Goal: Task Accomplishment & Management: Manage account settings

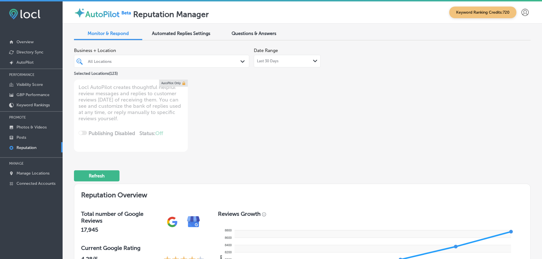
click at [313, 61] on icon "Path Created with Sketch." at bounding box center [315, 61] width 4 height 3
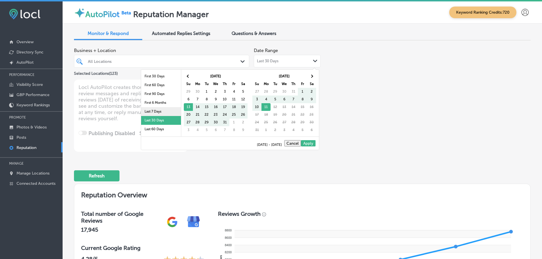
click at [155, 110] on li "Last 7 Days" at bounding box center [161, 111] width 40 height 9
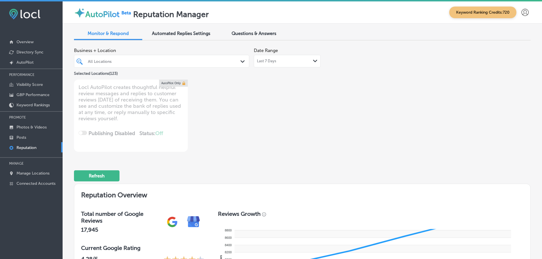
click at [243, 62] on icon "Path Created with Sketch." at bounding box center [243, 61] width 4 height 3
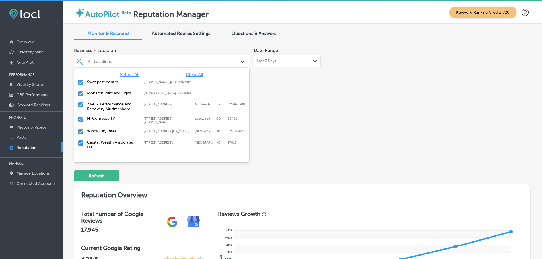
click at [100, 81] on label "Swat pest control" at bounding box center [112, 82] width 51 height 5
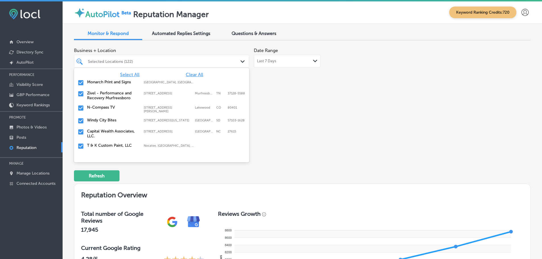
click at [101, 81] on label "Monarch Print and Signs" at bounding box center [112, 82] width 51 height 5
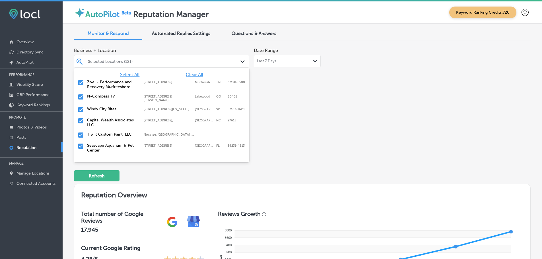
click at [101, 81] on label "Zivel - Performance and Recovery Murfreesboro" at bounding box center [112, 85] width 51 height 10
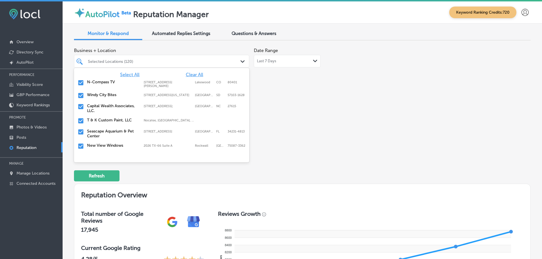
click at [103, 96] on label "Windy City Bites" at bounding box center [112, 95] width 51 height 5
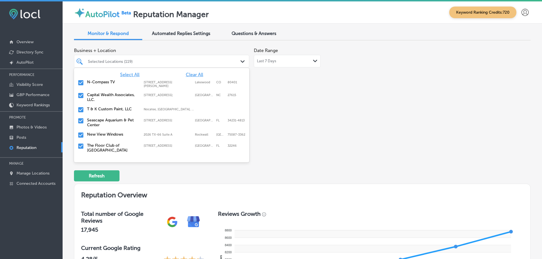
click at [106, 109] on label "T & K Custom Paint, LLC" at bounding box center [112, 109] width 51 height 5
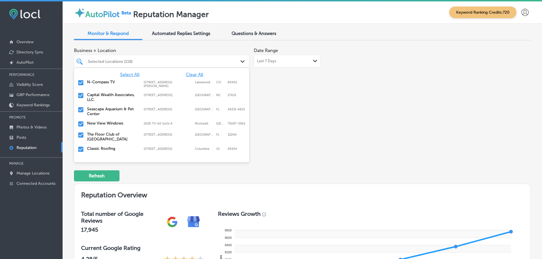
click at [106, 109] on label "Seascape Aquarium & Pet Center" at bounding box center [112, 112] width 51 height 10
click at [105, 112] on div "New View Windows 2026 TX-66 Suite A, Rockwall, TX, 75087-3362 2026 TX-66 Suite …" at bounding box center [161, 110] width 171 height 9
click at [105, 112] on label "The Floor Club of Jacksonville" at bounding box center [112, 112] width 51 height 10
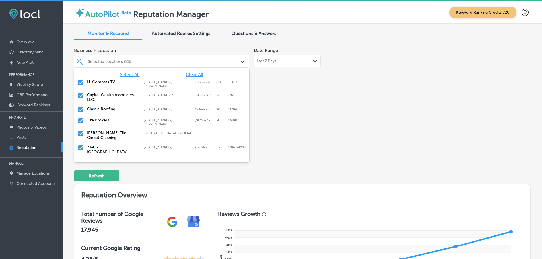
click at [105, 112] on div "Classic Roofing 3326 Two Notch Rd, Columbia, SC, 29204 3326 Two Notch Rd Columb…" at bounding box center [161, 110] width 171 height 9
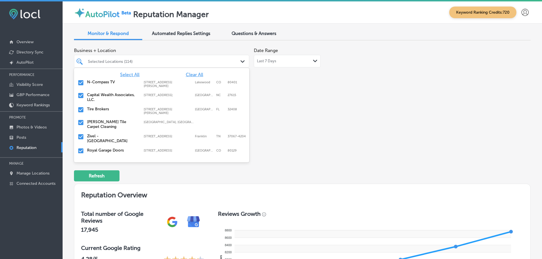
click at [105, 112] on div "Tire Brokers 506 Thomas Dr, Panama City Beach, FL, 32408 506 Thomas Dr Panama C…" at bounding box center [161, 111] width 171 height 11
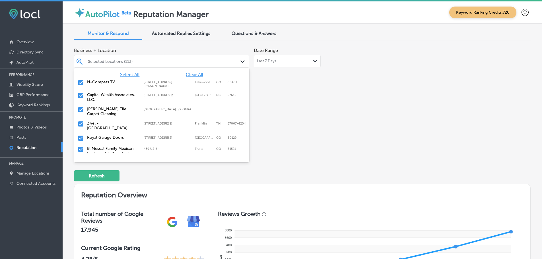
click at [101, 136] on label "Royal Garage Doors" at bounding box center [112, 137] width 51 height 5
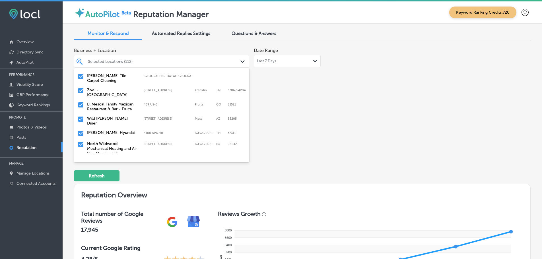
scroll to position [57, 0]
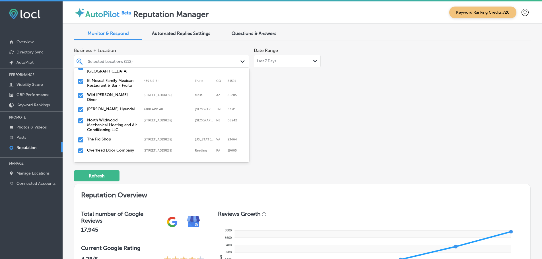
click at [110, 107] on label "Gray Epperson Hyundai" at bounding box center [112, 109] width 51 height 5
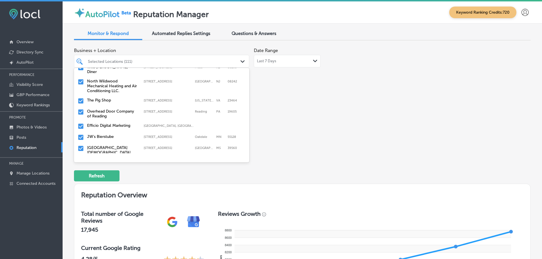
scroll to position [89, 0]
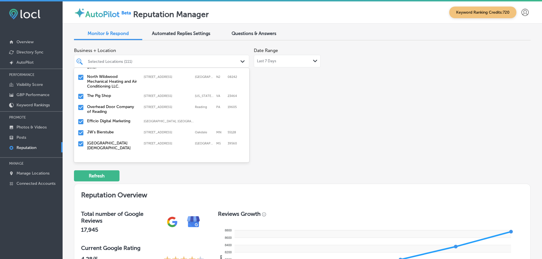
click at [102, 76] on label "North Wildwood Mechanical Heating and Air Conditioning LLC." at bounding box center [112, 81] width 51 height 15
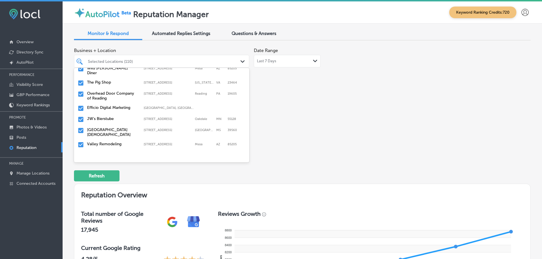
scroll to position [85, 0]
click at [106, 80] on label "The Pig Shop" at bounding box center [112, 80] width 51 height 5
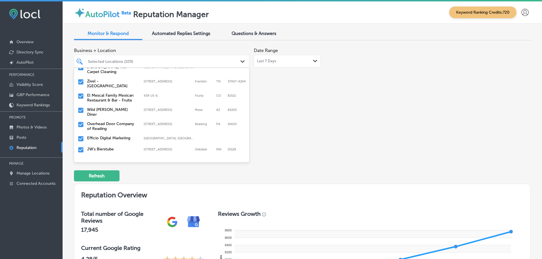
scroll to position [57, 0]
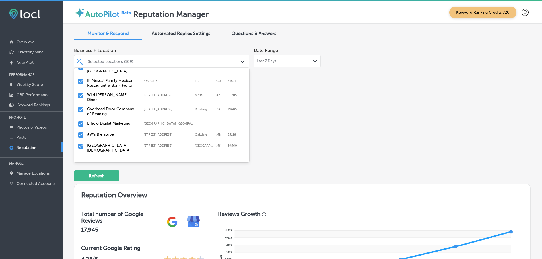
click at [115, 107] on label "Overhead Door Company of Reading" at bounding box center [112, 112] width 51 height 10
click at [104, 118] on label "JW's Bierstube" at bounding box center [112, 120] width 51 height 5
click at [104, 118] on label "Coast Episcopal School" at bounding box center [112, 123] width 51 height 10
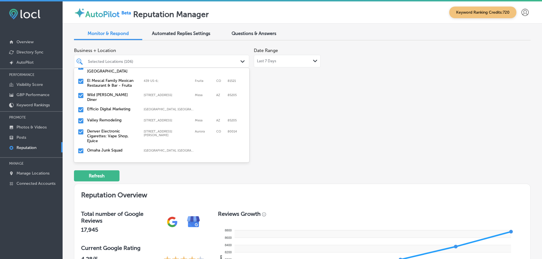
click at [104, 118] on label "Valley Remodeling" at bounding box center [112, 120] width 51 height 5
click at [104, 118] on label "Denver Electronic Cigarettes: Vape Shop, Ejuice" at bounding box center [112, 125] width 51 height 15
click at [104, 118] on label "Omaha Junk Squad" at bounding box center [112, 120] width 51 height 5
click at [103, 118] on label "Hendrix" at bounding box center [112, 120] width 51 height 5
click at [103, 118] on label "Colorize Hair Studio" at bounding box center [112, 120] width 51 height 5
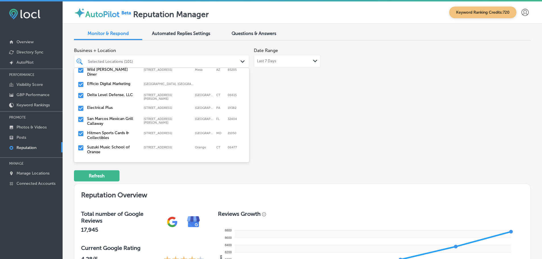
scroll to position [85, 0]
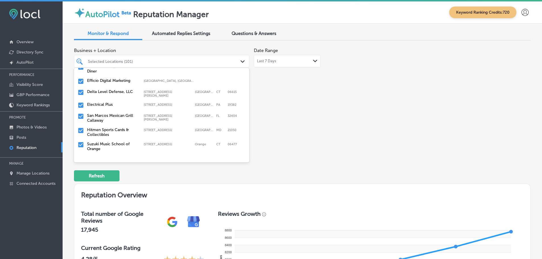
click at [99, 114] on label "San Marcos Mexican Grill Callaway" at bounding box center [112, 118] width 51 height 10
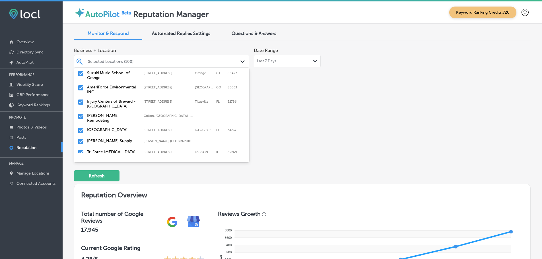
scroll to position [114, 0]
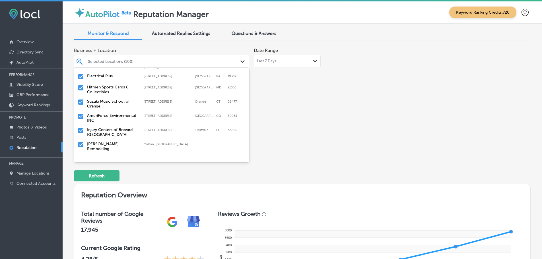
click at [103, 142] on label "Jay Loggins Remodeling" at bounding box center [112, 147] width 51 height 10
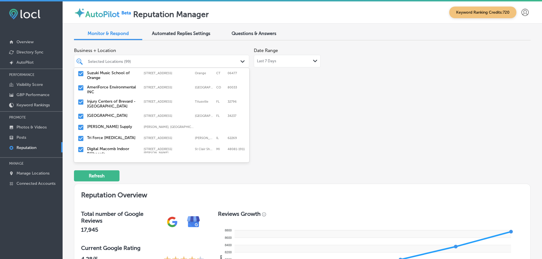
click at [103, 124] on label "Abel Supply" at bounding box center [112, 126] width 51 height 5
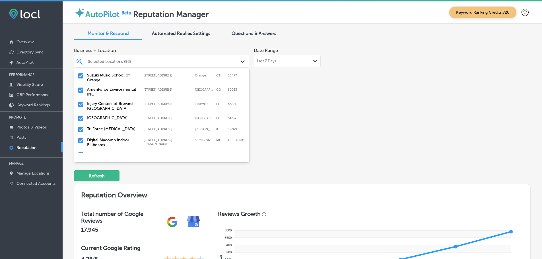
scroll to position [171, 0]
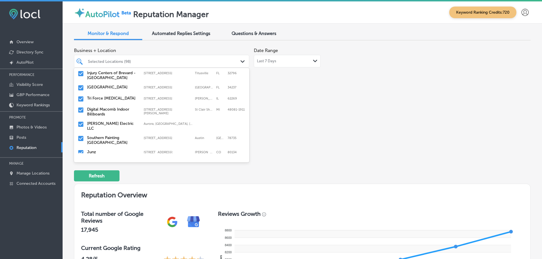
click at [104, 96] on label "Tri Force Chiropractic" at bounding box center [112, 98] width 51 height 5
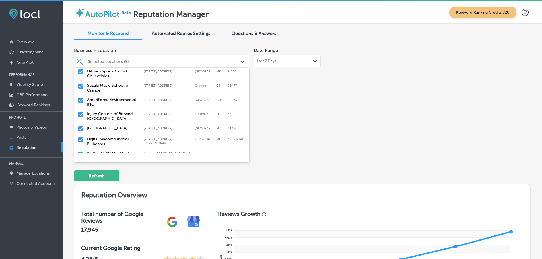
scroll to position [142, 0]
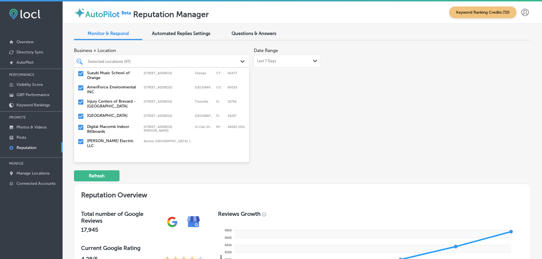
click at [96, 139] on label "Guffey Electric LLC" at bounding box center [112, 144] width 51 height 10
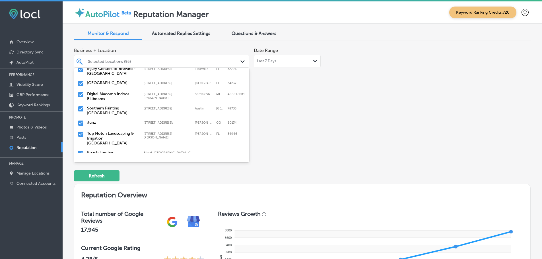
scroll to position [171, 0]
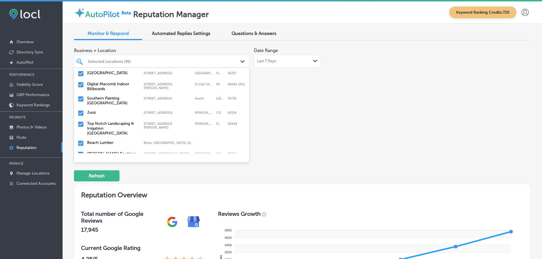
click at [97, 96] on label "Southern Painting Austin South" at bounding box center [112, 101] width 51 height 10
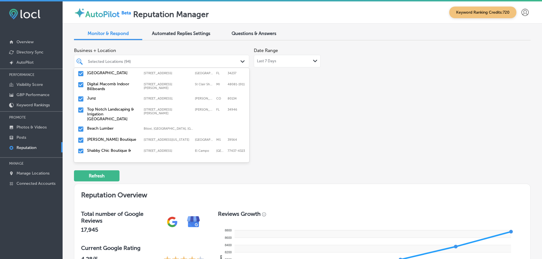
click at [101, 107] on label "Top Notch Landscaping & Irrigation Vero Beach" at bounding box center [112, 114] width 51 height 15
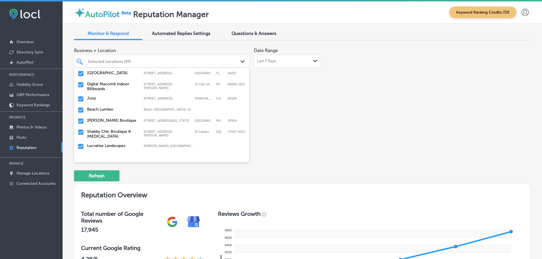
click at [101, 107] on label "Beach Lumber" at bounding box center [112, 109] width 51 height 5
click at [96, 120] on label "Shabby Chic Boutique & Tanning" at bounding box center [112, 123] width 51 height 10
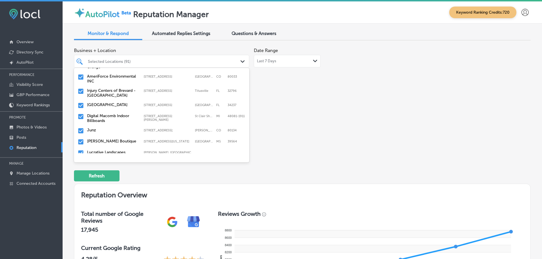
scroll to position [142, 0]
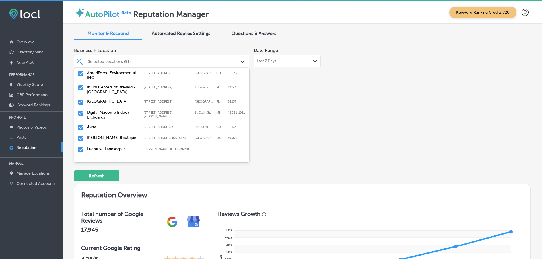
click at [95, 147] on label "Lucrative Landscapes" at bounding box center [112, 149] width 51 height 5
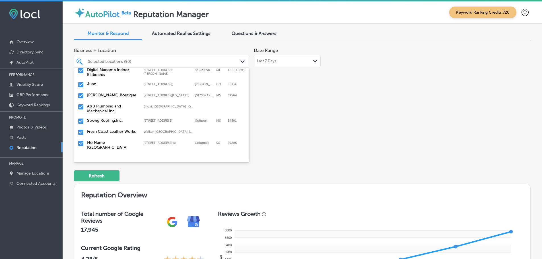
scroll to position [199, 0]
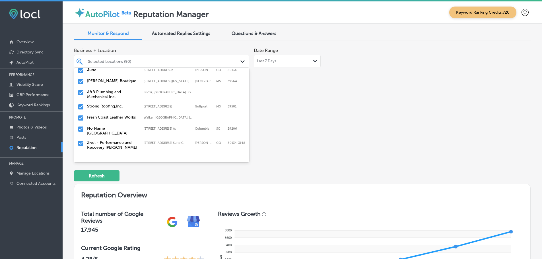
click at [97, 91] on label "A&B Plumbing and Mechanical Inc." at bounding box center [112, 95] width 51 height 10
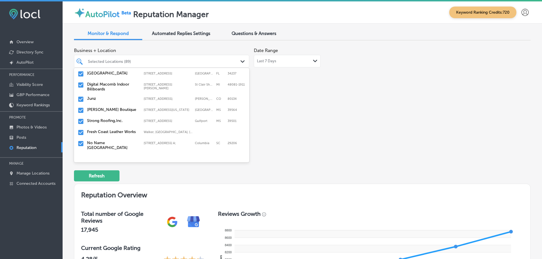
scroll to position [171, 0]
click at [102, 118] on label "Strong Roofing,Inc." at bounding box center [112, 120] width 51 height 5
click at [106, 118] on label "Fresh Coast Leather Works" at bounding box center [112, 120] width 51 height 5
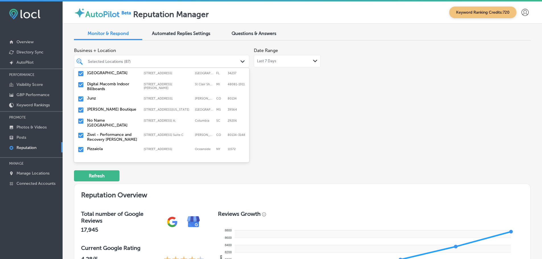
click at [104, 117] on div "No Name Deli Forest Drive 4712 Forest Dr Ste. A;, Columbia, SC, 29206 4712 Fore…" at bounding box center [161, 123] width 171 height 12
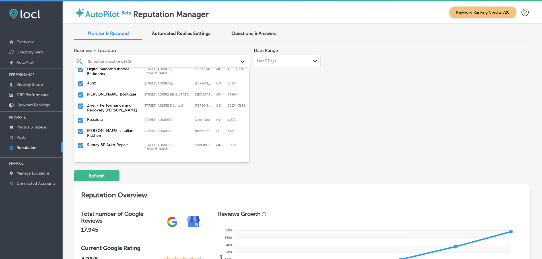
scroll to position [199, 0]
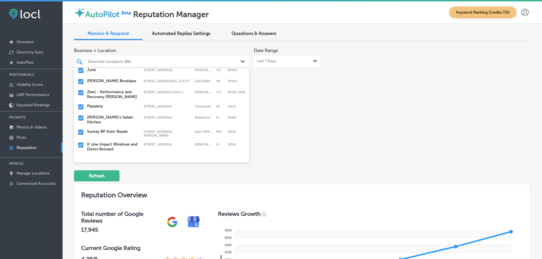
click at [103, 92] on label "Zivel - Performance and Recovery [PERSON_NAME]" at bounding box center [112, 95] width 51 height 10
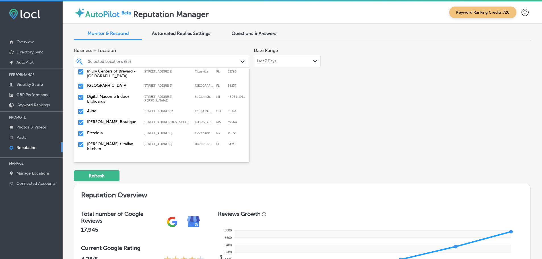
scroll to position [171, 0]
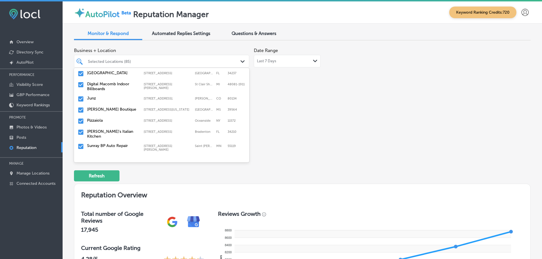
click at [112, 129] on label "[PERSON_NAME]'s Italian Kitchen" at bounding box center [112, 134] width 51 height 10
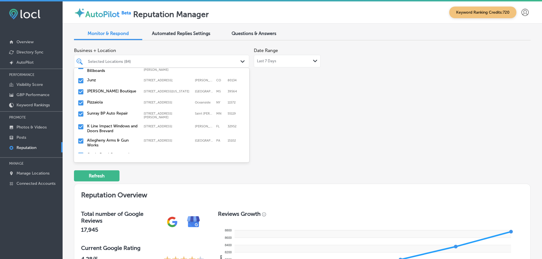
scroll to position [199, 0]
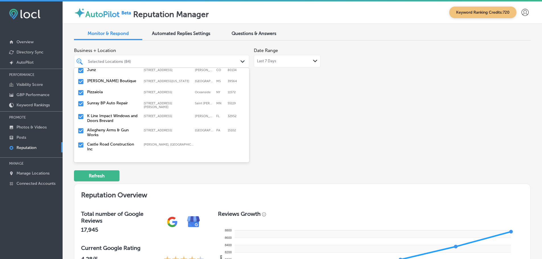
click at [118, 114] on label "K Line Impact Windows and Doors Brevard" at bounding box center [112, 119] width 51 height 10
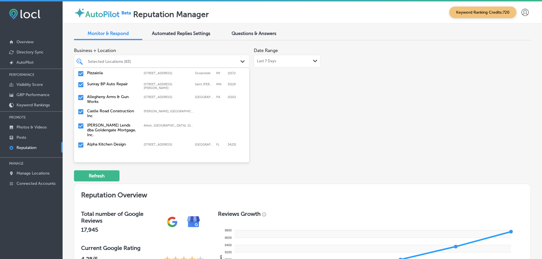
scroll to position [228, 0]
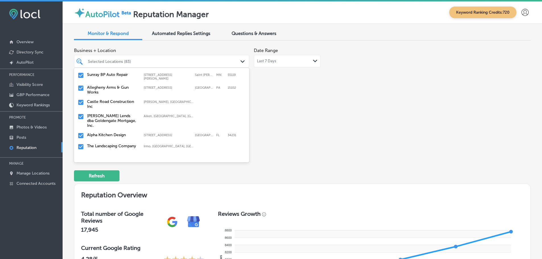
click at [101, 99] on label "Castle Road Construction Inc" at bounding box center [112, 104] width 51 height 10
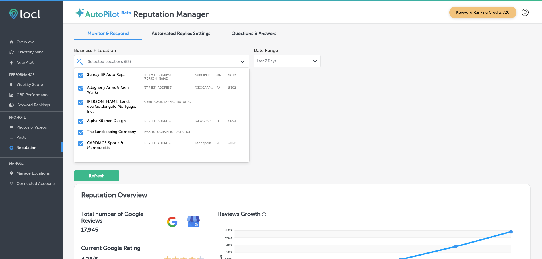
click at [105, 99] on label "[PERSON_NAME] Lends dba Goldengate Mortgage, Inc." at bounding box center [112, 106] width 51 height 15
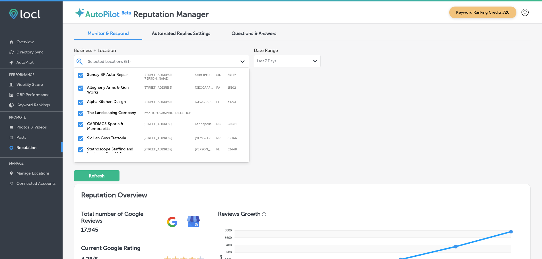
click at [104, 110] on label "The Landscaping Company" at bounding box center [112, 112] width 51 height 5
click at [105, 110] on label "CARDIACS Sports & Memorabilia" at bounding box center [112, 115] width 51 height 10
click at [105, 110] on label "Sicilian Guys Trattoria" at bounding box center [112, 112] width 51 height 5
click at [112, 110] on label "Stethoscope Staffing and In-Home Care LLC" at bounding box center [112, 115] width 51 height 10
click at [112, 110] on label "Refine Physical Therapy" at bounding box center [112, 112] width 51 height 5
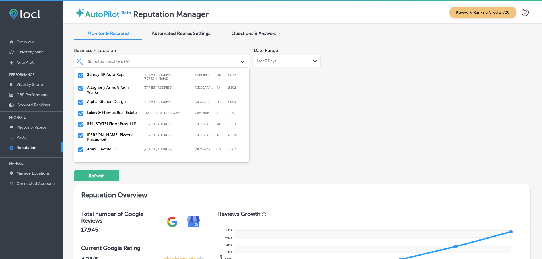
click at [104, 122] on label "[US_STATE] Floor Pros, LLP" at bounding box center [112, 124] width 51 height 5
drag, startPoint x: 104, startPoint y: 121, endPoint x: 108, endPoint y: 120, distance: 4.7
click at [108, 122] on label "[PERSON_NAME] Pizzeria Restaurant" at bounding box center [112, 127] width 51 height 10
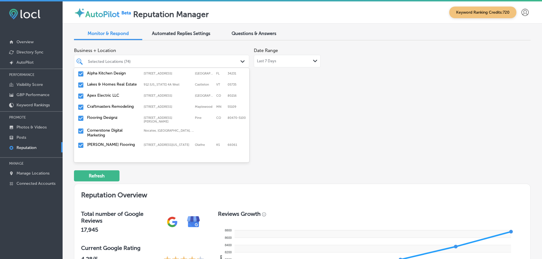
click at [105, 93] on label "Apex Electric LLC" at bounding box center [112, 95] width 51 height 5
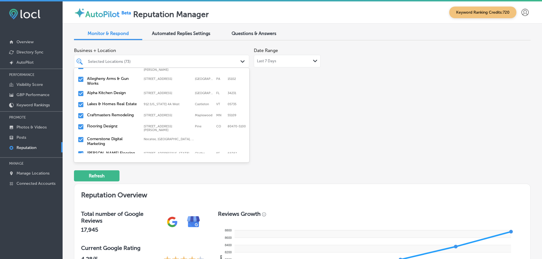
scroll to position [228, 0]
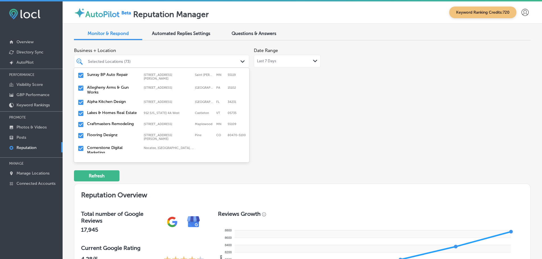
click at [118, 122] on label "Craftmasters Remodeling" at bounding box center [112, 124] width 51 height 5
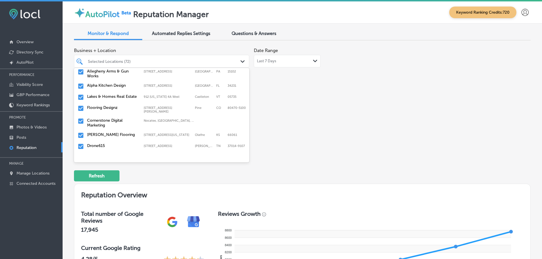
scroll to position [256, 0]
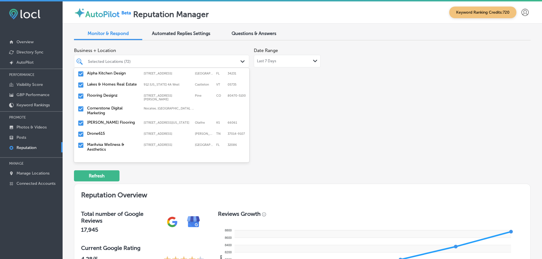
click at [102, 94] on label "Flooring Designz" at bounding box center [112, 95] width 51 height 5
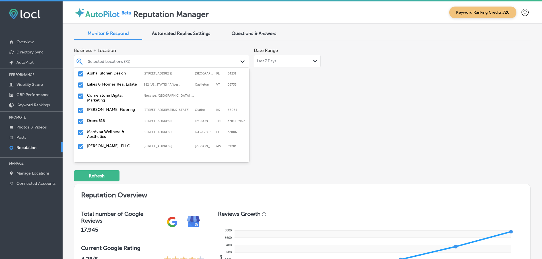
click at [104, 108] on label "[PERSON_NAME] Flooring" at bounding box center [112, 109] width 51 height 5
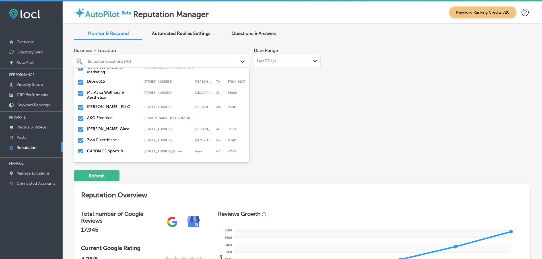
scroll to position [285, 0]
click at [96, 79] on label "Drone615" at bounding box center [112, 81] width 51 height 5
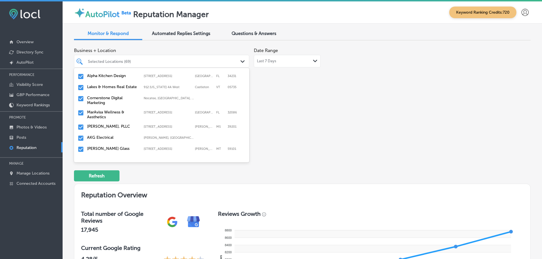
scroll to position [256, 0]
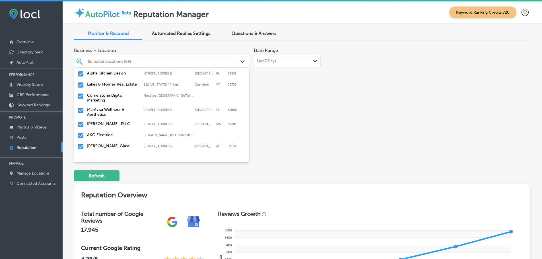
click at [101, 110] on label "MarAvisa Wellness & Aesthetics" at bounding box center [112, 112] width 51 height 10
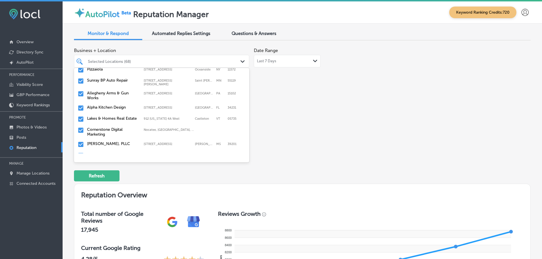
scroll to position [228, 0]
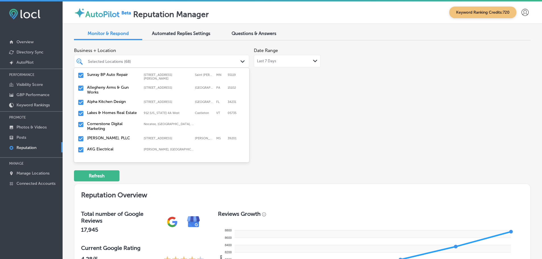
click at [105, 136] on label "[PERSON_NAME], PLLC" at bounding box center [112, 138] width 51 height 5
click at [103, 136] on label "AKG Electrical" at bounding box center [112, 138] width 51 height 5
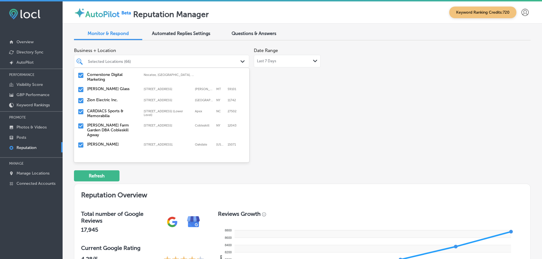
scroll to position [285, 0]
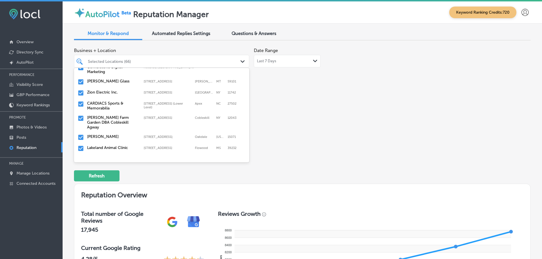
click at [101, 103] on label "CARDIACS Sports & Memorabilia" at bounding box center [112, 106] width 51 height 10
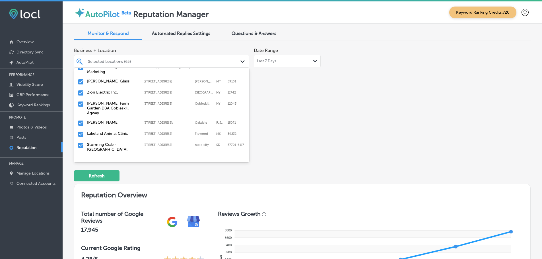
click at [109, 107] on div "Kelley Farm Garden DBA Cobleskill Agway 239 W Main St, Cobleskill, NY, 12043 23…" at bounding box center [161, 108] width 171 height 17
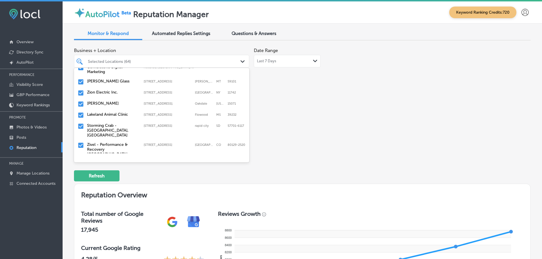
click at [106, 112] on label "Lakeland Animal Clinic" at bounding box center [112, 114] width 51 height 5
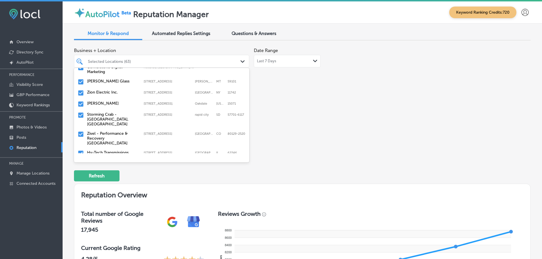
click at [109, 114] on label "Storming Crab - Rapid City, SD" at bounding box center [112, 119] width 51 height 15
click at [113, 112] on label "Zivel - Performance & Recovery Highlands Ranch" at bounding box center [112, 119] width 51 height 15
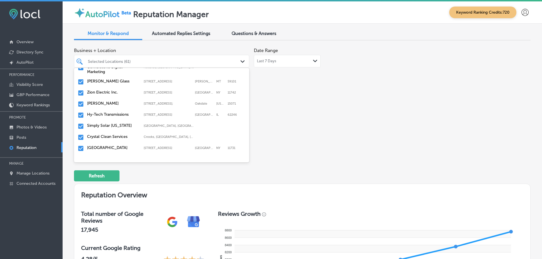
click at [106, 123] on label "Simply Solar Illinois" at bounding box center [112, 125] width 51 height 5
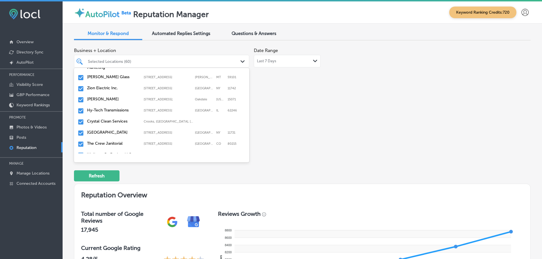
scroll to position [313, 0]
click at [111, 95] on label "Crystal Clean Services" at bounding box center [112, 97] width 51 height 5
click at [103, 110] on label "The Crew Janitorial" at bounding box center [112, 108] width 51 height 5
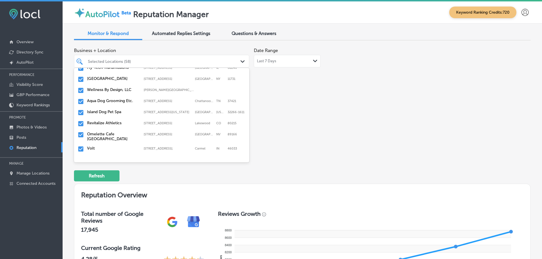
scroll to position [342, 0]
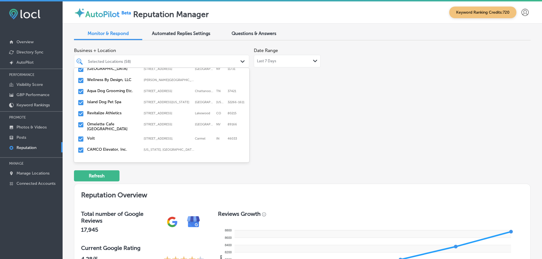
click at [101, 105] on label "Island Dog Pet Spa" at bounding box center [112, 102] width 51 height 5
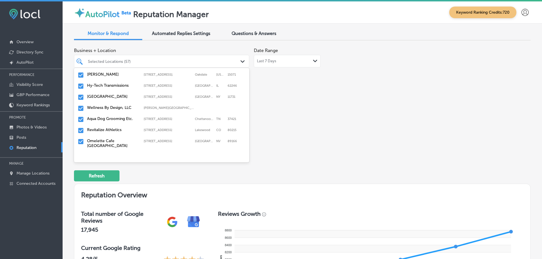
scroll to position [313, 0]
click at [104, 132] on label "Revitalize Athletics" at bounding box center [112, 130] width 51 height 5
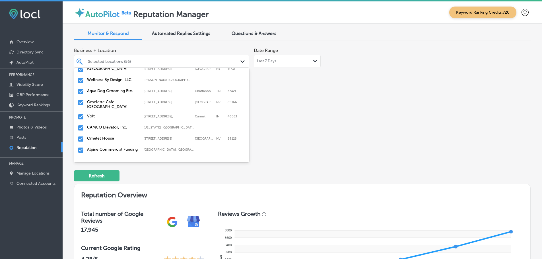
click at [110, 118] on label "Volt" at bounding box center [112, 116] width 51 height 5
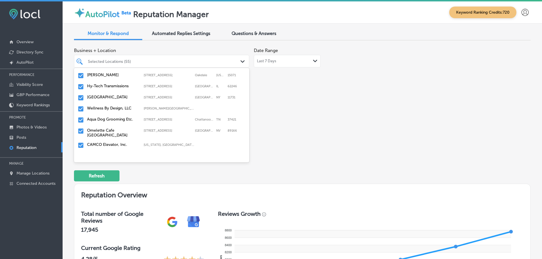
scroll to position [370, 0]
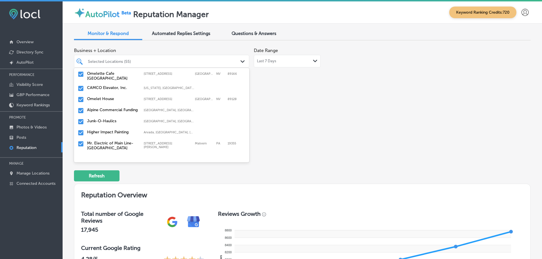
click at [103, 90] on label "CAMCO Elevator, Inc." at bounding box center [112, 87] width 51 height 5
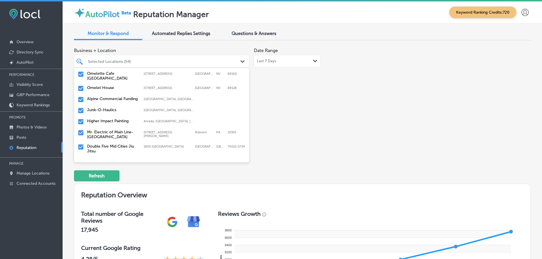
click at [97, 101] on label "Alpine Commercial Funding" at bounding box center [112, 99] width 51 height 5
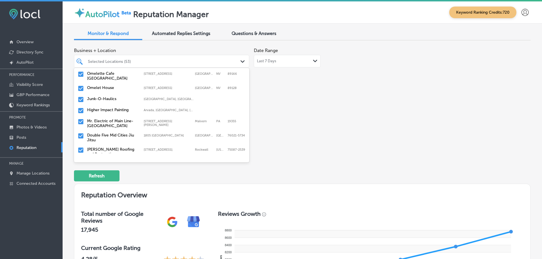
click at [103, 90] on label "Omelet House" at bounding box center [112, 87] width 51 height 5
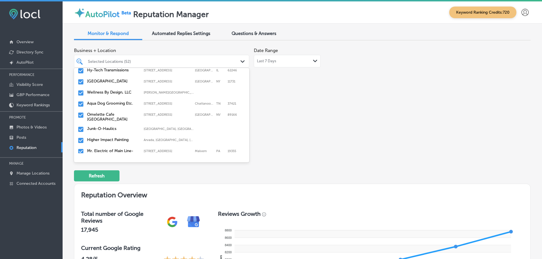
scroll to position [342, 0]
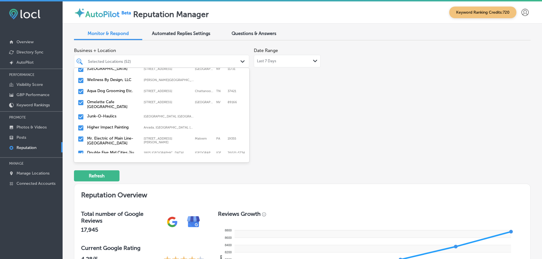
click at [107, 118] on label "Junk-O-Haulics" at bounding box center [112, 116] width 51 height 5
click at [111, 131] on label "Mr. Electric of Main Line-Malvern" at bounding box center [112, 130] width 51 height 10
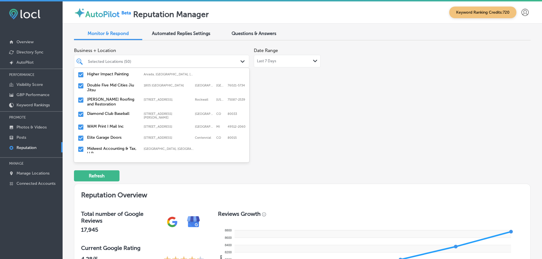
scroll to position [370, 0]
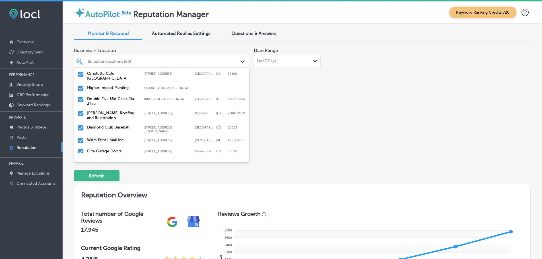
click at [104, 101] on label "Double Five Mid Cities Jiu Jitsu" at bounding box center [112, 102] width 51 height 10
click at [108, 104] on label "Graves Roofing and Restoration" at bounding box center [112, 102] width 51 height 10
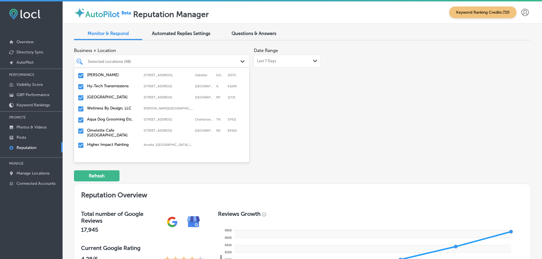
scroll to position [342, 0]
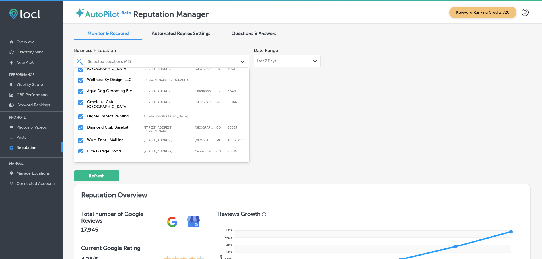
click at [105, 128] on label "Diamond Club Baseball" at bounding box center [112, 127] width 51 height 5
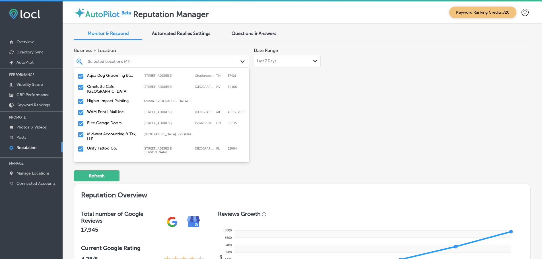
scroll to position [370, 0]
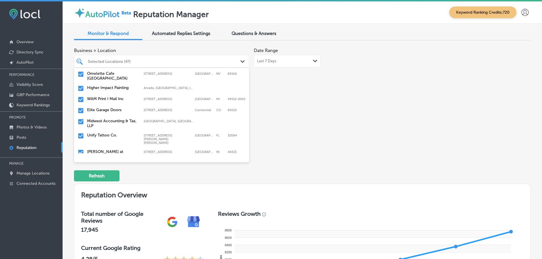
click at [106, 112] on label "Elite Garage Doors" at bounding box center [112, 110] width 51 height 5
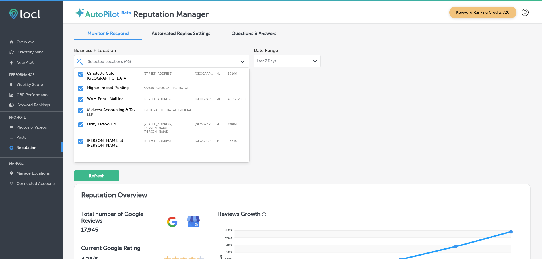
click at [106, 114] on label "Midwest Accounting & Tax, LLP" at bounding box center [112, 113] width 51 height 10
click at [106, 112] on label "Unify Tattoo Co." at bounding box center [112, 110] width 51 height 5
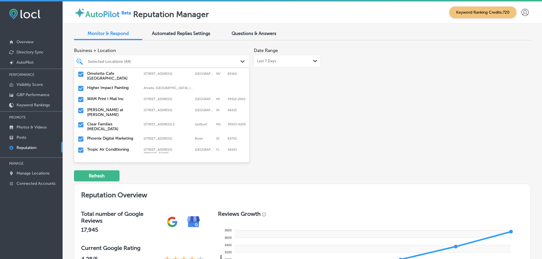
click at [106, 114] on label "Matt Curry at Cressy Everett" at bounding box center [112, 113] width 51 height 10
click at [106, 114] on label "Clear Families Chiropractic" at bounding box center [112, 113] width 51 height 10
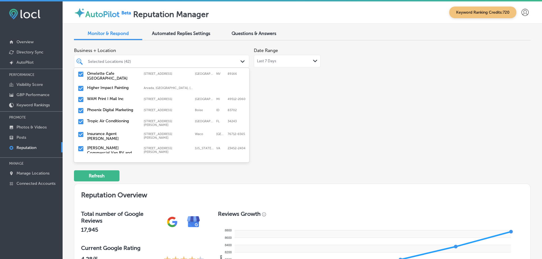
click at [111, 112] on label "Phoenix Digital Marketing" at bounding box center [112, 110] width 51 height 5
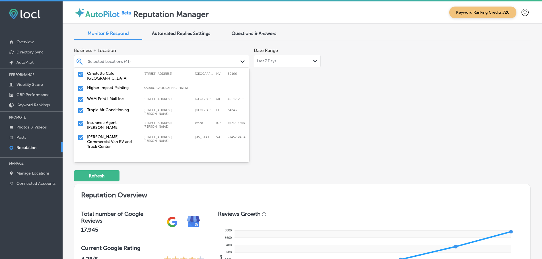
click at [117, 112] on label "Tropic Air Conditioning" at bounding box center [112, 110] width 51 height 5
click at [114, 116] on label "Insurance Agent Reece Flood" at bounding box center [112, 113] width 51 height 10
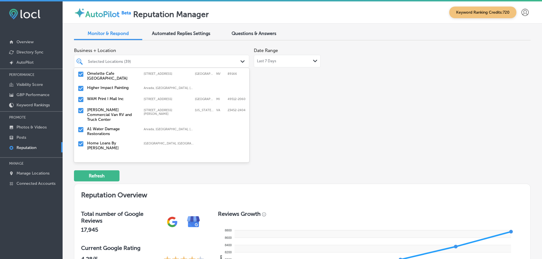
click at [127, 117] on label "Charles Barker Commercial Van RV and Truck Center" at bounding box center [112, 115] width 51 height 15
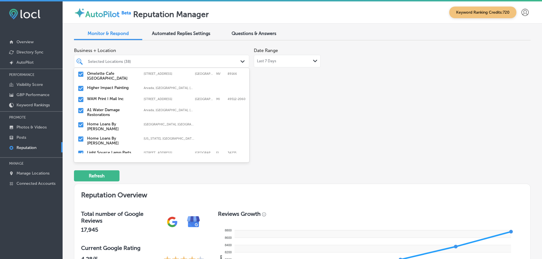
click at [124, 122] on div "Home Loans By Cherie Waco, TX, USA | Austin, TX, USA | Dallas ..." at bounding box center [161, 127] width 175 height 14
click at [125, 126] on label "Home Loans By Cherie" at bounding box center [112, 127] width 51 height 10
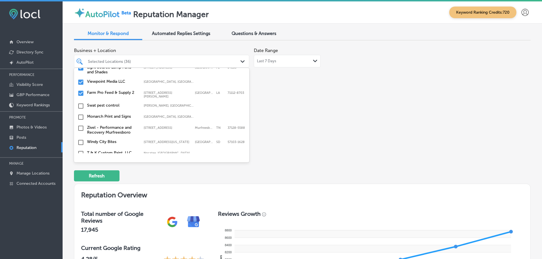
click at [107, 95] on label "Farm Pro Feed & Supply 2" at bounding box center [112, 92] width 51 height 5
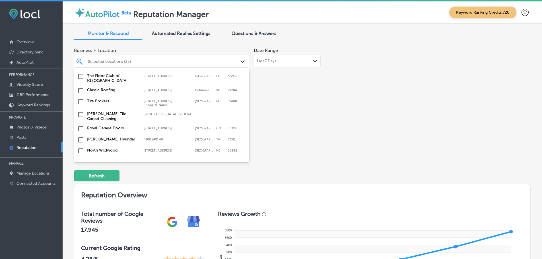
scroll to position [541, 0]
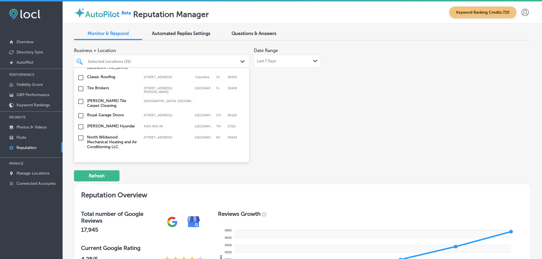
click at [110, 102] on label "Baxter's Tile Carpet Cleaning" at bounding box center [112, 104] width 51 height 10
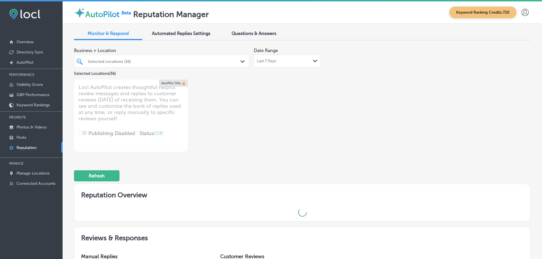
click at [301, 122] on div "Business + Location Selected Locations (36) Path Created with Sketch. Selected …" at bounding box center [211, 98] width 274 height 107
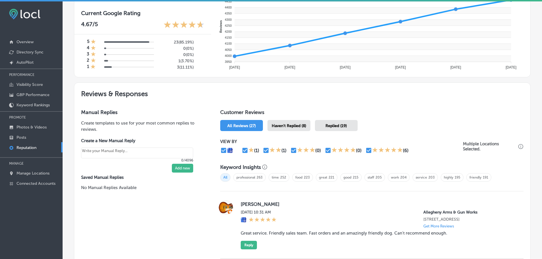
scroll to position [256, 0]
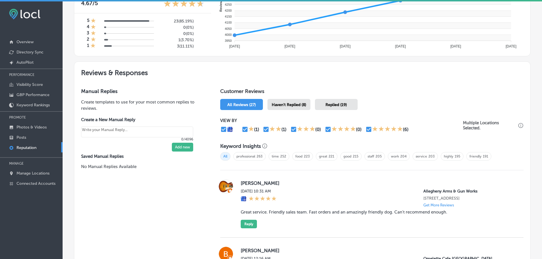
click at [294, 106] on span "Haven't Replied (8)" at bounding box center [289, 105] width 34 height 5
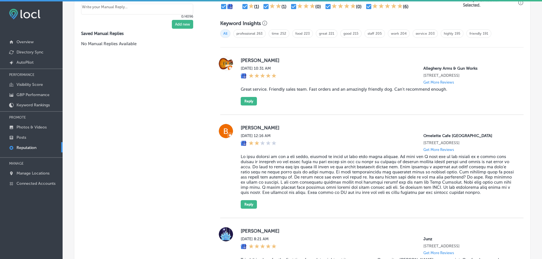
scroll to position [366, 0]
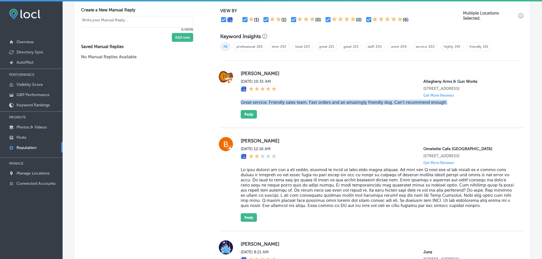
drag, startPoint x: 240, startPoint y: 103, endPoint x: 455, endPoint y: 108, distance: 215.3
click at [456, 108] on div "Bill Newton Mon, Aug 11, 2025 10:31 AM Allegheny Arms & Gun Works 4603 Library …" at bounding box center [378, 94] width 274 height 49
copy blockquote "Great service. Friendly sales team. Fast orders and an amazingly friendly dog. …"
click at [247, 116] on button "Reply" at bounding box center [249, 114] width 16 height 9
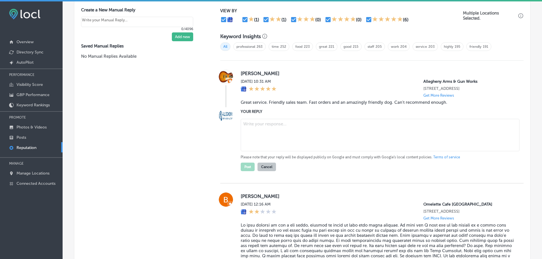
click at [261, 129] on textarea at bounding box center [380, 135] width 279 height 32
type textarea "x"
paste textarea "Thank you for the fantastic 5-star review! We’re so happy to hear you had a gre…"
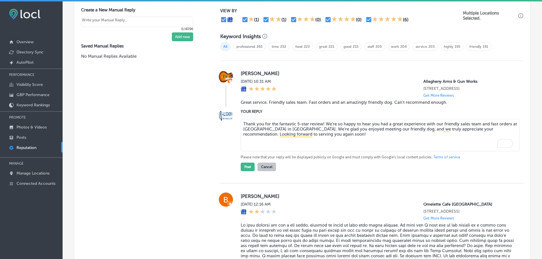
click at [321, 124] on textarea "Thank you for the fantastic 5-star review! We’re so happy to hear you had a gre…" at bounding box center [380, 135] width 279 height 32
type textarea "Thank you for the fantastic 5-star review, Bill! We’re so happy to hear you had…"
click at [249, 168] on button "Post" at bounding box center [248, 167] width 14 height 9
type textarea "x"
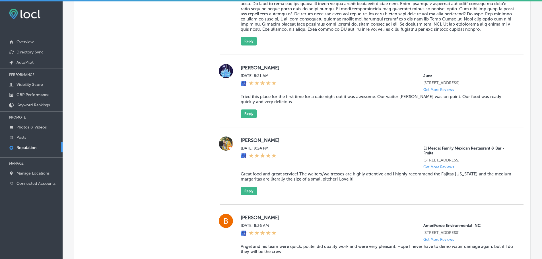
scroll to position [480, 0]
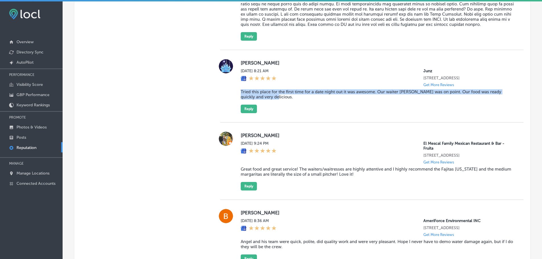
drag, startPoint x: 244, startPoint y: 103, endPoint x: 273, endPoint y: 107, distance: 28.8
click at [273, 107] on div "Kaycie Naglowsky Sun, Aug 10, 2025 8:21 AM Junz 11211 Dransfeldt Road # 100 Par…" at bounding box center [372, 86] width 304 height 54
copy blockquote "Tried this place for the first time for a date night out it was awesome. Our wa…"
click at [252, 113] on button "Reply" at bounding box center [249, 109] width 16 height 9
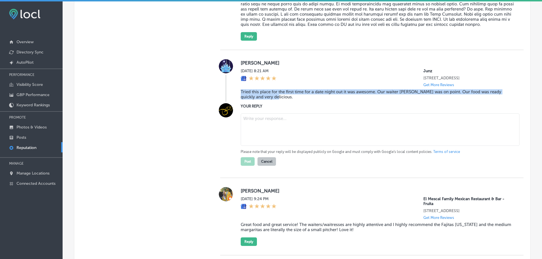
click at [275, 129] on textarea at bounding box center [380, 130] width 279 height 32
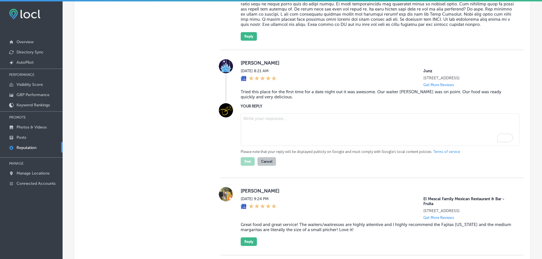
paste textarea "Thank you for the fantastic review! We're so happy that you chose Junz for your…"
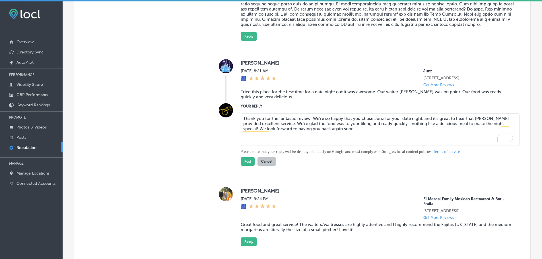
click at [329, 139] on textarea "Thank you for the fantastic review! We're so happy that you chose Junz for your…" at bounding box center [380, 130] width 279 height 32
click at [370, 140] on textarea "Thank you for the fantastic review! We're so happy that you chose Junz for your…" at bounding box center [380, 130] width 279 height 32
type textarea "Thank you for the fantastic review! We're so happy that you chose Junz for your…"
click at [245, 166] on button "Post" at bounding box center [248, 161] width 14 height 9
type textarea "x"
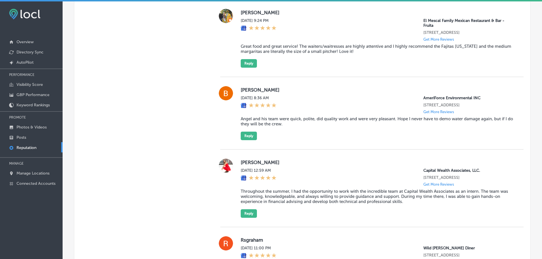
scroll to position [537, 0]
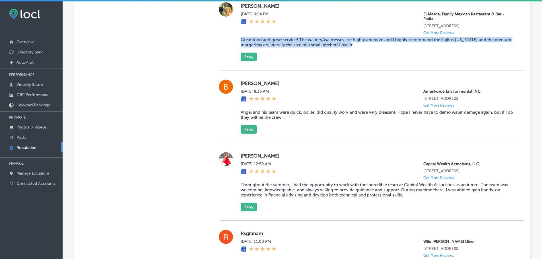
drag, startPoint x: 237, startPoint y: 43, endPoint x: 360, endPoint y: 48, distance: 122.5
click at [360, 48] on div "Raeann Sixkiller Sat, Aug 9, 2025 9:24 PM El Mescal Family Mexican Restaurant &…" at bounding box center [372, 31] width 304 height 59
copy blockquote "Great food and great service! The waiters/waitresses are highly attentive and I…"
click at [245, 61] on button "Reply" at bounding box center [249, 57] width 16 height 9
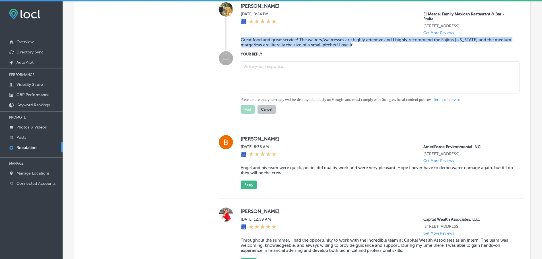
click at [251, 77] on textarea at bounding box center [380, 78] width 279 height 32
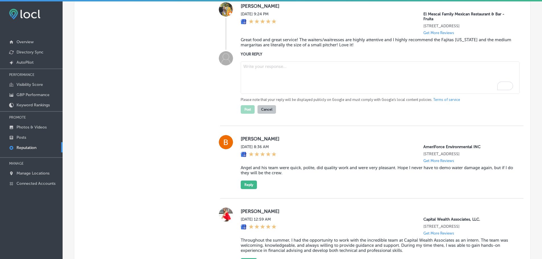
paste textarea "Thank you, [Reviewer’s Name], for the amazing feedback! We’re so glad you enjoy…"
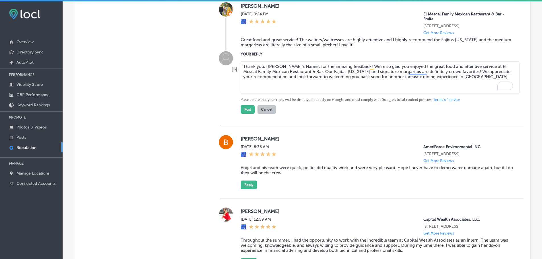
drag, startPoint x: 262, startPoint y: 72, endPoint x: 303, endPoint y: 72, distance: 40.4
click at [303, 72] on textarea "Thank you, [Reviewer’s Name], for the amazing feedback! We’re so glad you enjoy…" at bounding box center [380, 78] width 279 height 32
click at [314, 72] on textarea "Thank you for the amazing feedback! We’re so glad you enjoyed the great food an…" at bounding box center [380, 78] width 279 height 32
type textarea "Thank you for the amazing feedback, Reann! We’re so glad you enjoyed the great …"
click at [244, 114] on button "Post" at bounding box center [248, 109] width 14 height 9
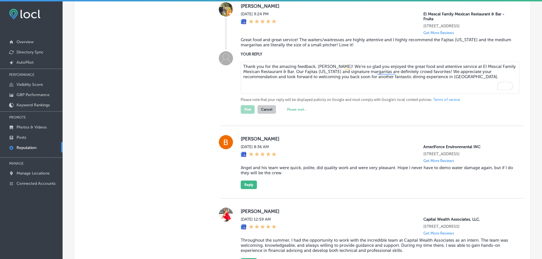
type textarea "x"
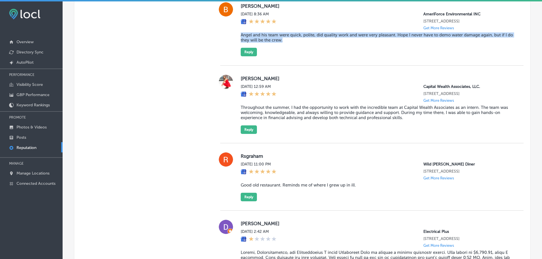
drag, startPoint x: 237, startPoint y: 46, endPoint x: 291, endPoint y: 50, distance: 54.0
click at [291, 50] on div "Brad Leonhardt Sat, Aug 9, 2025 8:36 AM AmeriForce Environmental INC 11455 W In…" at bounding box center [372, 29] width 304 height 54
copy blockquote "Angel and his team were quick, polite, did quality work and were very pleasant.…"
click at [243, 56] on button "Reply" at bounding box center [249, 52] width 16 height 9
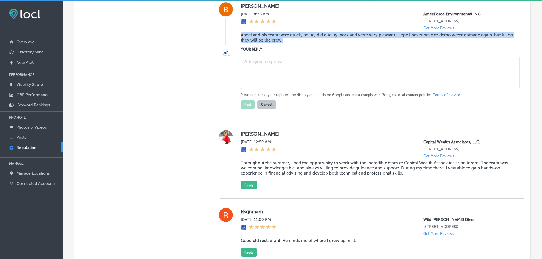
click at [252, 75] on textarea at bounding box center [380, 73] width 279 height 32
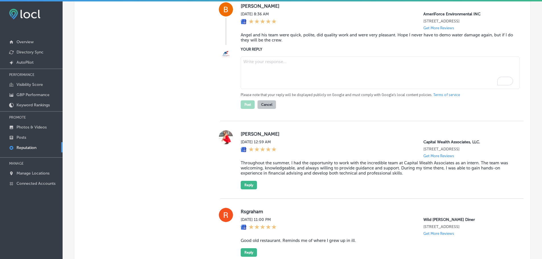
paste textarea "Thank you for the kind words! We’re glad Angel and the team were able to provid…"
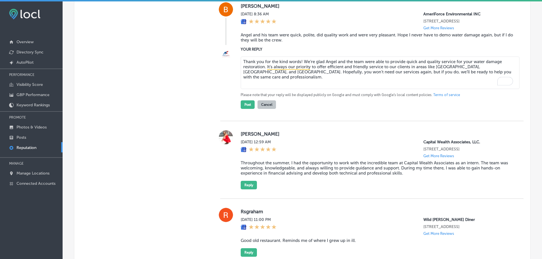
click at [300, 71] on textarea "Thank you for the kind words! We’re glad Angel and the team were able to provid…" at bounding box center [380, 73] width 279 height 32
type textarea "Thank you for the kind words, Brad! We’re glad Angel and the team were able to …"
click at [241, 109] on button "Post" at bounding box center [248, 105] width 14 height 9
type textarea "x"
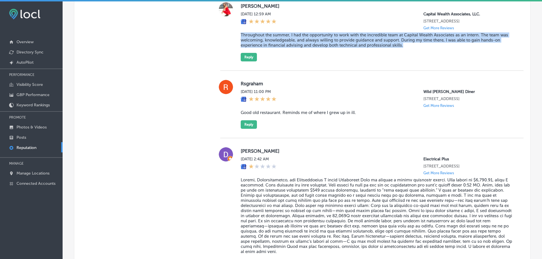
drag, startPoint x: 237, startPoint y: 39, endPoint x: 409, endPoint y: 49, distance: 171.4
click at [409, 49] on div "Alexa Sarmiere Sat, Aug 9, 2025 12:59 AM Capital Wealth Associates, LLC. 8319 S…" at bounding box center [372, 31] width 304 height 59
copy blockquote "Throughout the summer, I had the opportunity to work with the incredible team a…"
click at [243, 62] on button "Reply" at bounding box center [249, 57] width 16 height 9
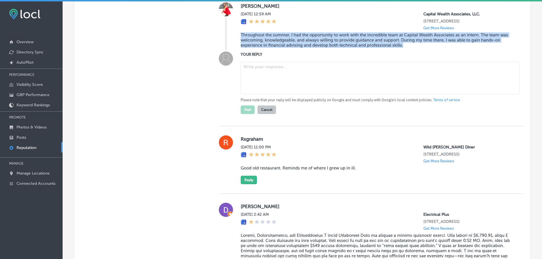
click at [251, 78] on textarea at bounding box center [380, 78] width 279 height 32
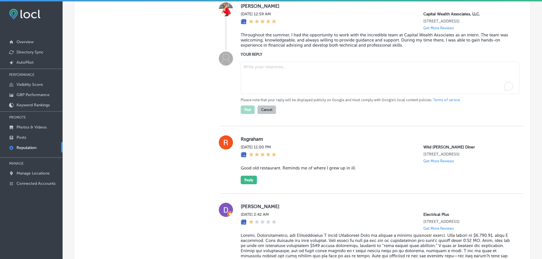
paste textarea "Thank you for sharing your experience with Capital Wealth Associates, LLC.! We'…"
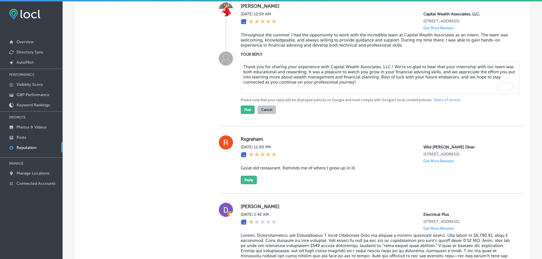
click at [390, 71] on textarea "Thank you for sharing your experience with Capital Wealth Associates, LLC.! We'…" at bounding box center [380, 78] width 279 height 32
type textarea "Thank you for sharing your experience with Capital Wealth Associates, LLC., Ale…"
click at [249, 113] on button "Post" at bounding box center [248, 110] width 14 height 9
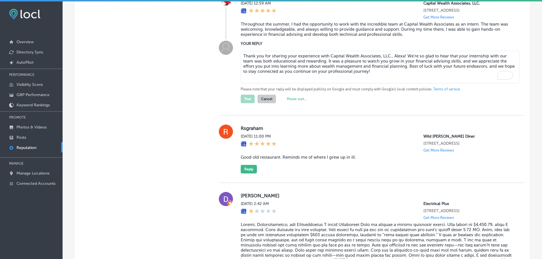
scroll to position [549, 0]
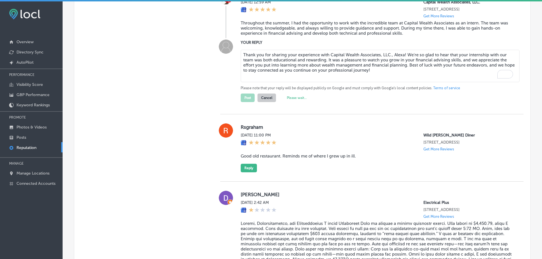
type textarea "x"
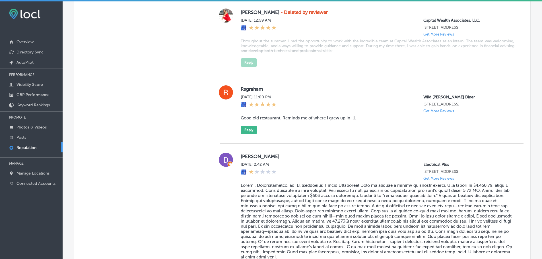
scroll to position [521, 0]
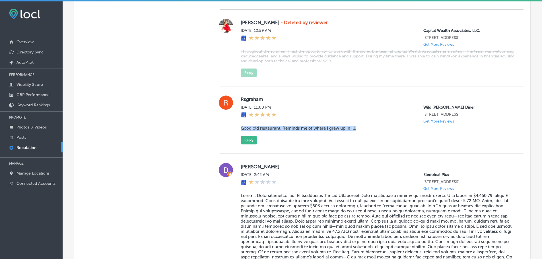
drag, startPoint x: 239, startPoint y: 132, endPoint x: 357, endPoint y: 133, distance: 117.9
click at [357, 131] on blockquote "Good old restaurant. Reminds me of where I grew up in ill." at bounding box center [378, 128] width 274 height 5
copy blockquote "Good old restaurant. Reminds me of where I grew up in ill."
click at [245, 145] on button "Reply" at bounding box center [249, 140] width 16 height 9
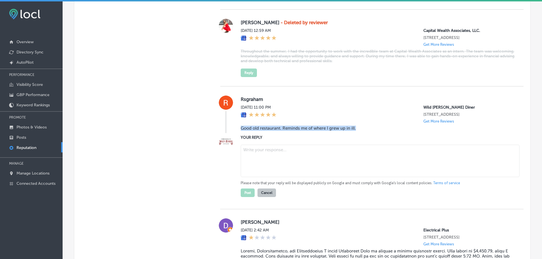
click at [264, 167] on textarea at bounding box center [380, 161] width 279 height 32
paste textarea "Thank you for your kind words! We’re so glad that Christina’s Wild Berry Diner …"
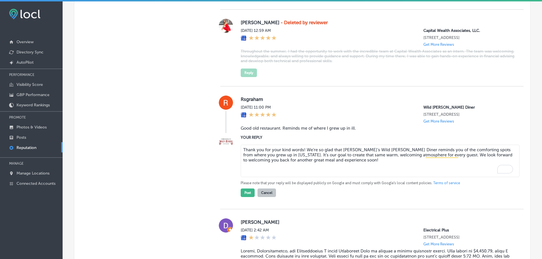
click at [302, 155] on textarea "Thank you for your kind words! We’re so glad that Christina’s Wild Berry Diner …" at bounding box center [380, 161] width 279 height 32
click at [511, 159] on textarea "Thank you for your kind words! We’re so glad that Christina’s Wild Berry Diner …" at bounding box center [380, 161] width 279 height 32
click at [506, 160] on textarea "Thank you for your kind words! We’re so glad that Christina’s Wild Berry Diner …" at bounding box center [380, 161] width 279 height 32
type textarea "Thank you for your kind words! We’re so glad that Christina’s Wild Berry Diner …"
click at [248, 197] on button "Post" at bounding box center [248, 193] width 14 height 9
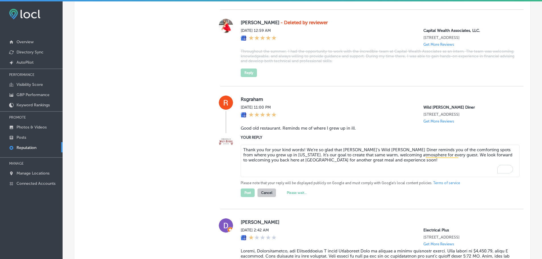
type textarea "x"
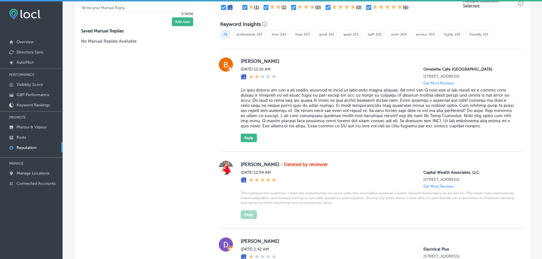
scroll to position [378, 0]
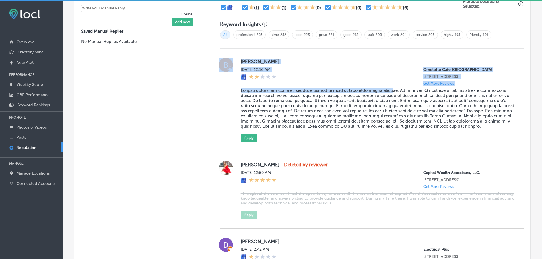
drag, startPoint x: 233, startPoint y: 95, endPoint x: 396, endPoint y: 95, distance: 162.0
click at [396, 95] on div "Brad Mon, Aug 11, 2025 12:16 AM Omelette Cafe Skye Canyon 9670 West Skye Canyon…" at bounding box center [372, 100] width 304 height 85
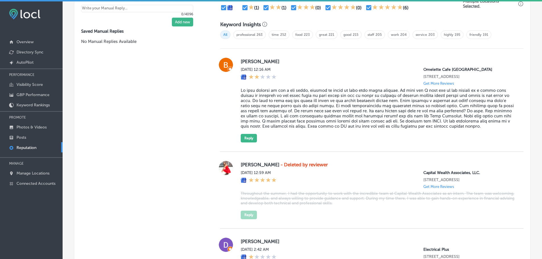
drag, startPoint x: 371, startPoint y: 101, endPoint x: 316, endPoint y: 99, distance: 55.5
click at [371, 101] on blockquote at bounding box center [378, 108] width 274 height 41
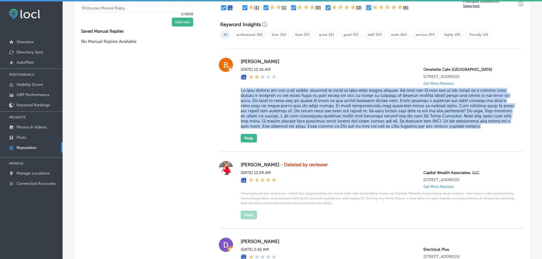
drag, startPoint x: 240, startPoint y: 94, endPoint x: 499, endPoint y: 130, distance: 261.4
click at [499, 129] on blockquote at bounding box center [378, 108] width 274 height 41
copy blockquote "We were excited to try a new place, because we drive by this area every weekend…"
click at [36, 172] on p "Manage Locations" at bounding box center [33, 173] width 33 height 5
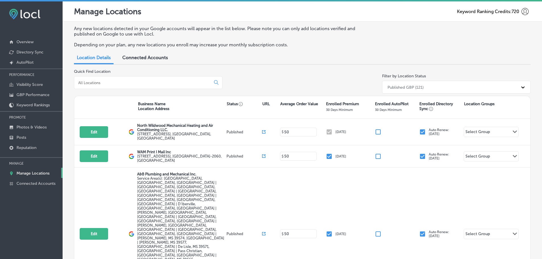
click at [118, 84] on input at bounding box center [144, 82] width 132 height 5
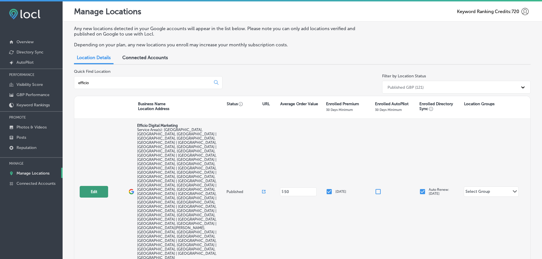
type input "efficio"
click at [89, 186] on button "Edit" at bounding box center [94, 192] width 28 height 12
select select "US"
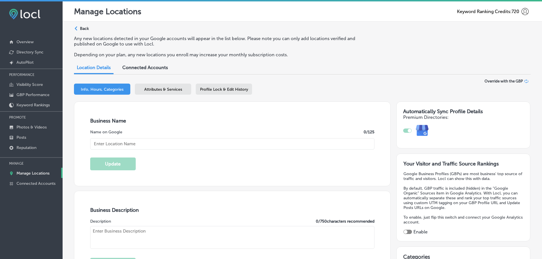
type input "5020 Clark Rd. #224"
type input "Sarasota"
type input "34233"
type input "US"
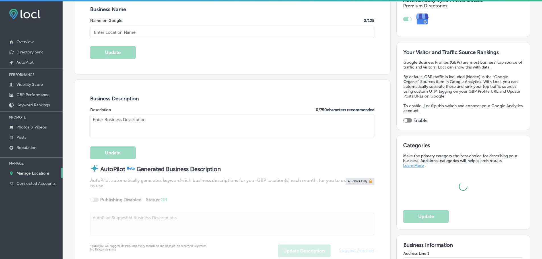
scroll to position [114, 0]
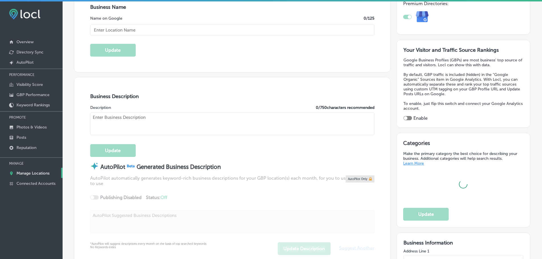
type input "Efficio Digital Marketing"
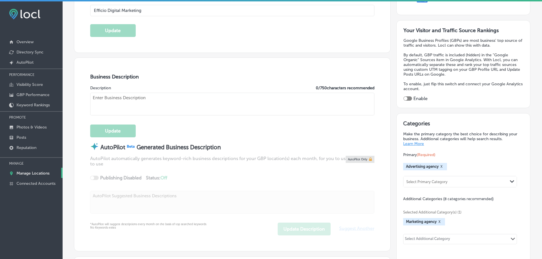
type input "+1 941 289 1251"
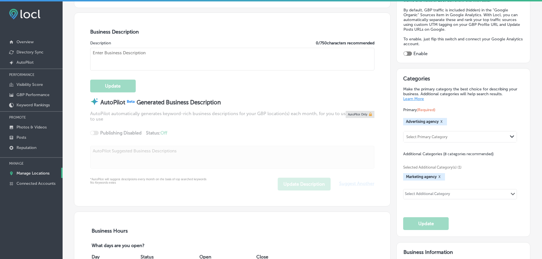
type textarea "Efficio Digital Marketing specializes in digital marketing, advertising service…"
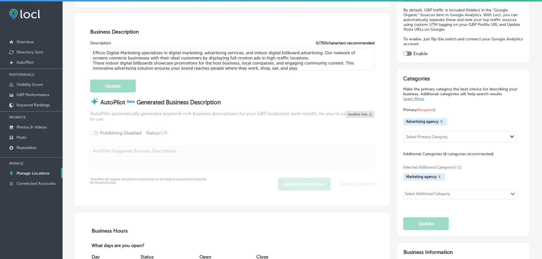
checkbox input "true"
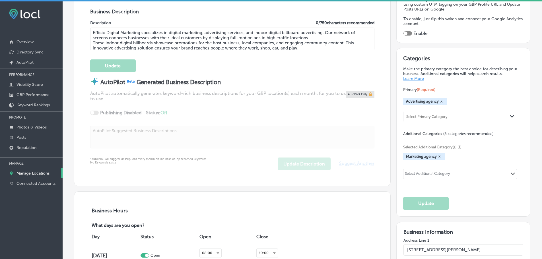
type input "https://efficiodm.com/"
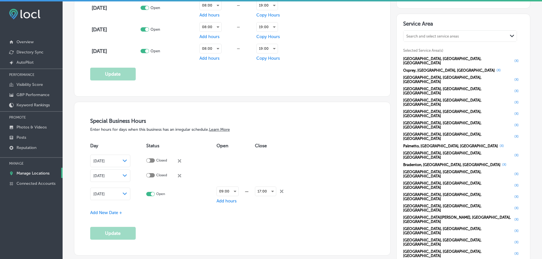
scroll to position [541, 0]
click at [33, 94] on p "GBP Performance" at bounding box center [33, 95] width 33 height 5
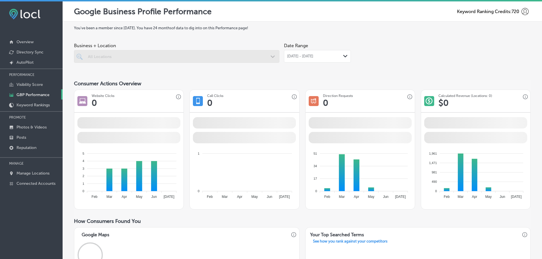
click at [343, 55] on icon "Path Created with Sketch." at bounding box center [345, 56] width 4 height 3
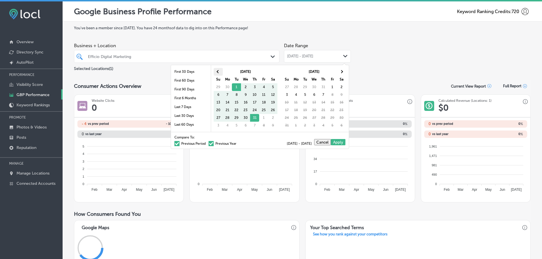
click at [220, 72] on span at bounding box center [218, 71] width 3 height 3
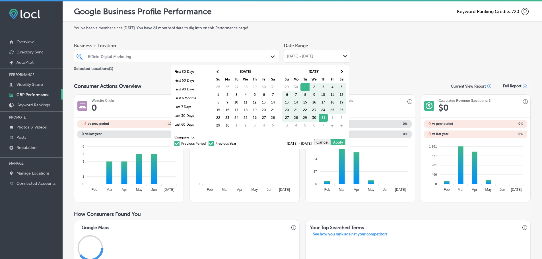
click at [220, 72] on span at bounding box center [218, 71] width 3 height 3
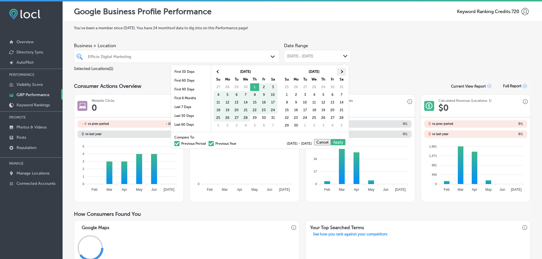
click at [343, 72] on th at bounding box center [341, 72] width 9 height 8
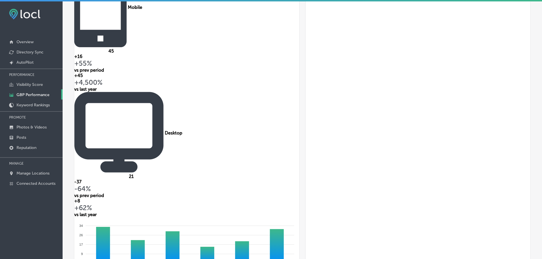
scroll to position [142, 0]
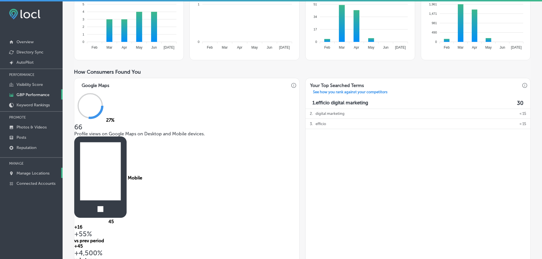
click at [32, 172] on p "Manage Locations" at bounding box center [33, 173] width 33 height 5
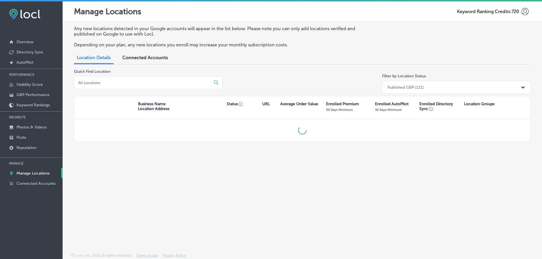
click at [127, 83] on input at bounding box center [144, 82] width 132 height 5
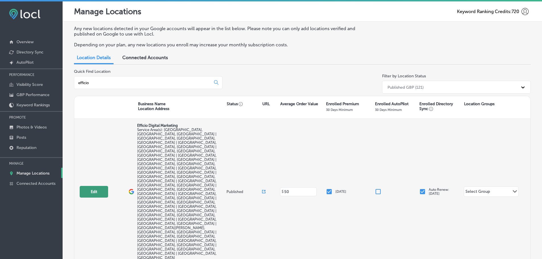
type input "efficio"
click at [92, 186] on button "Edit" at bounding box center [94, 192] width 28 height 12
select select "US"
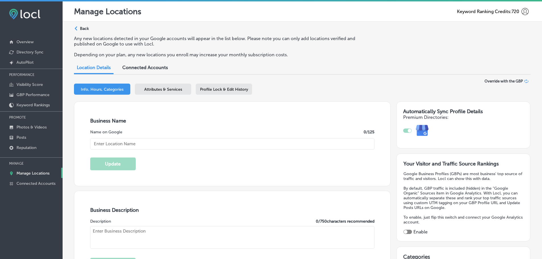
type input "Efficio Digital Marketing"
type input "5020 Clark Rd. #224"
type input "Sarasota"
type input "34233"
type input "US"
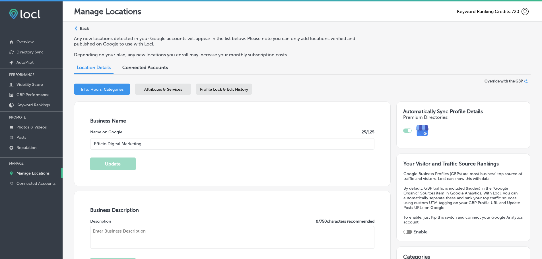
checkbox input "true"
type input "https://efficiodm.com/"
type textarea "Efficio Digital Marketing specializes in digital marketing, advertising service…"
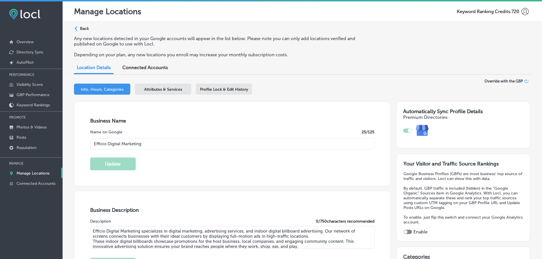
type input "+1 941 289 1251"
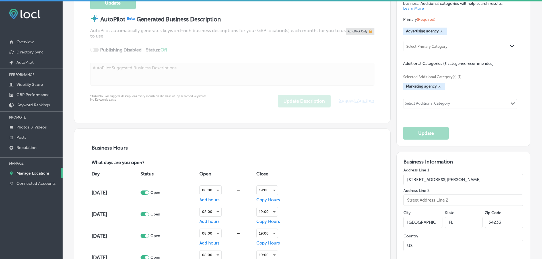
scroll to position [285, 0]
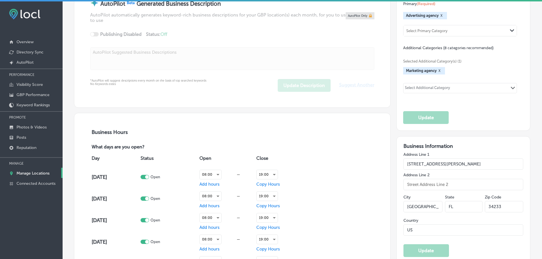
drag, startPoint x: 456, startPoint y: 165, endPoint x: 400, endPoint y: 165, distance: 56.7
click at [397, 165] on div "Business Information Address Line 1 5020 Clark Rd. #224 Address Line 2 City Sar…" at bounding box center [464, 200] width 134 height 128
drag, startPoint x: 509, startPoint y: 207, endPoint x: 482, endPoint y: 208, distance: 27.1
click at [485, 208] on input "34233" at bounding box center [504, 206] width 38 height 11
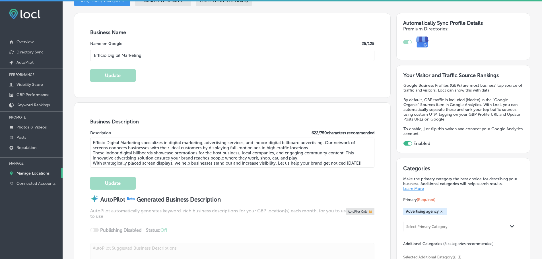
scroll to position [85, 0]
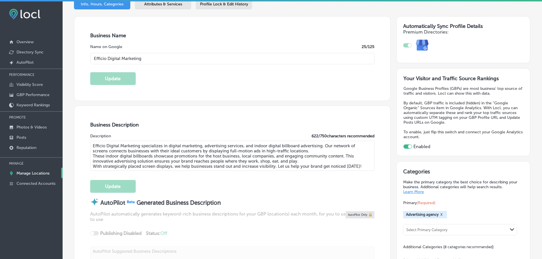
click at [28, 173] on p "Manage Locations" at bounding box center [33, 173] width 33 height 5
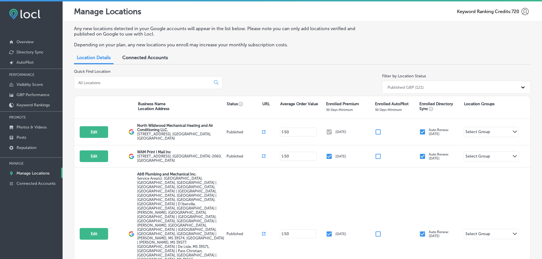
click at [104, 80] on div at bounding box center [148, 82] width 149 height 13
click at [108, 84] on input at bounding box center [144, 82] width 132 height 5
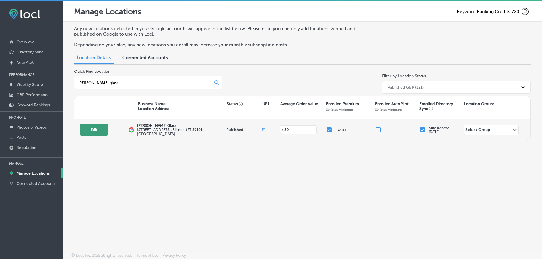
type input "critelli glass"
click at [92, 130] on button "Edit" at bounding box center [94, 130] width 28 height 12
select select "US"
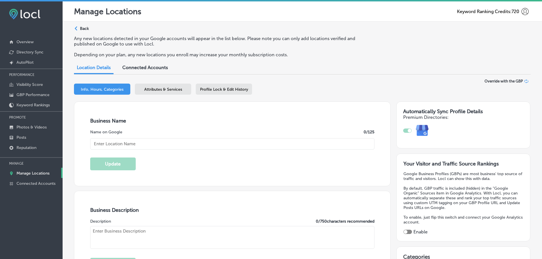
checkbox input "true"
type input "Critelli Glass"
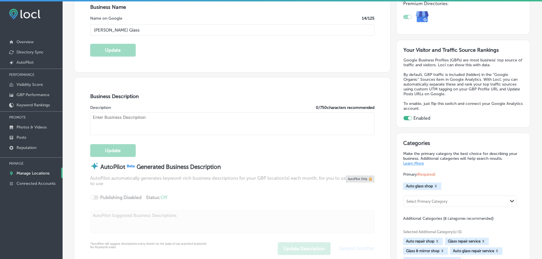
type input "20 North 31st Street"
type input "Billings"
type input "59101"
type input "US"
type input "http://www.critelliglass.com/"
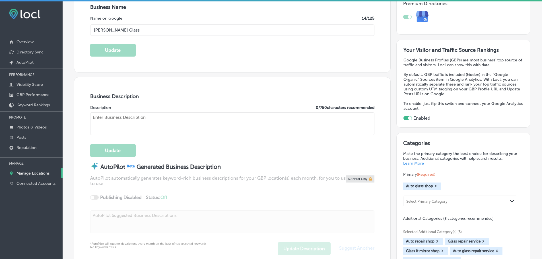
type textarea "Critelli Glass in Billings, MT, is your trusted local expert for all auto, resi…"
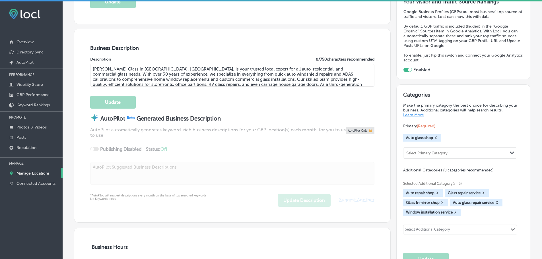
type input "+1 406 259 2525"
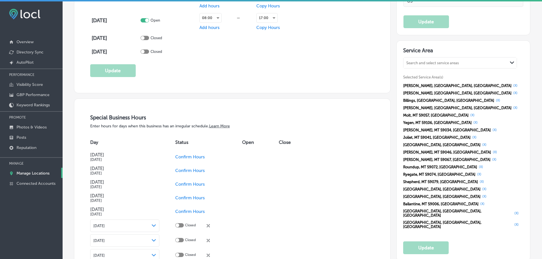
scroll to position [541, 0]
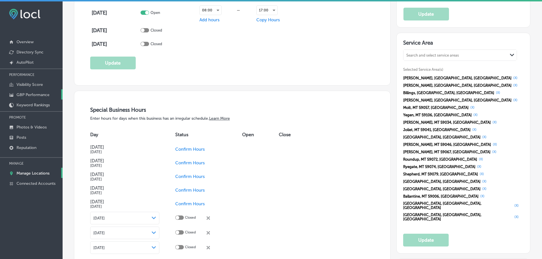
click at [28, 96] on p "GBP Performance" at bounding box center [33, 95] width 33 height 5
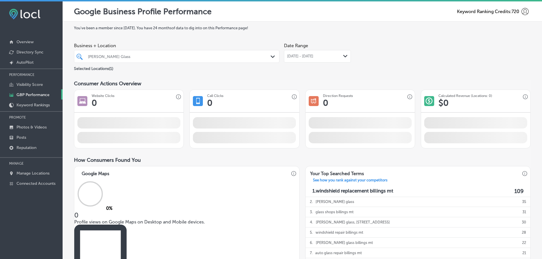
click at [344, 54] on div "Jul 01, 2025 - Jul 31, 2025 Path Created with Sketch." at bounding box center [317, 56] width 67 height 13
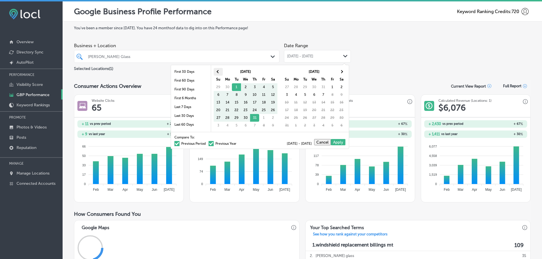
click at [220, 72] on span at bounding box center [218, 71] width 3 height 3
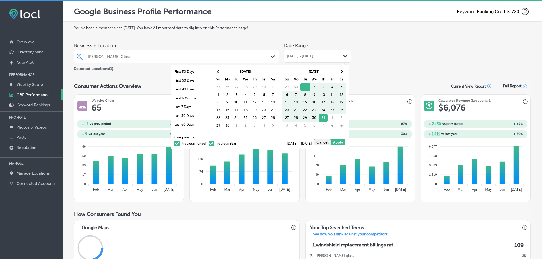
click at [220, 72] on span at bounding box center [218, 71] width 3 height 3
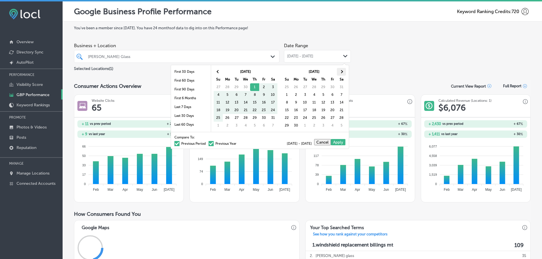
click at [342, 73] on span at bounding box center [341, 71] width 3 height 3
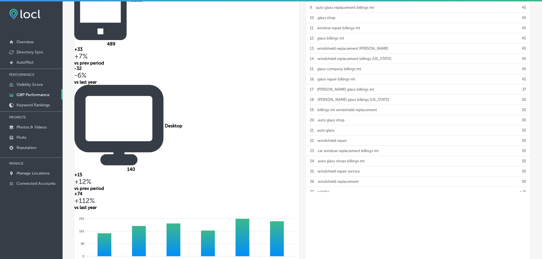
scroll to position [342, 0]
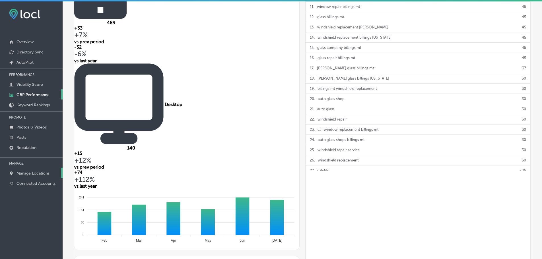
click at [35, 173] on p "Manage Locations" at bounding box center [33, 173] width 33 height 5
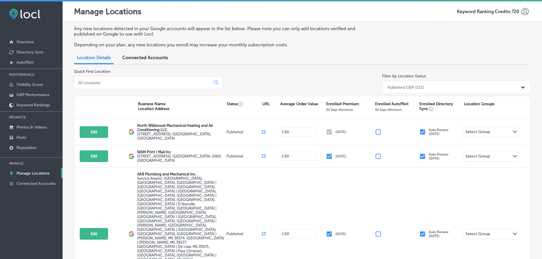
click at [98, 83] on input at bounding box center [144, 82] width 132 height 5
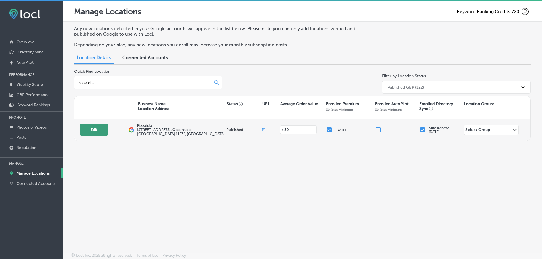
type input "pizzaiola"
click at [94, 129] on button "Edit" at bounding box center [94, 130] width 28 height 12
select select "US"
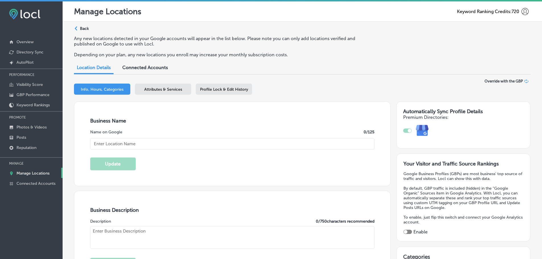
checkbox input "true"
type input "Pizzaiola"
type input "3191 Long Beach Rd"
type input "Oceanside"
type input "11572"
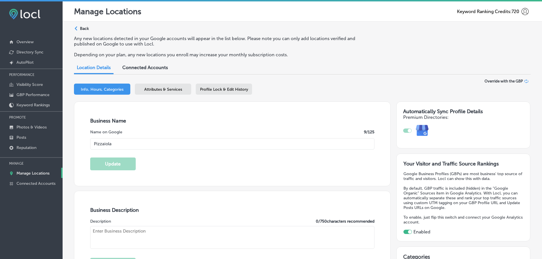
type input "US"
type input "http://www.pizzaiolaoceanside.com/"
type textarea "Welcome to Pizzaiola, Oceanside's favorite spot for authentic brick oven pizza …"
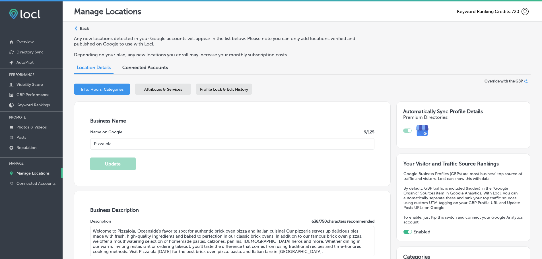
type input "+1 516 594 3939"
click at [170, 93] on div "Attributes & Services" at bounding box center [163, 89] width 56 height 11
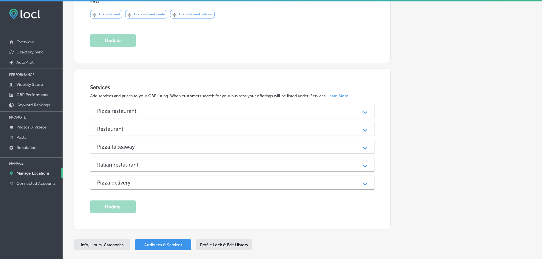
scroll to position [626, 0]
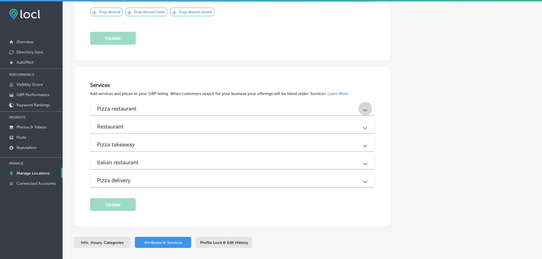
click at [364, 109] on icon "Path Created with Sketch." at bounding box center [365, 110] width 4 height 3
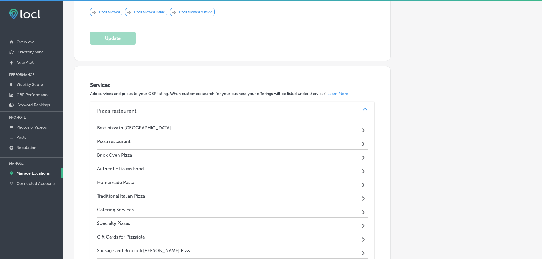
click at [38, 173] on p "Manage Locations" at bounding box center [33, 173] width 33 height 5
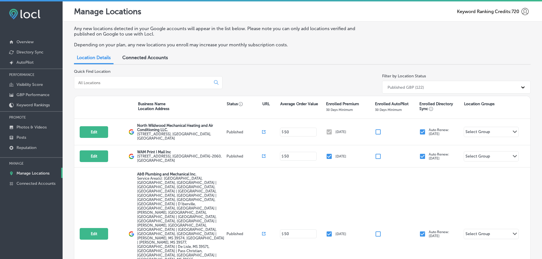
click at [143, 84] on input at bounding box center [144, 82] width 132 height 5
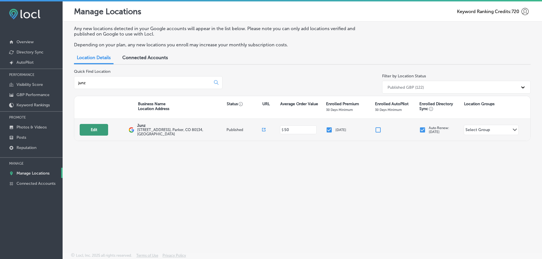
type input "junz"
click at [93, 129] on button "Edit" at bounding box center [94, 130] width 28 height 12
select select "US"
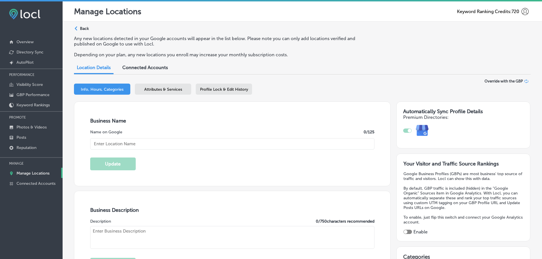
checkbox input "true"
type input "Junz"
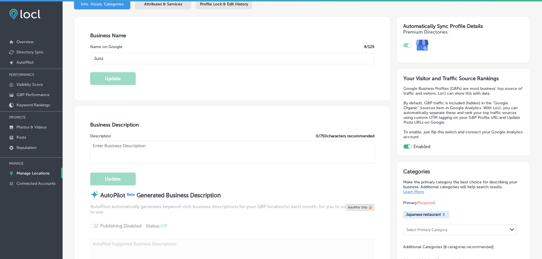
type input "11211 Dransfeldt Road # 100"
type input "Parker"
type input "80134"
type input "US"
type input "https://www.junzparker.com/"
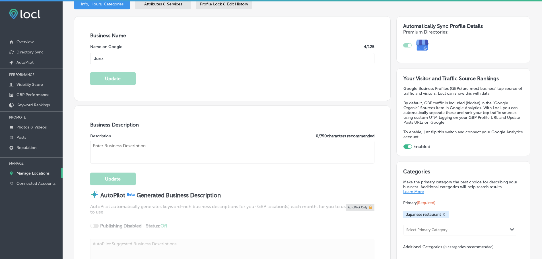
type textarea "Welcome to Junz, a Japanese restaurant in Parker, CO, serving a unique blend of…"
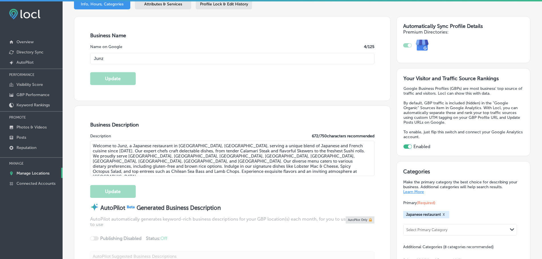
type input "+1 720 851 1005"
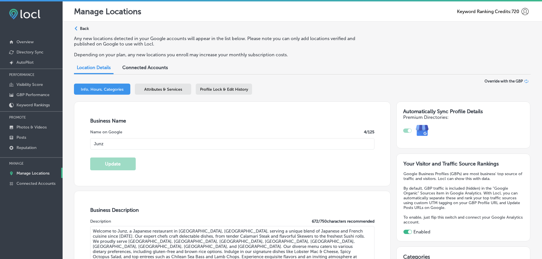
click at [168, 89] on span "Attributes & Services" at bounding box center [163, 89] width 38 height 5
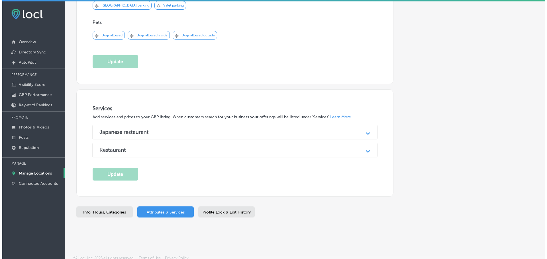
scroll to position [604, 0]
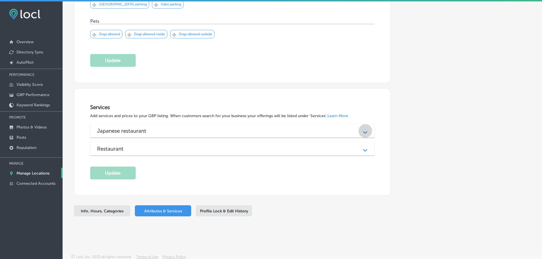
click at [362, 129] on div "Path Created with Sketch." at bounding box center [365, 131] width 7 height 7
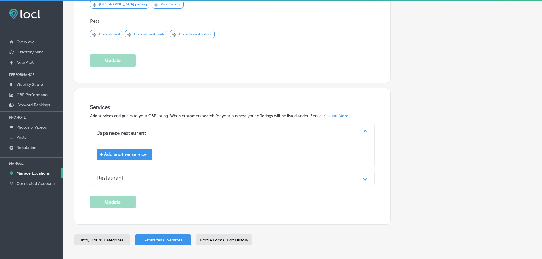
click at [140, 154] on span "+ Add another service" at bounding box center [123, 154] width 47 height 5
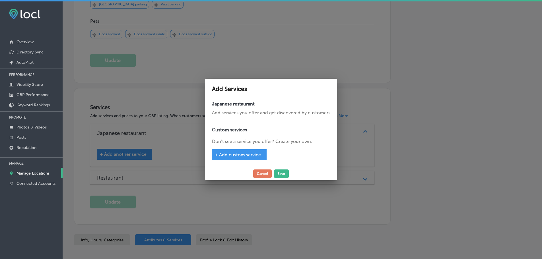
scroll to position [605, 0]
click at [233, 120] on div at bounding box center [273, 118] width 118 height 5
click at [234, 150] on div "+ Add custom service" at bounding box center [241, 154] width 55 height 11
click at [235, 154] on span "+ Add custom service" at bounding box center [240, 154] width 46 height 5
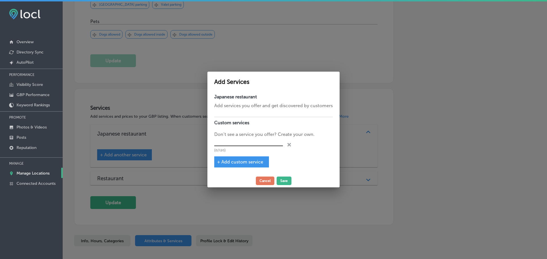
click at [234, 139] on input "text" at bounding box center [248, 142] width 69 height 9
type input "Appetizers"
click at [242, 163] on span "+ Add custom service" at bounding box center [240, 161] width 46 height 5
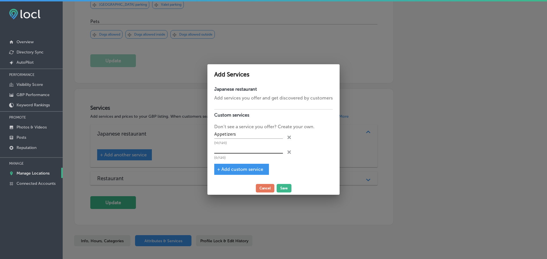
click at [252, 149] on input "text" at bounding box center [248, 149] width 69 height 9
type input "Salads"
click at [251, 168] on span "+ Add custom service" at bounding box center [240, 169] width 46 height 5
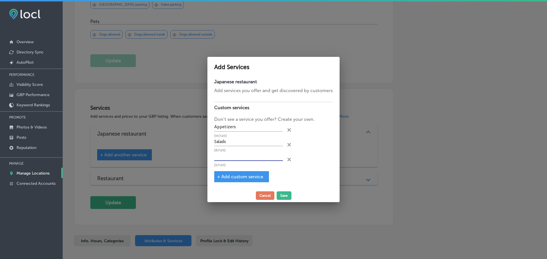
click at [231, 158] on input "text" at bounding box center [248, 156] width 69 height 9
type input "House Specials"
click at [243, 175] on span "+ Add custom service" at bounding box center [240, 176] width 46 height 5
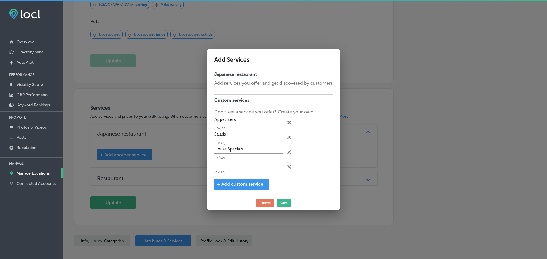
click at [237, 164] on input "text" at bounding box center [248, 164] width 69 height 9
click at [224, 165] on input "Entrèes" at bounding box center [248, 164] width 69 height 9
click at [225, 163] on input "Entrèes" at bounding box center [248, 164] width 69 height 9
type input "Entrées"
click at [236, 185] on span "+ Add custom service" at bounding box center [240, 184] width 46 height 5
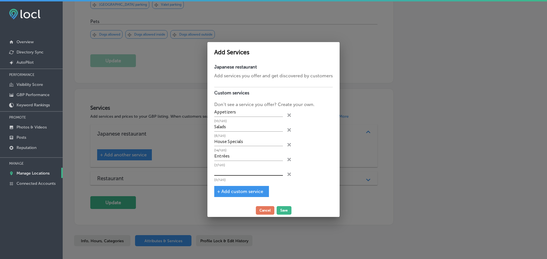
click at [232, 173] on input "text" at bounding box center [248, 171] width 69 height 9
click at [249, 171] on input "Sushi A la Cart" at bounding box center [248, 171] width 69 height 9
click at [231, 172] on input "Sushi A la Carte" at bounding box center [248, 171] width 69 height 9
type input "Sushi A La Carte"
click at [248, 190] on span "+ Add custom service" at bounding box center [240, 191] width 46 height 5
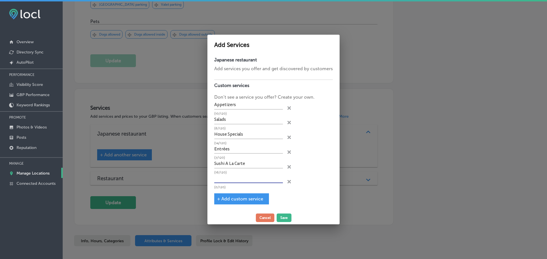
click at [218, 181] on input "text" at bounding box center [248, 179] width 69 height 9
type input "Rolls"
click at [225, 201] on span "+ Add custom service" at bounding box center [240, 198] width 46 height 5
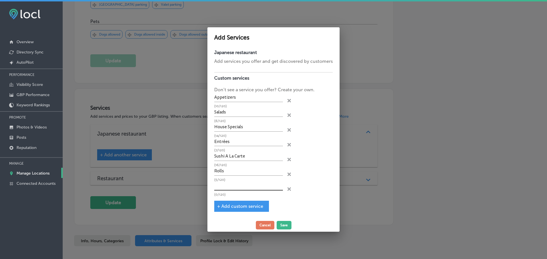
click at [233, 186] on input "text" at bounding box center [248, 186] width 69 height 9
type input "Deluxe Rolls"
click at [236, 207] on span "+ Add custom service" at bounding box center [240, 206] width 46 height 5
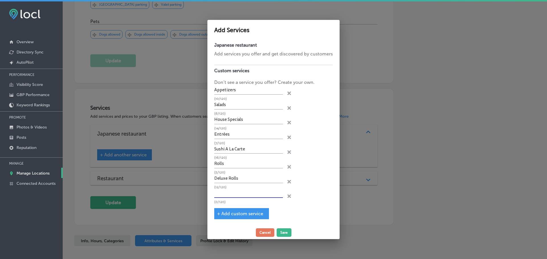
click at [227, 194] on input "text" at bounding box center [248, 193] width 69 height 9
type input "Lunch"
click at [235, 214] on span "+ Add custom service" at bounding box center [240, 213] width 46 height 5
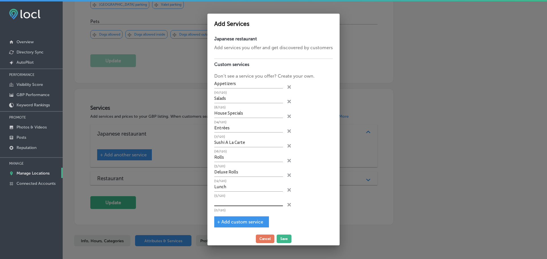
click at [220, 202] on input "text" at bounding box center [248, 202] width 69 height 9
type input "Kids Menu"
click at [232, 219] on div "+ Add custom service" at bounding box center [241, 222] width 55 height 11
click at [237, 219] on div "+ Add custom service" at bounding box center [241, 222] width 55 height 11
click at [236, 224] on span "+ Add custom service" at bounding box center [240, 222] width 46 height 5
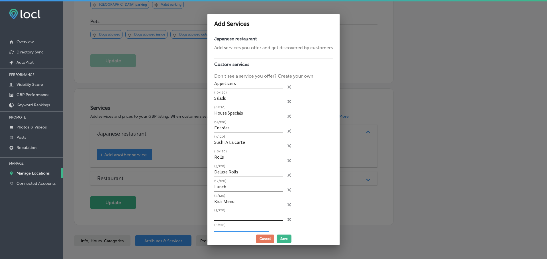
click at [237, 219] on input "text" at bounding box center [248, 216] width 69 height 9
type input "Drinks"
click at [282, 235] on button "Save" at bounding box center [283, 239] width 15 height 9
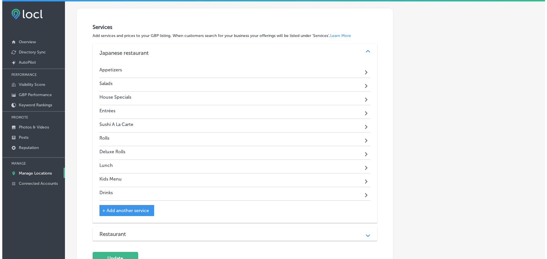
scroll to position [770, 0]
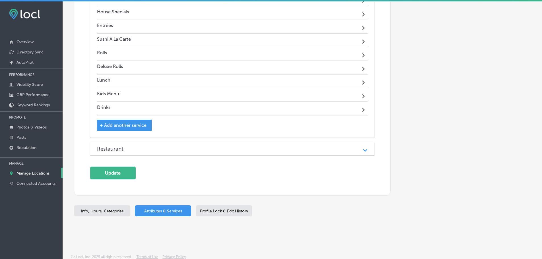
click at [132, 120] on div "+ Add another service" at bounding box center [124, 125] width 55 height 11
click at [130, 124] on span "+ Add another service" at bounding box center [123, 125] width 47 height 5
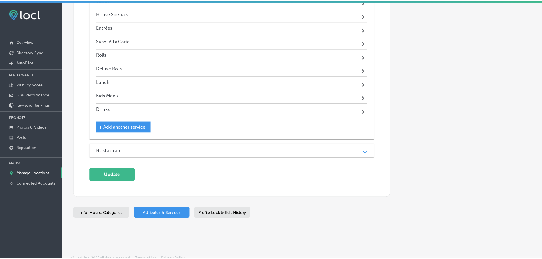
scroll to position [772, 0]
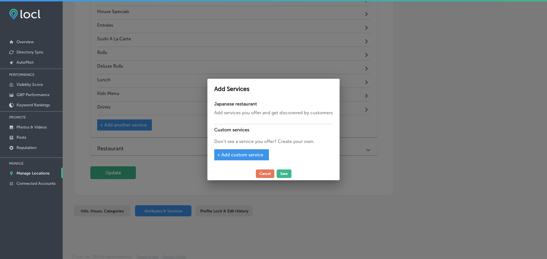
click at [236, 154] on span "+ Add custom service" at bounding box center [240, 154] width 46 height 5
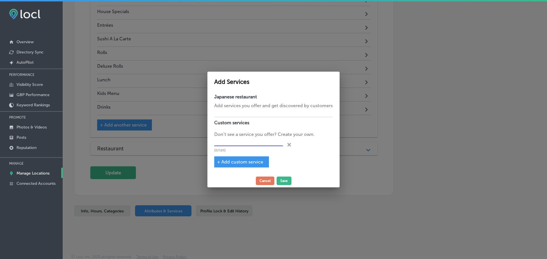
click at [234, 144] on input "text" at bounding box center [248, 142] width 69 height 9
type input "Take-out"
click at [286, 180] on button "Save" at bounding box center [283, 181] width 15 height 9
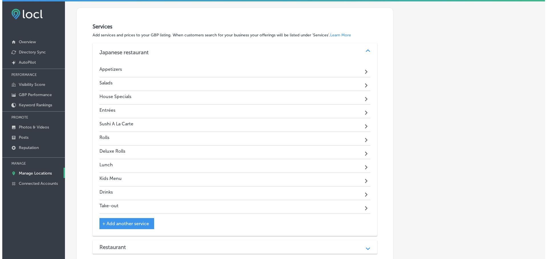
scroll to position [713, 0]
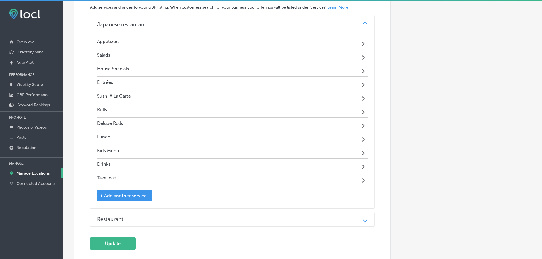
click at [362, 46] on polygon at bounding box center [363, 44] width 3 height 4
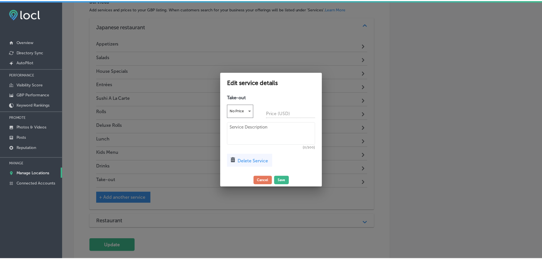
scroll to position [715, 0]
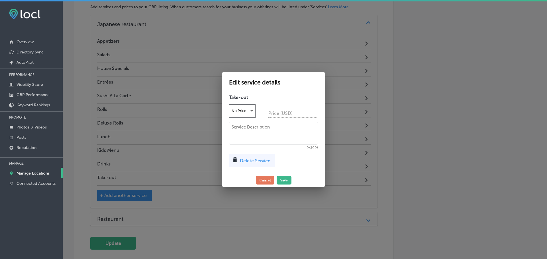
click at [260, 130] on textarea at bounding box center [273, 133] width 89 height 23
paste textarea "Call to place an order for In-Person Pick Up"
type textarea "Call to place an order for In-Person Pick Up"
click at [280, 181] on button "Save" at bounding box center [283, 180] width 15 height 9
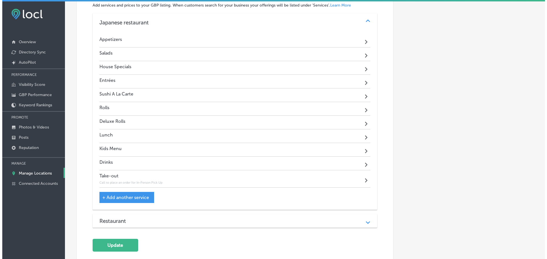
scroll to position [713, 0]
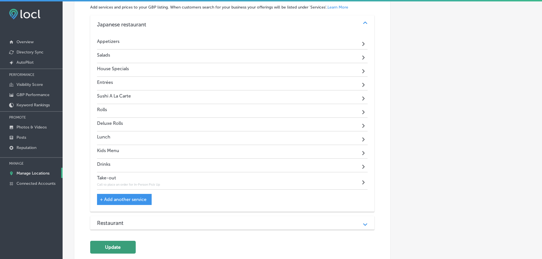
click at [122, 246] on button "Update" at bounding box center [113, 247] width 46 height 13
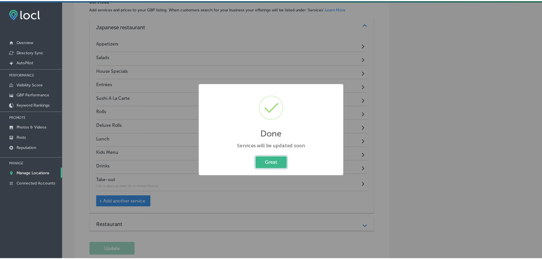
scroll to position [715, 0]
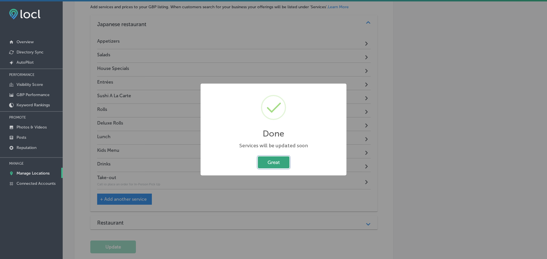
click at [265, 163] on button "Great" at bounding box center [274, 163] width 32 height 12
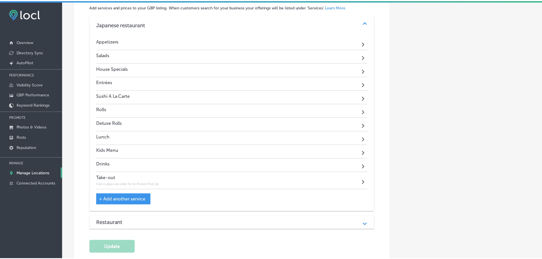
scroll to position [713, 0]
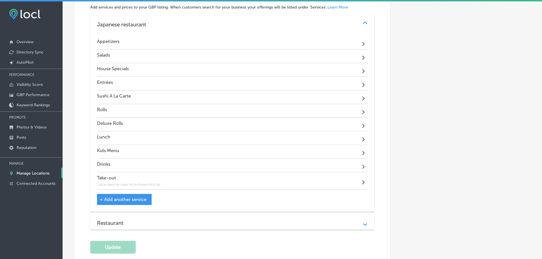
click at [29, 171] on link "Manage Locations" at bounding box center [31, 173] width 63 height 10
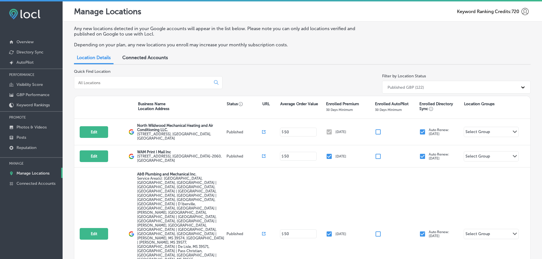
click at [119, 82] on input at bounding box center [144, 82] width 132 height 5
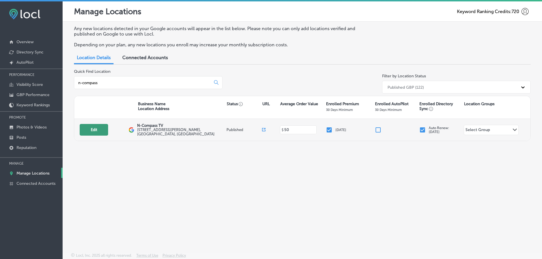
type input "n-compass"
click at [101, 130] on button "Edit" at bounding box center [94, 130] width 28 height 12
select select "US"
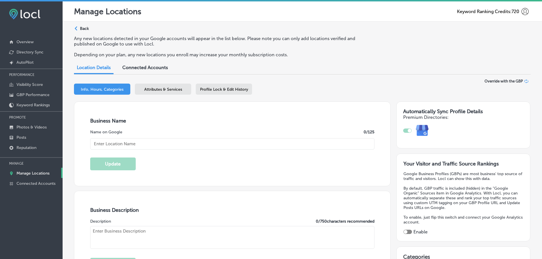
checkbox input "true"
type input "https://n-compass.tv/"
type textarea "N-Compass TV is a leader in the Indoor Digital Billboard industry and Digital M…"
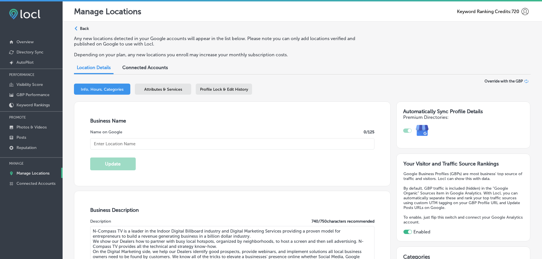
type input "+1 720 763 9094"
type input "N-Compass TV"
type input "[STREET_ADDRESS][PERSON_NAME]"
type input "Lakewood"
type input "80401"
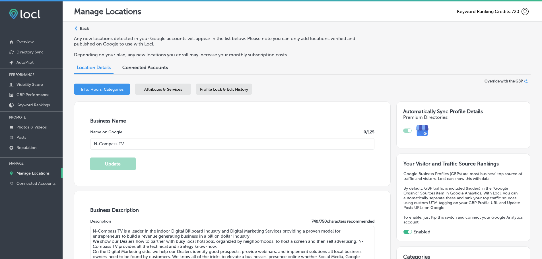
type input "US"
click at [177, 87] on div "Attributes & Services" at bounding box center [163, 89] width 56 height 11
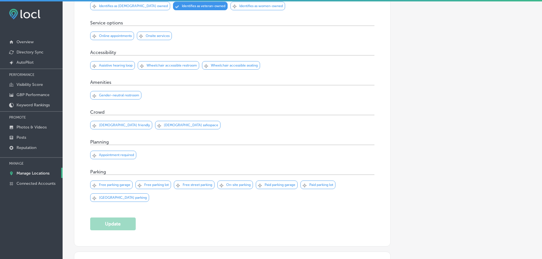
scroll to position [317, 0]
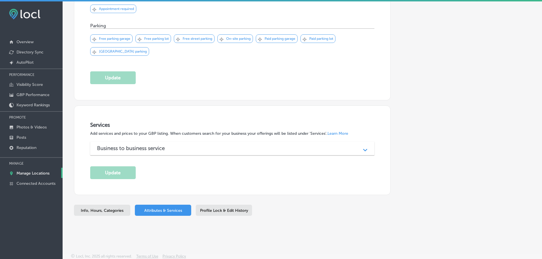
click at [363, 151] on icon "Path Created with Sketch." at bounding box center [365, 150] width 4 height 3
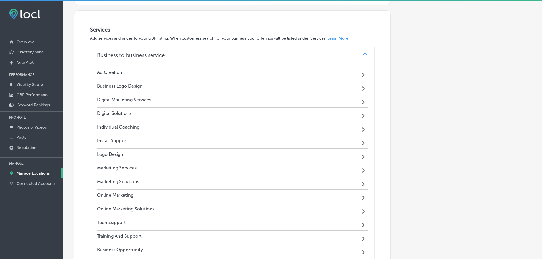
scroll to position [403, 0]
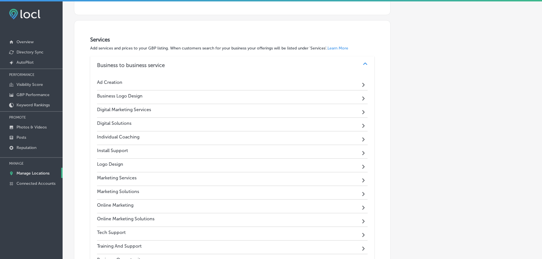
click at [362, 83] on polygon at bounding box center [363, 85] width 3 height 4
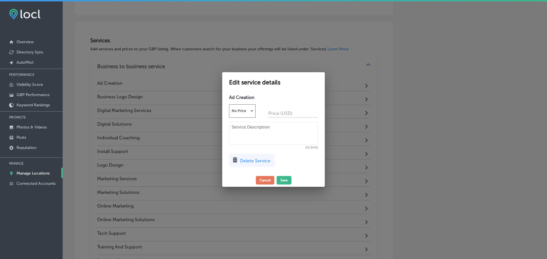
click at [381, 101] on div at bounding box center [273, 129] width 547 height 259
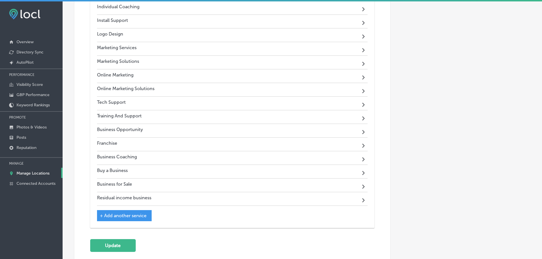
scroll to position [521, 0]
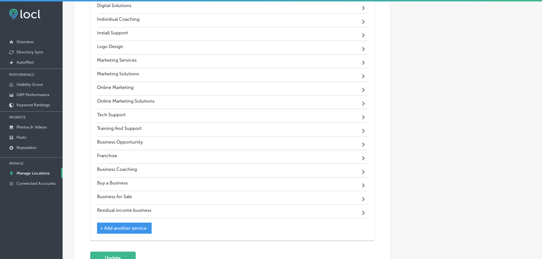
click at [38, 173] on p "Manage Locations" at bounding box center [33, 173] width 33 height 5
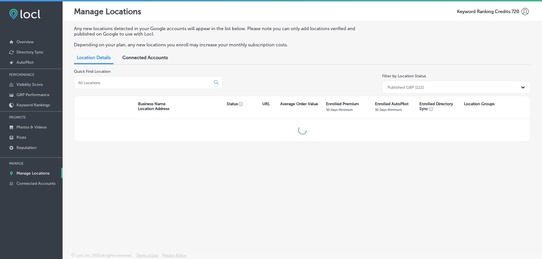
click at [116, 83] on input at bounding box center [144, 82] width 132 height 5
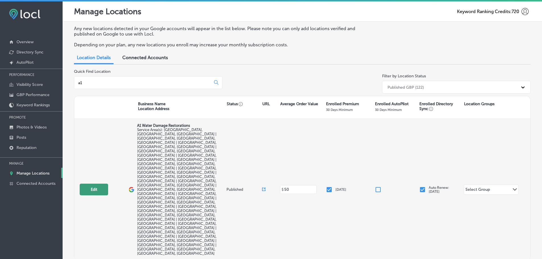
type input "a1"
click at [93, 184] on button "Edit" at bounding box center [94, 190] width 28 height 12
select select "US"
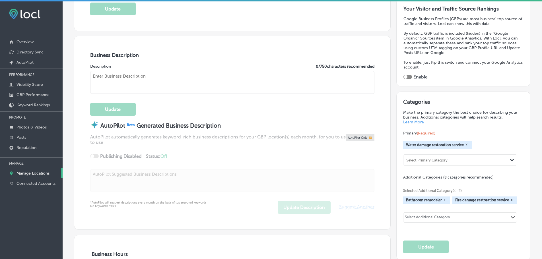
checkbox input "true"
type input "A1 Water Damage Restorations"
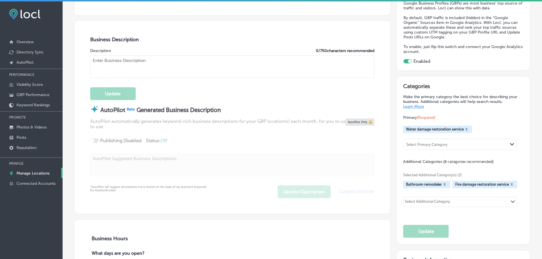
type input "19524 West 58th Place"
type input "Golden"
type input "80403"
type input "US"
type input "https://www.a1waterdamagerestorations.com/"
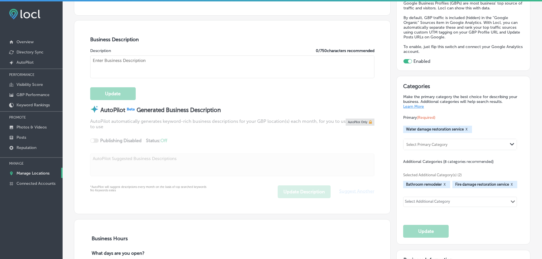
type textarea "A1 Water Damage Restorations offers expert restoration services in Golden, CO, …"
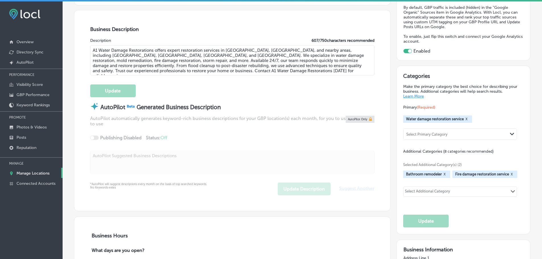
type input "+1 720 296 6122"
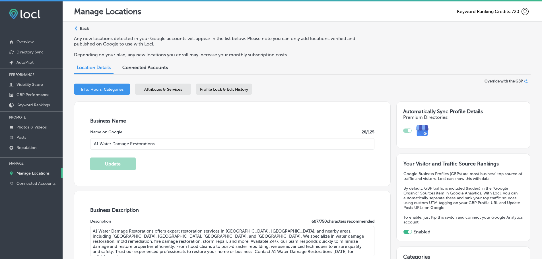
click at [166, 89] on span "Attributes & Services" at bounding box center [163, 89] width 38 height 5
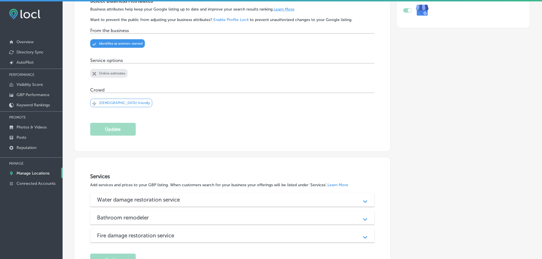
scroll to position [208, 0]
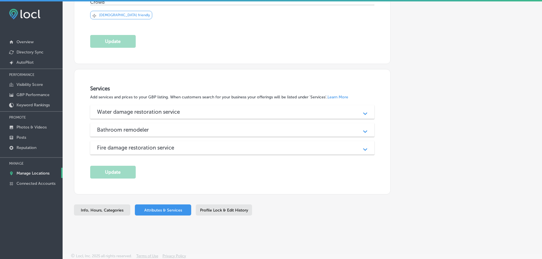
click at [363, 114] on polygon at bounding box center [365, 113] width 4 height 3
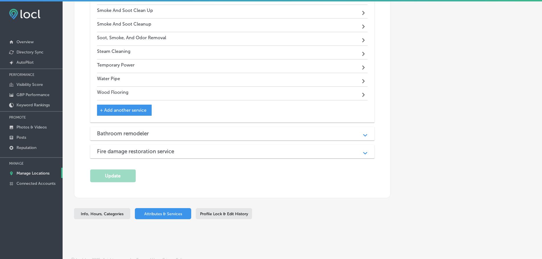
scroll to position [1093, 0]
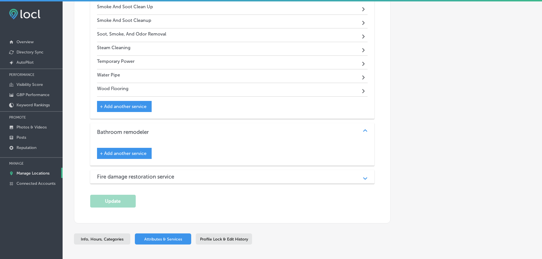
scroll to position [1122, 0]
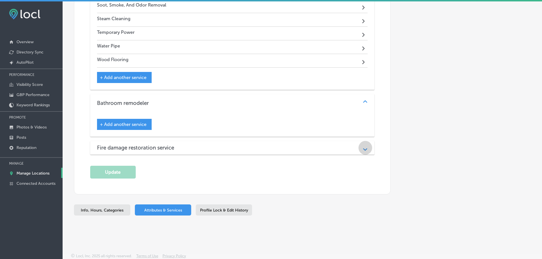
click at [363, 148] on icon "Path Created with Sketch." at bounding box center [365, 149] width 4 height 3
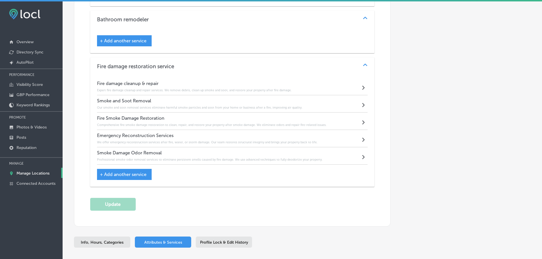
scroll to position [1238, 0]
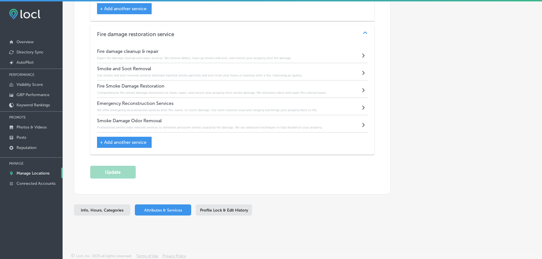
click at [39, 174] on p "Manage Locations" at bounding box center [33, 173] width 33 height 5
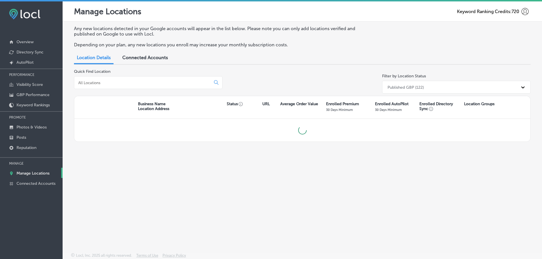
click at [153, 84] on input at bounding box center [144, 82] width 132 height 5
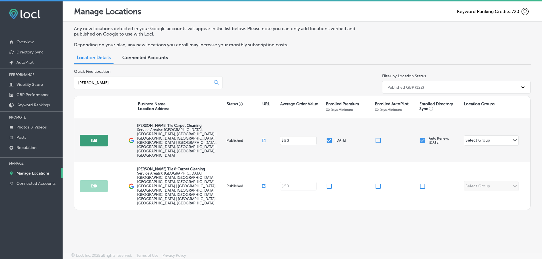
type input "baxter"
click at [97, 135] on button "Edit" at bounding box center [94, 141] width 28 height 12
select select "US"
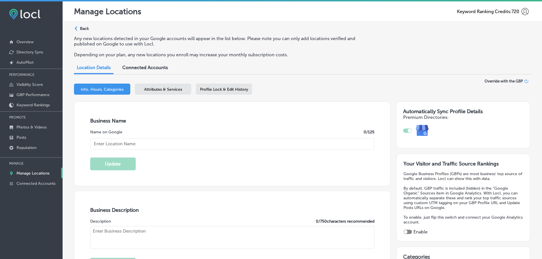
checkbox input "true"
type input "[PERSON_NAME] Tile Carpet Cleaning"
type input "1018 Dowitscer CT"
type input "Rockledge"
type input "32955"
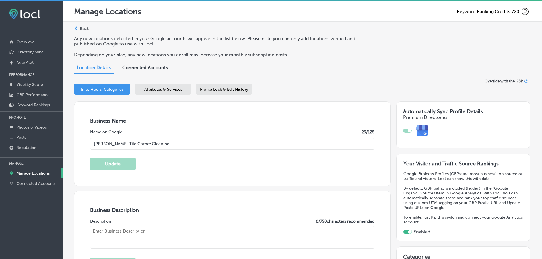
type input "US"
type input "http://www.baxterstilecleaning.com/"
type textarea "Baxter's Tile and Carpet Cleaning, located in Brevard County, FL, is your trust…"
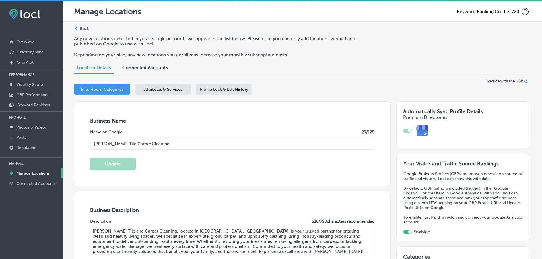
type input "+1 321 259 9888"
click at [167, 90] on span "Attributes & Services" at bounding box center [163, 89] width 38 height 5
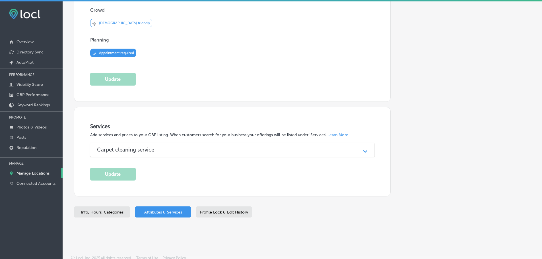
scroll to position [202, 0]
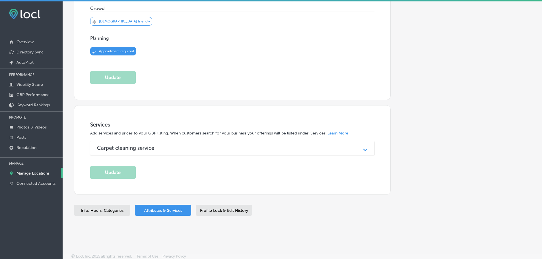
click at [271, 151] on div "Carpet cleaning service Path Created with Sketch." at bounding box center [232, 149] width 285 height 14
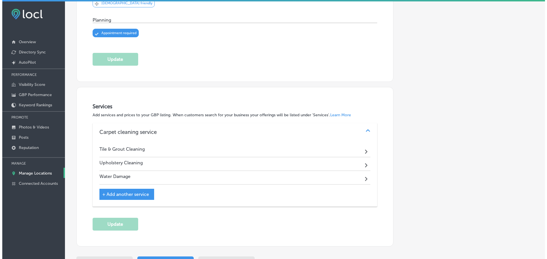
scroll to position [272, 0]
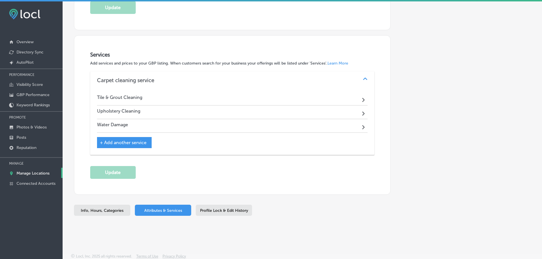
click at [361, 98] on div "Path Created with Sketch." at bounding box center [364, 98] width 7 height 7
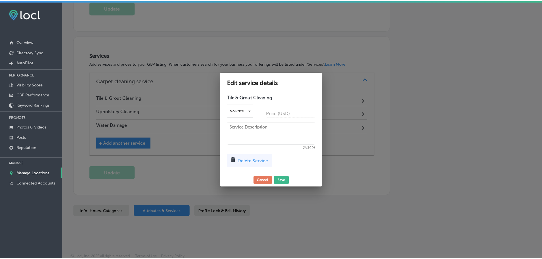
scroll to position [273, 0]
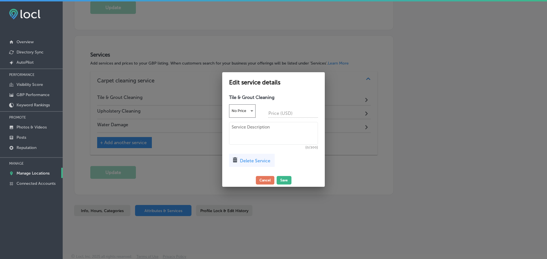
click at [266, 128] on textarea at bounding box center [273, 133] width 89 height 23
paste textarea "Reclaim the luster of your tile and grout. Our proprietary cleaning methods are…"
type textarea "Reclaim the luster of your tile and grout. Our proprietary cleaning methods are…"
click at [283, 180] on button "Save" at bounding box center [283, 180] width 15 height 9
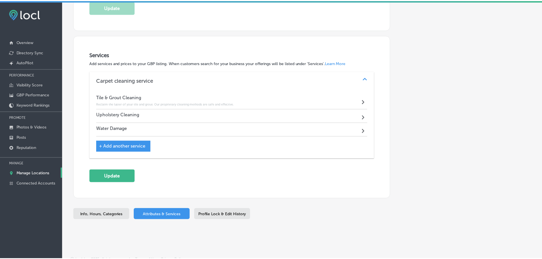
scroll to position [272, 0]
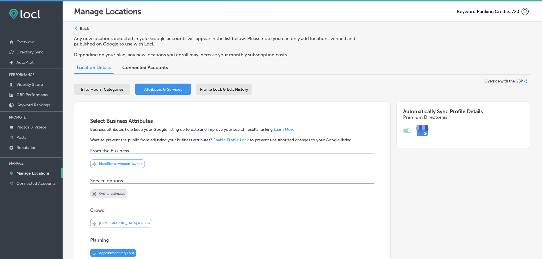
scroll to position [272, 0]
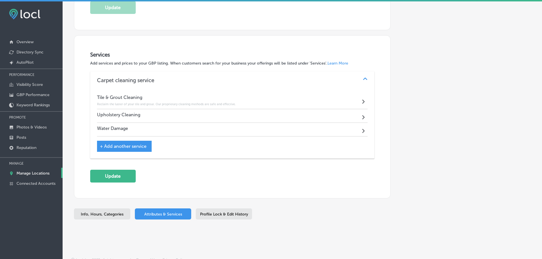
click at [136, 146] on span "+ Add another service" at bounding box center [123, 146] width 47 height 5
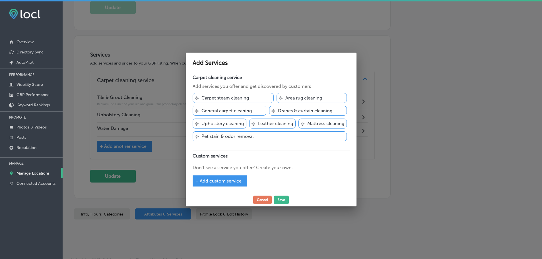
scroll to position [273, 0]
click at [225, 181] on span "+ Add custom service" at bounding box center [221, 181] width 46 height 5
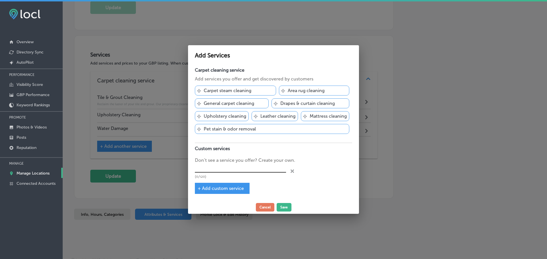
click at [232, 167] on input "text" at bounding box center [240, 168] width 91 height 9
type input "Carpet Cleaning"
click at [218, 190] on span "+ Add custom service" at bounding box center [221, 188] width 46 height 5
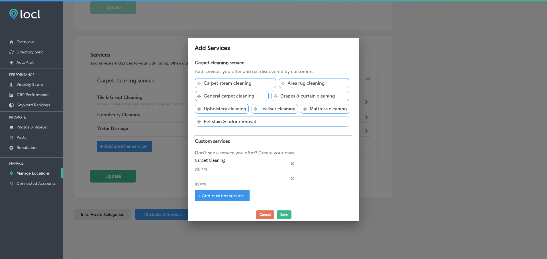
click at [291, 179] on icon "close Created with Sketch." at bounding box center [291, 178] width 3 height 3
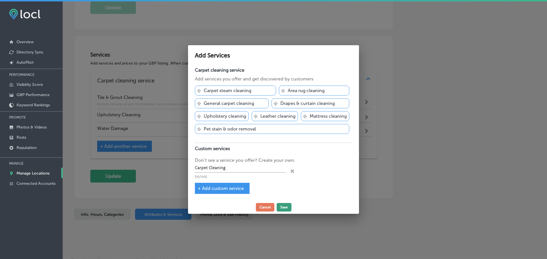
click at [285, 208] on button "Save" at bounding box center [283, 207] width 15 height 9
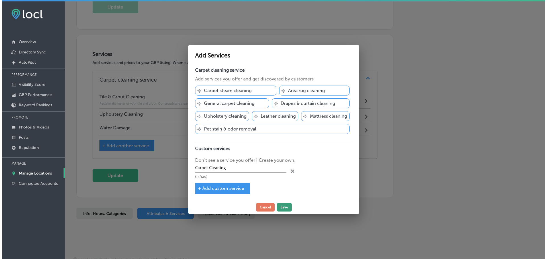
scroll to position [272, 0]
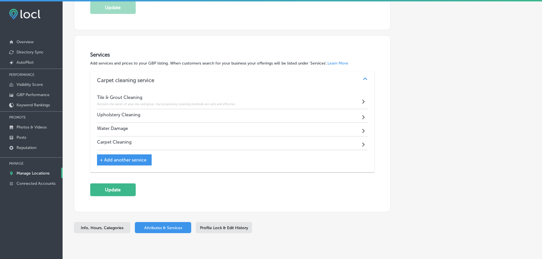
click at [361, 143] on div "Path Created with Sketch." at bounding box center [364, 143] width 7 height 7
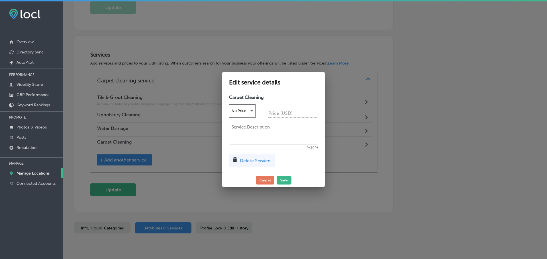
click at [239, 128] on textarea at bounding box center [273, 133] width 89 height 23
paste textarea "Our commercial-grade equipment safely removes 99.99% of allergens from your car…"
type textarea "Our commercial-grade equipment safely removes 99.99% of allergens from your car…"
click at [281, 180] on button "Save" at bounding box center [283, 180] width 15 height 9
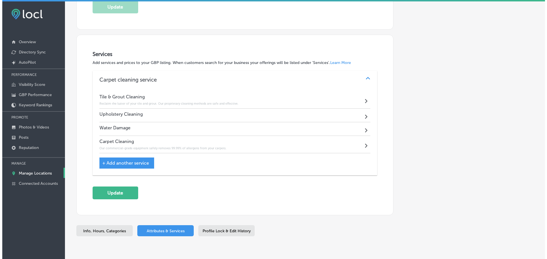
scroll to position [272, 0]
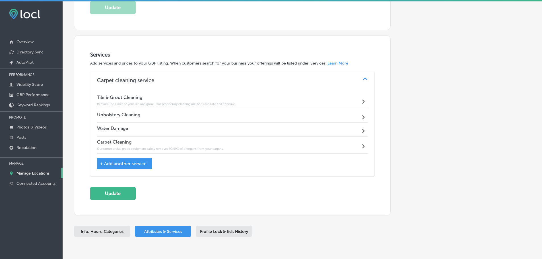
click at [361, 116] on div "Path Created with Sketch." at bounding box center [364, 115] width 7 height 7
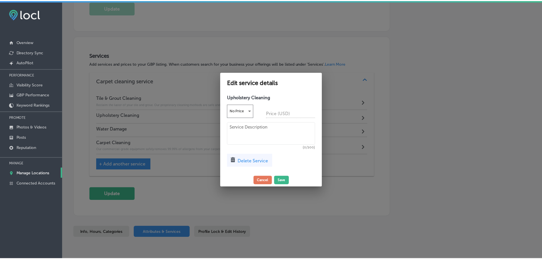
scroll to position [273, 0]
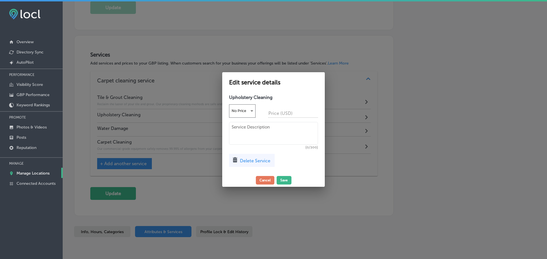
click at [263, 126] on textarea at bounding box center [273, 133] width 89 height 23
paste textarea "This is where our experience is unmatched. We restore upholstery back to its gl…"
type textarea "This is where our experience is unmatched. We restore upholstery back to its gl…"
click at [283, 177] on button "Save" at bounding box center [283, 180] width 15 height 9
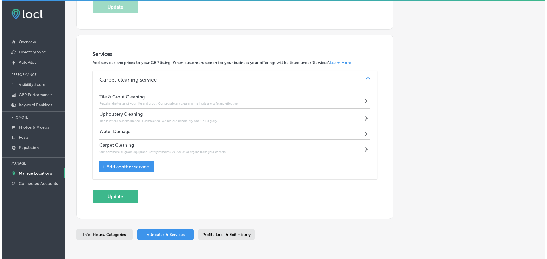
scroll to position [272, 0]
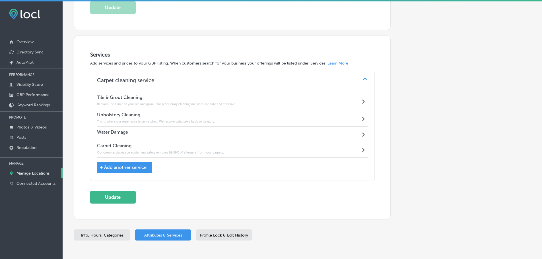
click at [361, 136] on div "Path Created with Sketch." at bounding box center [364, 133] width 7 height 7
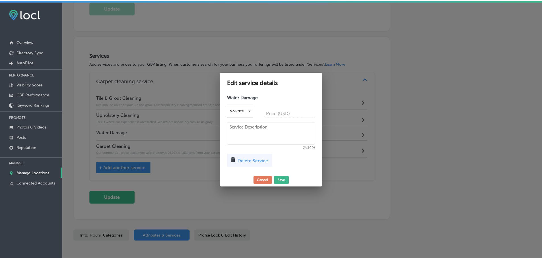
scroll to position [273, 0]
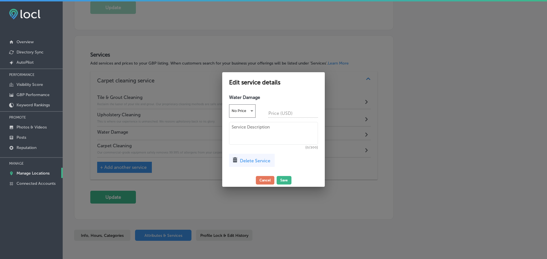
click at [264, 133] on textarea at bounding box center [273, 133] width 89 height 23
paste textarea "Some messes are urgent and we take these instances very seriously."
type textarea "Some messes are urgent and we take these instances very seriously."
click at [284, 180] on button "Save" at bounding box center [283, 180] width 15 height 9
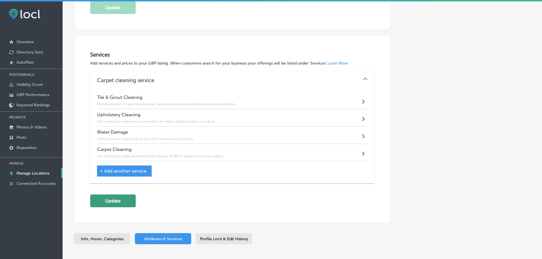
click at [103, 202] on button "Update" at bounding box center [113, 201] width 46 height 13
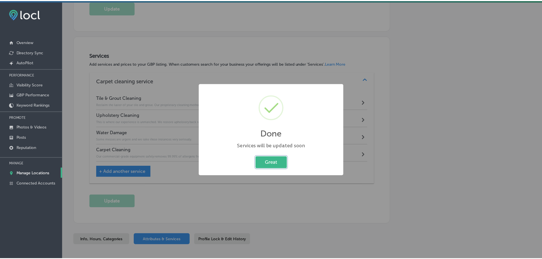
scroll to position [273, 0]
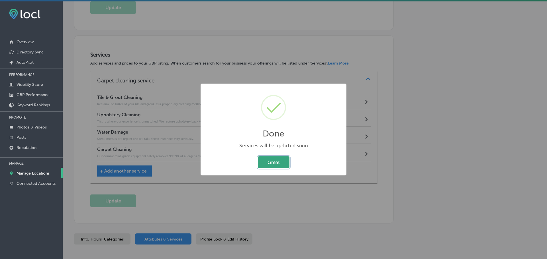
click at [269, 162] on button "Great" at bounding box center [274, 163] width 32 height 12
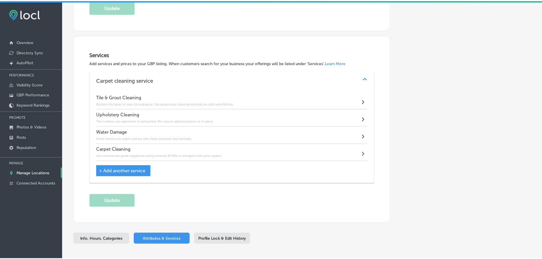
scroll to position [272, 0]
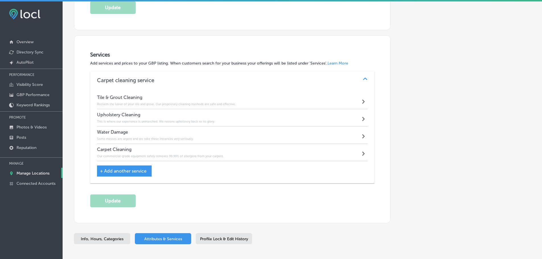
click at [40, 173] on p "Manage Locations" at bounding box center [33, 173] width 33 height 5
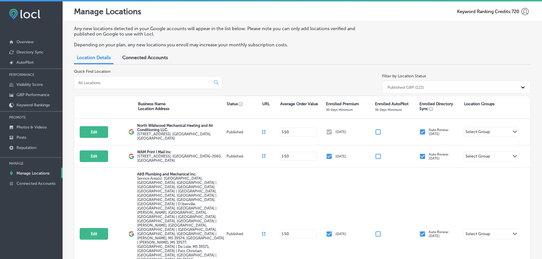
click at [114, 84] on input at bounding box center [144, 82] width 132 height 5
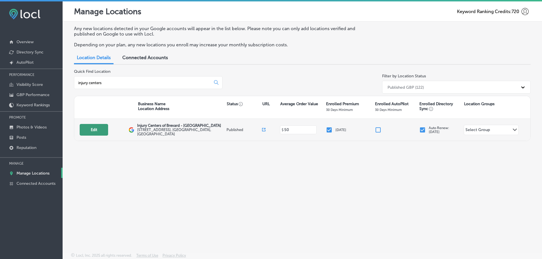
type input "injury centers"
click at [95, 131] on button "Edit" at bounding box center [94, 130] width 28 height 12
select select "US"
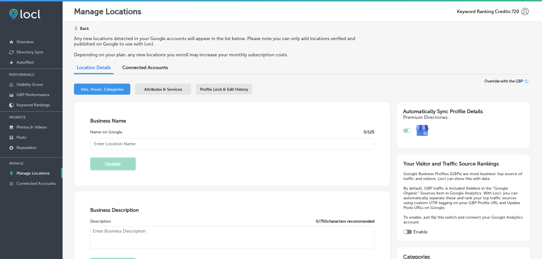
type input "Injury Centers of Brevard - Titusville"
click at [165, 91] on span "Attributes & Services" at bounding box center [163, 89] width 38 height 5
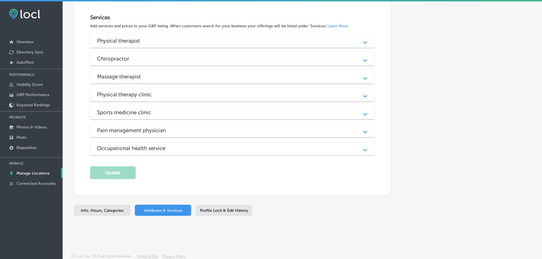
scroll to position [544, 0]
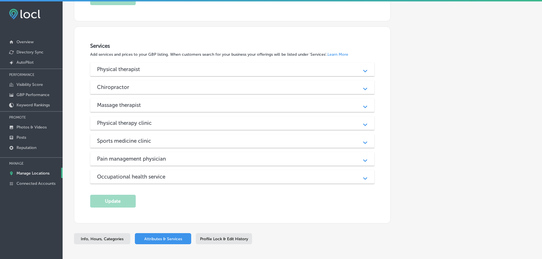
click at [362, 68] on div "Path Created with Sketch." at bounding box center [365, 69] width 7 height 7
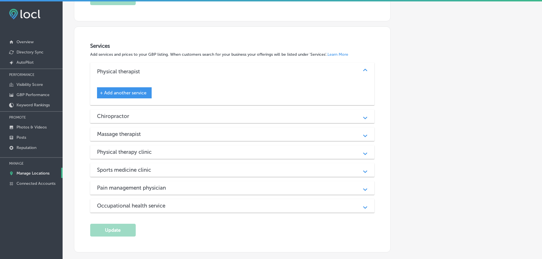
click at [363, 118] on icon "Path Created with Sketch." at bounding box center [365, 118] width 4 height 3
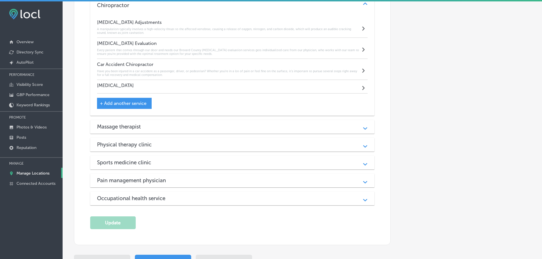
scroll to position [657, 0]
click at [362, 128] on div "Path Created with Sketch." at bounding box center [365, 126] width 7 height 7
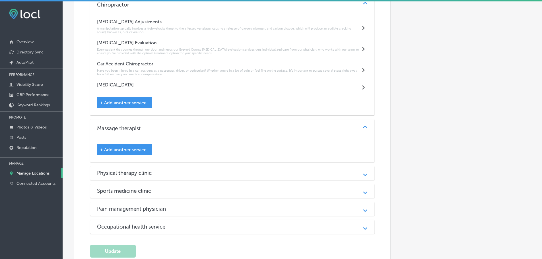
scroll to position [686, 0]
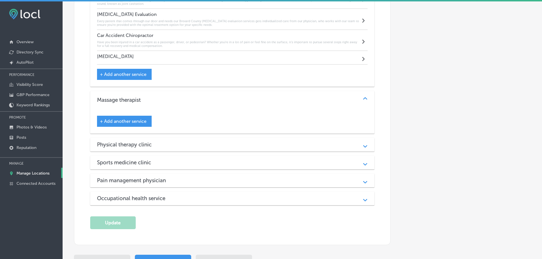
click at [359, 144] on div "Path Created with Sketch." at bounding box center [366, 145] width 14 height 14
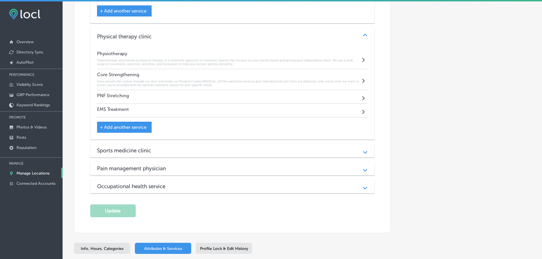
scroll to position [800, 0]
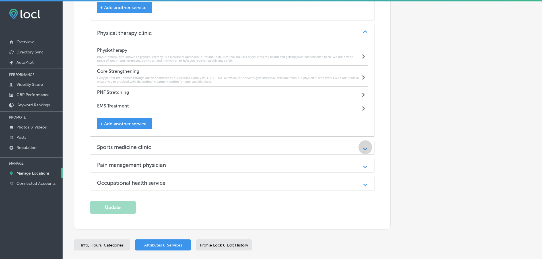
click at [362, 146] on div "Path Created with Sketch." at bounding box center [365, 147] width 7 height 7
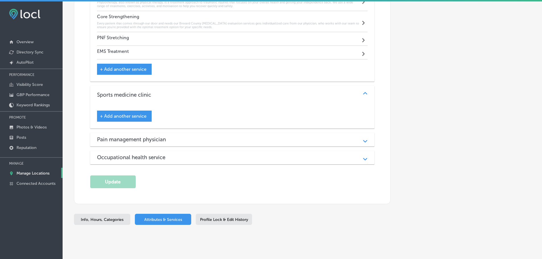
scroll to position [857, 0]
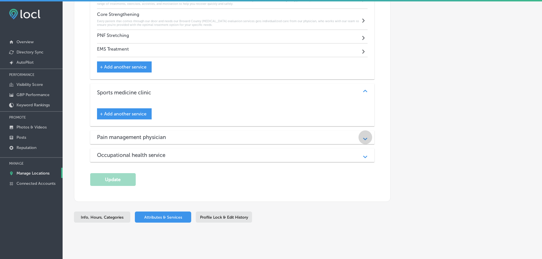
click at [364, 136] on div "Path Created with Sketch." at bounding box center [365, 137] width 7 height 7
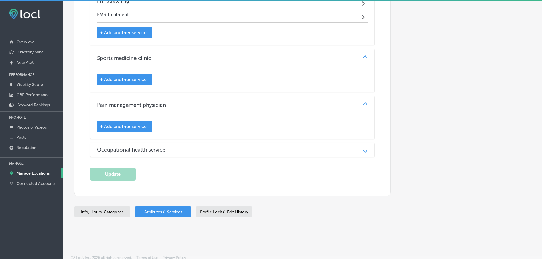
scroll to position [893, 0]
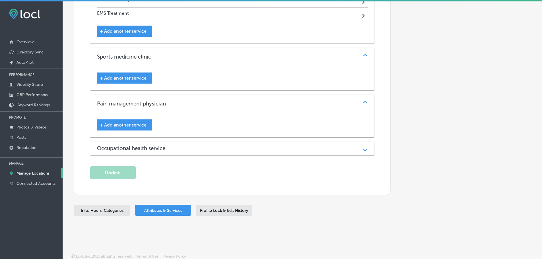
click at [363, 145] on div "Path Created with Sketch." at bounding box center [365, 148] width 7 height 7
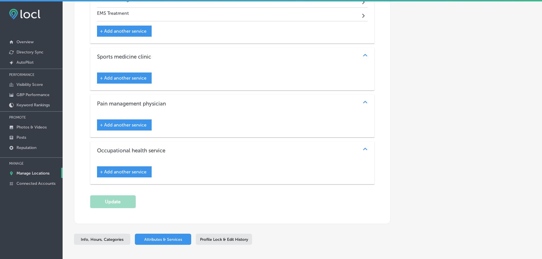
click at [30, 173] on p "Manage Locations" at bounding box center [33, 173] width 33 height 5
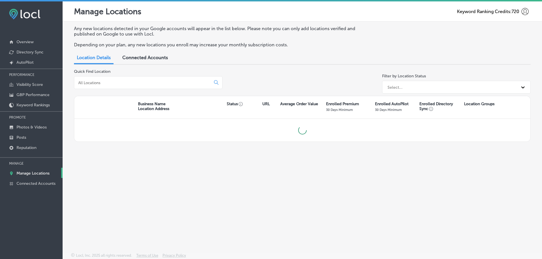
click at [127, 85] on input at bounding box center [144, 82] width 132 height 5
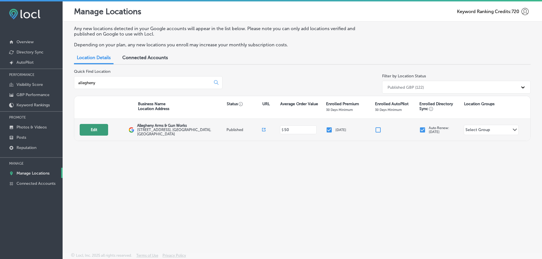
type input "allegheny"
click at [99, 131] on button "Edit" at bounding box center [94, 130] width 28 height 12
select select "US"
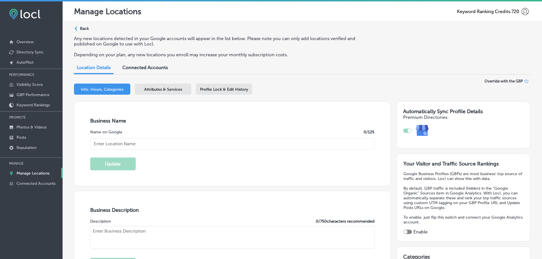
checkbox input "true"
type input "Allegheny Arms & Gun Works"
type input "http://alleghenyarms.com/"
type input "4603 Library Road"
type input "Bethel Park"
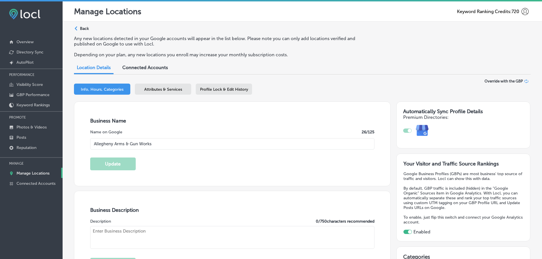
type input "15102"
type input "US"
type textarea "Allegheny Arms brings a new concept and a new generation of responsible firearm…"
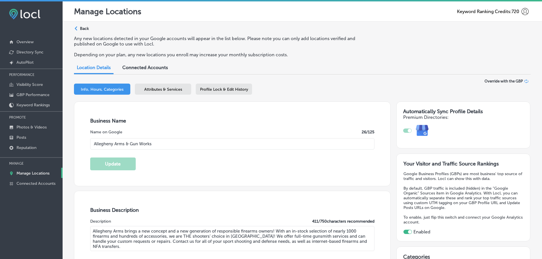
type input "+1 412 409 2925"
click at [155, 90] on span "Attributes & Services" at bounding box center [163, 89] width 38 height 5
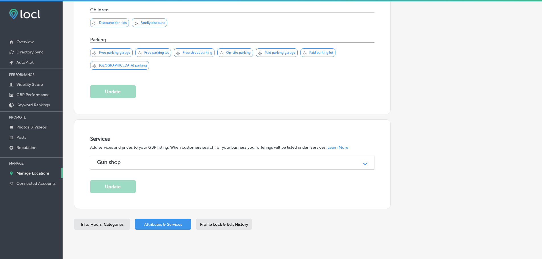
scroll to position [476, 0]
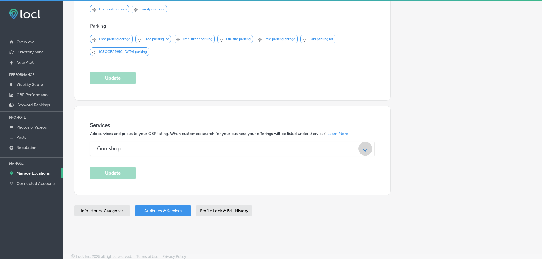
click at [365, 149] on icon "Path Created with Sketch." at bounding box center [365, 150] width 4 height 3
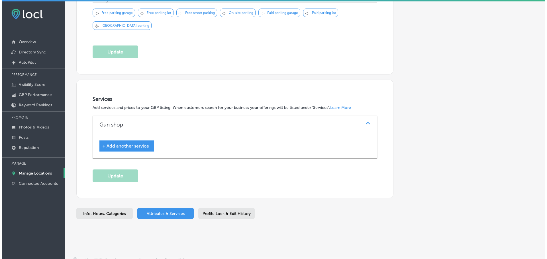
scroll to position [505, 0]
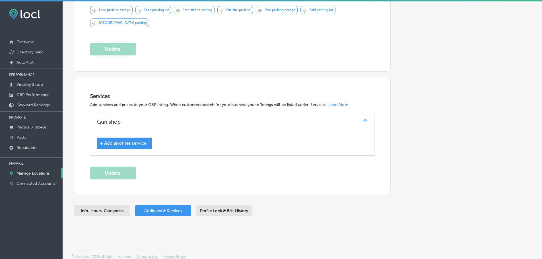
click at [143, 145] on div "+ Add another service" at bounding box center [124, 143] width 55 height 11
click at [130, 139] on div "+ Add another service" at bounding box center [124, 143] width 55 height 11
click at [134, 142] on span "+ Add another service" at bounding box center [123, 143] width 47 height 5
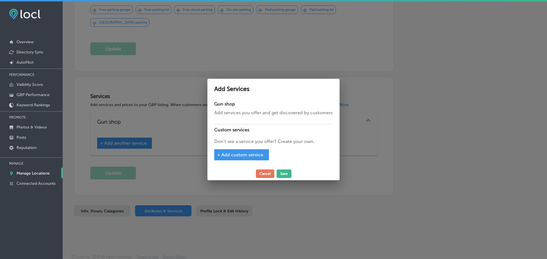
click at [236, 154] on span "+ Add custom service" at bounding box center [240, 154] width 46 height 5
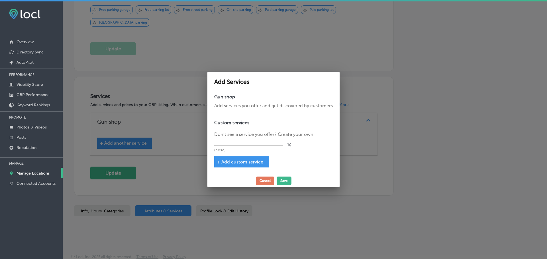
click at [235, 145] on input "text" at bounding box center [248, 142] width 69 height 9
type input "B"
type input "Custom Berettas"
click at [239, 162] on span "+ Add custom service" at bounding box center [240, 161] width 46 height 5
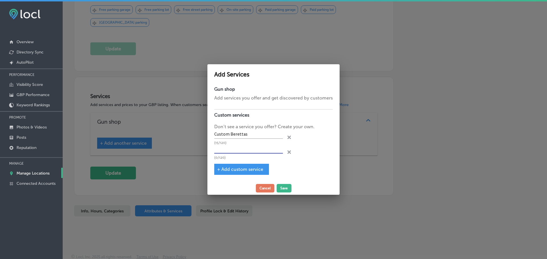
click at [233, 151] on input "text" at bounding box center [248, 149] width 69 height 9
type input "Gunsmith Services"
click at [234, 171] on span "+ Add custom service" at bounding box center [240, 169] width 46 height 5
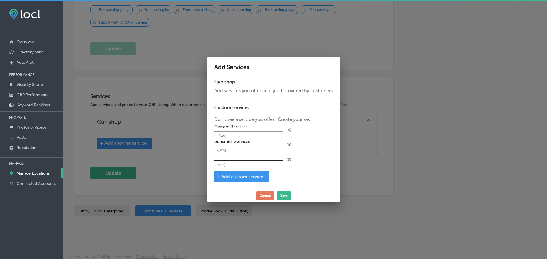
click at [239, 157] on input "text" at bounding box center [248, 156] width 69 height 9
type input "NFA Engraving"
click at [245, 177] on span "+ Add custom service" at bounding box center [240, 176] width 46 height 5
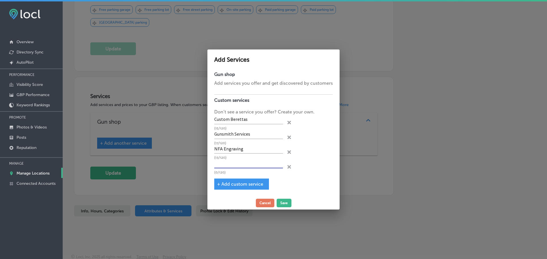
click at [245, 165] on input "text" at bounding box center [248, 164] width 69 height 9
type input "["
type input "O"
type input "Parts & Accessories"
click at [288, 204] on button "Save" at bounding box center [283, 203] width 15 height 9
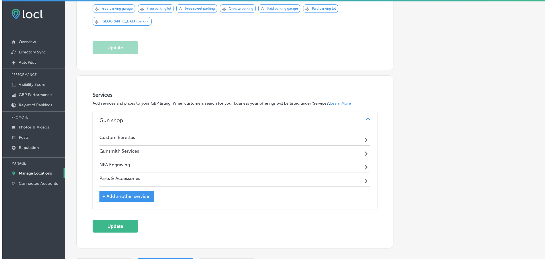
scroll to position [505, 0]
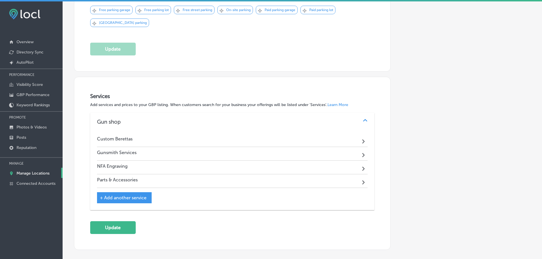
click at [358, 138] on div "Custom Berettas Path Created with Sketch." at bounding box center [232, 141] width 271 height 14
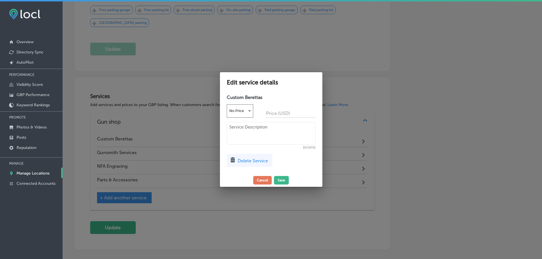
scroll to position [506, 0]
click at [269, 180] on button "Cancel" at bounding box center [265, 180] width 19 height 9
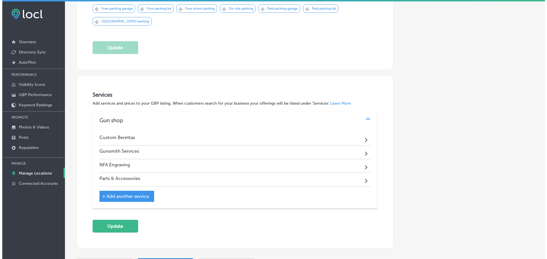
scroll to position [505, 0]
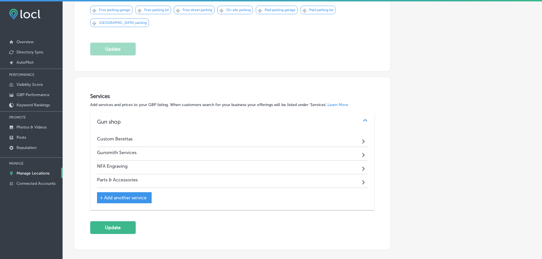
click at [361, 152] on div "Path Created with Sketch." at bounding box center [364, 153] width 7 height 7
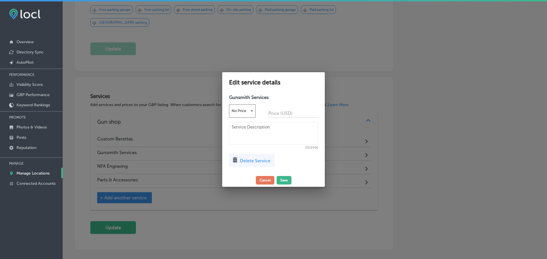
click at [244, 210] on div at bounding box center [273, 129] width 547 height 259
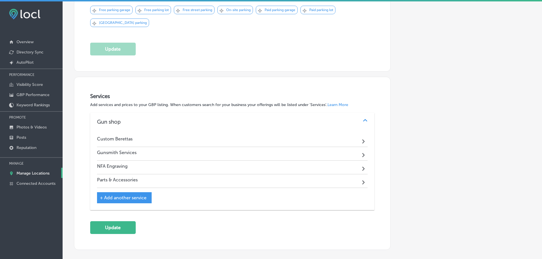
click at [361, 151] on div "Path Created with Sketch." at bounding box center [364, 153] width 7 height 7
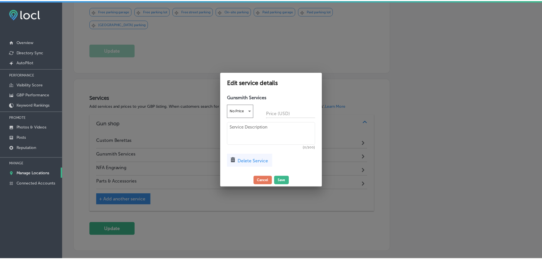
scroll to position [506, 0]
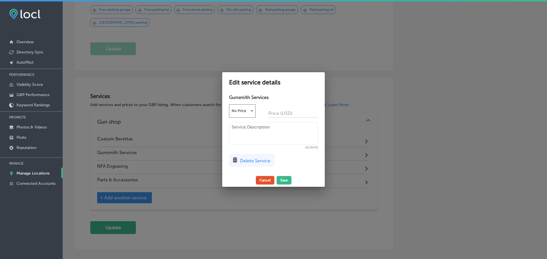
click at [263, 180] on button "Cancel" at bounding box center [265, 180] width 19 height 9
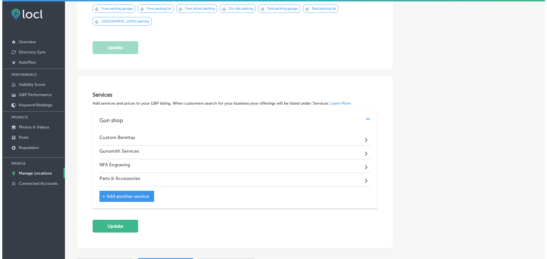
scroll to position [505, 0]
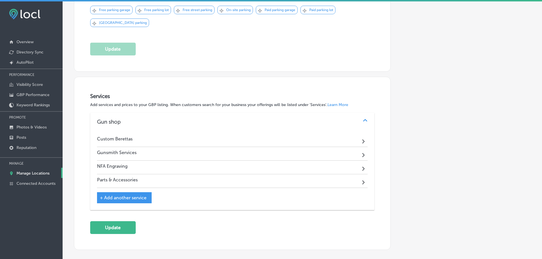
click at [361, 153] on div "Path Created with Sketch." at bounding box center [364, 153] width 7 height 7
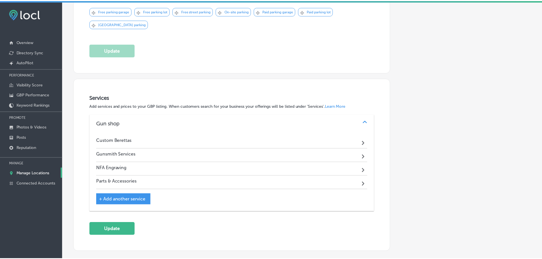
scroll to position [506, 0]
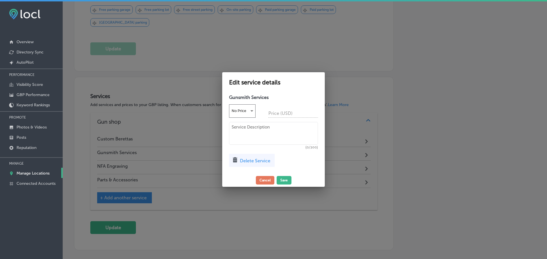
click at [256, 162] on span "Delete Service" at bounding box center [255, 160] width 30 height 5
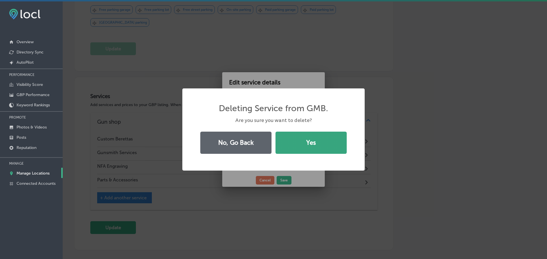
click at [297, 145] on button "Yes" at bounding box center [310, 143] width 71 height 22
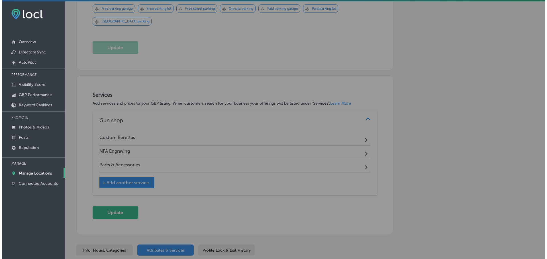
scroll to position [505, 0]
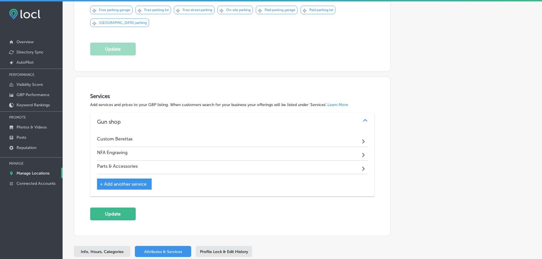
click at [128, 184] on span "+ Add another service" at bounding box center [123, 184] width 47 height 5
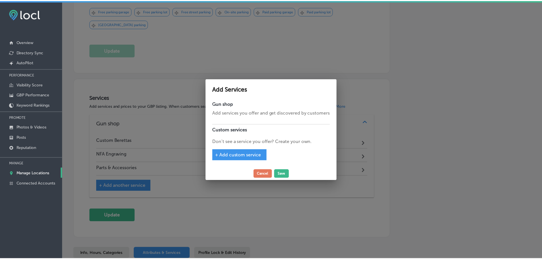
scroll to position [506, 0]
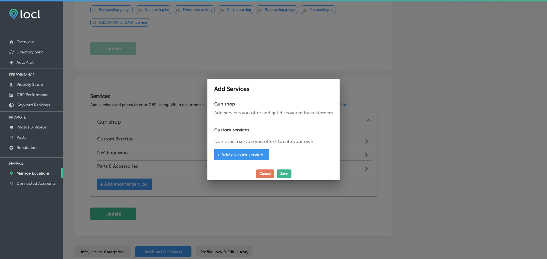
click at [249, 153] on span "+ Add custom service" at bounding box center [240, 154] width 46 height 5
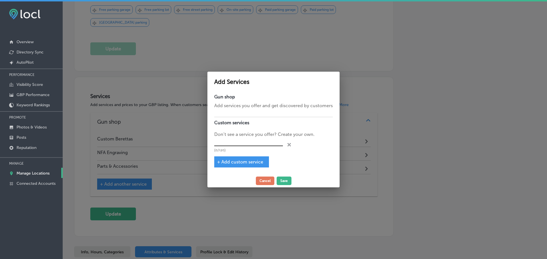
click at [245, 142] on input "text" at bounding box center [248, 142] width 69 height 9
type input "Firearm & Gunsmith Services"
click at [264, 182] on button "Cancel" at bounding box center [265, 181] width 19 height 9
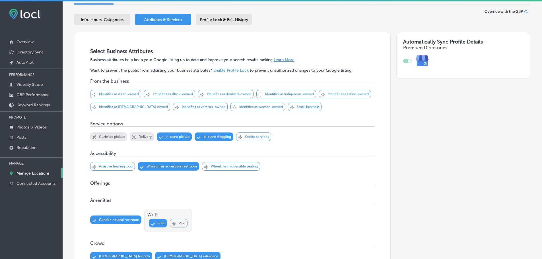
scroll to position [0, 0]
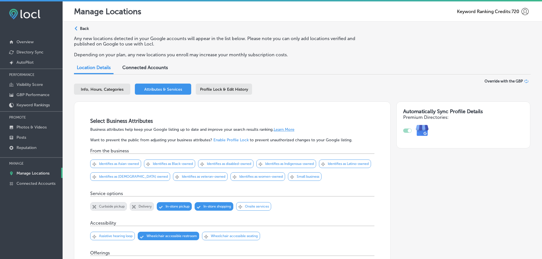
click at [93, 90] on span "Info, Hours, Categories" at bounding box center [102, 89] width 43 height 5
select select "US"
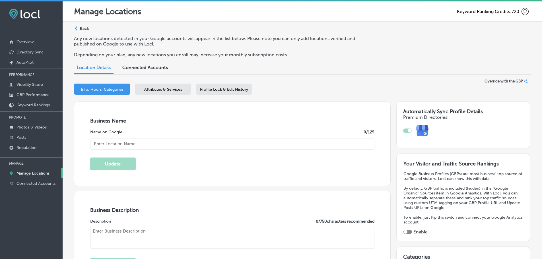
type input "Allegheny Arms & Gun Works"
checkbox input "true"
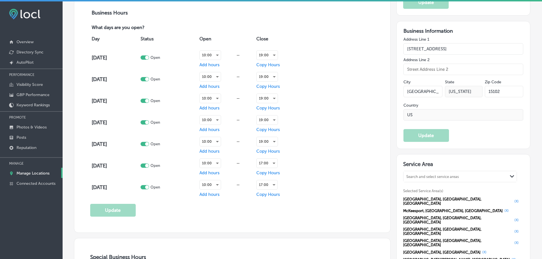
type input "[STREET_ADDRESS]"
type input "[GEOGRAPHIC_DATA]"
type input "15102"
type input "US"
type input "http://alleghenyarms.com/"
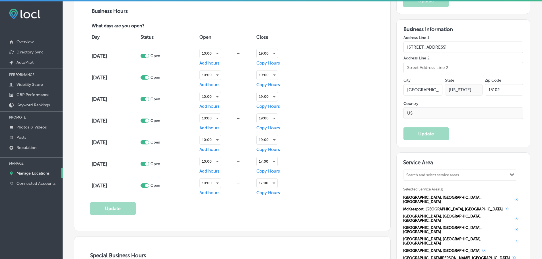
type textarea "Allegheny Arms brings a new concept and a new generation of responsible firearm…"
type input "+1 412 409 2925"
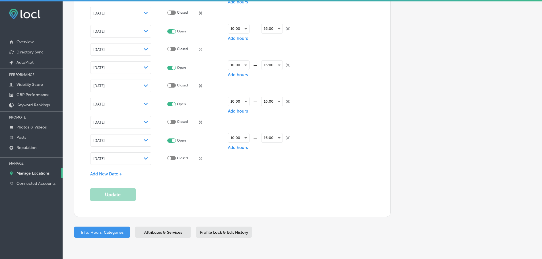
scroll to position [1300, 0]
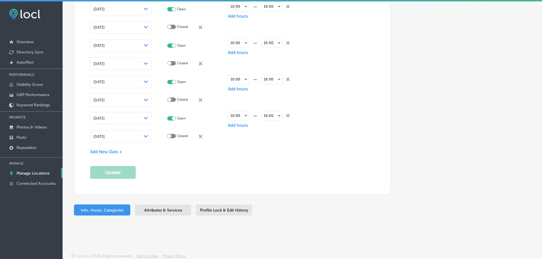
click at [150, 210] on span "Attributes & Services" at bounding box center [163, 210] width 38 height 5
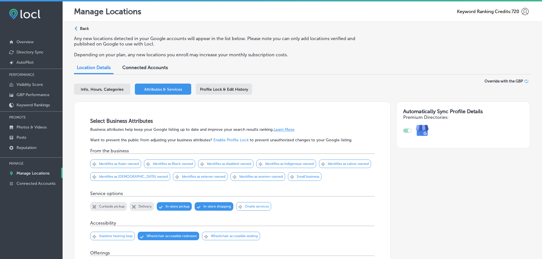
click at [118, 88] on span "Info, Hours, Categories" at bounding box center [102, 89] width 43 height 5
select select "US"
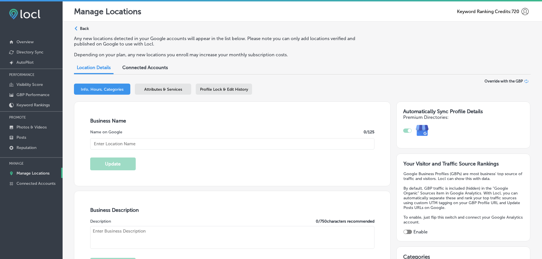
scroll to position [199, 0]
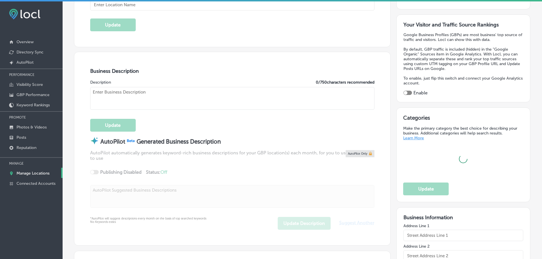
type input "Allegheny Arms & Gun Works"
type input "[STREET_ADDRESS]"
type input "[GEOGRAPHIC_DATA]"
type input "15102"
type input "US"
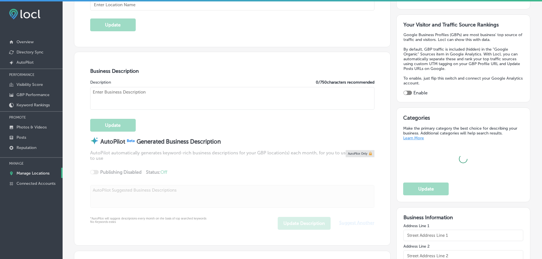
type input "http://alleghenyarms.com/"
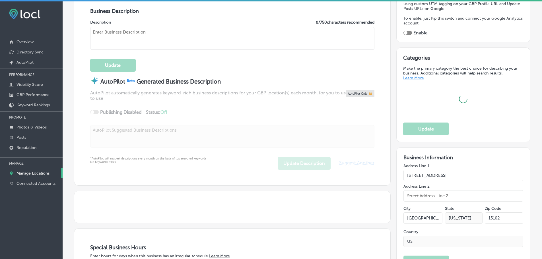
checkbox input "true"
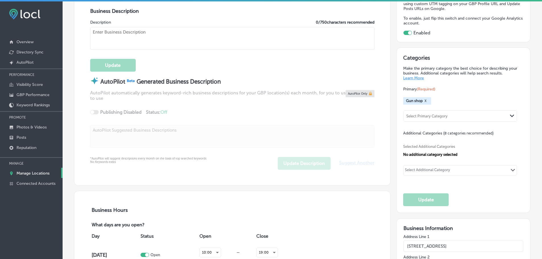
type textarea "Allegheny Arms brings a new concept and a new generation of responsible firearm…"
type input "+1 412 409 2925"
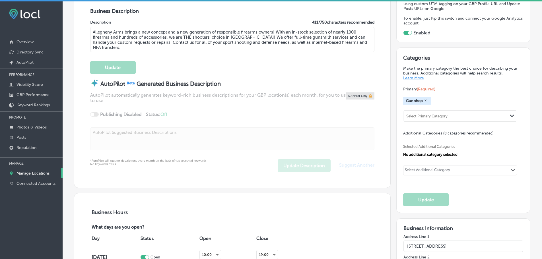
click at [506, 171] on div "Select Additional Category Path Created with Sketch." at bounding box center [460, 171] width 113 height 10
type input "g"
type input "f"
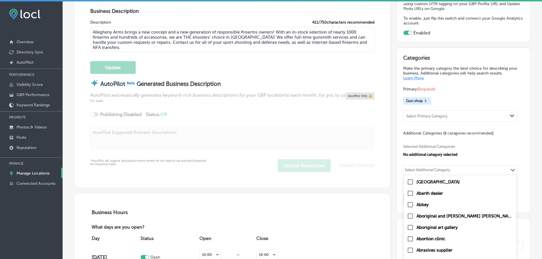
click at [467, 99] on div "Primary (Required) Gun shop X Select Primary Category Path Created with Sketch." at bounding box center [463, 104] width 120 height 36
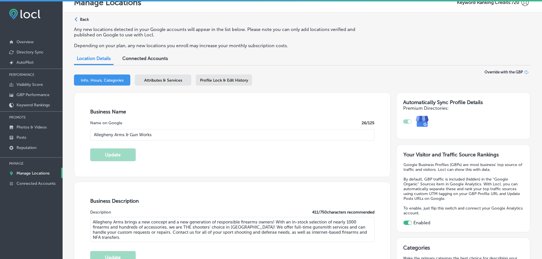
scroll to position [0, 0]
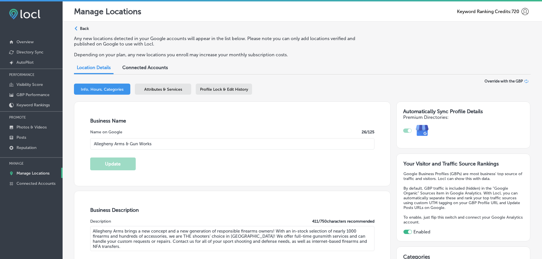
click at [175, 87] on div "Attributes & Services" at bounding box center [163, 89] width 56 height 11
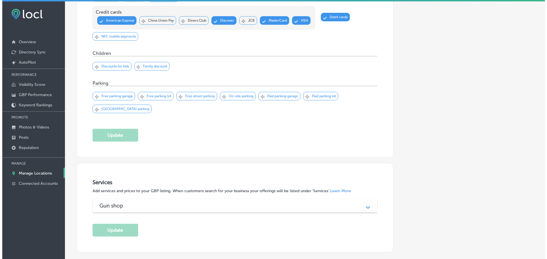
scroll to position [476, 0]
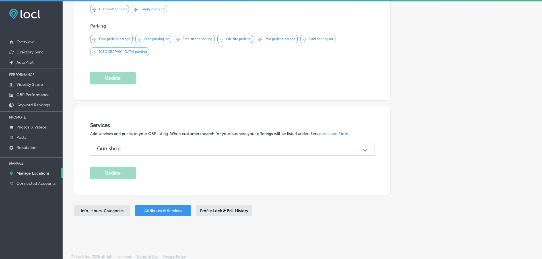
click at [362, 149] on div "Path Created with Sketch." at bounding box center [365, 148] width 7 height 7
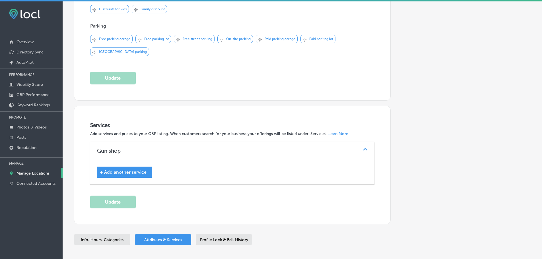
click at [128, 175] on div "+ Add another service" at bounding box center [124, 172] width 55 height 11
click at [128, 172] on span "+ Add another service" at bounding box center [123, 172] width 47 height 5
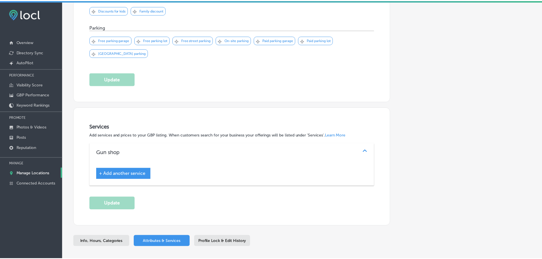
scroll to position [477, 0]
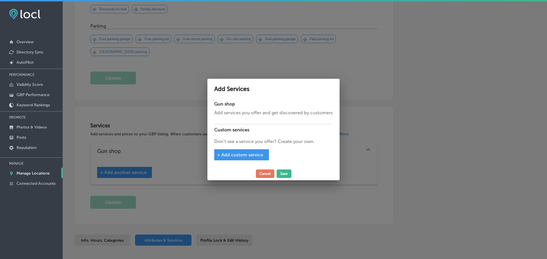
click at [238, 156] on span "+ Add custom service" at bounding box center [240, 154] width 46 height 5
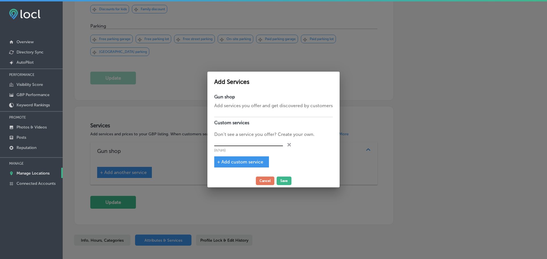
drag, startPoint x: 237, startPoint y: 143, endPoint x: 244, endPoint y: 146, distance: 8.2
click at [237, 143] on input "text" at bounding box center [248, 142] width 69 height 9
type input "Custom Berettas"
click at [239, 163] on span "+ Add custom service" at bounding box center [240, 161] width 46 height 5
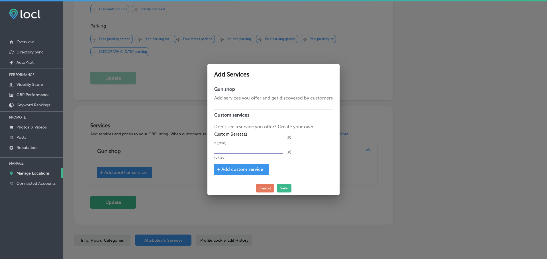
click at [228, 149] on input "text" at bounding box center [248, 149] width 69 height 9
type input "Gun Smithing"
click at [244, 169] on span "+ Add custom service" at bounding box center [240, 169] width 46 height 5
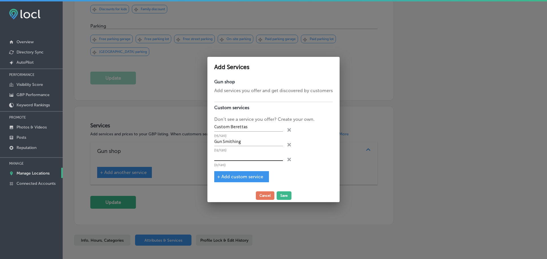
click at [243, 156] on input "text" at bounding box center [248, 156] width 69 height 9
type input "NFA Engraving"
click at [243, 179] on span "+ Add custom service" at bounding box center [240, 176] width 46 height 5
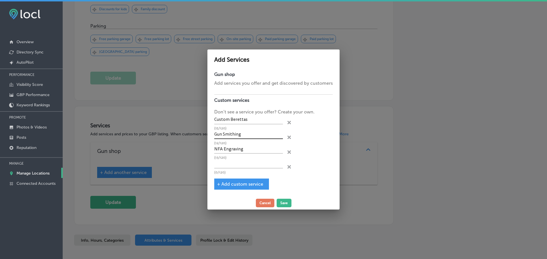
click at [225, 135] on input "Gun Smithing" at bounding box center [248, 134] width 69 height 9
type input "Gunsmithing"
click at [239, 165] on input "text" at bounding box center [248, 164] width 69 height 9
type input "Firearms Storage"
click at [241, 182] on span "+ Add custom service" at bounding box center [240, 184] width 46 height 5
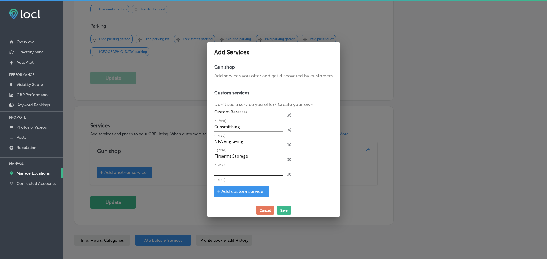
click at [230, 170] on input "text" at bounding box center [248, 171] width 69 height 9
type input "Transfers"
click at [233, 195] on div "+ Add custom service" at bounding box center [241, 191] width 55 height 11
click at [234, 193] on span "+ Add custom service" at bounding box center [240, 191] width 46 height 5
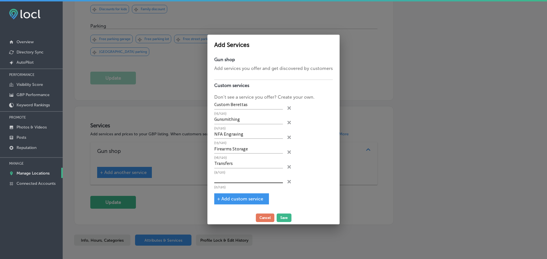
click at [235, 179] on input "text" at bounding box center [248, 179] width 69 height 9
type input "Estates & Appraisals"
click at [286, 218] on button "Save" at bounding box center [283, 218] width 15 height 9
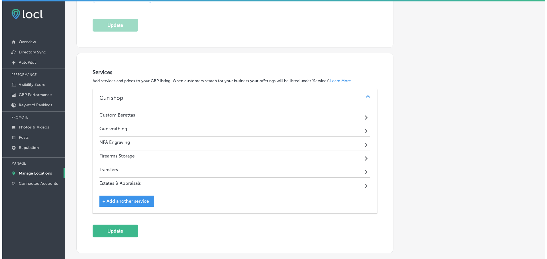
scroll to position [561, 0]
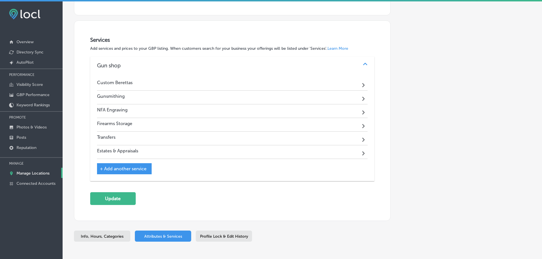
click at [357, 121] on div "Firearms Storage Path Created with Sketch." at bounding box center [232, 125] width 271 height 14
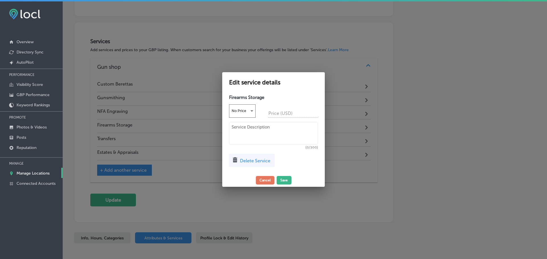
click at [257, 133] on textarea at bounding box center [273, 133] width 89 height 23
click at [276, 132] on textarea "We can help with options for temporary, secure" at bounding box center [273, 133] width 89 height 23
type textarea "We can help with options for temporary, secure firearms storage."
click at [286, 182] on button "Save" at bounding box center [283, 180] width 15 height 9
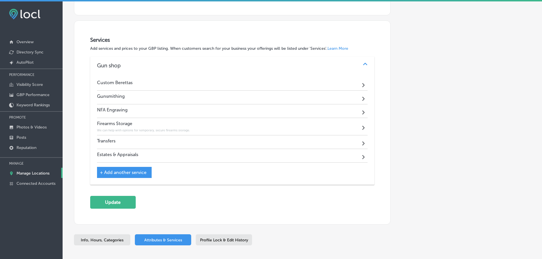
click at [351, 141] on div "Transfers Path Created with Sketch." at bounding box center [232, 143] width 271 height 14
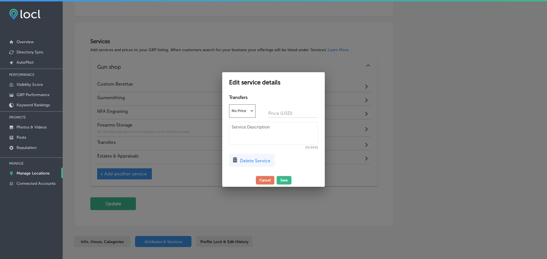
click at [245, 132] on textarea at bounding box center [273, 133] width 89 height 23
type textarea "We can help you transfer the gun legally."
click at [284, 177] on button "Save" at bounding box center [283, 180] width 15 height 9
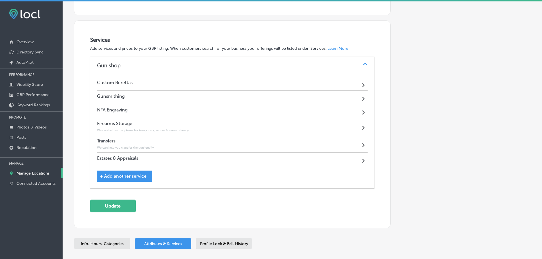
click at [361, 160] on div "Path Created with Sketch." at bounding box center [364, 159] width 7 height 7
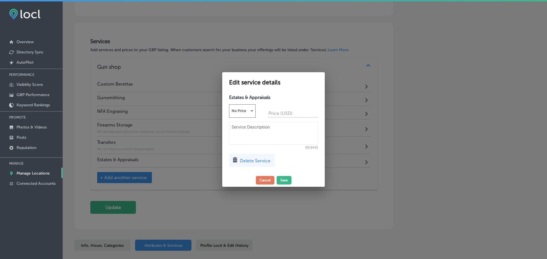
click at [240, 130] on textarea at bounding box center [273, 133] width 89 height 23
type textarea "All"
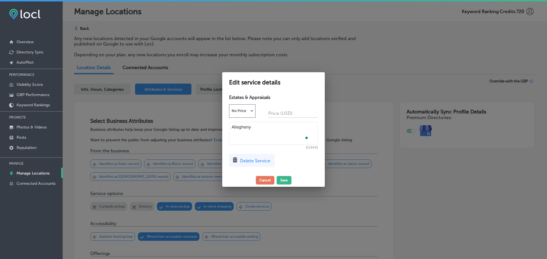
scroll to position [561, 0]
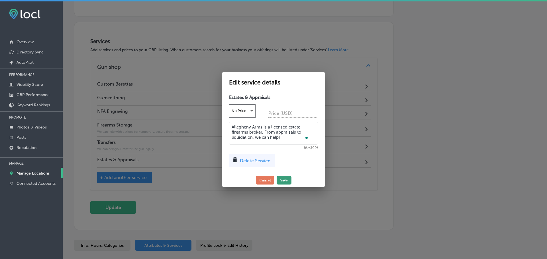
type textarea "Allegheny Arms is a licensed estate firearms broker. From appraisals to liquida…"
click at [283, 178] on button "Save" at bounding box center [283, 180] width 15 height 9
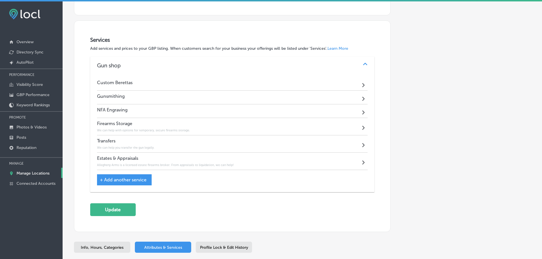
click at [333, 84] on div "Custom Berettas Path Created with Sketch." at bounding box center [232, 84] width 271 height 14
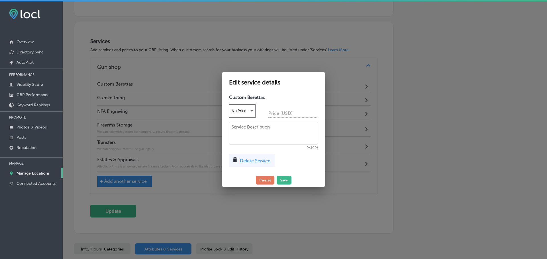
click at [251, 130] on textarea at bounding box center [273, 133] width 89 height 23
type textarea "O"
type textarea "Italian designed; [GEOGRAPHIC_DATA] perfected."
click at [281, 178] on button "Save" at bounding box center [283, 180] width 15 height 9
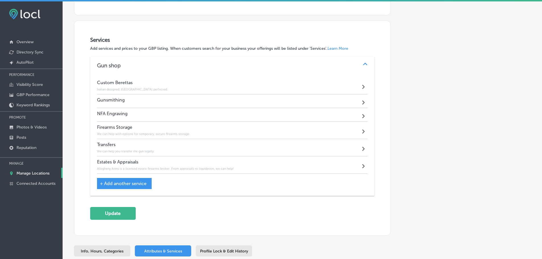
click at [361, 101] on div "Path Created with Sketch." at bounding box center [364, 101] width 7 height 7
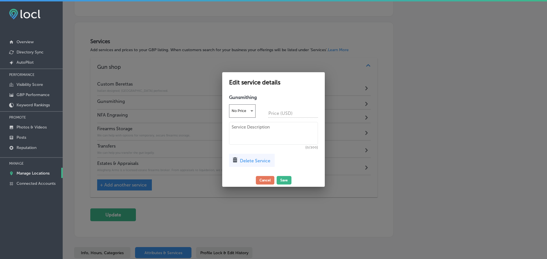
click at [245, 128] on textarea at bounding box center [273, 133] width 89 height 23
paste textarea "May it be custom Beretta work, or the gun of your dreams, know that AAGW is Pit…"
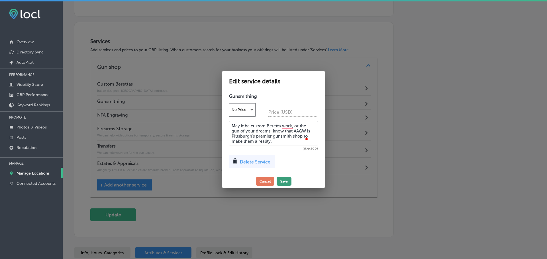
type textarea "May it be custom Beretta work, or the gun of your dreams, know that AAGW is Pit…"
click at [283, 181] on button "Save" at bounding box center [283, 181] width 15 height 9
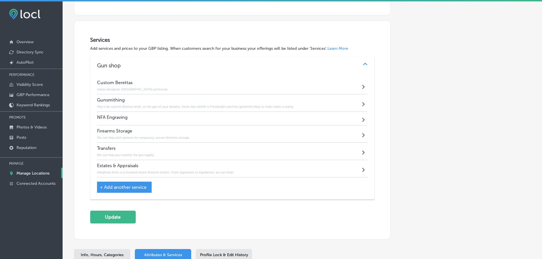
click at [357, 118] on div "NFA Engraving Path Created with Sketch." at bounding box center [232, 119] width 271 height 14
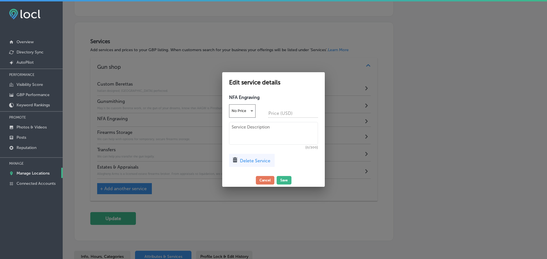
click at [256, 131] on textarea at bounding box center [273, 133] width 89 height 23
paste textarea "At [GEOGRAPHIC_DATA], we utilize a state of the art Class IV laser marking stat…"
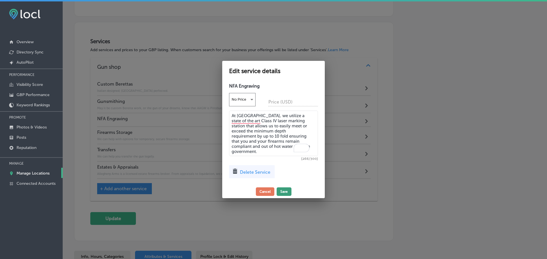
type textarea "At [GEOGRAPHIC_DATA], we utilize a state of the art Class IV laser marking stat…"
click at [282, 189] on button "Save" at bounding box center [283, 192] width 15 height 9
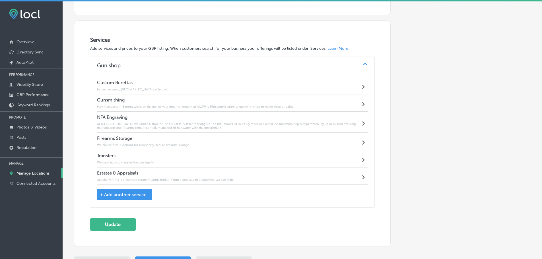
click at [358, 175] on div "Estates & Appraisals Allegheny Arms is a licensed estate firearms broker. From …" at bounding box center [232, 176] width 271 height 17
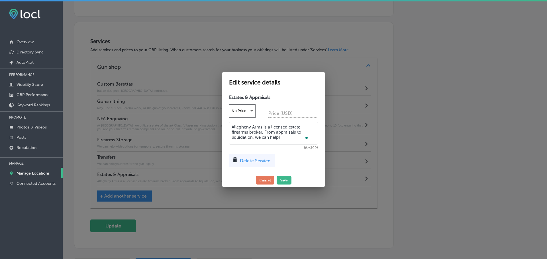
drag, startPoint x: 280, startPoint y: 137, endPoint x: 232, endPoint y: 126, distance: 49.9
click at [232, 126] on textarea "Allegheny Arms is a licensed estate firearms broker. From appraisals to liquida…" at bounding box center [273, 133] width 89 height 23
paste textarea "Whether you choose to distribute items to the next generation or liquidate them…"
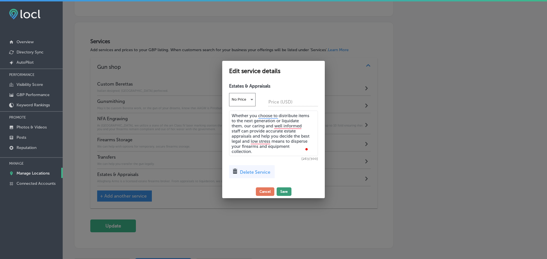
type textarea "Whether you choose to distribute items to the next generation or liquidate them…"
click at [281, 191] on button "Save" at bounding box center [283, 192] width 15 height 9
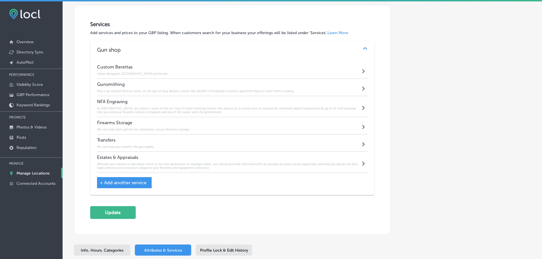
scroll to position [589, 0]
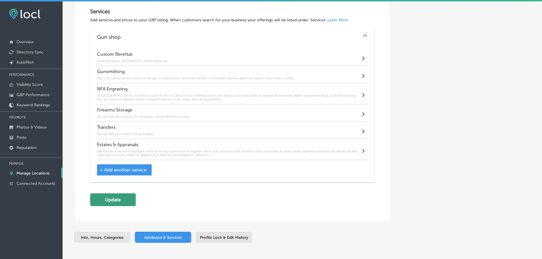
click at [117, 198] on button "Update" at bounding box center [113, 200] width 46 height 13
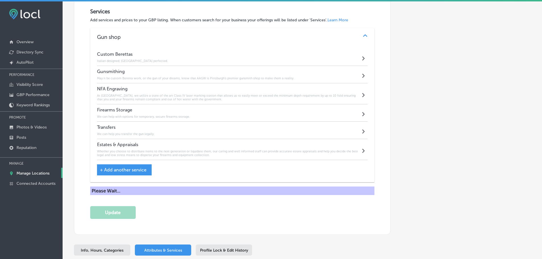
scroll to position [591, 0]
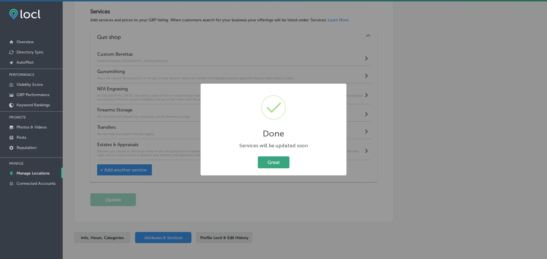
click at [282, 164] on button "Great" at bounding box center [274, 163] width 32 height 12
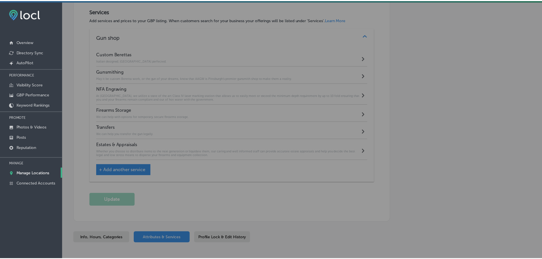
scroll to position [589, 0]
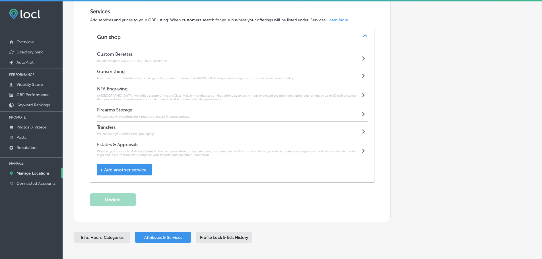
click at [35, 172] on p "Manage Locations" at bounding box center [33, 173] width 33 height 5
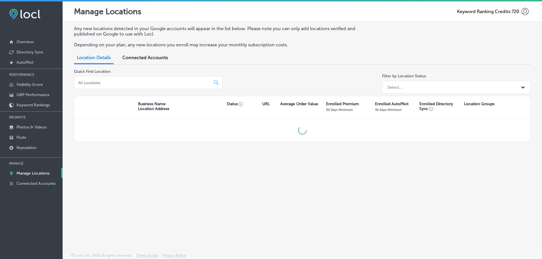
click at [121, 84] on input at bounding box center [144, 82] width 132 height 5
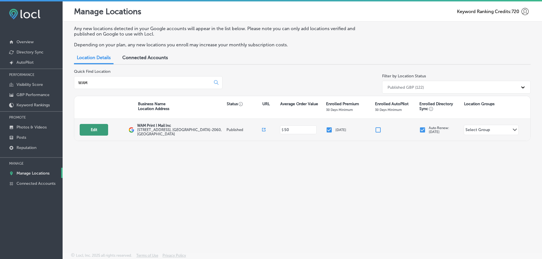
type input "WAM"
click at [102, 129] on button "Edit" at bounding box center [94, 130] width 28 height 12
select select "US"
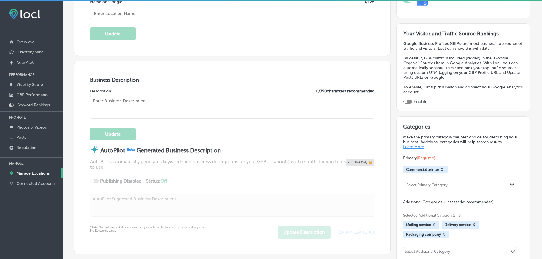
checkbox input "true"
type input "WAM Print I Mail Inc"
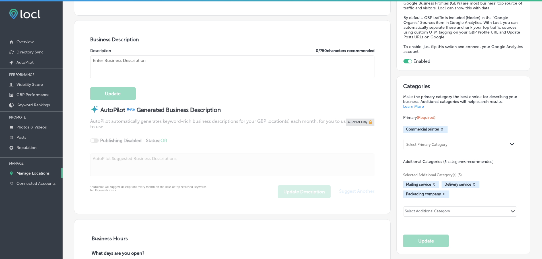
type input "[STREET_ADDRESS]"
type input "[GEOGRAPHIC_DATA]"
type input "49512-2060"
type input "US"
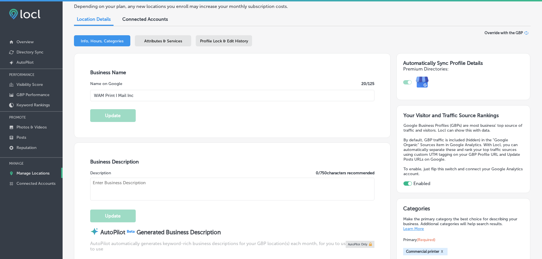
type input "[URL][DOMAIN_NAME]"
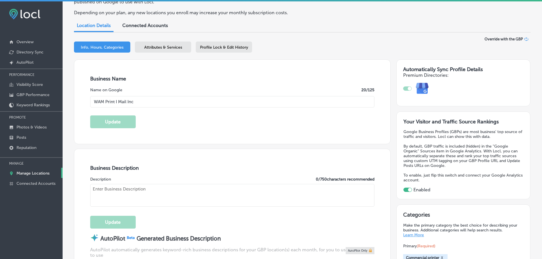
type textarea "WAM Print & Mail, your trusted commercial printer and mailer serving [GEOGRAPHI…"
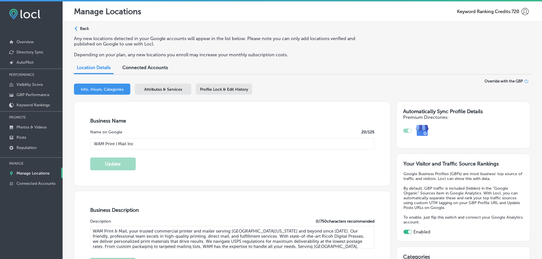
type input "[PHONE_NUMBER]"
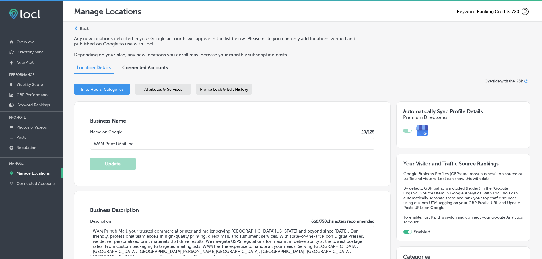
click at [163, 86] on div "Attributes & Services" at bounding box center [163, 89] width 56 height 11
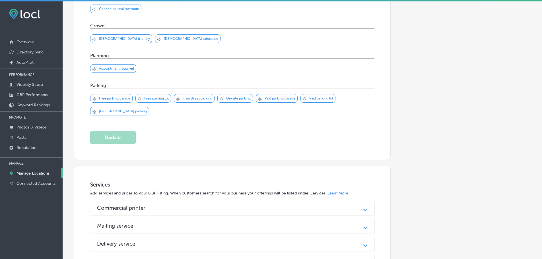
scroll to position [420, 0]
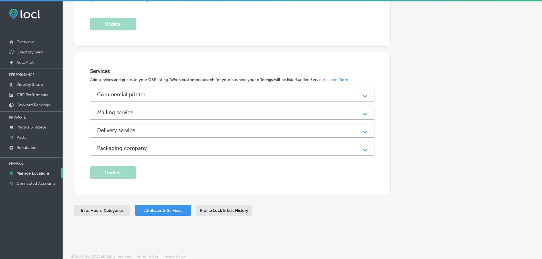
click at [333, 95] on div "Commercial printer" at bounding box center [232, 94] width 271 height 7
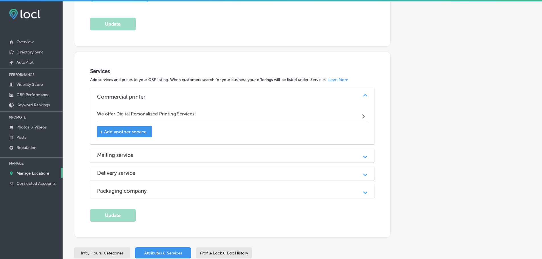
click at [289, 152] on div "Mailing service" at bounding box center [232, 155] width 271 height 7
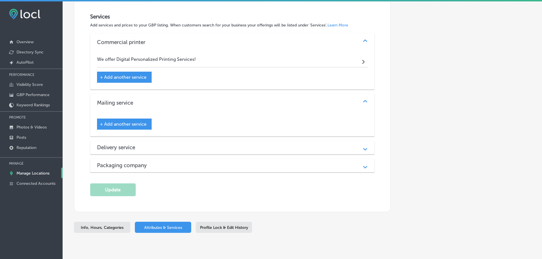
scroll to position [477, 0]
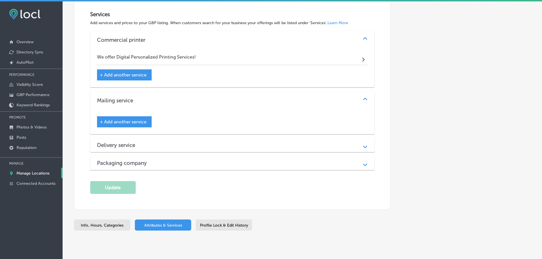
click at [356, 145] on div "Delivery service" at bounding box center [232, 145] width 271 height 7
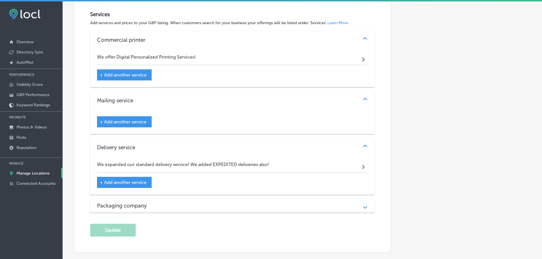
click at [362, 204] on div "Path Created with Sketch." at bounding box center [365, 205] width 7 height 7
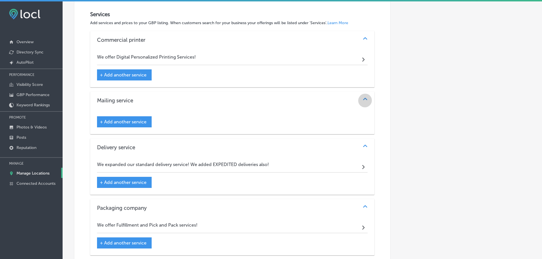
click at [364, 99] on icon "Path Created with Sketch." at bounding box center [365, 99] width 4 height 3
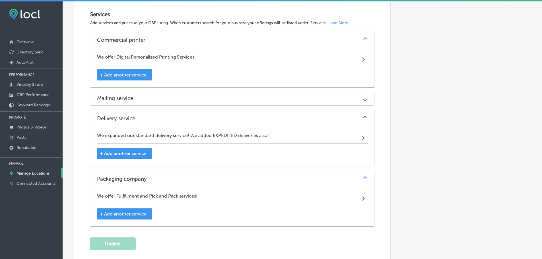
click at [362, 99] on div "Path Created with Sketch." at bounding box center [365, 98] width 7 height 7
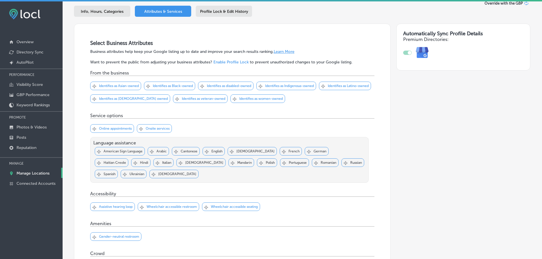
scroll to position [0, 0]
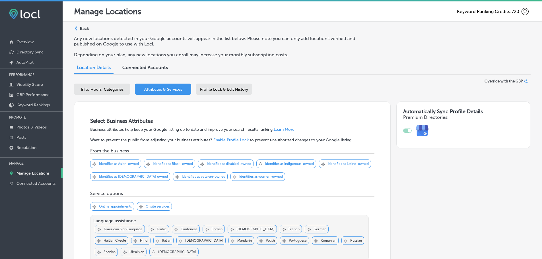
click at [111, 91] on span "Info, Hours, Categories" at bounding box center [102, 89] width 43 height 5
select select "US"
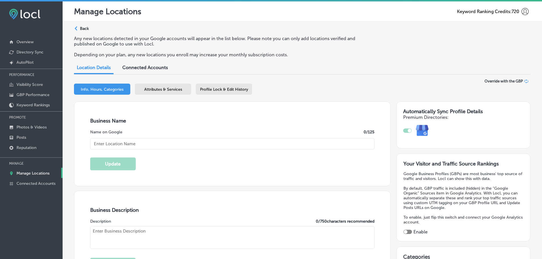
type textarea "WAM Print & Mail, your trusted commercial printer and mailer serving [GEOGRAPHI…"
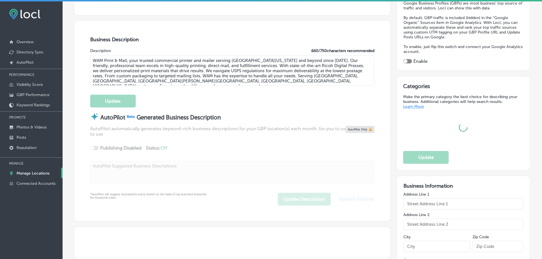
checkbox input "true"
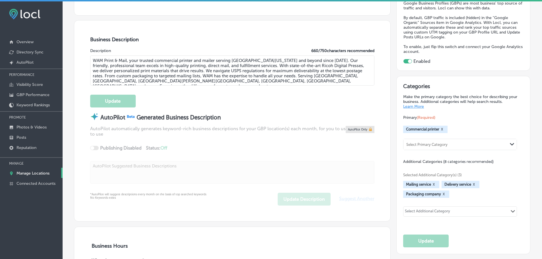
type input "[URL][DOMAIN_NAME]"
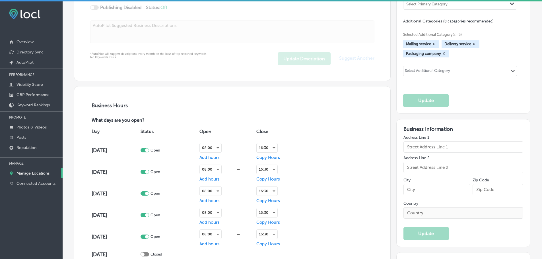
type input "[STREET_ADDRESS]"
type input "[GEOGRAPHIC_DATA]"
type input "49512-2060"
type input "US"
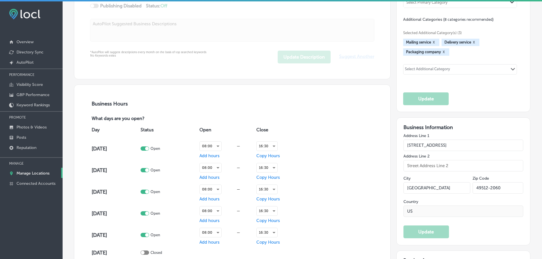
type input "WAM Print I Mail Inc"
type input "[PHONE_NUMBER]"
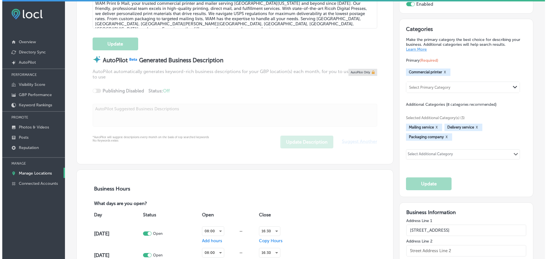
scroll to position [228, 0]
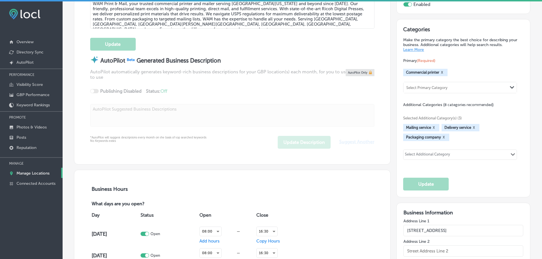
click at [476, 153] on div "Select Additional Category Path Created with Sketch." at bounding box center [460, 155] width 113 height 10
click at [447, 165] on label "Digital printing service" at bounding box center [439, 166] width 45 height 5
type input "digital priniting"
click at [431, 127] on button "X" at bounding box center [433, 128] width 5 height 5
click at [448, 154] on div "Select Additional Category" at bounding box center [427, 155] width 45 height 7
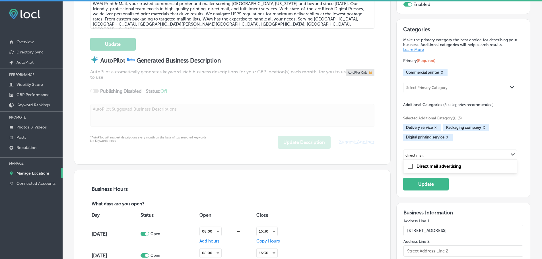
click at [446, 167] on label "Direct mail advertising" at bounding box center [439, 166] width 45 height 5
type input "direct mail"
click at [498, 137] on button "X" at bounding box center [499, 137] width 5 height 5
click at [492, 156] on div "Select Additional Category Path Created with Sketch." at bounding box center [460, 155] width 113 height 10
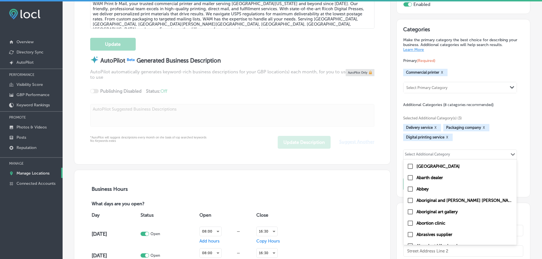
click at [439, 155] on div "Select Additional Category" at bounding box center [427, 155] width 45 height 7
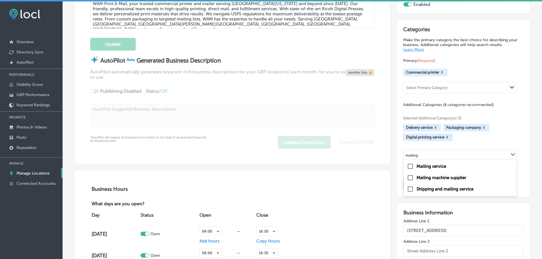
click at [437, 166] on label "Mailing service" at bounding box center [432, 166] width 30 height 5
type input "mailing"
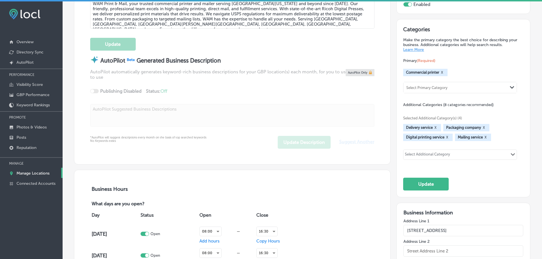
click at [483, 128] on button "X" at bounding box center [484, 128] width 5 height 5
click at [433, 127] on button "X" at bounding box center [435, 128] width 5 height 5
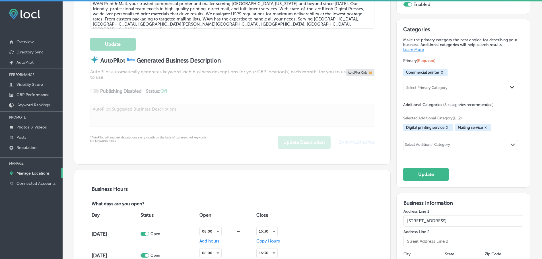
click at [443, 144] on div "Select Additional Category" at bounding box center [427, 146] width 45 height 7
type input "fulfill"
type input "packaging service"
drag, startPoint x: 443, startPoint y: 146, endPoint x: 423, endPoint y: 146, distance: 19.4
click at [423, 146] on div "Select Additional Category Path Created with Sketch." at bounding box center [460, 145] width 113 height 10
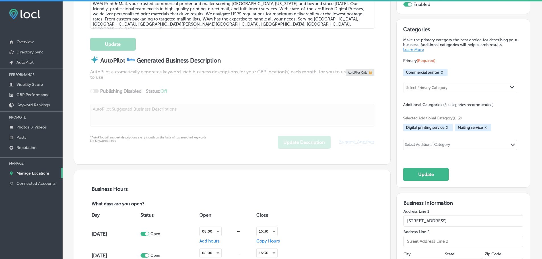
click at [435, 145] on div "Select Additional Category" at bounding box center [427, 146] width 45 height 7
click at [434, 158] on label "Packaging company" at bounding box center [437, 156] width 40 height 5
type input "packaging"
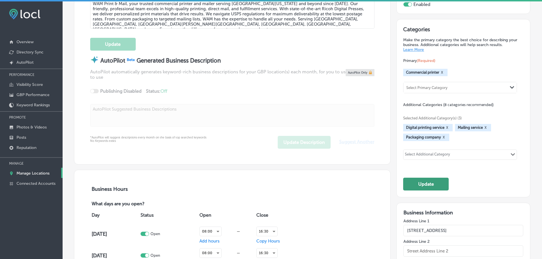
click at [428, 183] on button "Update" at bounding box center [426, 184] width 46 height 13
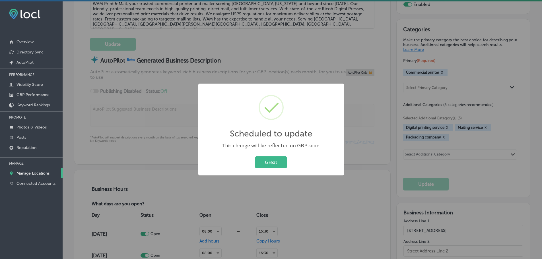
scroll to position [228, 0]
click at [270, 161] on button "Great" at bounding box center [274, 163] width 32 height 12
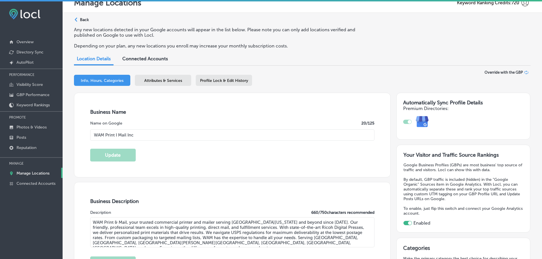
scroll to position [0, 0]
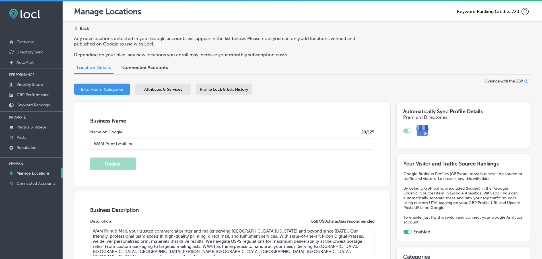
click at [148, 89] on span "Attributes & Services" at bounding box center [163, 89] width 38 height 5
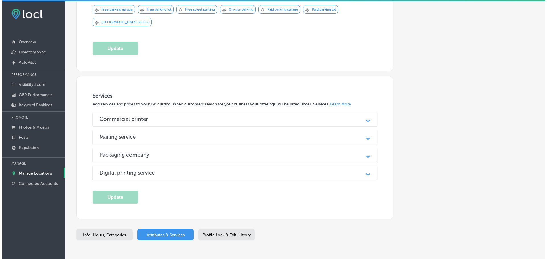
scroll to position [420, 0]
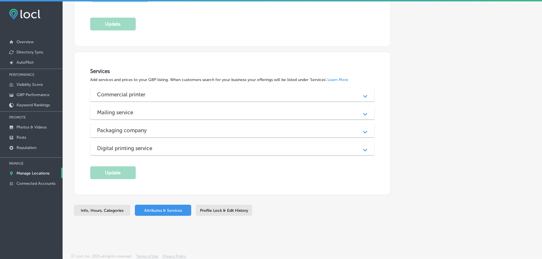
click at [363, 114] on icon "Path Created with Sketch." at bounding box center [365, 114] width 4 height 3
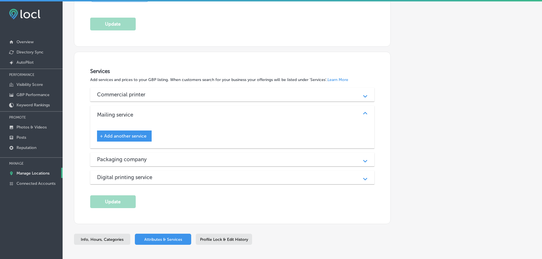
click at [136, 134] on span "+ Add another service" at bounding box center [123, 136] width 47 height 5
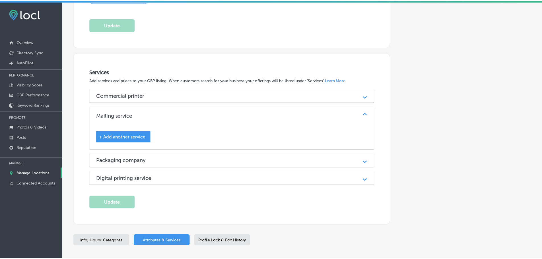
scroll to position [421, 0]
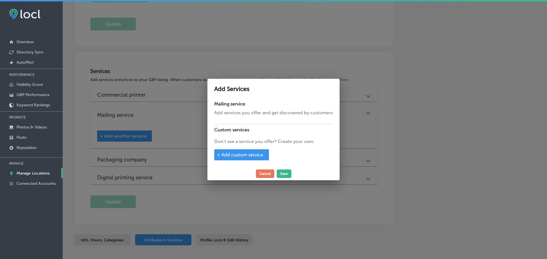
click at [239, 155] on span "+ Add custom service" at bounding box center [240, 154] width 46 height 5
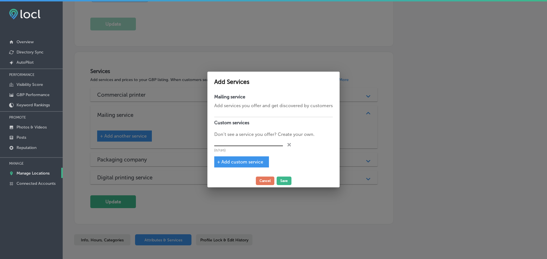
click at [244, 142] on input "text" at bounding box center [248, 142] width 69 height 9
type input "Direct Mail"
click at [285, 184] on button "Save" at bounding box center [283, 181] width 15 height 9
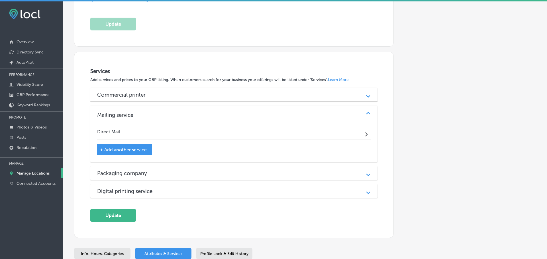
scroll to position [420, 0]
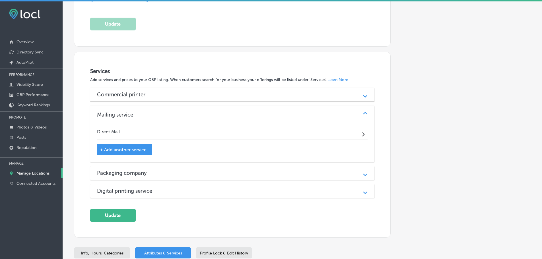
click at [362, 134] on icon "Path Created with Sketch." at bounding box center [363, 134] width 3 height 4
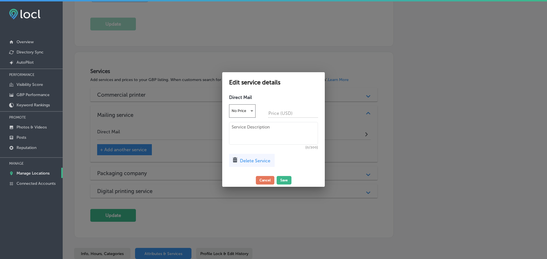
click at [251, 126] on textarea at bounding box center [273, 133] width 89 height 23
paste textarea "WAM delivers the expertise to handle all of your direct mail needs no matter ho…"
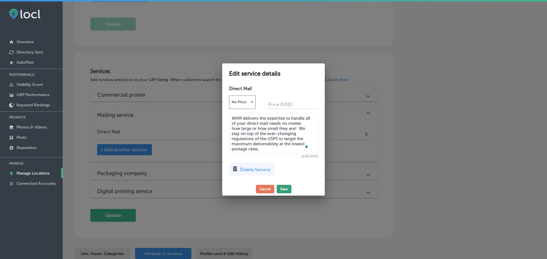
type textarea "WAM delivers the expertise to handle all of your direct mail needs no matter ho…"
click at [281, 188] on button "Save" at bounding box center [283, 189] width 15 height 9
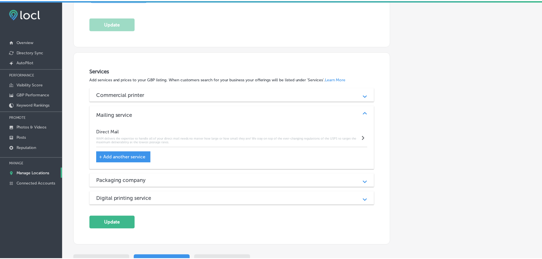
scroll to position [420, 0]
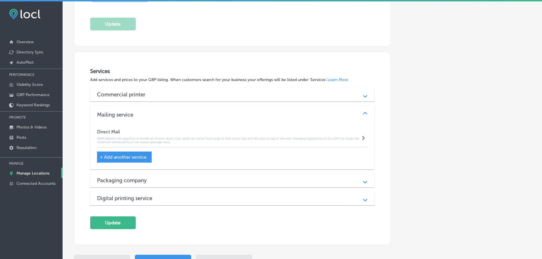
click at [362, 181] on div "Path Created with Sketch." at bounding box center [365, 180] width 7 height 7
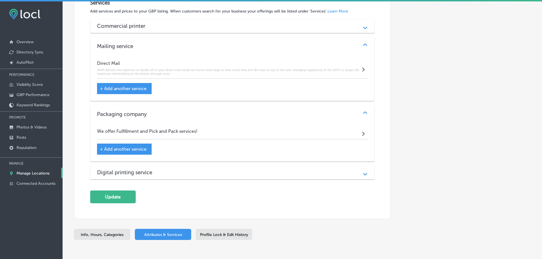
scroll to position [505, 0]
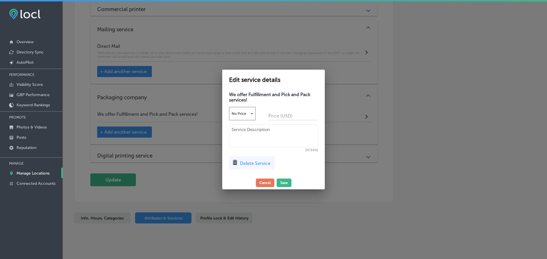
click at [260, 165] on span "Delete Service" at bounding box center [255, 163] width 30 height 5
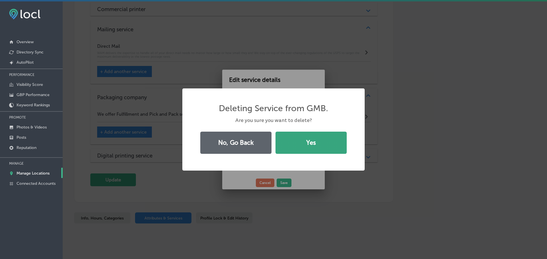
click at [288, 145] on button "Yes" at bounding box center [310, 143] width 71 height 22
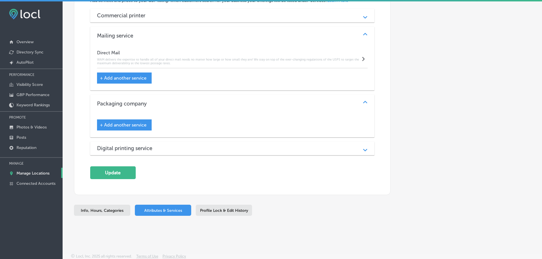
click at [136, 124] on span "+ Add another service" at bounding box center [123, 124] width 47 height 5
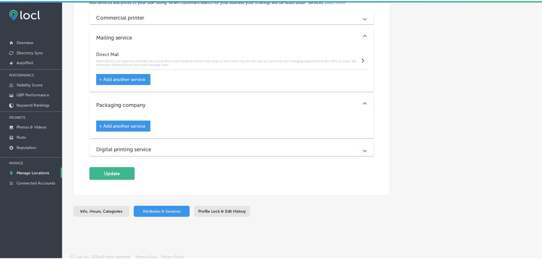
scroll to position [500, 0]
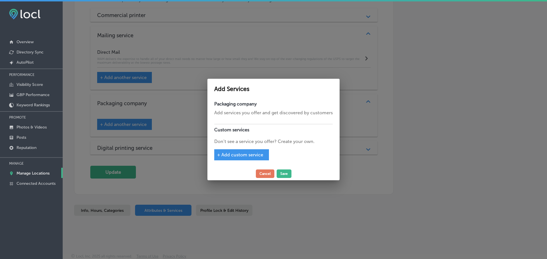
click at [228, 119] on div at bounding box center [273, 118] width 118 height 5
click at [233, 160] on div "+ Add custom service" at bounding box center [241, 154] width 55 height 11
click at [233, 156] on span "+ Add custom service" at bounding box center [240, 154] width 46 height 5
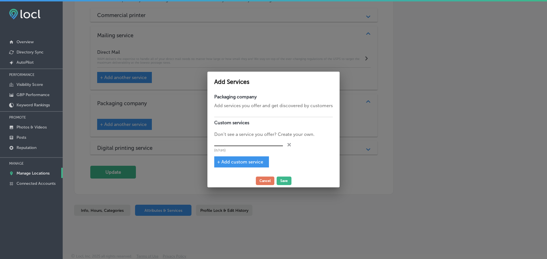
click at [237, 142] on input "text" at bounding box center [248, 142] width 69 height 9
click at [220, 142] on input "Fufillment" at bounding box center [248, 142] width 69 height 9
type input "Fulfillment"
click at [287, 180] on button "Save" at bounding box center [283, 181] width 15 height 9
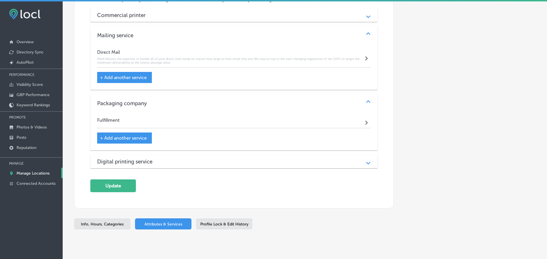
scroll to position [505, 0]
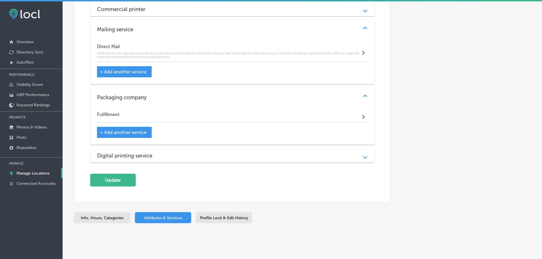
click at [332, 118] on div "Fulfillment Path Created with Sketch." at bounding box center [232, 116] width 271 height 14
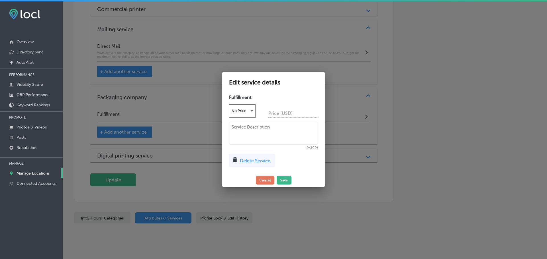
click at [260, 130] on textarea at bounding box center [273, 133] width 89 height 23
click at [234, 135] on textarea "Custom Packaging, Pick/Pack/Ship, Polybagging, Shrinkwrapping, Belly bands," at bounding box center [273, 133] width 89 height 23
click at [254, 137] on textarea "Custom Packaging, Pick/Pack/Ship, Polybagging, Shrinkwrapping, Belly Bands," at bounding box center [273, 133] width 89 height 23
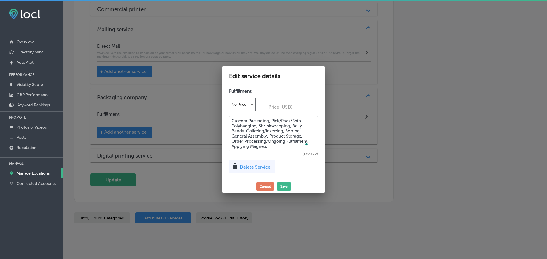
click at [279, 145] on textarea "Custom Packaging, Pick/Pack/Ship, Polybagging, Shrinkwrapping, Belly Bands, Col…" at bounding box center [273, 133] width 89 height 35
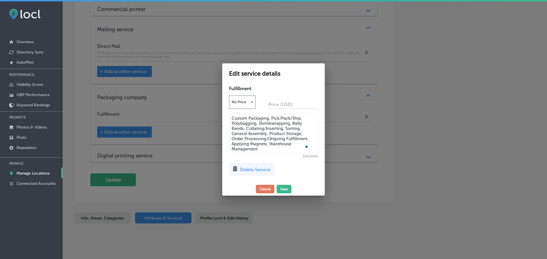
type textarea "Custom Packaging, Pick/Pack/Ship, Polybagging, Shrinkwrapping, Belly Bands, Col…"
click at [286, 183] on div "Edit service details Fulfillment No Price Price (USD) Custom Packaging, Pick/Pa…" at bounding box center [273, 129] width 103 height 132
click at [286, 187] on button "Save" at bounding box center [283, 189] width 15 height 9
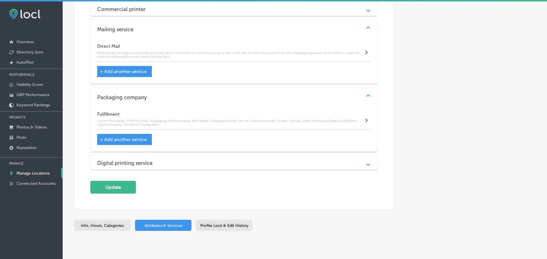
scroll to position [505, 0]
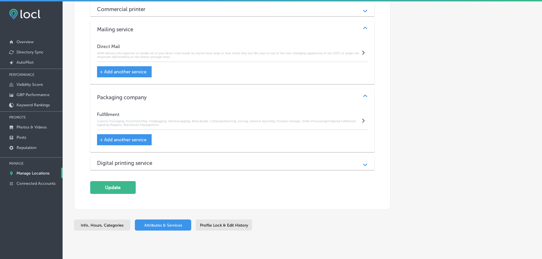
click at [362, 161] on div "Path Created with Sketch." at bounding box center [365, 163] width 7 height 7
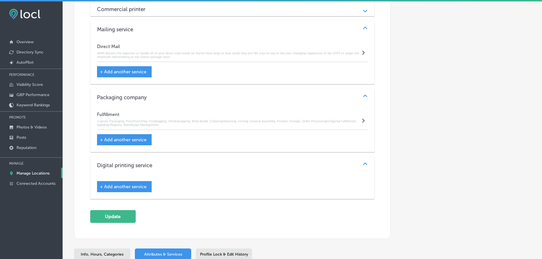
click at [145, 185] on span "+ Add another service" at bounding box center [123, 186] width 47 height 5
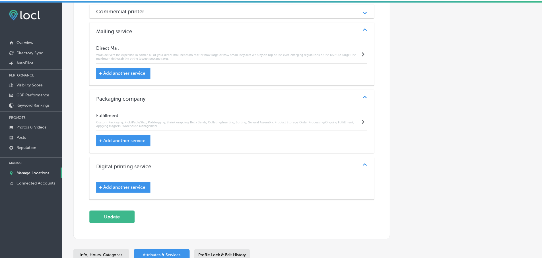
scroll to position [506, 0]
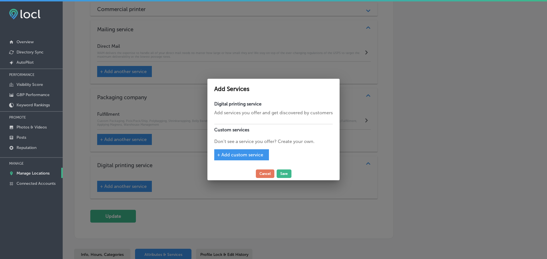
click at [245, 155] on span "+ Add custom service" at bounding box center [240, 154] width 46 height 5
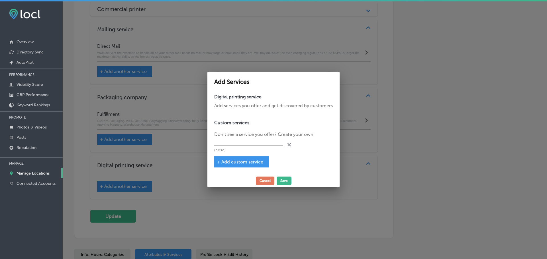
click at [247, 143] on input "text" at bounding box center [248, 142] width 69 height 9
type input "Quality Digital Printing"
click at [253, 162] on span "+ Add custom service" at bounding box center [240, 161] width 46 height 5
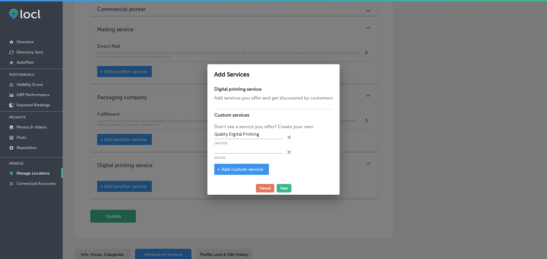
click at [292, 153] on div "(0/120) close Created with Sketch." at bounding box center [273, 152] width 118 height 15
click at [288, 152] on icon "close Created with Sketch." at bounding box center [288, 152] width 3 height 3
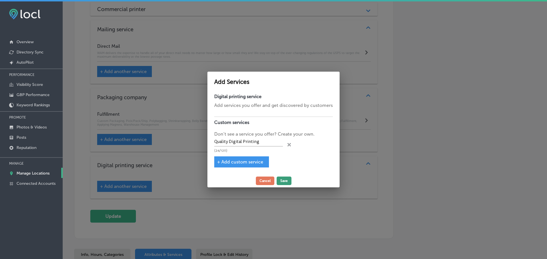
click at [283, 183] on button "Save" at bounding box center [283, 181] width 15 height 9
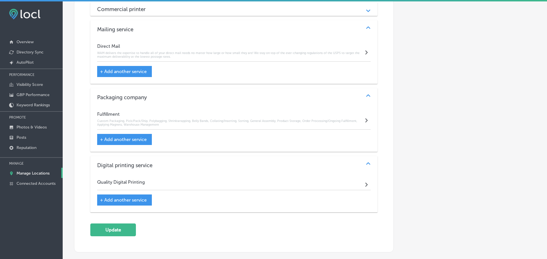
scroll to position [505, 0]
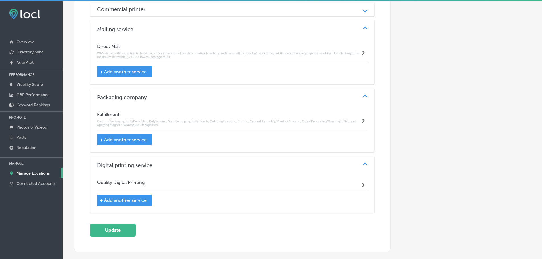
click at [355, 183] on div "Quality Digital Printing Path Created with Sketch." at bounding box center [232, 184] width 271 height 14
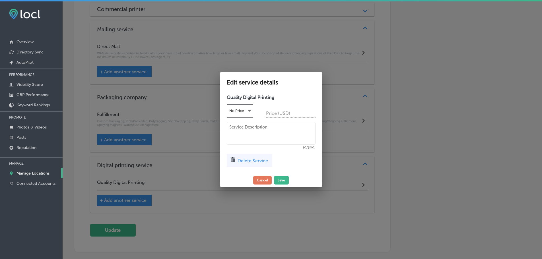
scroll to position [506, 0]
click at [239, 129] on textarea at bounding box center [273, 133] width 89 height 23
paste textarea "We recently installed Five Ricoh Digital Presses. They are the lastest in digit…"
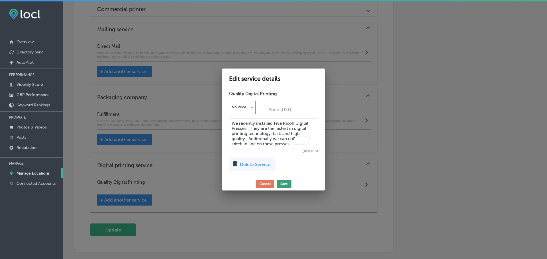
type textarea "We recently installed Five Ricoh Digital Presses. They are the lastest in digit…"
click at [283, 185] on button "Save" at bounding box center [283, 184] width 15 height 9
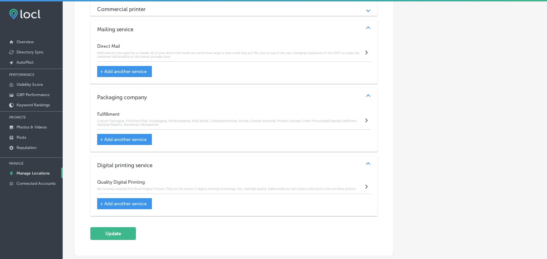
scroll to position [505, 0]
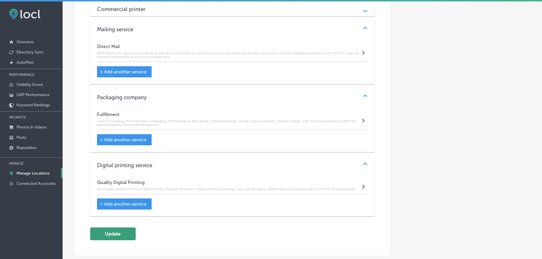
click at [117, 233] on button "Update" at bounding box center [113, 234] width 46 height 13
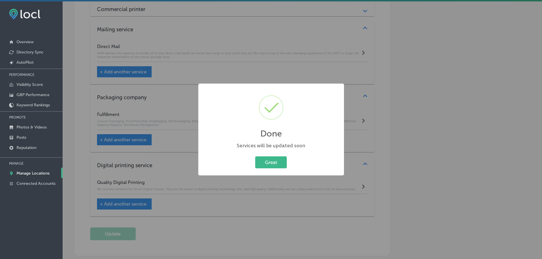
scroll to position [506, 0]
click at [265, 161] on button "Great" at bounding box center [274, 163] width 32 height 12
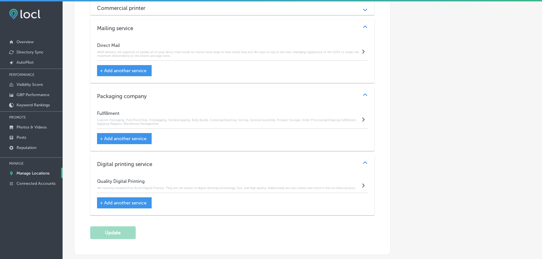
scroll to position [505, 0]
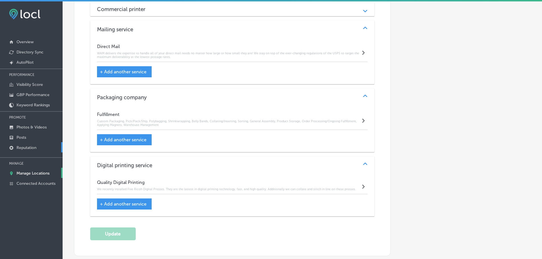
click at [33, 146] on p "Reputation" at bounding box center [27, 148] width 20 height 5
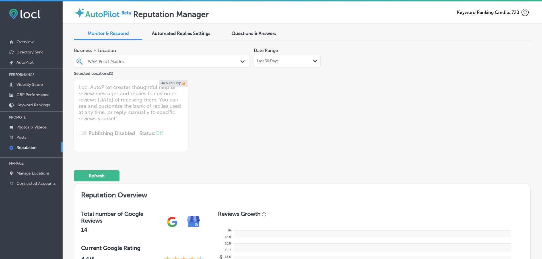
click at [282, 58] on div "Last 30 Days Path Created with Sketch." at bounding box center [287, 61] width 67 height 13
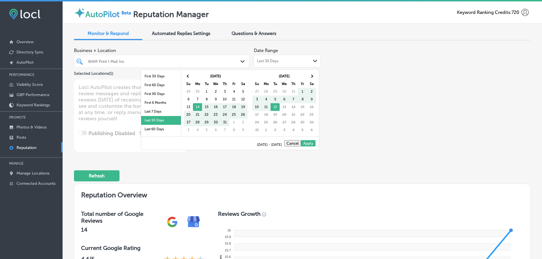
click at [160, 109] on li "Last 7 Days" at bounding box center [161, 111] width 40 height 9
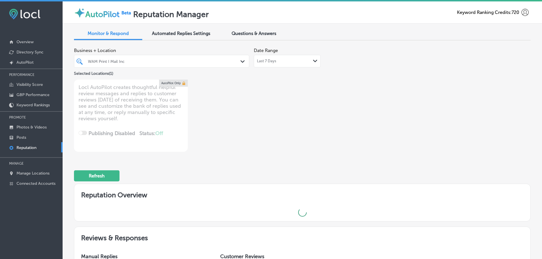
click at [165, 61] on div "WAM Print I Mail Inc" at bounding box center [164, 61] width 153 height 5
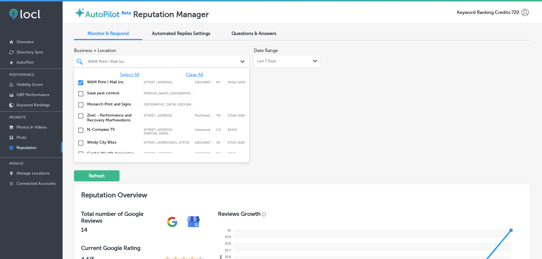
click at [191, 73] on span "Clear All" at bounding box center [194, 74] width 17 height 5
type textarea "x"
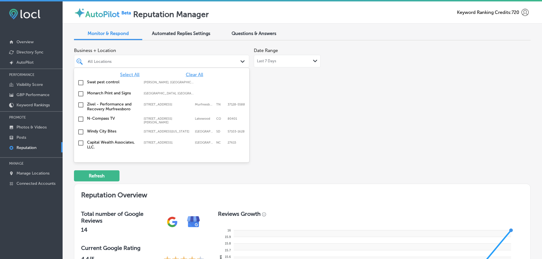
type input "om,e"
click at [169, 62] on div "om,e" at bounding box center [154, 62] width 134 height 8
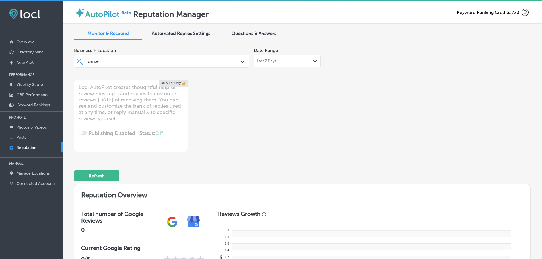
type textarea "x"
click at [114, 60] on div "om,e om,e" at bounding box center [154, 62] width 134 height 8
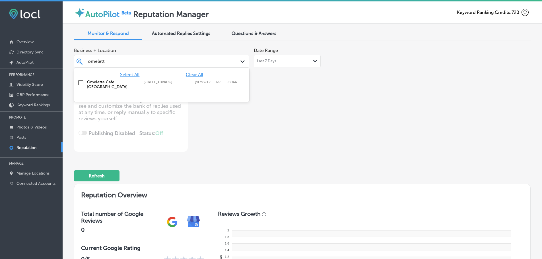
type input "omelette"
click at [98, 82] on label "Omelette Cafe [GEOGRAPHIC_DATA]" at bounding box center [112, 85] width 51 height 10
type textarea "x"
type input "omelette"
click at [264, 101] on div "Business + Location option [STREET_ADDRESS]. option [STREET_ADDRESS]. 2 results…" at bounding box center [211, 98] width 274 height 107
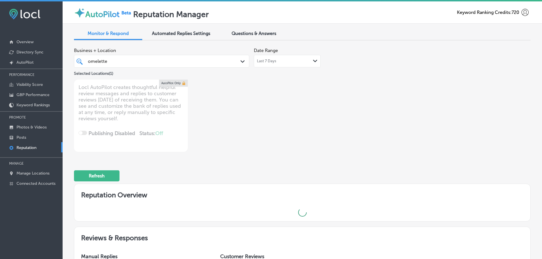
type textarea "x"
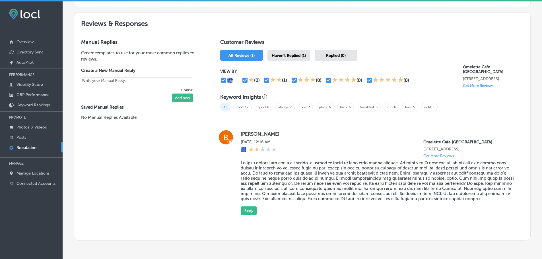
scroll to position [336, 0]
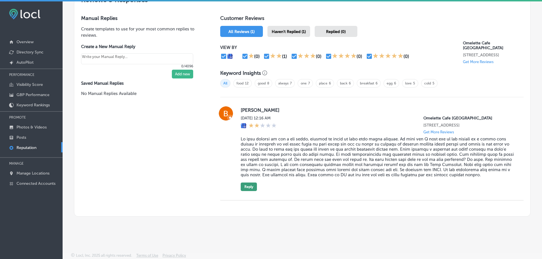
click at [247, 187] on button "Reply" at bounding box center [249, 187] width 16 height 9
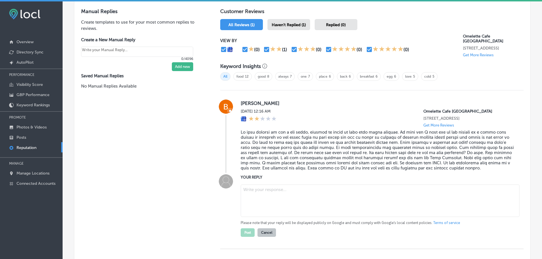
click at [260, 198] on textarea at bounding box center [380, 201] width 279 height 32
paste textarea "Thank you for your feedback, [PERSON_NAME]. We sincerely apologize for the seat…"
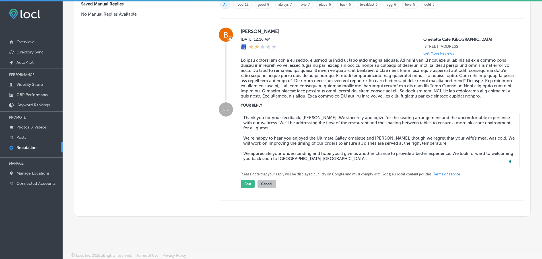
scroll to position [415, 0]
type textarea "Thank you for your feedback, [PERSON_NAME]. We sincerely apologize for the seat…"
click at [244, 184] on button "Post" at bounding box center [248, 184] width 14 height 9
type textarea "x"
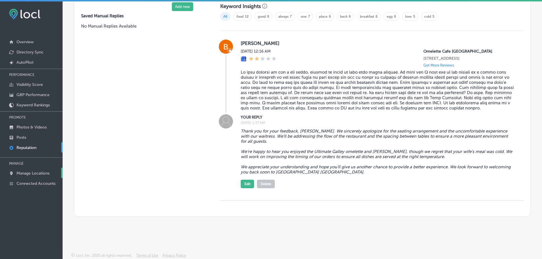
click at [27, 172] on p "Manage Locations" at bounding box center [33, 173] width 33 height 5
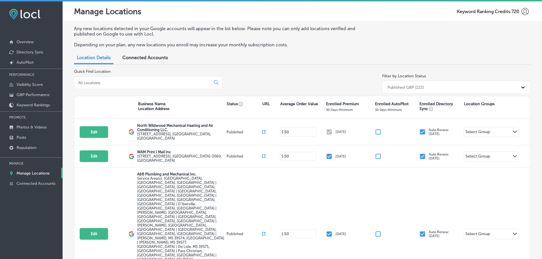
click at [122, 85] on input at bounding box center [144, 82] width 132 height 5
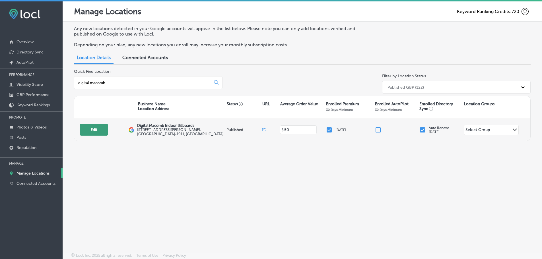
type input "digital macomb"
click at [86, 132] on button "Edit" at bounding box center [94, 130] width 28 height 12
select select "US"
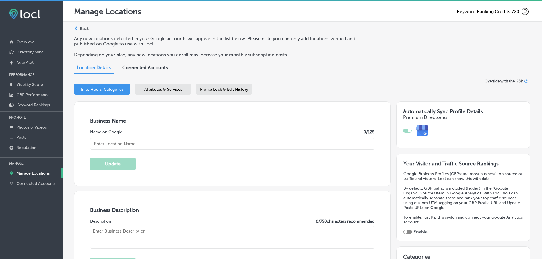
checkbox input "true"
type input "Digital Macomb Indoor Billboards"
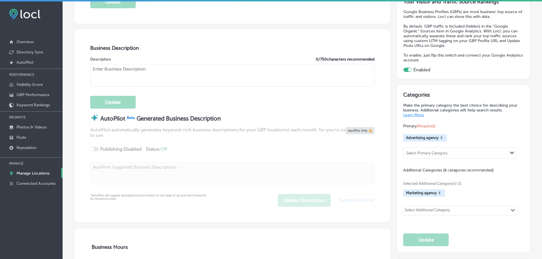
scroll to position [199, 0]
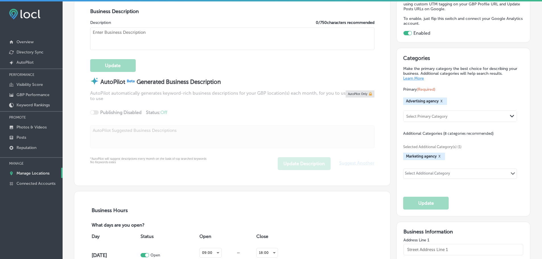
type input "[STREET_ADDRESS][PERSON_NAME]"
type input "St Clair Shores"
type input "48081-1911"
type input "US"
type input "[URL][DOMAIN_NAME]"
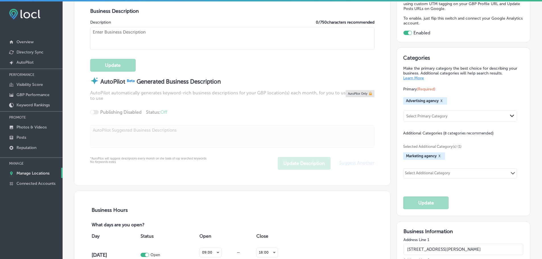
type textarea "Digital Macomb Indoor Billboards is your go-to digital marketing agency, specia…"
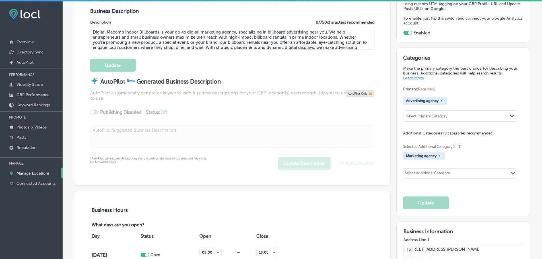
type input "[PHONE_NUMBER]"
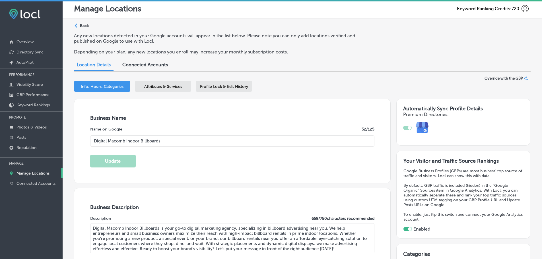
scroll to position [0, 0]
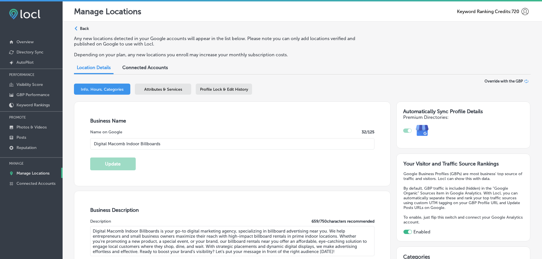
click at [175, 90] on span "Attributes & Services" at bounding box center [163, 89] width 38 height 5
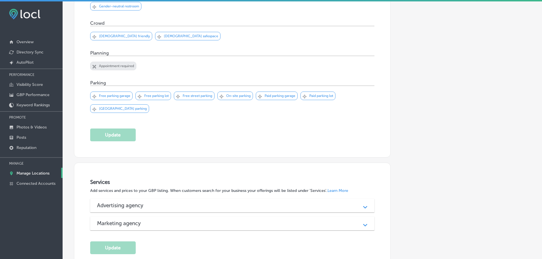
scroll to position [384, 0]
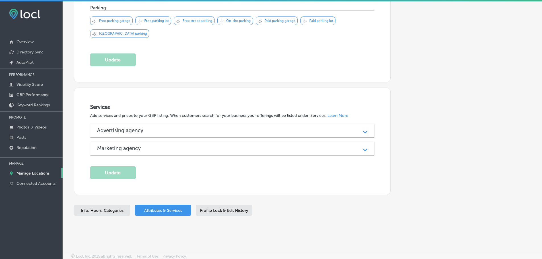
click at [352, 149] on div "Marketing agency" at bounding box center [232, 148] width 271 height 7
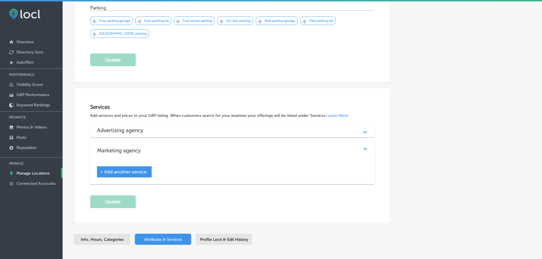
click at [362, 130] on div "Path Created with Sketch." at bounding box center [365, 130] width 7 height 7
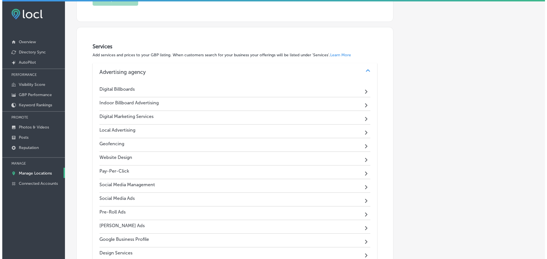
scroll to position [441, 0]
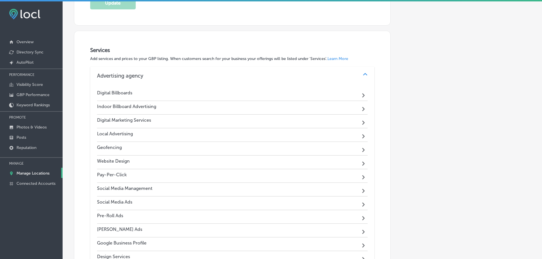
click at [361, 107] on div "Path Created with Sketch." at bounding box center [364, 107] width 7 height 7
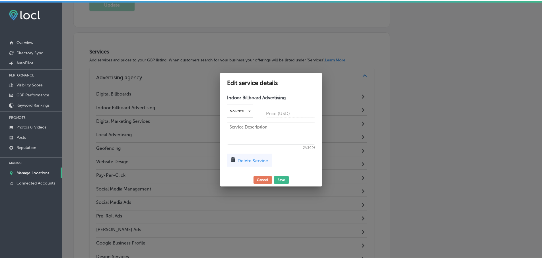
scroll to position [442, 0]
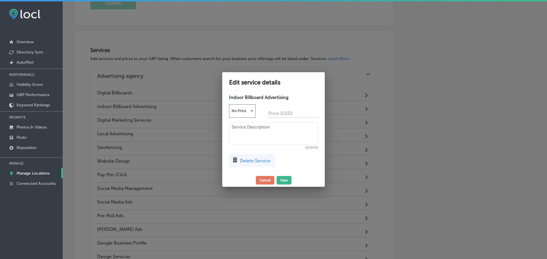
click at [264, 135] on textarea at bounding box center [273, 133] width 89 height 23
paste textarea "Thank you for your feedback, [PERSON_NAME]. We sincerely apologize for the seat…"
type textarea "Thank you for your feedback, [PERSON_NAME]. We sincerely apologize for the seat…"
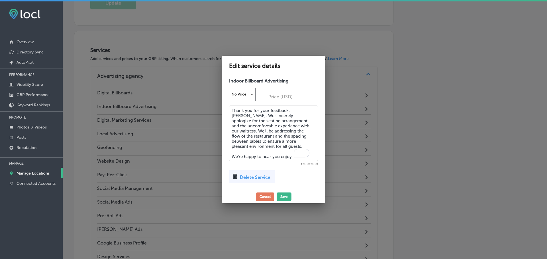
drag, startPoint x: 290, startPoint y: 153, endPoint x: 232, endPoint y: 106, distance: 74.9
click at [232, 106] on textarea "Thank you for your feedback, [PERSON_NAME]. We sincerely apologize for the seat…" at bounding box center [273, 134] width 89 height 56
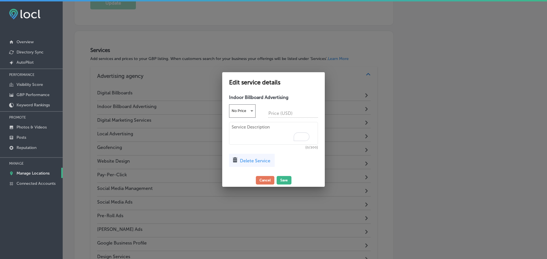
click at [259, 128] on textarea "To enrich screen reader interactions, please activate Accessibility in Grammarl…" at bounding box center [273, 133] width 89 height 23
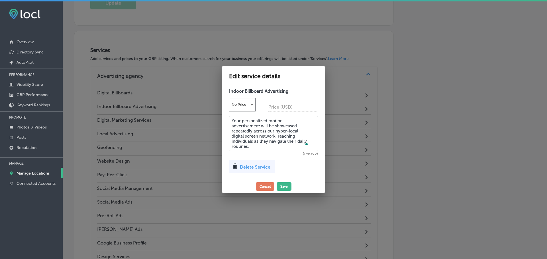
type textarea "Your personalized motion advertisement will be showcased repeatedly across our …"
click at [282, 186] on button "Save" at bounding box center [283, 187] width 15 height 9
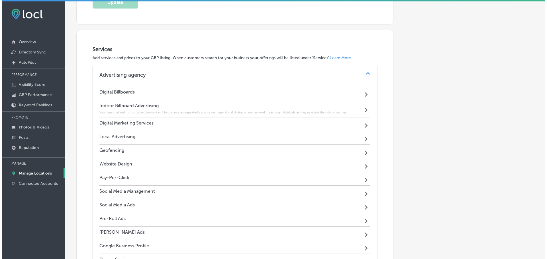
scroll to position [441, 0]
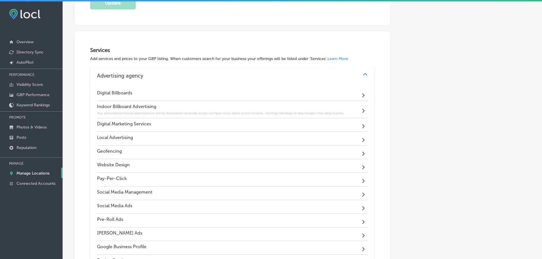
click at [358, 164] on div "Website Design Path Created with Sketch." at bounding box center [232, 166] width 271 height 14
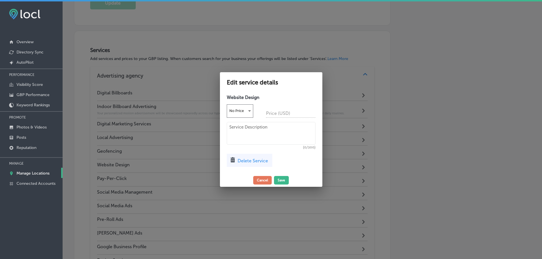
scroll to position [442, 0]
click at [247, 129] on textarea at bounding box center [273, 133] width 89 height 23
type textarea "P"
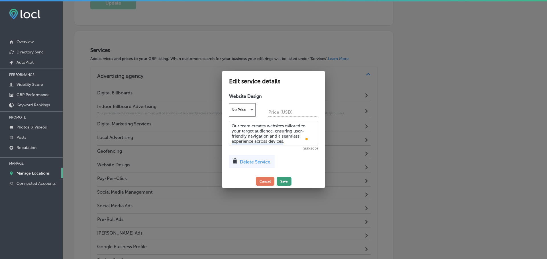
type textarea "Our team creates websites tailored to your target audience, ensuring user-frien…"
click at [286, 178] on button "Save" at bounding box center [283, 181] width 15 height 9
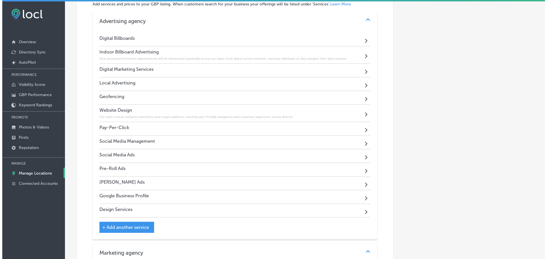
scroll to position [498, 0]
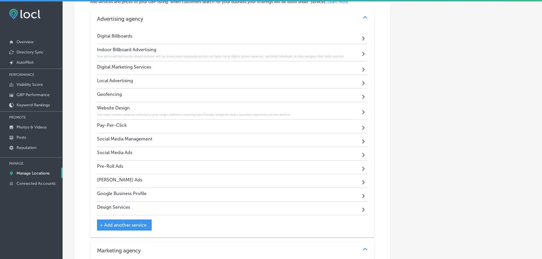
click at [362, 195] on icon "Path Created with Sketch." at bounding box center [363, 196] width 3 height 4
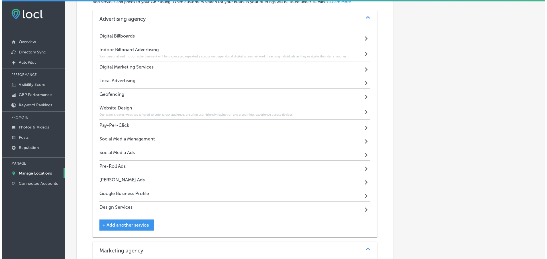
scroll to position [499, 0]
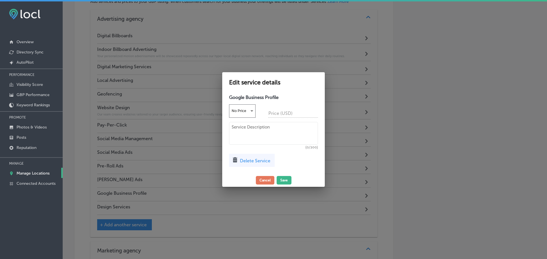
click at [247, 130] on textarea at bounding box center [273, 133] width 89 height 23
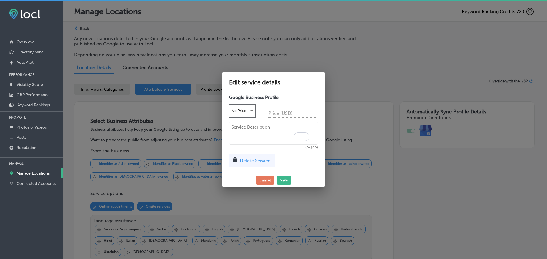
scroll to position [499, 0]
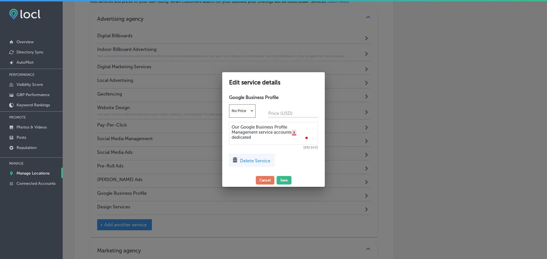
drag, startPoint x: 274, startPoint y: 130, endPoint x: 292, endPoint y: 131, distance: 17.7
click at [292, 131] on textarea "Our Google Business Profile Management service accounts a dedicated" at bounding box center [273, 133] width 89 height 23
click at [312, 130] on textarea "Our Google Business Profile Management service offers a dedicated" at bounding box center [273, 133] width 89 height 23
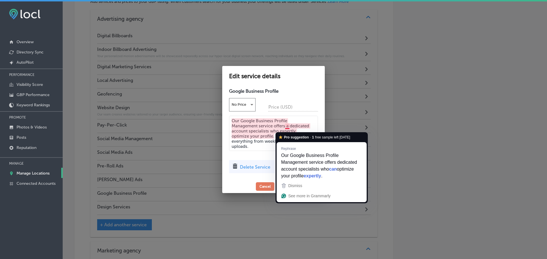
click at [255, 132] on textarea "Our Google Business Profile Management service offers a dedicated account speci…" at bounding box center [273, 133] width 89 height 35
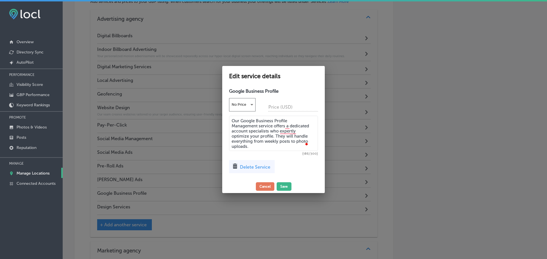
click at [269, 144] on textarea "Our Google Business Profile Management service offers a dedicated account speci…" at bounding box center [273, 133] width 89 height 35
type textarea "Our Google Business Profile Management service offers a dedicated account speci…"
click at [286, 184] on button "Save" at bounding box center [283, 187] width 15 height 9
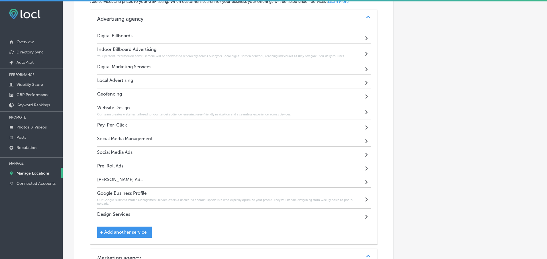
scroll to position [498, 0]
click at [358, 138] on div "Social Media Management Path Created with Sketch." at bounding box center [232, 141] width 271 height 14
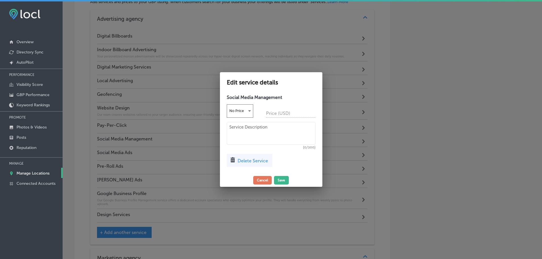
scroll to position [499, 0]
click at [257, 130] on textarea at bounding box center [273, 133] width 89 height 23
click at [269, 125] on textarea "Connect with your audience" at bounding box center [273, 133] width 89 height 23
click at [309, 126] on textarea "Connect with your target audience" at bounding box center [273, 133] width 89 height 23
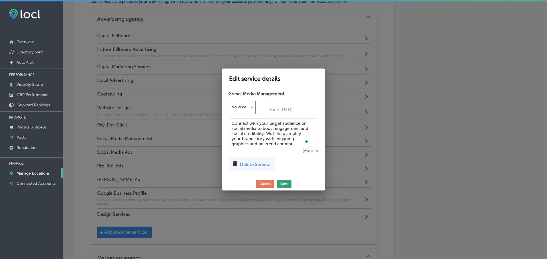
type textarea "Connect with your target audience on social media to boost engagement and socia…"
click at [278, 181] on button "Save" at bounding box center [283, 184] width 15 height 9
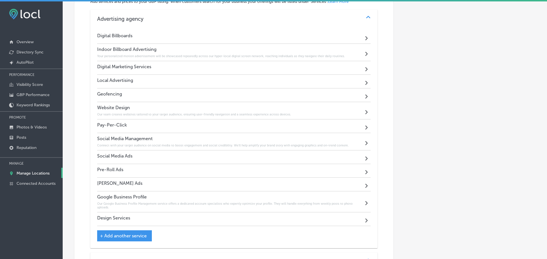
scroll to position [498, 0]
click at [362, 126] on icon "Path Created with Sketch." at bounding box center [363, 128] width 3 height 4
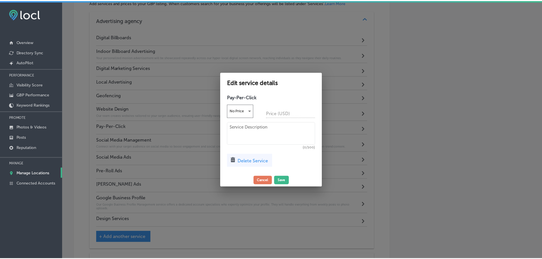
scroll to position [499, 0]
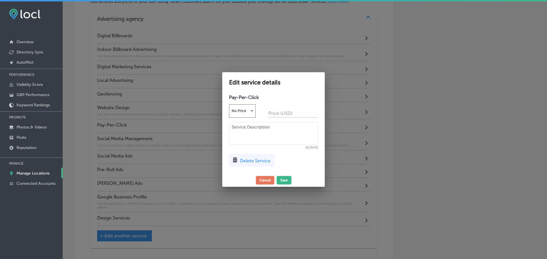
click at [289, 128] on textarea at bounding box center [273, 133] width 89 height 23
click at [262, 131] on textarea "Drive leads and dominate search engine results oage with highly" at bounding box center [273, 133] width 89 height 23
click at [295, 128] on textarea "Drive leads and dominate search engine results page with highly" at bounding box center [273, 133] width 89 height 23
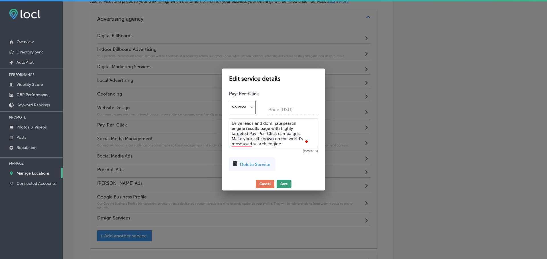
type textarea "Drive leads and dominate search engine results page with highly targeted Pay-Pe…"
click at [282, 182] on button "Save" at bounding box center [283, 184] width 15 height 9
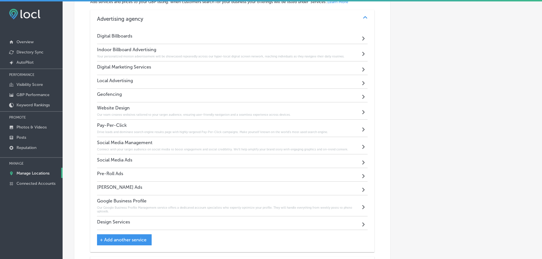
click at [361, 162] on div "Path Created with Sketch." at bounding box center [364, 161] width 7 height 7
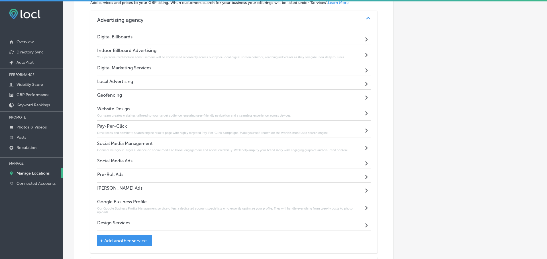
scroll to position [499, 0]
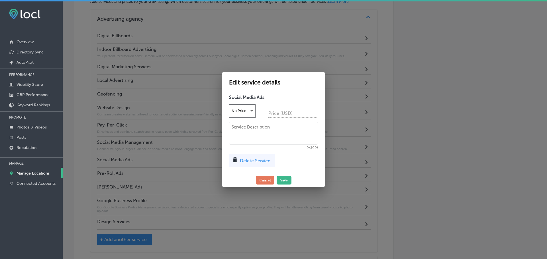
click at [274, 136] on textarea at bounding box center [273, 133] width 89 height 23
type textarea "Use targeted masseging and in-depth"
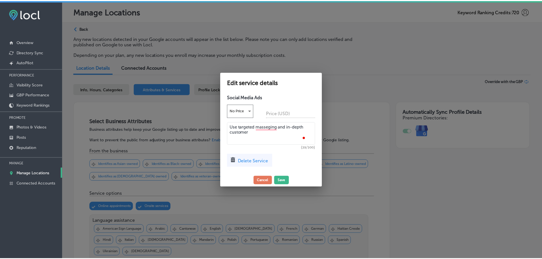
scroll to position [499, 0]
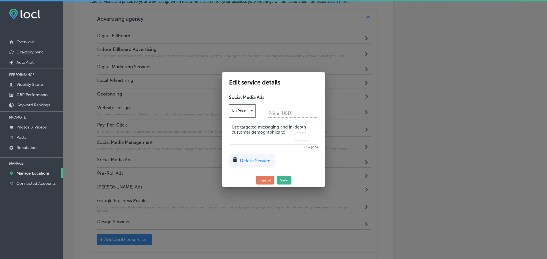
click at [291, 130] on textarea "Use targeted messaging and in-depth customer demographics to" at bounding box center [273, 133] width 89 height 23
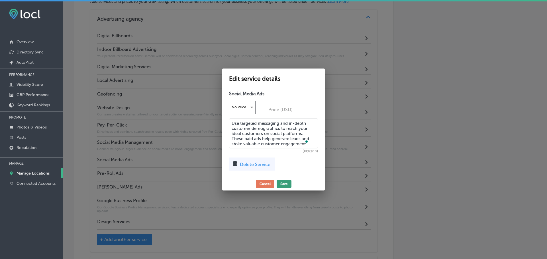
type textarea "Use targeted messaging and in-depth customer demographics to reach your ideal c…"
click at [280, 183] on button "Save" at bounding box center [283, 184] width 15 height 9
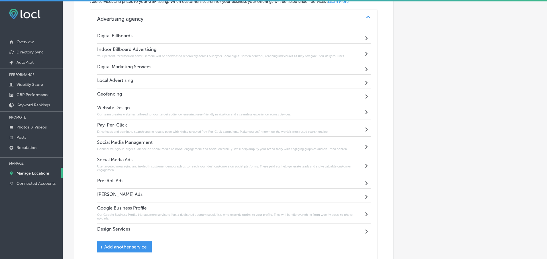
scroll to position [498, 0]
click at [361, 96] on div "Path Created with Sketch." at bounding box center [364, 95] width 7 height 7
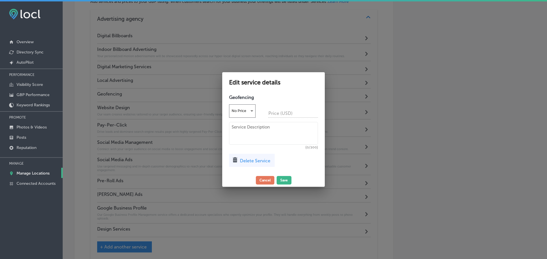
click at [263, 131] on textarea at bounding box center [273, 133] width 89 height 23
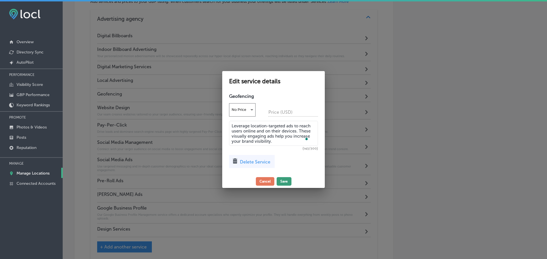
type textarea "Leverage location-targeted ads to reach users online and on their devices. Thes…"
click at [282, 180] on button "Save" at bounding box center [283, 181] width 15 height 9
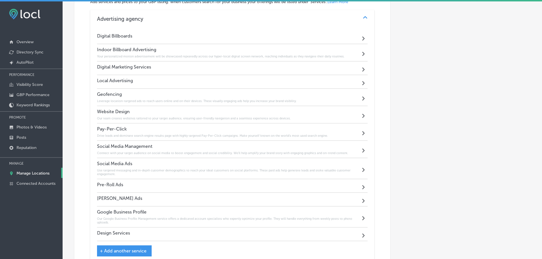
click at [363, 201] on div "Path Created with Sketch." at bounding box center [364, 199] width 7 height 7
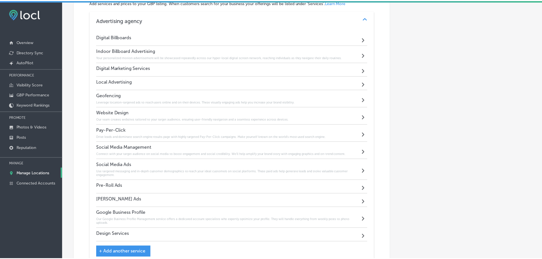
scroll to position [499, 0]
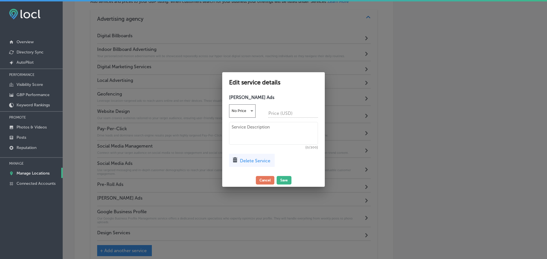
click at [245, 129] on textarea at bounding box center [273, 133] width 89 height 23
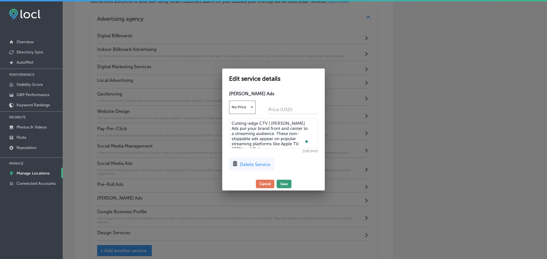
type textarea "Cutting-edge CTV | OTT Ads put your brand front and center to a streaming audie…"
click at [286, 182] on button "Save" at bounding box center [283, 184] width 15 height 9
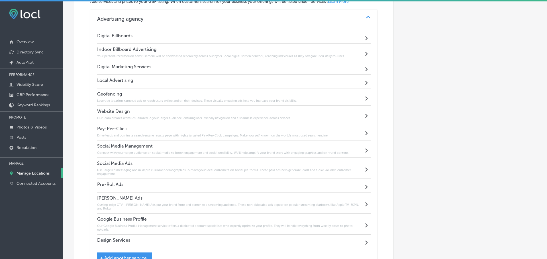
scroll to position [498, 0]
click at [362, 184] on div "Path Created with Sketch." at bounding box center [364, 186] width 7 height 7
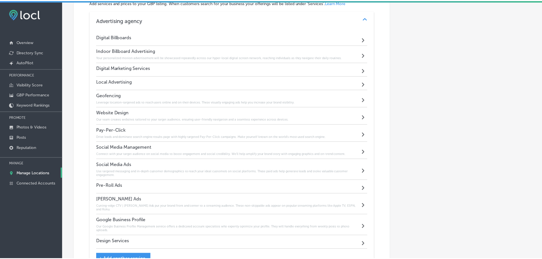
scroll to position [499, 0]
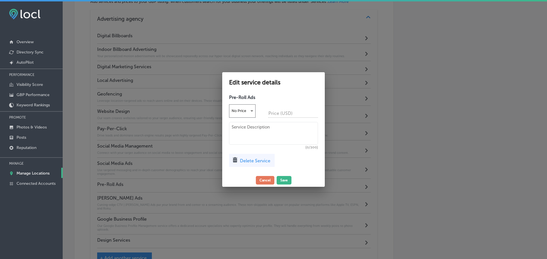
click at [266, 139] on textarea at bounding box center [273, 133] width 89 height 23
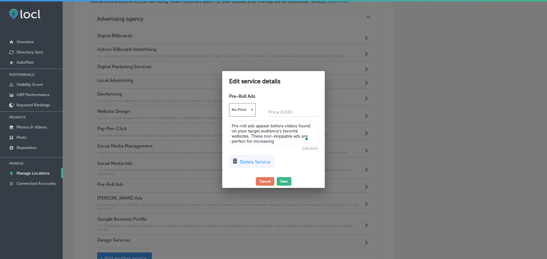
drag, startPoint x: 278, startPoint y: 141, endPoint x: 267, endPoint y: 140, distance: 11.1
click at [269, 140] on textarea "Pre-roll ads appear before videos found on your target audience's favorite webs…" at bounding box center [273, 133] width 89 height 25
click at [259, 140] on textarea "Pre-roll ads appear before videos found on your target audience's favorite webs…" at bounding box center [273, 133] width 89 height 25
drag, startPoint x: 278, startPoint y: 140, endPoint x: 254, endPoint y: 140, distance: 24.5
click at [254, 140] on textarea "Pre-roll ads appear before videos found on your target audience's favorite webs…" at bounding box center [273, 133] width 89 height 25
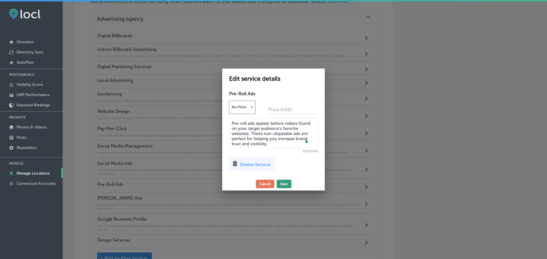
type textarea "Pre-roll ads appear before videos found on your target audience's favorite webs…"
click at [288, 184] on button "Save" at bounding box center [283, 184] width 15 height 9
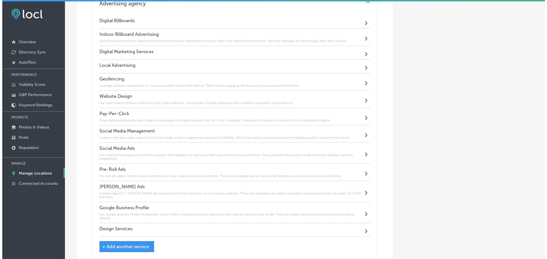
scroll to position [526, 0]
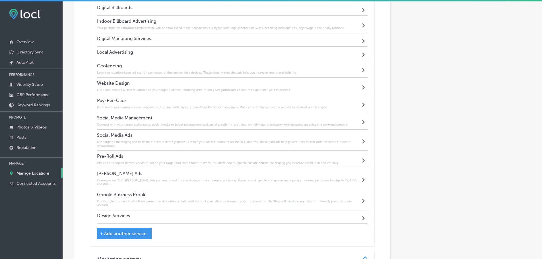
click at [137, 231] on span "+ Add another service" at bounding box center [123, 233] width 47 height 5
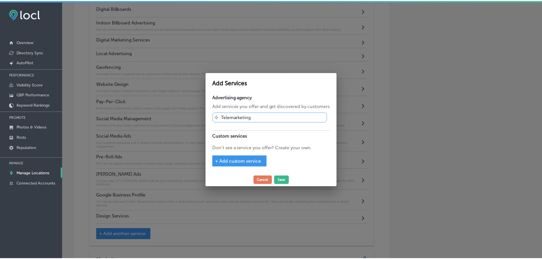
scroll to position [527, 0]
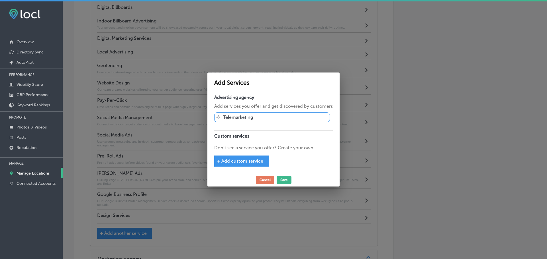
click at [245, 163] on span "+ Add custom service" at bounding box center [240, 161] width 46 height 5
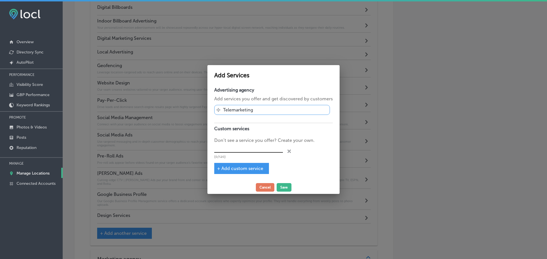
click at [232, 146] on input "text" at bounding box center [248, 148] width 69 height 9
click at [223, 149] on input "Youtube Ads" at bounding box center [248, 148] width 69 height 9
type input "YouTube Ads"
click at [282, 188] on button "Save" at bounding box center [283, 187] width 15 height 9
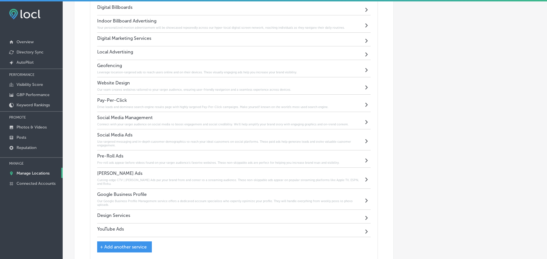
scroll to position [526, 0]
click at [368, 226] on div "Digital Billboards Path Created with Sketch. Indoor Billboard Advertising Your …" at bounding box center [232, 130] width 285 height 260
click at [362, 230] on icon "Path Created with Sketch." at bounding box center [363, 232] width 3 height 4
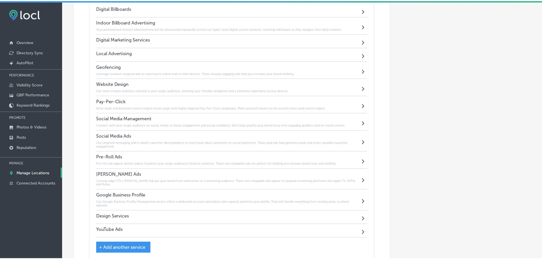
scroll to position [527, 0]
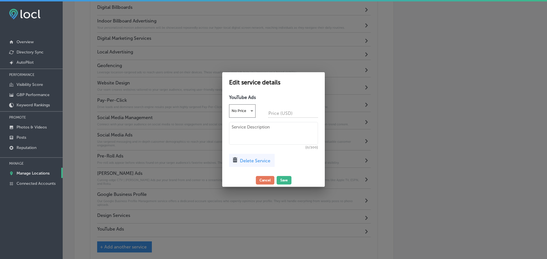
click at [259, 130] on textarea at bounding box center [273, 133] width 89 height 23
type textarea "Reach a global audience with stunning visuals with YouTube advertising."
click at [287, 178] on button "Save" at bounding box center [283, 180] width 15 height 9
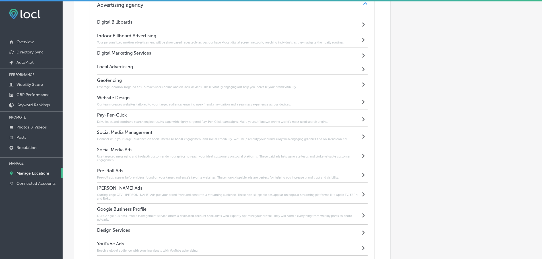
scroll to position [498, 0]
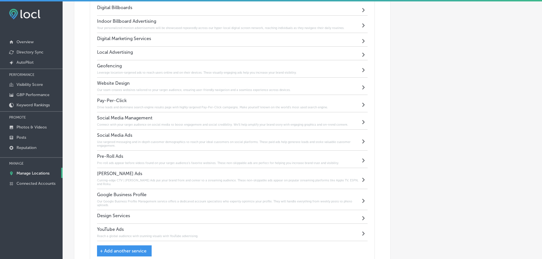
click at [356, 54] on div "Local Advertising Path Created with Sketch." at bounding box center [232, 54] width 271 height 14
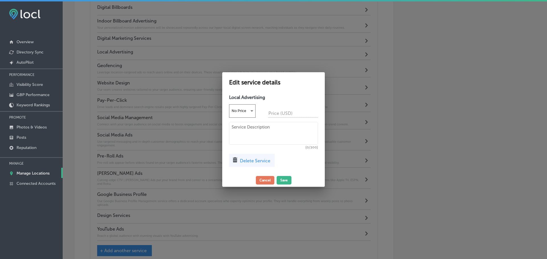
click at [262, 158] on span "Delete Service" at bounding box center [255, 160] width 30 height 5
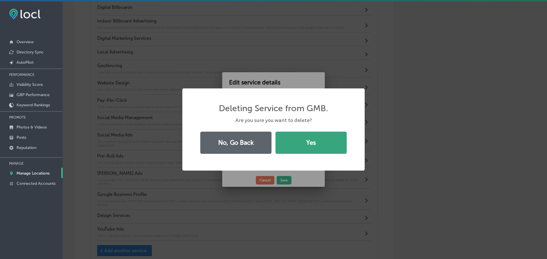
click at [303, 148] on button "Yes" at bounding box center [310, 143] width 71 height 22
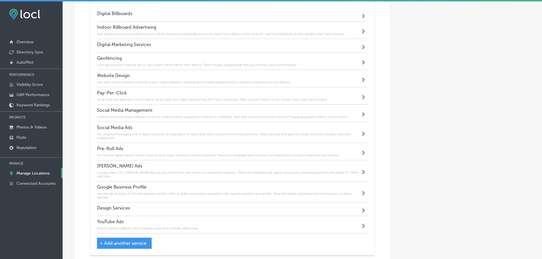
scroll to position [526, 0]
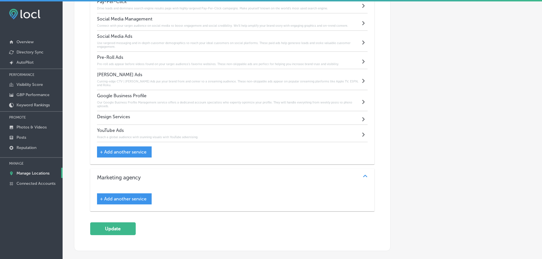
click at [128, 150] on span "+ Add another service" at bounding box center [123, 151] width 47 height 5
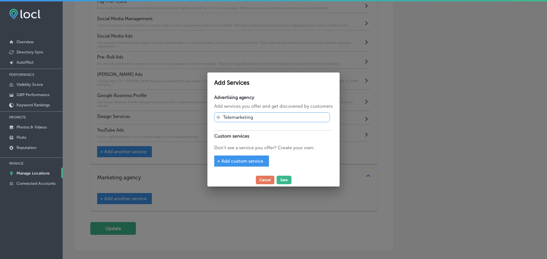
click at [253, 163] on span "+ Add custom service" at bounding box center [240, 161] width 46 height 5
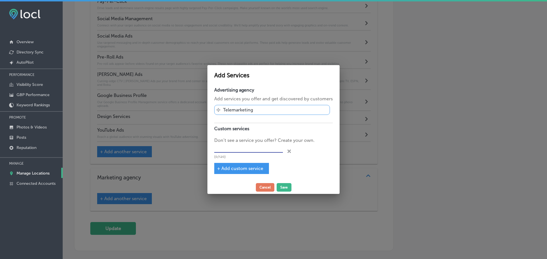
click at [247, 146] on input "text" at bounding box center [248, 148] width 69 height 9
type input "Streaming Audio"
click at [280, 187] on button "Save" at bounding box center [283, 187] width 15 height 9
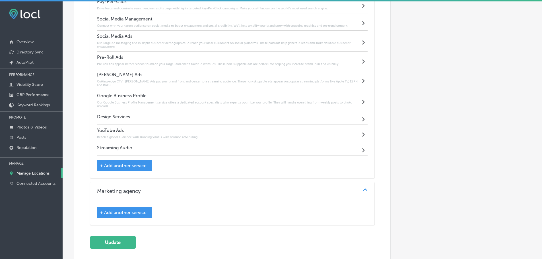
click at [347, 144] on div "Streaming Audio Path Created with Sketch." at bounding box center [232, 149] width 271 height 14
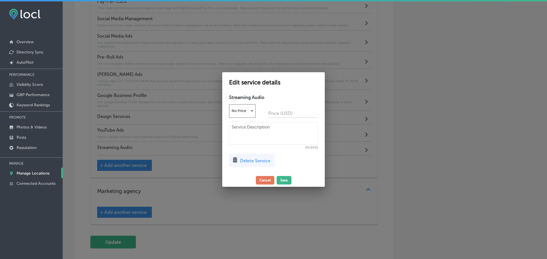
click at [249, 131] on textarea at bounding box center [273, 133] width 89 height 23
click at [248, 130] on textarea "Streamline your message directly into listener's favorite online audio - podcas…" at bounding box center [273, 133] width 89 height 23
click at [288, 136] on textarea "Streamline your message directly into listeners' favorite online audio - podcas…" at bounding box center [273, 133] width 89 height 23
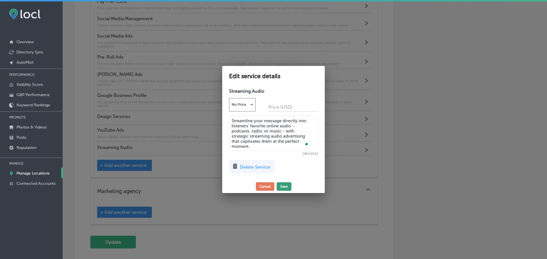
type textarea "Streamline your message directly into listeners' favorite online audio - podcas…"
click at [285, 185] on button "Save" at bounding box center [283, 187] width 15 height 9
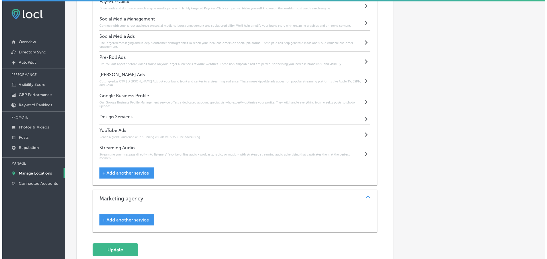
scroll to position [583, 0]
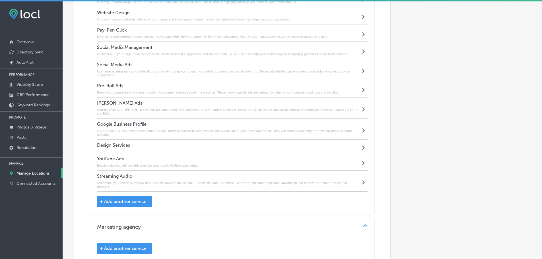
click at [357, 142] on div "Design Services Path Created with Sketch." at bounding box center [232, 147] width 271 height 14
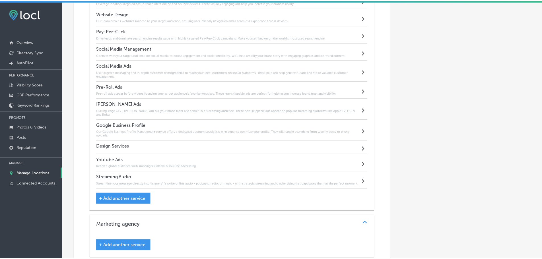
scroll to position [584, 0]
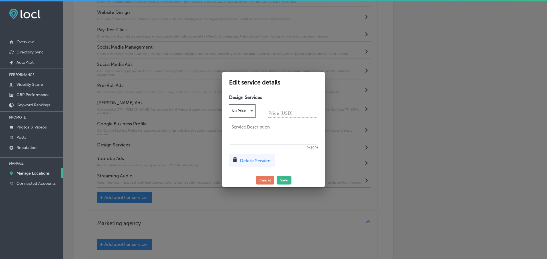
click at [280, 137] on textarea at bounding box center [273, 133] width 89 height 23
click at [305, 125] on textarea "Don't just settle for just anyone" at bounding box center [273, 133] width 89 height 23
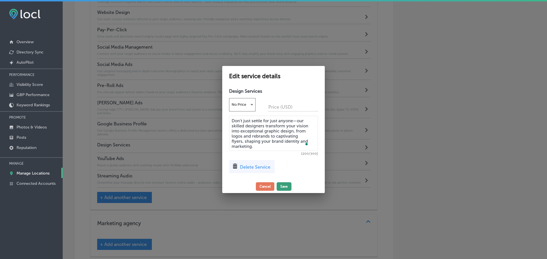
type textarea "Don't just settle for just anyone—our skilled designers transform your vision i…"
click at [289, 186] on button "Save" at bounding box center [283, 187] width 15 height 9
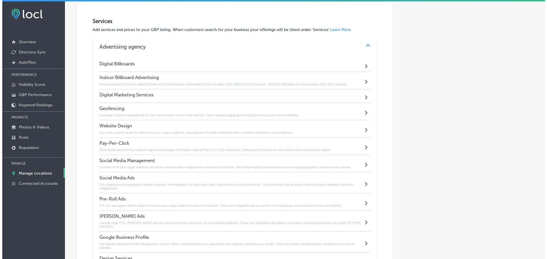
scroll to position [469, 0]
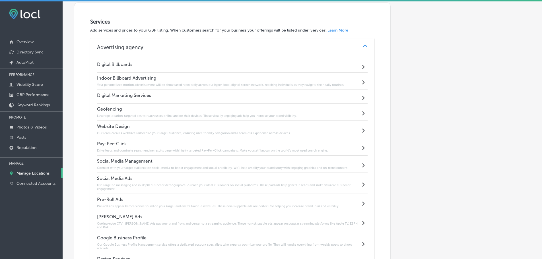
click at [361, 95] on div "Path Created with Sketch." at bounding box center [364, 96] width 7 height 7
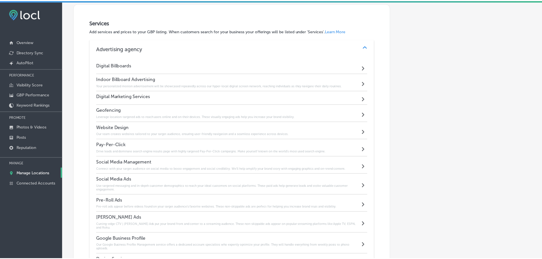
scroll to position [470, 0]
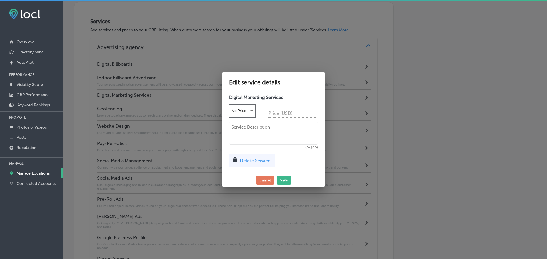
click at [261, 160] on span "Delete Service" at bounding box center [255, 160] width 30 height 5
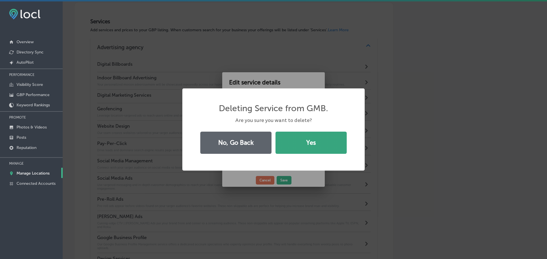
click at [306, 149] on button "Yes" at bounding box center [310, 143] width 71 height 22
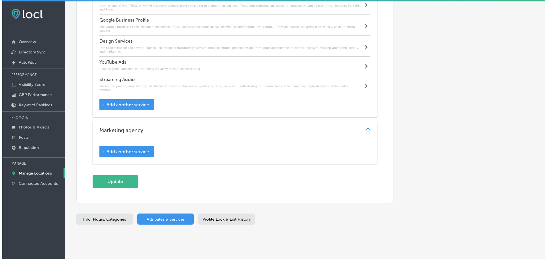
scroll to position [675, 0]
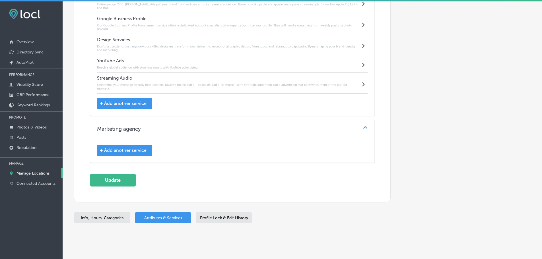
click at [127, 179] on div "Services Add services and prices to your GBP listing. When customers search for…" at bounding box center [232, 0] width 316 height 406
click at [118, 174] on button "Update" at bounding box center [113, 180] width 46 height 13
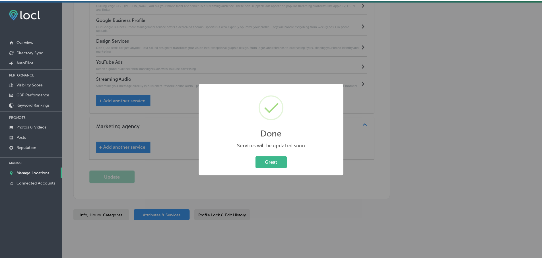
scroll to position [676, 0]
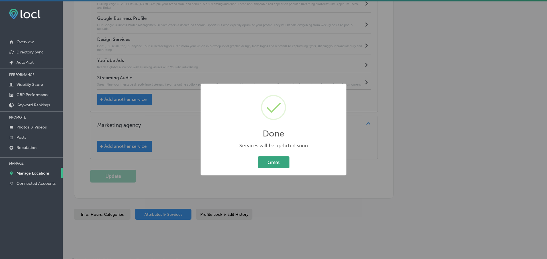
click at [270, 163] on button "Great" at bounding box center [274, 163] width 32 height 12
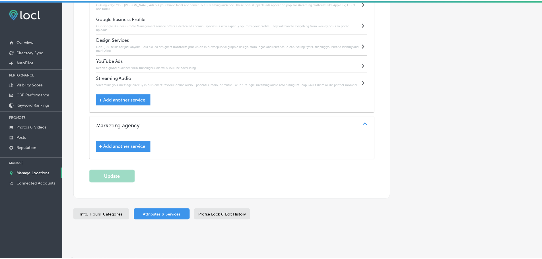
scroll to position [675, 0]
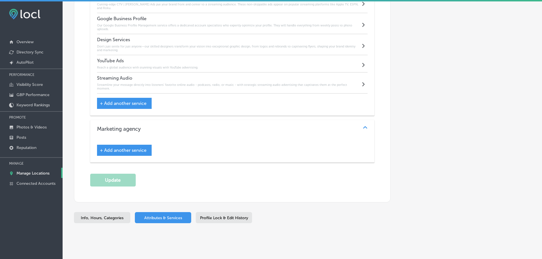
click at [33, 173] on p "Manage Locations" at bounding box center [33, 173] width 33 height 5
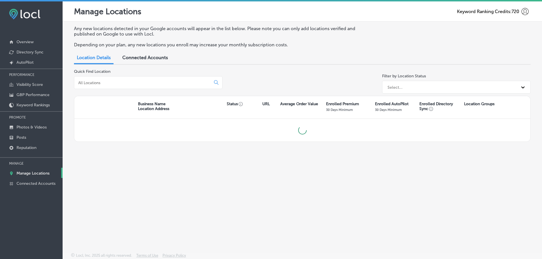
click at [107, 83] on input at bounding box center [144, 82] width 132 height 5
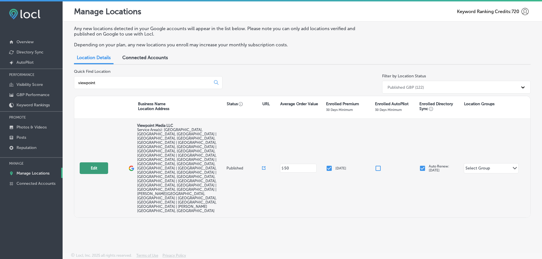
type input "viewpoint"
click at [96, 163] on button "Edit" at bounding box center [94, 169] width 28 height 12
select select "US"
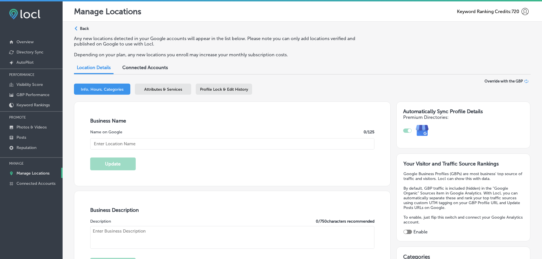
checkbox input "true"
type textarea "ViewPoint Media LLC revolutionizes local advertising in Knoxville and surroundi…"
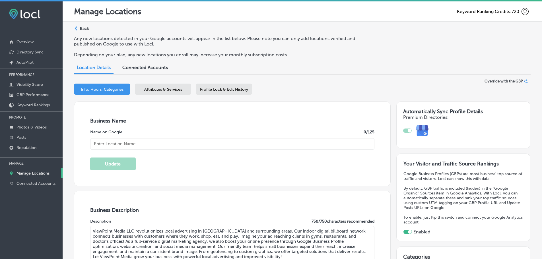
type input "6425 Cobble Creek Way"
type input "Knoxville"
type input "37919"
type input "US"
type input "https://viewpointmediallc.com/"
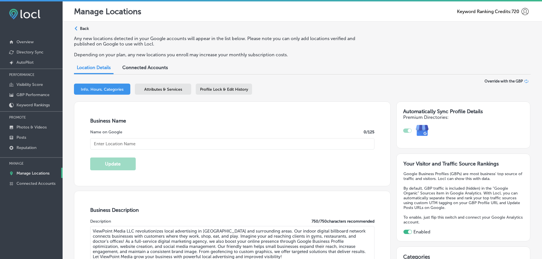
type input "Viewpoint Media LLC"
type input "+1 865 459 3054"
click at [152, 95] on div "Info, Hours, Categories Attributes & Services Profile Lock & Edit History" at bounding box center [302, 90] width 457 height 13
click at [157, 91] on span "Attributes & Services" at bounding box center [163, 89] width 38 height 5
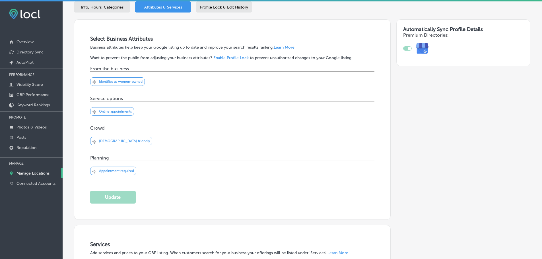
scroll to position [220, 0]
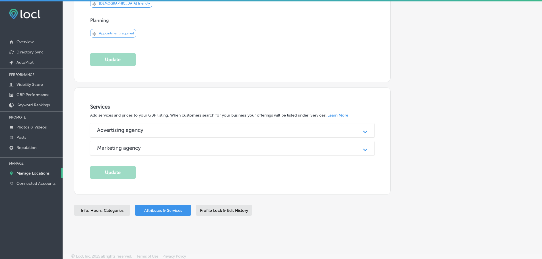
click at [359, 129] on div "Path Created with Sketch." at bounding box center [366, 130] width 14 height 14
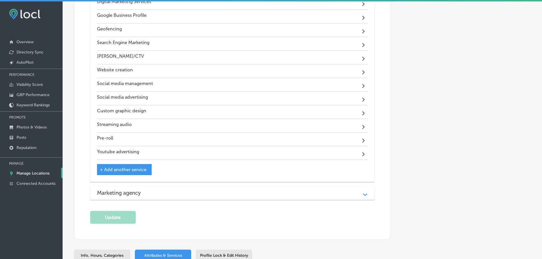
scroll to position [468, 0]
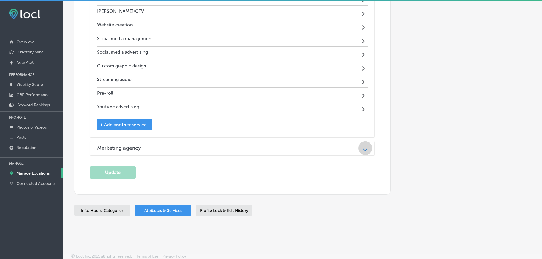
click at [359, 148] on div "Path Created with Sketch." at bounding box center [366, 148] width 14 height 14
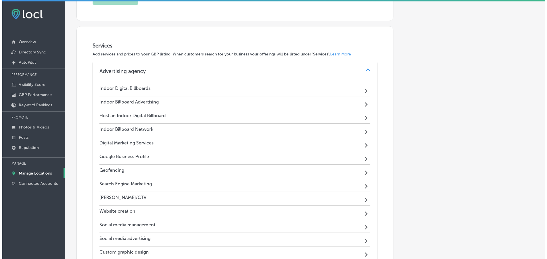
scroll to position [269, 0]
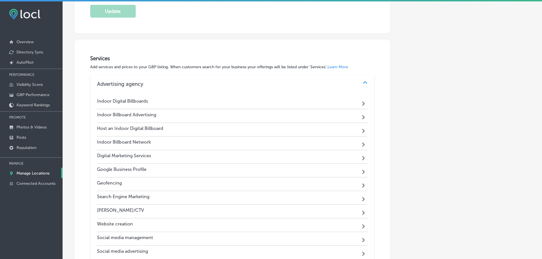
click at [362, 102] on icon "Path Created with Sketch." at bounding box center [363, 104] width 3 height 4
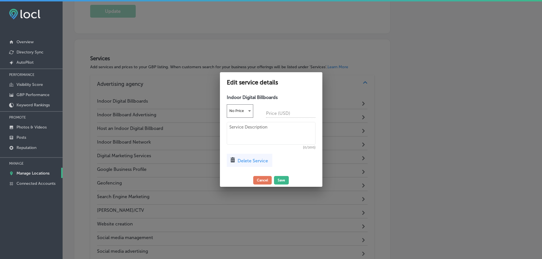
scroll to position [269, 0]
click at [402, 111] on div at bounding box center [273, 129] width 547 height 259
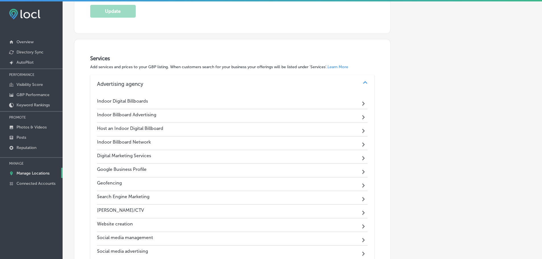
click at [362, 116] on icon "Path Created with Sketch." at bounding box center [363, 117] width 3 height 4
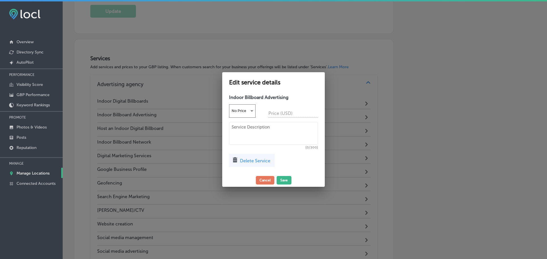
click at [280, 139] on textarea at bounding box center [273, 133] width 89 height 23
click at [257, 133] on textarea "To enrich screen reader interactions, please activate Accessibility in Grammarl…" at bounding box center [273, 133] width 89 height 23
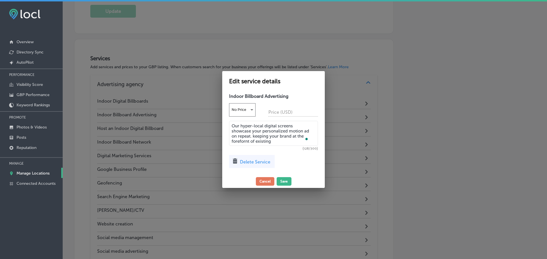
click at [240, 140] on textarea "Our hyper-local digital screens showcase your personalized motion ad on repeat.…" at bounding box center [273, 133] width 89 height 25
click at [276, 136] on textarea "Our hyper-local digital screens showcase your personalized motion ad on repeat.…" at bounding box center [273, 133] width 89 height 25
click at [279, 140] on textarea "Our hyper-local digital screens showcase your personalized motion ad on repeat.…" at bounding box center [273, 133] width 89 height 25
click at [254, 138] on textarea "Our hyper-local digital screens showcase your personalized motion ad on repeat.…" at bounding box center [273, 133] width 89 height 25
click at [254, 139] on textarea "Our hyper-local digital screens showcase your personalized motion ad on repeat.…" at bounding box center [273, 133] width 89 height 25
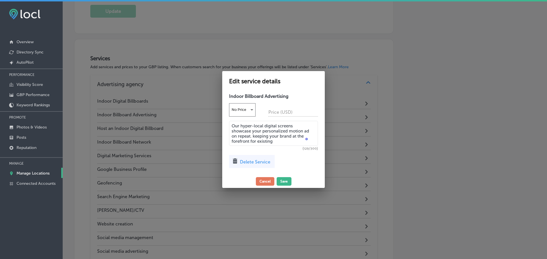
click at [279, 140] on textarea "Our hyper-local digital screens showcase your personalized motion ad on repeat.…" at bounding box center [273, 133] width 89 height 25
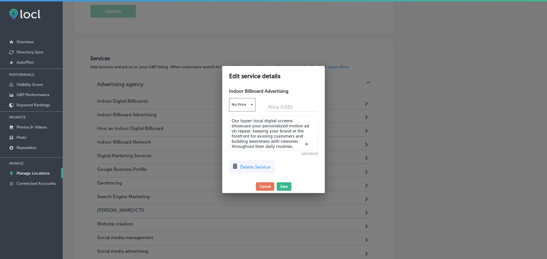
type textarea "Our hyper-local digital screens showcase your personalized motion ad on repeat.…"
click at [284, 185] on button "Save" at bounding box center [283, 187] width 15 height 9
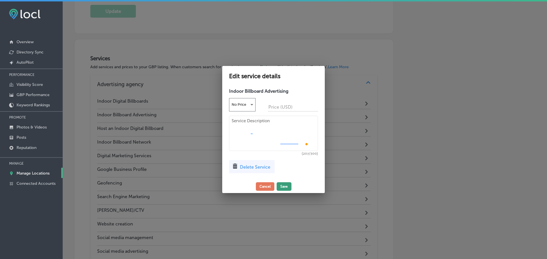
scroll to position [269, 0]
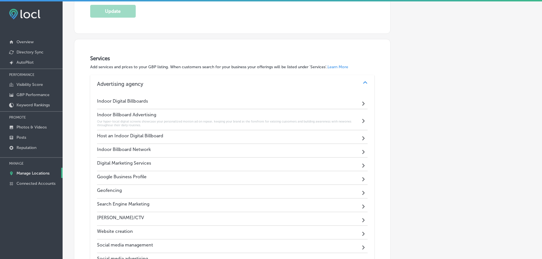
click at [361, 122] on div "Path Created with Sketch." at bounding box center [364, 119] width 7 height 7
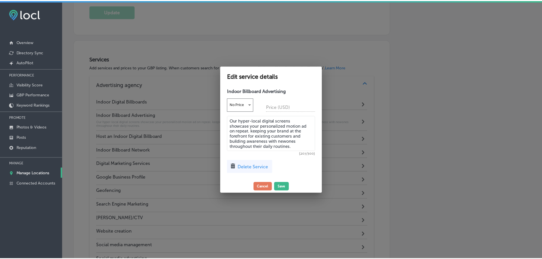
scroll to position [269, 0]
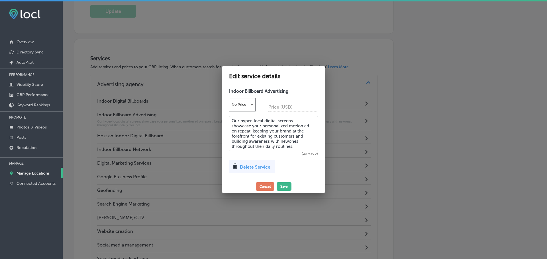
click at [289, 140] on textarea "Our hyper-local digital screens showcase your personalized motion ad on repeat.…" at bounding box center [273, 133] width 89 height 35
type textarea "Our hyper-local digital screens showcase your personalized motion ad on repeat.…"
click at [283, 184] on button "Save" at bounding box center [283, 187] width 15 height 9
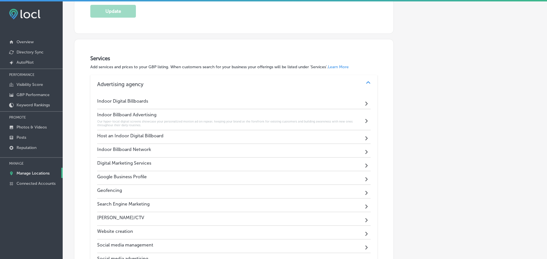
scroll to position [269, 0]
click at [361, 137] on div "Path Created with Sketch." at bounding box center [364, 137] width 7 height 7
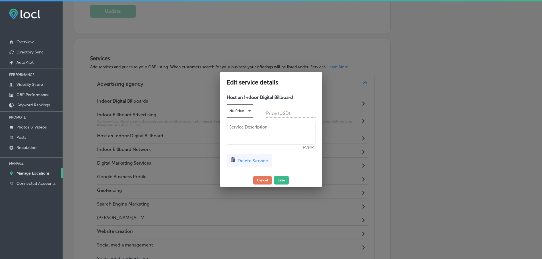
scroll to position [269, 0]
click at [264, 163] on span "Delete Service" at bounding box center [255, 160] width 30 height 5
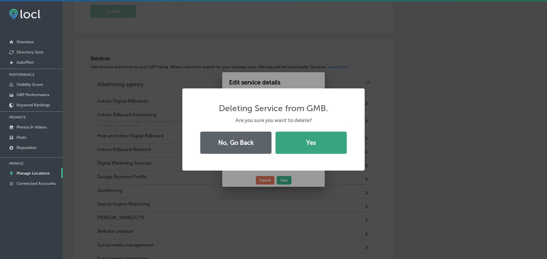
click at [301, 145] on button "Yes" at bounding box center [310, 143] width 71 height 22
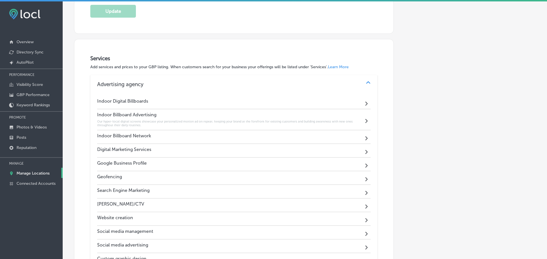
scroll to position [269, 0]
click at [353, 136] on div "Indoor Billboard Network Path Created with Sketch." at bounding box center [232, 137] width 271 height 14
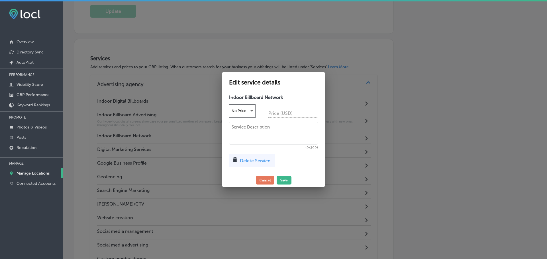
click at [265, 162] on span "Delete Service" at bounding box center [255, 160] width 30 height 5
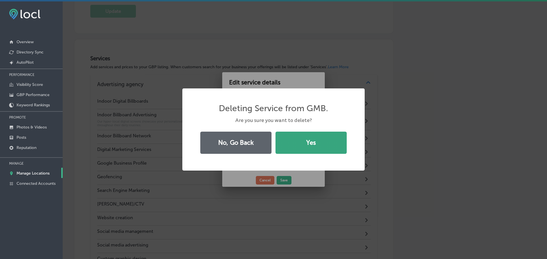
click at [296, 143] on button "Yes" at bounding box center [310, 143] width 71 height 22
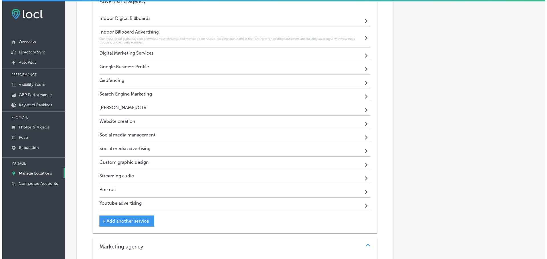
scroll to position [382, 0]
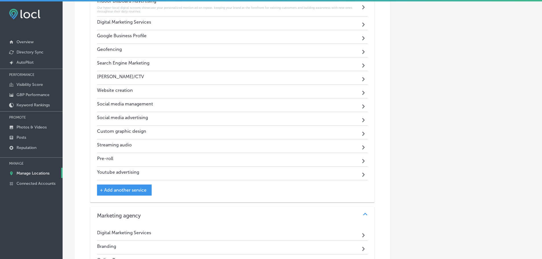
click at [361, 90] on div "Path Created with Sketch." at bounding box center [364, 91] width 7 height 7
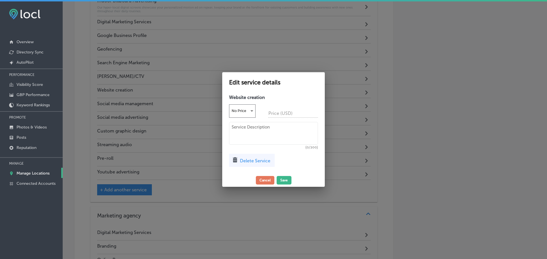
click at [384, 98] on div at bounding box center [273, 129] width 547 height 259
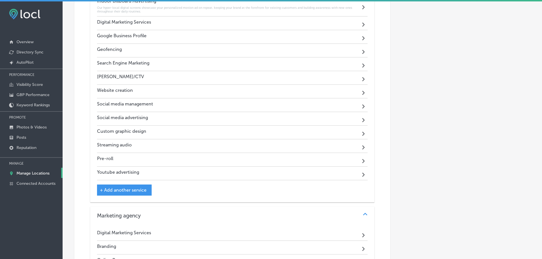
click at [362, 91] on icon "Path Created with Sketch." at bounding box center [363, 93] width 3 height 4
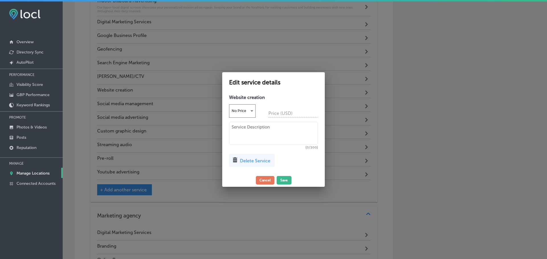
click at [262, 160] on span "Delete Service" at bounding box center [255, 160] width 30 height 5
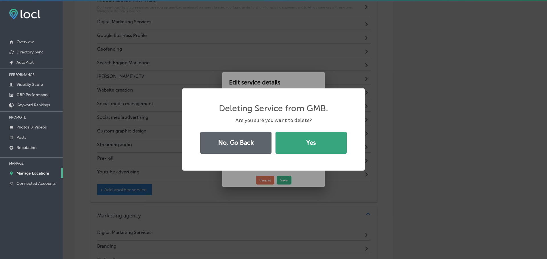
click at [292, 144] on button "Yes" at bounding box center [310, 143] width 71 height 22
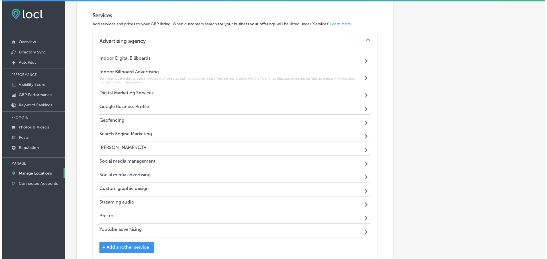
scroll to position [325, 0]
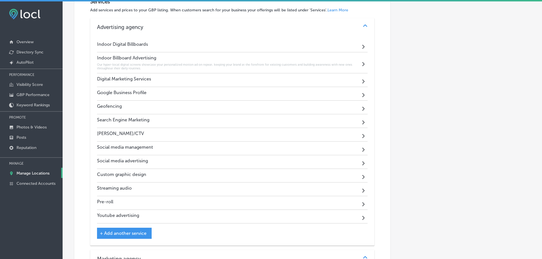
click at [118, 233] on span "+ Add another service" at bounding box center [123, 233] width 47 height 5
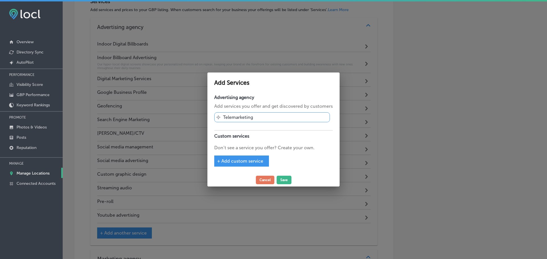
click at [236, 161] on span "+ Add custom service" at bounding box center [240, 161] width 46 height 5
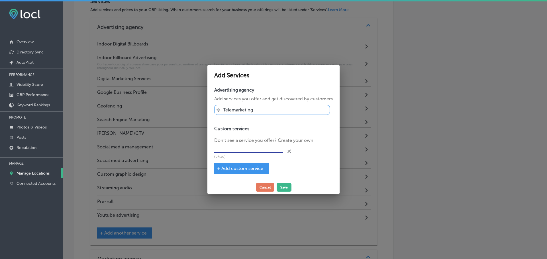
click at [238, 149] on input "text" at bounding box center [248, 148] width 69 height 9
type input "Website Design"
click at [283, 188] on button "Save" at bounding box center [283, 187] width 15 height 9
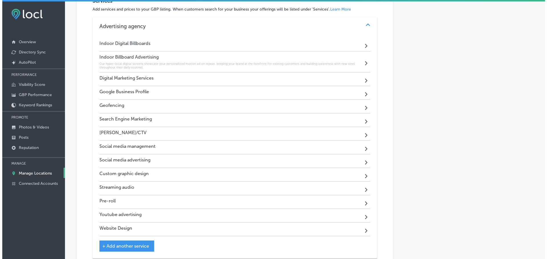
scroll to position [325, 0]
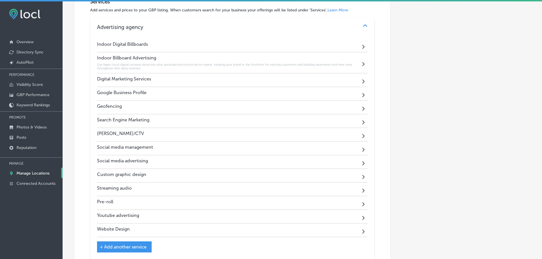
click at [361, 231] on div "Path Created with Sketch." at bounding box center [364, 230] width 7 height 7
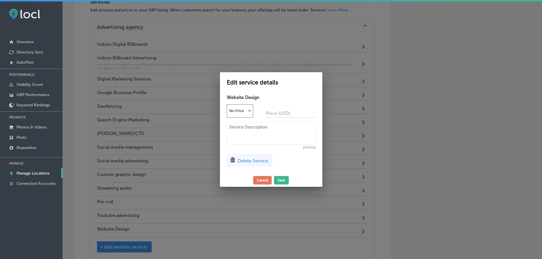
scroll to position [326, 0]
click at [262, 131] on textarea at bounding box center [273, 133] width 89 height 23
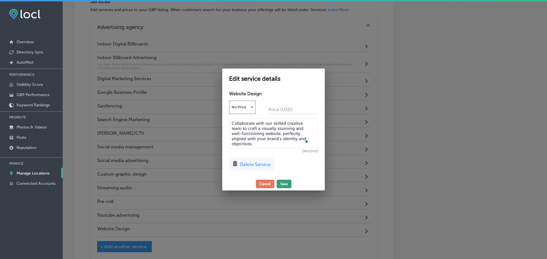
type textarea "Collaborate with our skilled creative team to craft a visually stunning and wel…"
click at [283, 182] on button "Save" at bounding box center [283, 184] width 15 height 9
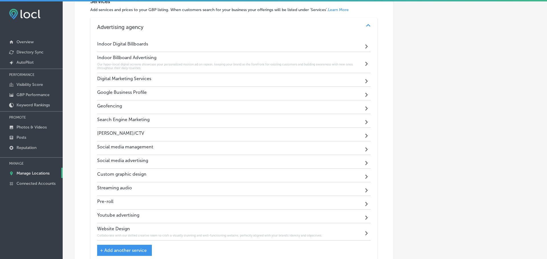
scroll to position [325, 0]
click at [361, 93] on div "Path Created with Sketch." at bounding box center [364, 93] width 7 height 7
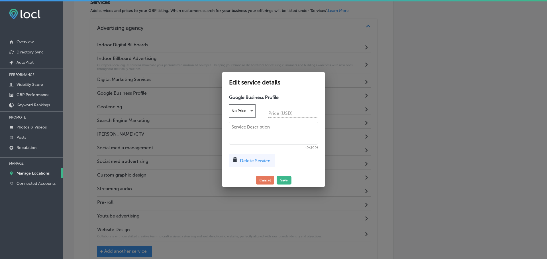
scroll to position [326, 0]
click at [245, 127] on textarea at bounding box center [273, 133] width 89 height 23
type textarea "Your Google Business Profile is the signal to open"
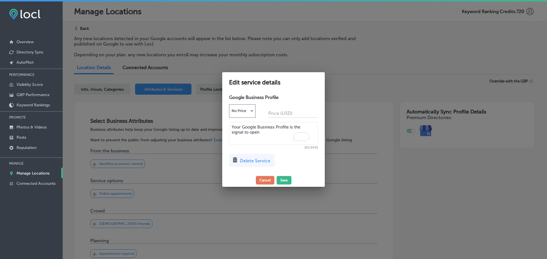
scroll to position [326, 0]
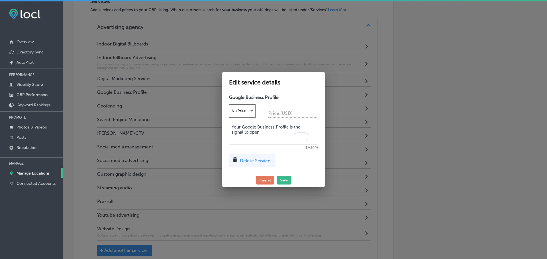
drag, startPoint x: 266, startPoint y: 130, endPoint x: 231, endPoint y: 132, distance: 35.7
click at [231, 132] on textarea "Your Google Business Profile is the signal to open" at bounding box center [273, 133] width 89 height 23
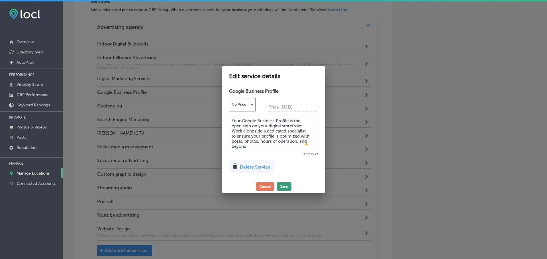
type textarea "Your Google Business Profile is the open sign on your digital storefront. Work …"
click at [282, 183] on button "Save" at bounding box center [283, 187] width 15 height 9
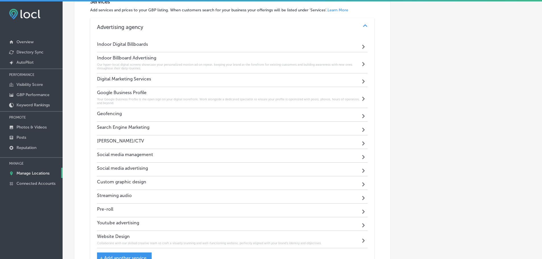
click at [362, 49] on polygon at bounding box center [363, 47] width 3 height 4
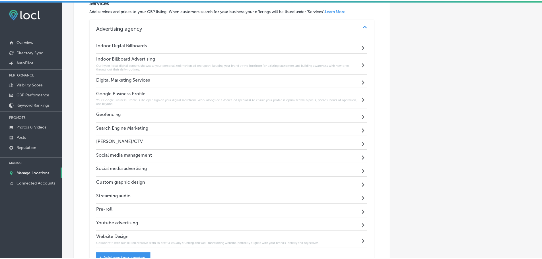
scroll to position [326, 0]
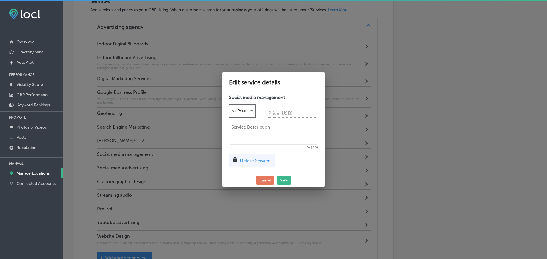
click at [270, 130] on textarea at bounding box center [273, 133] width 89 height 23
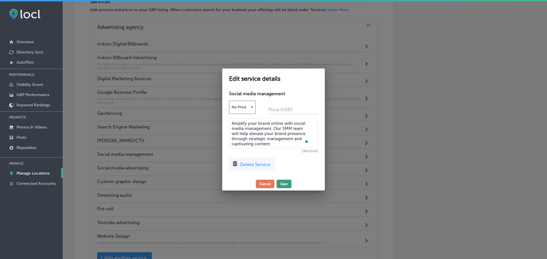
type textarea "Amplify your brand online with social media management. Our SMM team will help …"
click at [286, 180] on button "Save" at bounding box center [283, 184] width 15 height 9
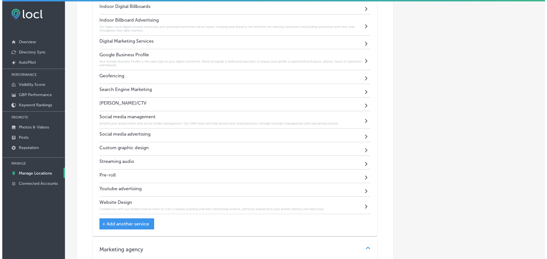
scroll to position [382, 0]
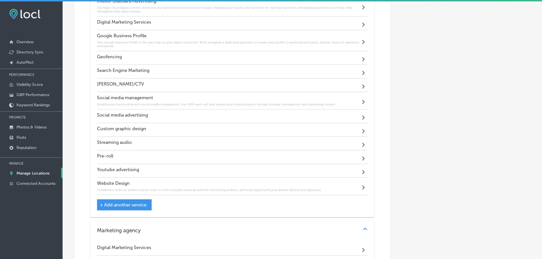
click at [134, 203] on span "+ Add another service" at bounding box center [123, 204] width 47 height 5
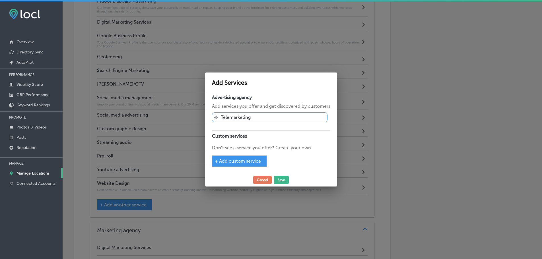
scroll to position [383, 0]
click at [237, 164] on span "+ Add custom service" at bounding box center [240, 161] width 46 height 5
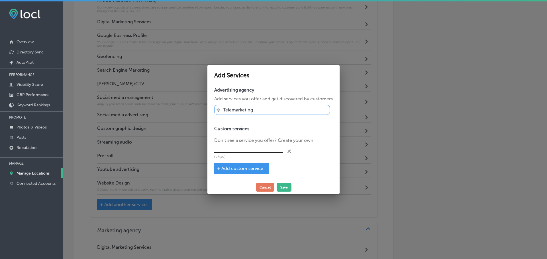
click at [241, 149] on input "text" at bounding box center [248, 148] width 69 height 9
type input "Pay-Per-Click"
click at [286, 188] on button "Save" at bounding box center [283, 187] width 15 height 9
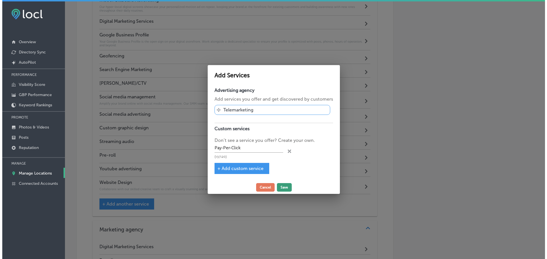
scroll to position [382, 0]
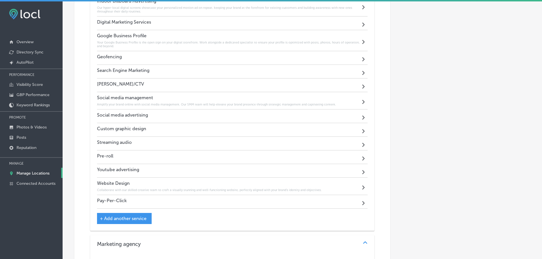
click at [362, 204] on icon "Path Created with Sketch." at bounding box center [363, 203] width 3 height 4
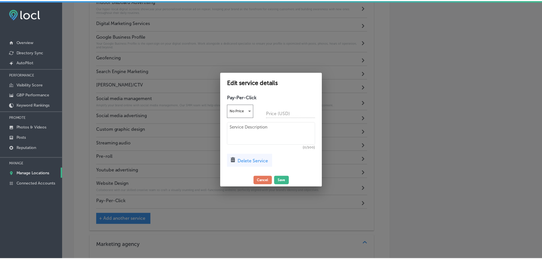
scroll to position [383, 0]
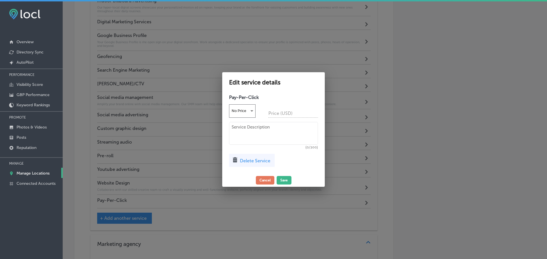
click at [258, 132] on textarea at bounding box center [273, 133] width 89 height 23
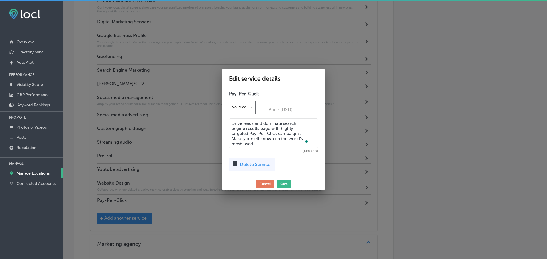
click at [244, 143] on textarea "Drive leads and dominate search engine results page with highly targeted Pay-Pe…" at bounding box center [273, 133] width 89 height 30
click at [258, 144] on textarea "Drive leads and dominate search engine results page with highly targeted Pay-Pe…" at bounding box center [273, 133] width 89 height 30
type textarea "Drive leads and dominate search engine results page with highly targeted Pay-Pe…"
click at [283, 181] on button "Save" at bounding box center [283, 184] width 15 height 9
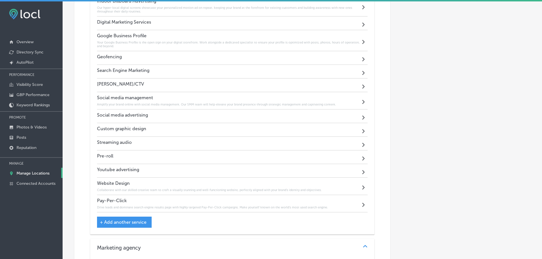
click at [361, 115] on div "Path Created with Sketch." at bounding box center [364, 116] width 7 height 7
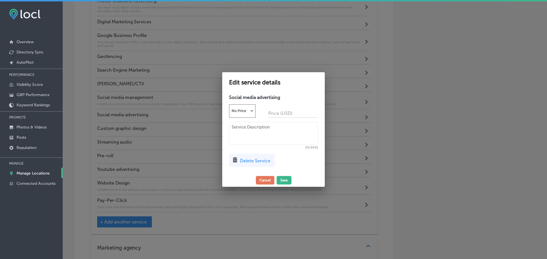
click at [256, 130] on textarea at bounding box center [273, 133] width 89 height 23
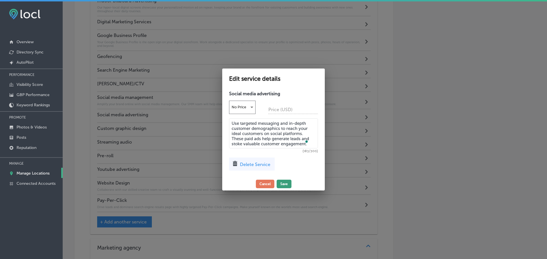
type textarea "Use targeted messaging and in-depth customer demographics to reach your ideal c…"
click at [285, 182] on button "Save" at bounding box center [283, 184] width 15 height 9
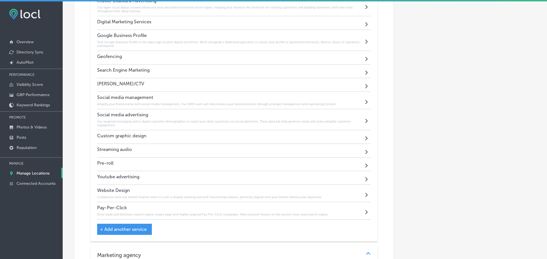
scroll to position [382, 0]
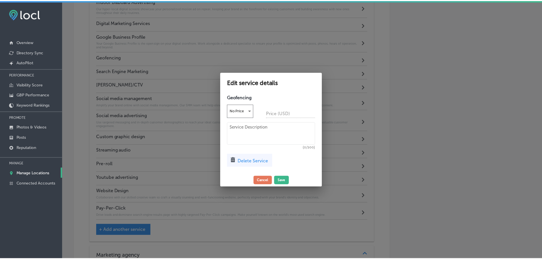
scroll to position [383, 0]
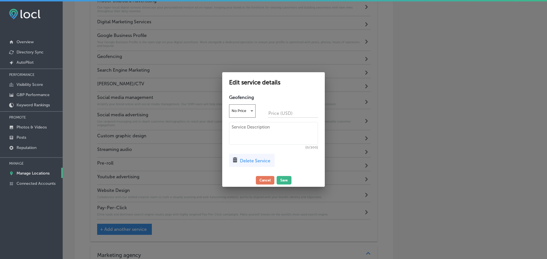
click at [251, 134] on textarea at bounding box center [273, 133] width 89 height 23
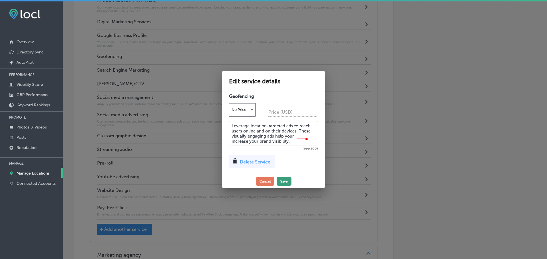
type textarea "Leverage location-targeted ads to reach users online and on their devices. Thes…"
click at [280, 179] on button "Save" at bounding box center [283, 181] width 15 height 9
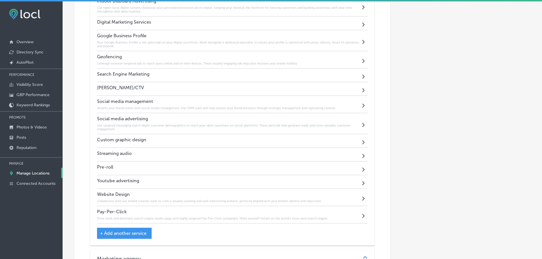
click at [362, 89] on icon "Path Created with Sketch." at bounding box center [363, 90] width 3 height 4
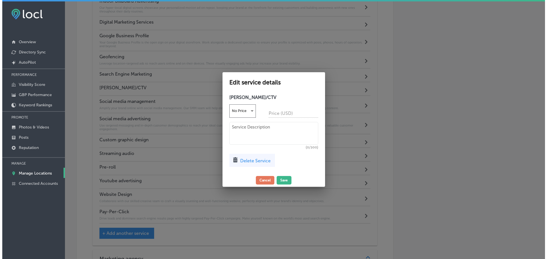
scroll to position [383, 0]
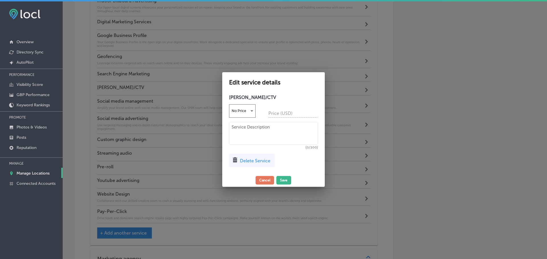
click at [275, 130] on textarea at bounding box center [273, 133] width 89 height 23
type textarea "Cutting-edge CTV | OTT Ads out yo"
click at [276, 136] on textarea "Cutting-edge CTV | [PERSON_NAME] Ads put your brand front and center to a strea…" at bounding box center [273, 133] width 89 height 23
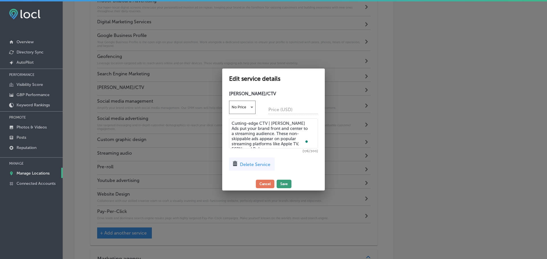
type textarea "Cutting-edge CTV | [PERSON_NAME] Ads put your brand front and center to a strea…"
click at [285, 181] on button "Save" at bounding box center [283, 184] width 15 height 9
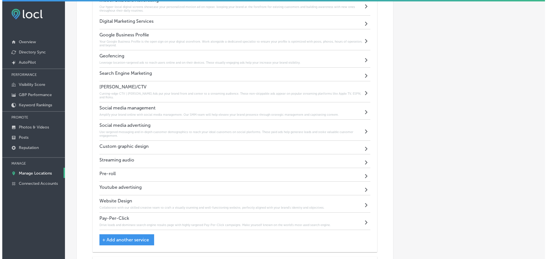
scroll to position [382, 0]
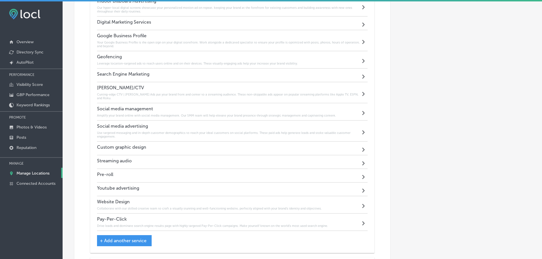
click at [363, 173] on div "Path Created with Sketch." at bounding box center [364, 175] width 7 height 7
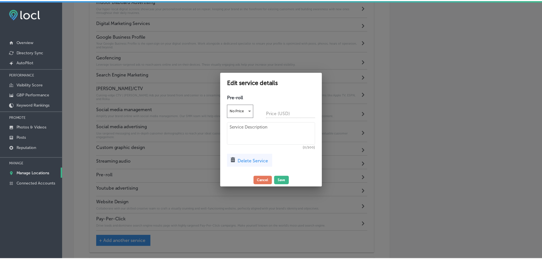
scroll to position [383, 0]
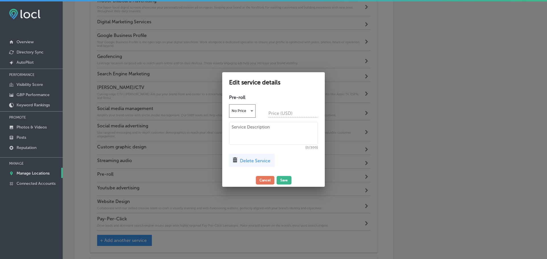
click at [257, 134] on textarea at bounding box center [273, 133] width 89 height 23
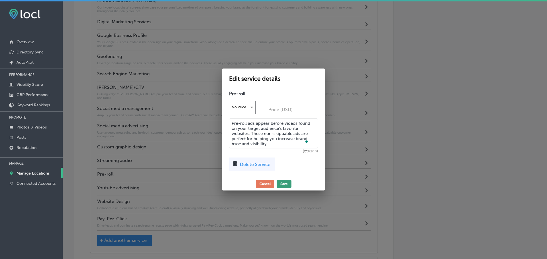
type textarea "Pre-roll ads appear before videos found on your target audience's favorite webs…"
click at [281, 183] on button "Save" at bounding box center [283, 184] width 15 height 9
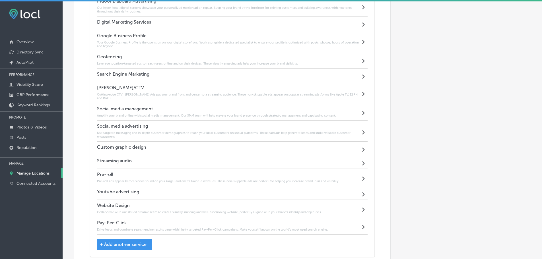
click at [361, 190] on div "Path Created with Sketch." at bounding box center [364, 193] width 7 height 7
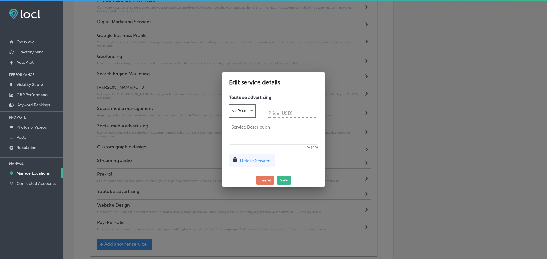
click at [267, 131] on textarea at bounding box center [273, 133] width 89 height 23
type textarea "Reach a global audience with stunning visuals with YouTube advertising."
click at [283, 178] on button "Save" at bounding box center [283, 180] width 15 height 9
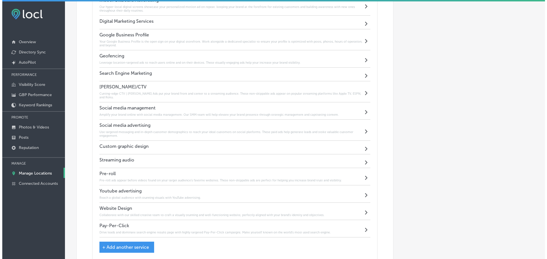
scroll to position [382, 0]
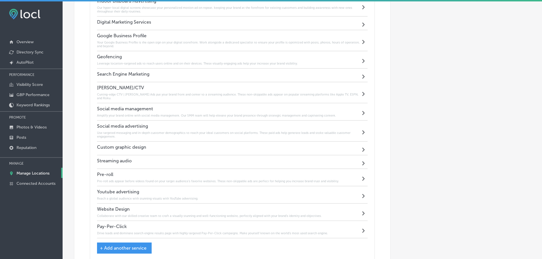
click at [362, 161] on icon "Path Created with Sketch." at bounding box center [363, 163] width 3 height 4
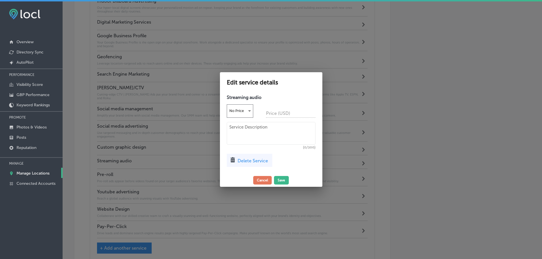
scroll to position [383, 0]
click at [242, 139] on textarea at bounding box center [273, 133] width 89 height 23
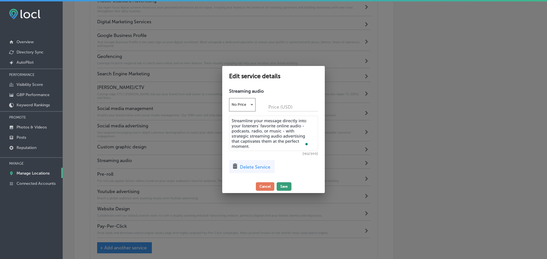
type textarea "Streamline your message directly into your listeners' favorite online audio - p…"
click at [288, 185] on button "Save" at bounding box center [283, 187] width 15 height 9
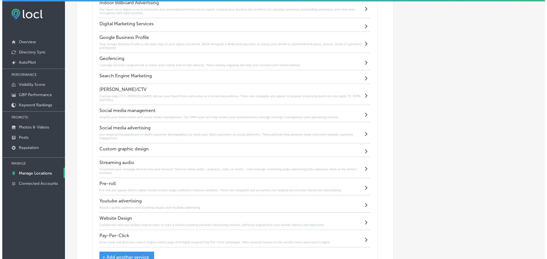
scroll to position [382, 0]
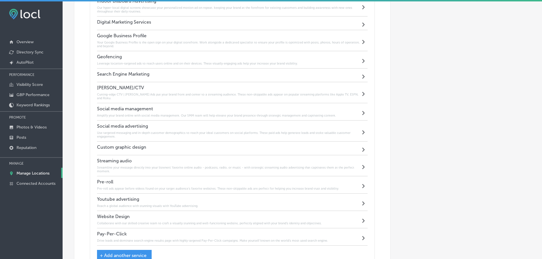
click at [361, 145] on div "Path Created with Sketch." at bounding box center [364, 148] width 7 height 7
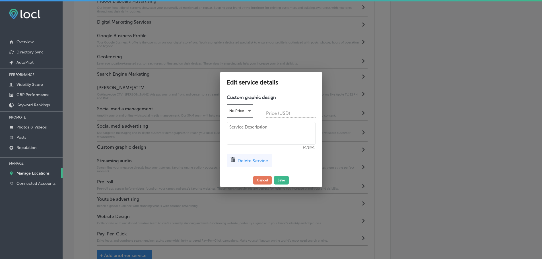
scroll to position [383, 0]
click at [262, 159] on span "Delete Service" at bounding box center [255, 160] width 30 height 5
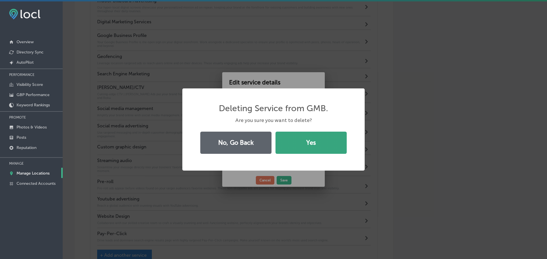
click at [295, 149] on button "Yes" at bounding box center [310, 143] width 71 height 22
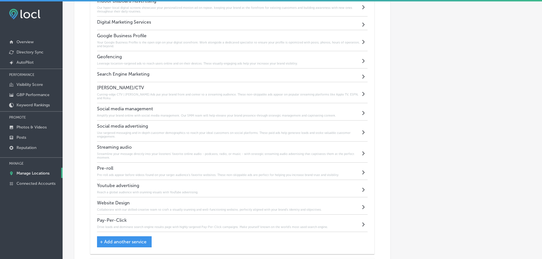
click at [142, 239] on span "+ Add another service" at bounding box center [123, 241] width 47 height 5
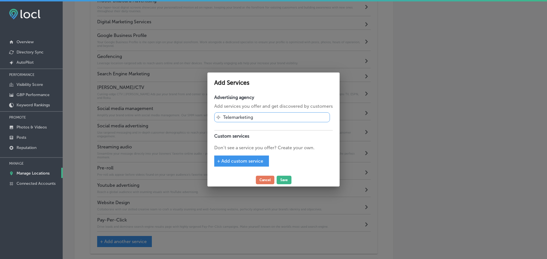
click at [249, 163] on span "+ Add custom service" at bounding box center [240, 161] width 46 height 5
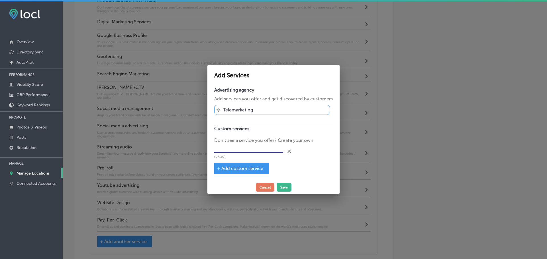
click at [245, 146] on input "text" at bounding box center [248, 148] width 69 height 9
type input "Design Services"
click at [287, 187] on button "Save" at bounding box center [283, 187] width 15 height 9
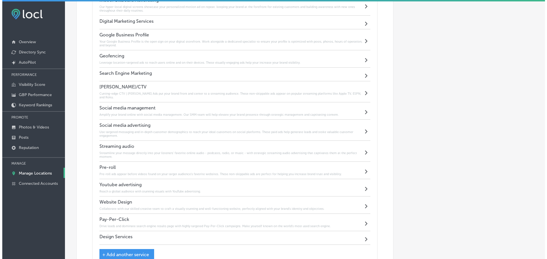
scroll to position [382, 0]
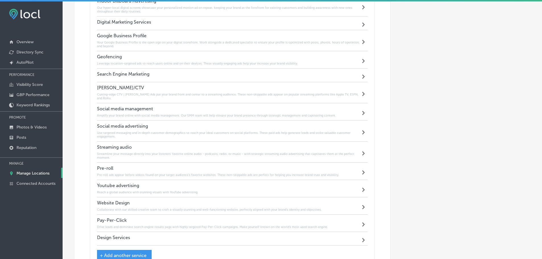
click at [362, 238] on icon "Path Created with Sketch." at bounding box center [363, 240] width 3 height 4
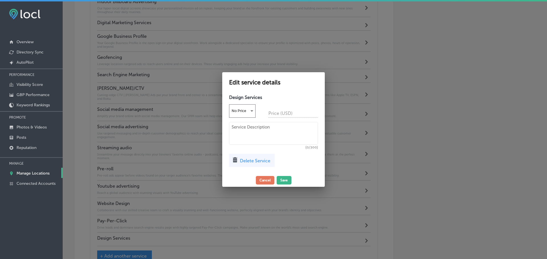
scroll to position [383, 0]
click at [265, 126] on textarea at bounding box center [273, 133] width 89 height 23
type textarea "Don't settle for just anyone —"
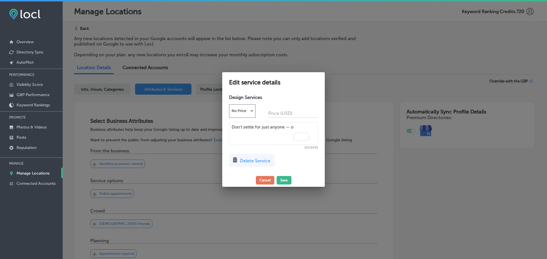
scroll to position [383, 0]
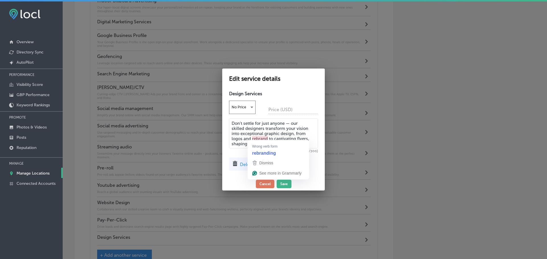
click at [267, 138] on textarea "Don't settle for just anyone — our skilled designers transform your vision into…" at bounding box center [273, 133] width 89 height 30
click at [274, 142] on textarea "Don't settle for just anyone — our skilled designers transform your vision into…" at bounding box center [273, 133] width 89 height 30
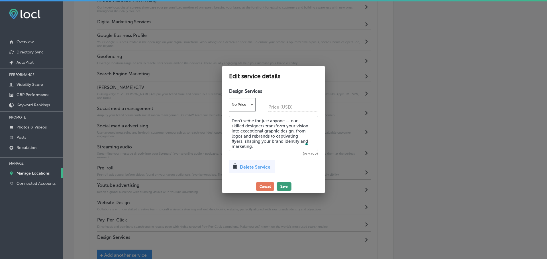
type textarea "Don't settle for just anyone — our skilled designers transform your vision into…"
click at [290, 183] on button "Save" at bounding box center [283, 187] width 15 height 9
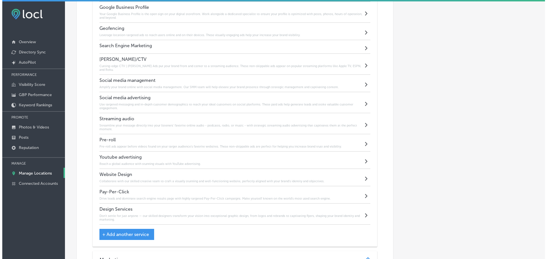
scroll to position [382, 0]
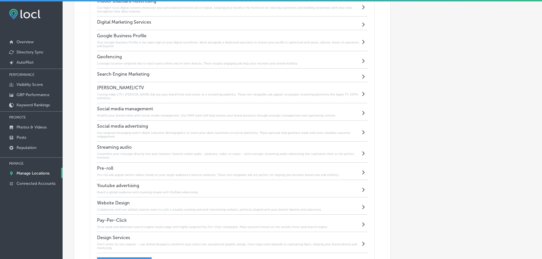
click at [362, 75] on icon "Path Created with Sketch." at bounding box center [363, 77] width 3 height 4
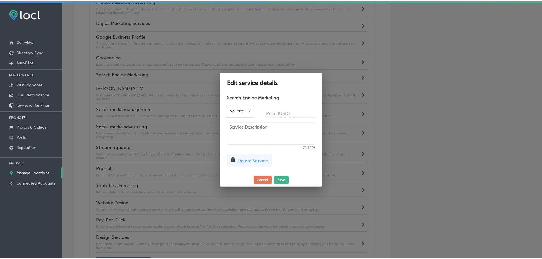
scroll to position [383, 0]
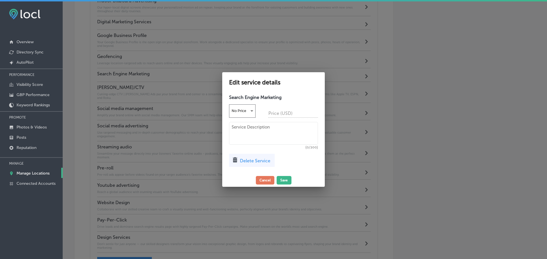
click at [260, 163] on span "Delete Service" at bounding box center [255, 160] width 30 height 5
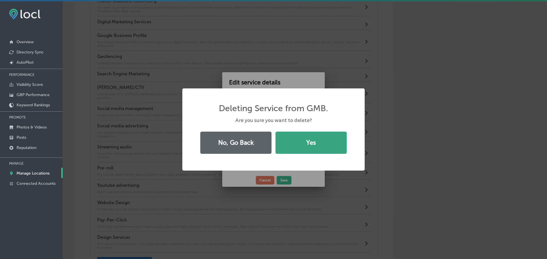
click at [299, 145] on button "Yes" at bounding box center [310, 143] width 71 height 22
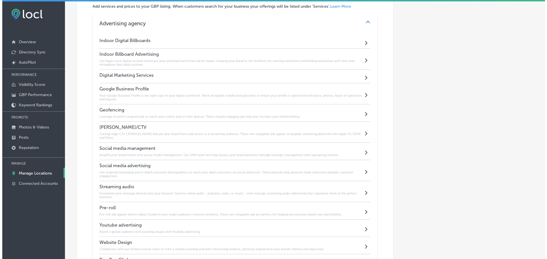
scroll to position [325, 0]
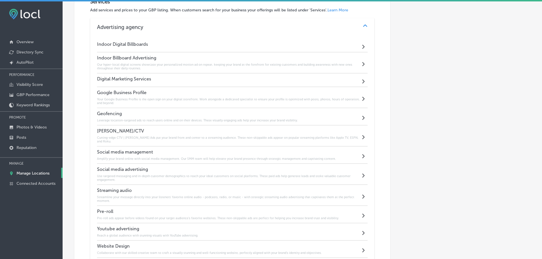
click at [362, 45] on icon "Path Created with Sketch." at bounding box center [363, 47] width 3 height 4
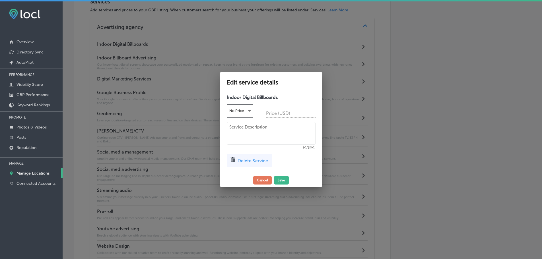
scroll to position [326, 0]
click at [267, 163] on span "Delete Service" at bounding box center [255, 160] width 30 height 5
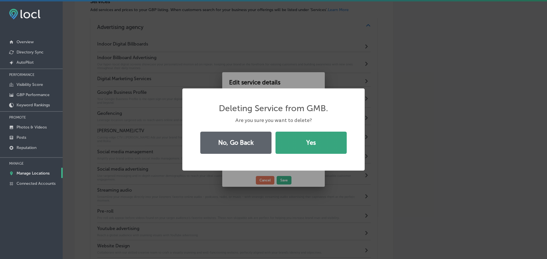
click at [307, 146] on button "Yes" at bounding box center [310, 143] width 71 height 22
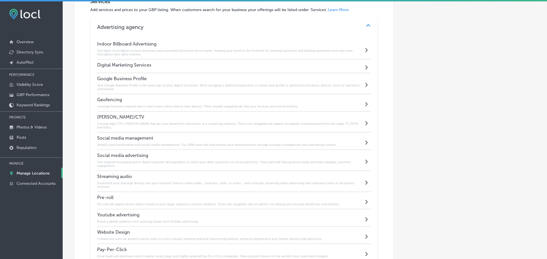
scroll to position [325, 0]
click at [362, 63] on div "Path Created with Sketch." at bounding box center [364, 66] width 7 height 7
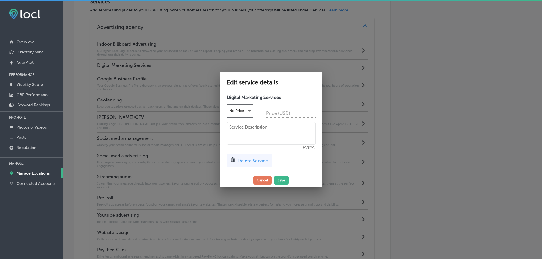
scroll to position [326, 0]
click at [267, 161] on span "Delete Service" at bounding box center [255, 160] width 30 height 5
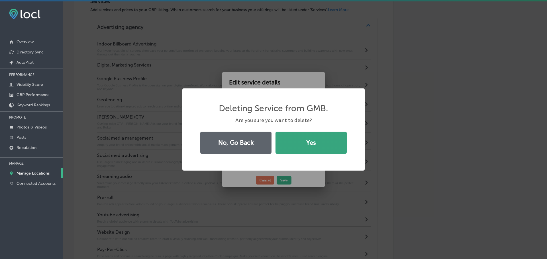
click at [295, 145] on button "Yes" at bounding box center [310, 143] width 71 height 22
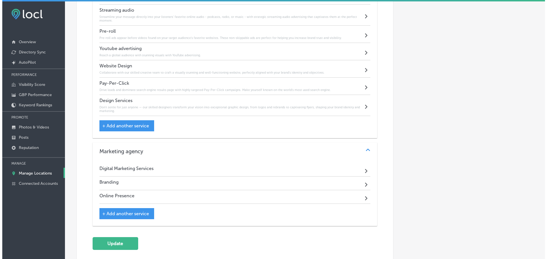
scroll to position [525, 0]
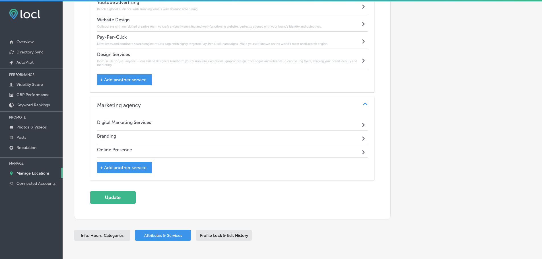
click at [362, 150] on icon "Path Created with Sketch." at bounding box center [363, 152] width 3 height 4
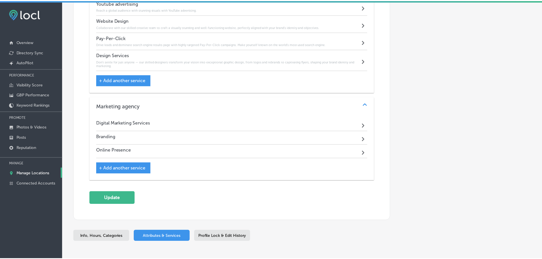
scroll to position [526, 0]
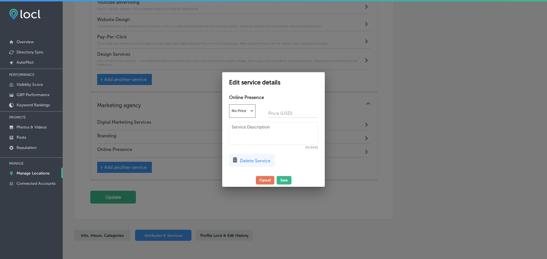
click at [268, 162] on span "Delete Service" at bounding box center [255, 160] width 30 height 5
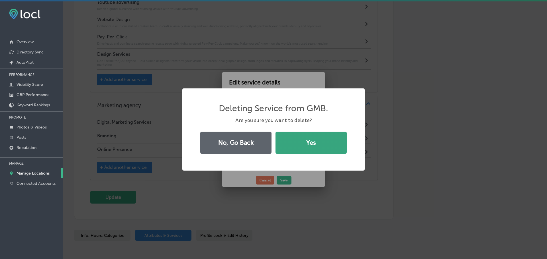
click at [311, 142] on button "Yes" at bounding box center [310, 143] width 71 height 22
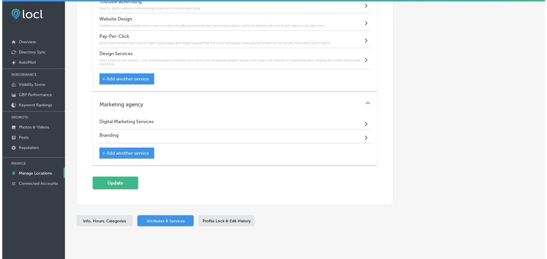
scroll to position [525, 0]
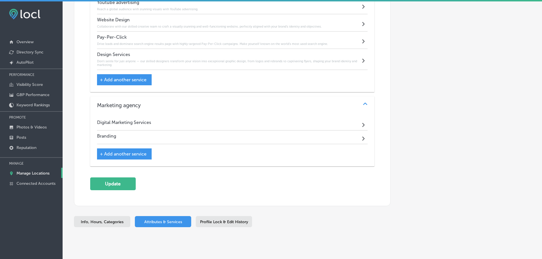
click at [363, 134] on div "Path Created with Sketch." at bounding box center [364, 137] width 7 height 7
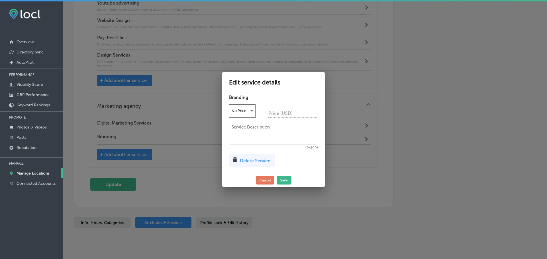
scroll to position [526, 0]
click at [257, 159] on span "Delete Service" at bounding box center [255, 160] width 30 height 5
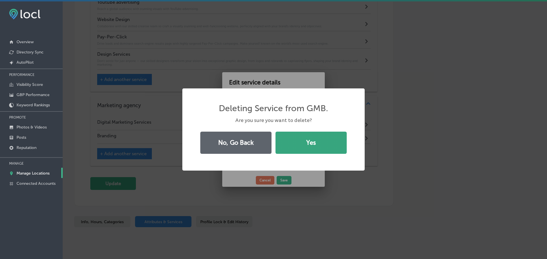
click at [281, 146] on button "Yes" at bounding box center [310, 143] width 71 height 22
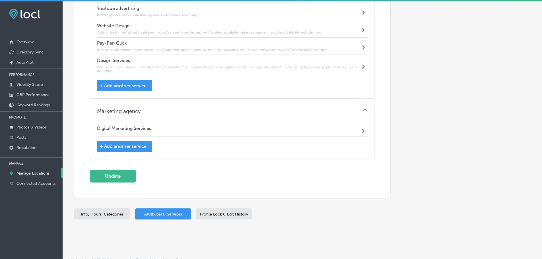
click at [356, 124] on div "Digital Marketing Services Path Created with Sketch." at bounding box center [232, 130] width 271 height 14
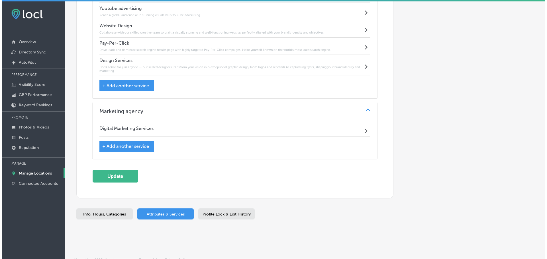
scroll to position [520, 0]
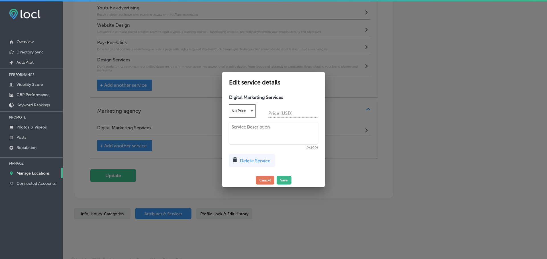
click at [264, 160] on span "Delete Service" at bounding box center [255, 160] width 30 height 5
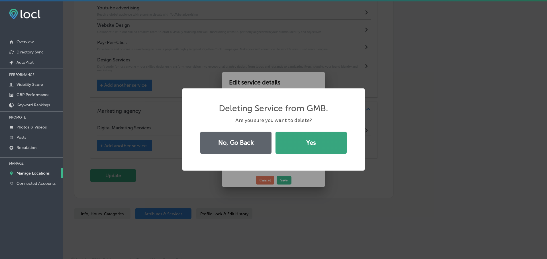
click at [288, 143] on button "Yes" at bounding box center [310, 143] width 71 height 22
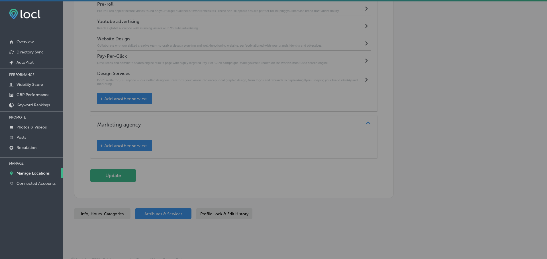
scroll to position [505, 0]
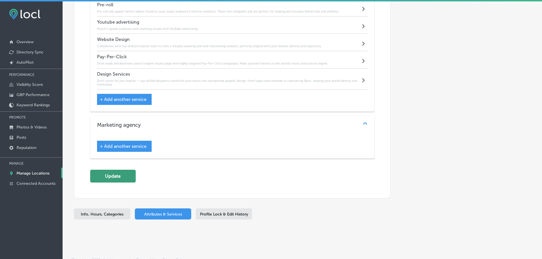
click at [129, 174] on button "Update" at bounding box center [113, 176] width 46 height 13
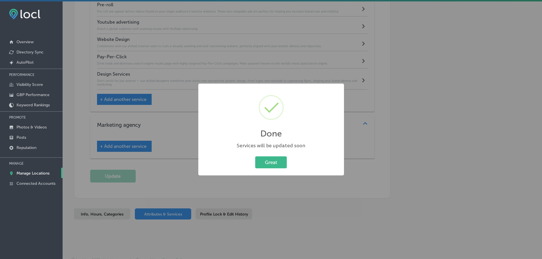
scroll to position [506, 0]
click at [278, 165] on button "Great" at bounding box center [274, 163] width 32 height 12
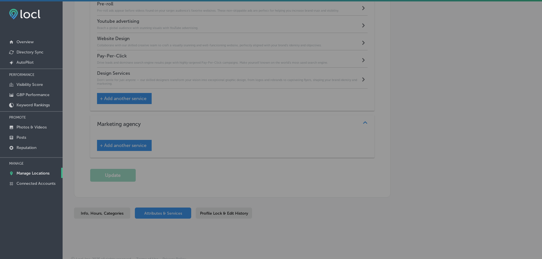
scroll to position [505, 0]
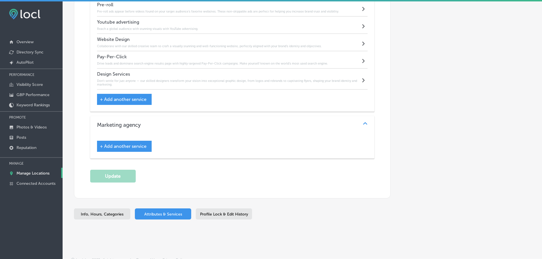
click at [35, 173] on p "Manage Locations" at bounding box center [33, 173] width 33 height 5
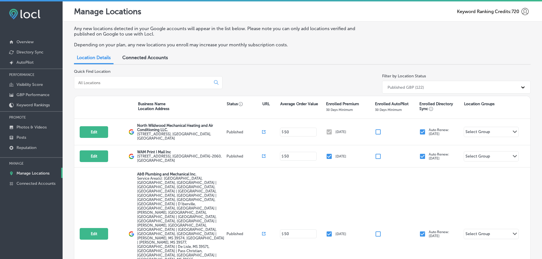
click at [100, 84] on input at bounding box center [144, 82] width 132 height 5
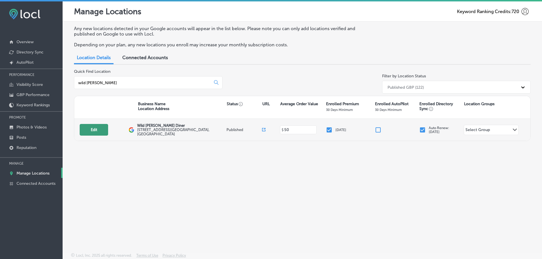
type input "wild berry"
click at [100, 130] on button "Edit" at bounding box center [94, 130] width 28 height 12
select select "US"
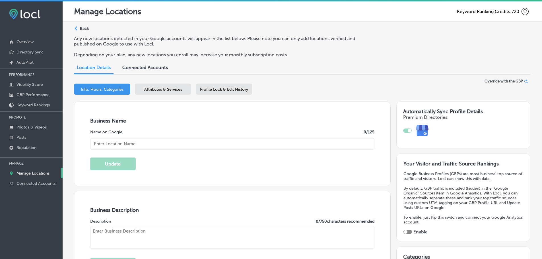
checkbox input "true"
type input "Wild Berry Diner"
type input "4805 E Main St."
type input "Mesa"
type input "85205"
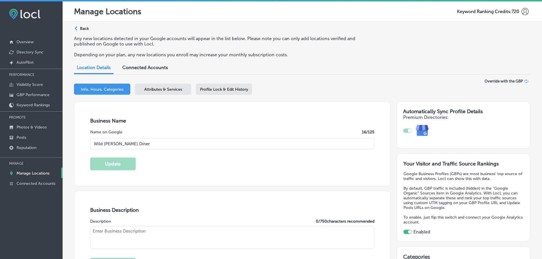
type input "US"
type input "http://www.wildberrydinermesa.com/"
type textarea "Christina’s Wild Berry Diner is a friendly, cozy Mesa diner serving up delightf…"
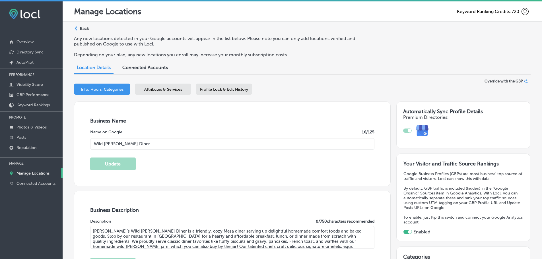
type input "+1 480 832 2860"
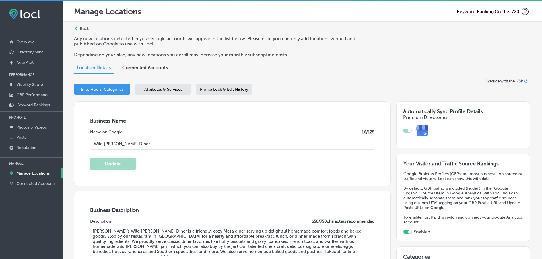
click at [183, 87] on div "Attributes & Services" at bounding box center [163, 89] width 56 height 11
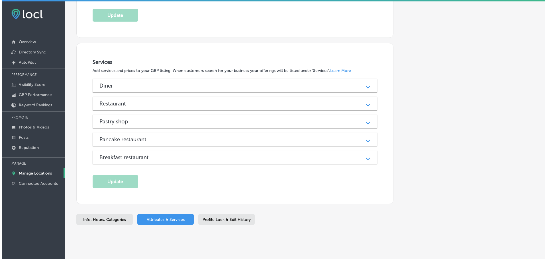
scroll to position [658, 0]
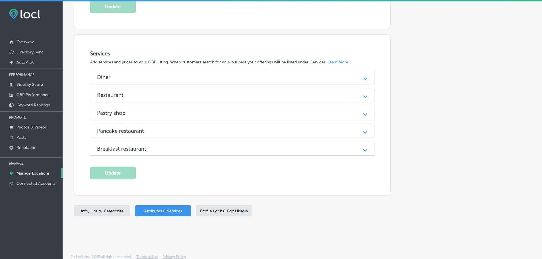
click at [265, 92] on div "Restaurant" at bounding box center [232, 95] width 271 height 7
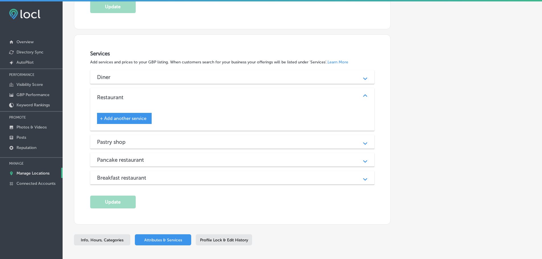
click at [261, 135] on div "Pastry shop Path Created with Sketch." at bounding box center [232, 142] width 285 height 14
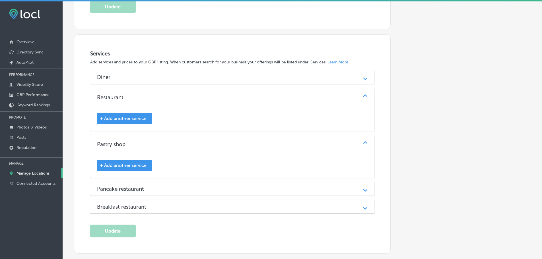
click at [257, 189] on div "Pancake restaurant" at bounding box center [232, 189] width 271 height 7
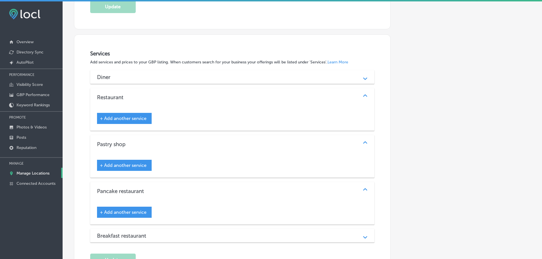
click at [257, 235] on div "Breakfast restaurant" at bounding box center [232, 236] width 271 height 7
click at [273, 79] on div "Diner" at bounding box center [232, 77] width 271 height 7
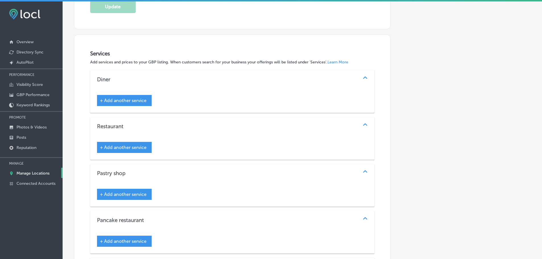
click at [129, 99] on span "+ Add another service" at bounding box center [123, 100] width 47 height 5
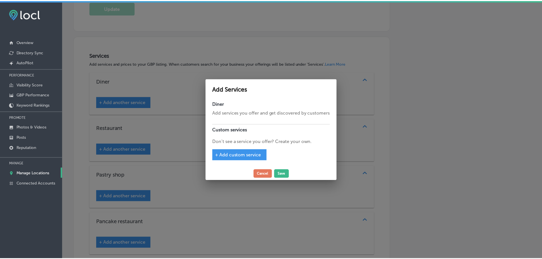
scroll to position [659, 0]
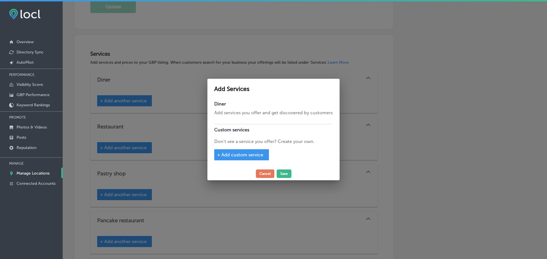
click at [380, 148] on div at bounding box center [273, 129] width 547 height 259
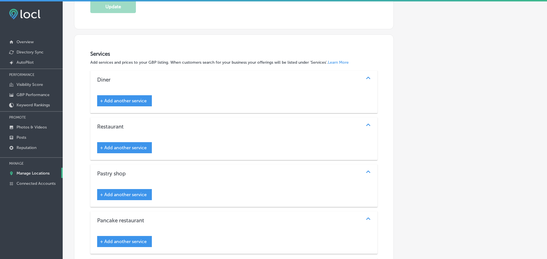
scroll to position [658, 0]
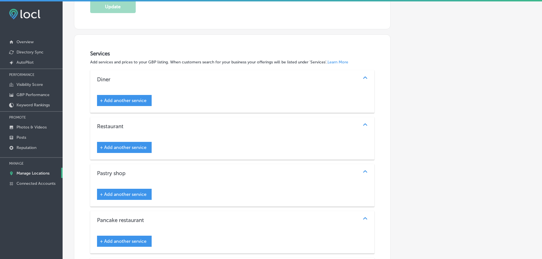
click at [132, 101] on span "+ Add another service" at bounding box center [123, 100] width 47 height 5
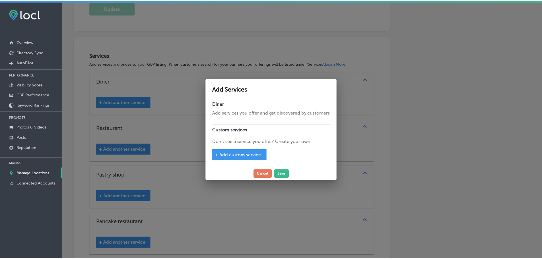
scroll to position [659, 0]
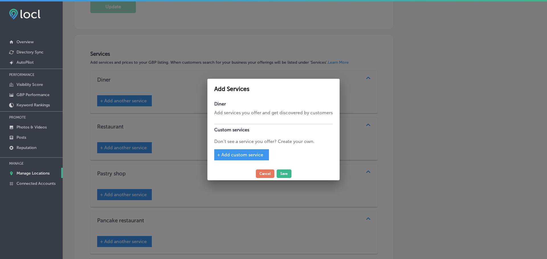
click at [235, 155] on span "+ Add custom service" at bounding box center [240, 154] width 46 height 5
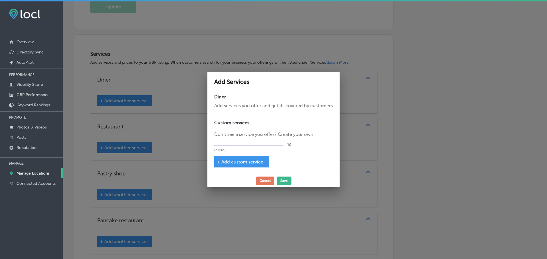
click at [239, 141] on input "text" at bounding box center [248, 142] width 69 height 9
type input "w"
type input "Wild Berry Classics"
click at [236, 166] on div "+ Add custom service" at bounding box center [241, 162] width 55 height 11
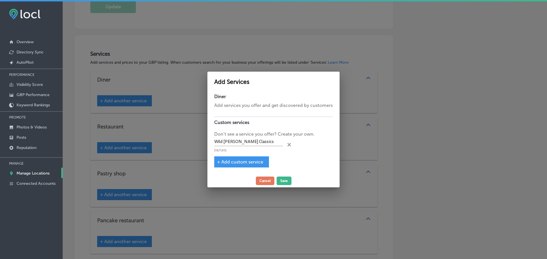
click at [247, 161] on span "+ Add custom service" at bounding box center [240, 161] width 46 height 5
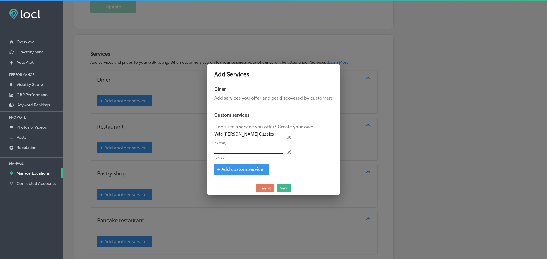
click at [236, 149] on input "text" at bounding box center [248, 149] width 69 height 9
type input "Egg Dishes"
click at [234, 167] on span "+ Add custom service" at bounding box center [240, 169] width 46 height 5
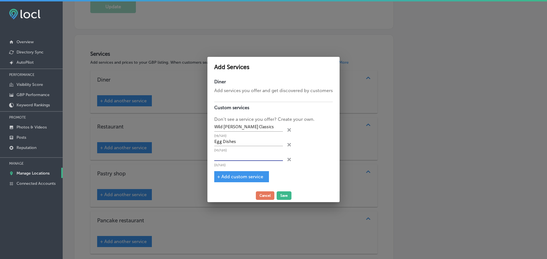
click at [272, 158] on input "text" at bounding box center [248, 156] width 69 height 9
type input "Omelets"
click at [236, 174] on span "+ Add custom service" at bounding box center [240, 176] width 46 height 5
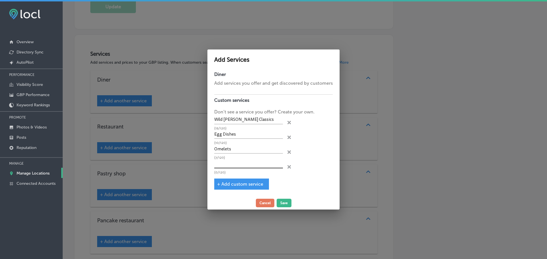
click at [236, 162] on input "text" at bounding box center [248, 164] width 69 height 9
type input "French Toast"
click at [280, 200] on button "Save" at bounding box center [283, 203] width 15 height 9
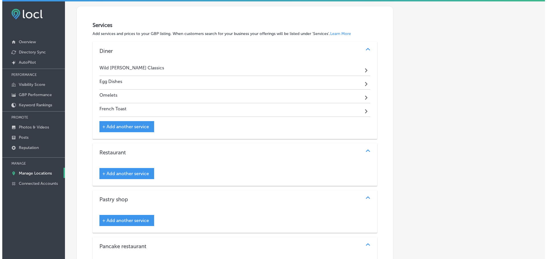
scroll to position [658, 0]
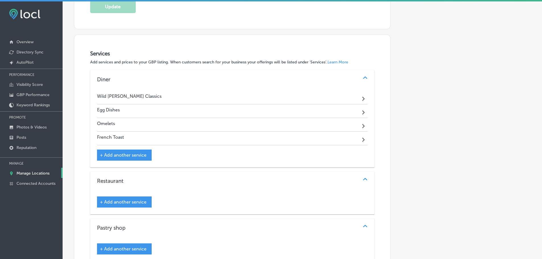
click at [361, 99] on div "Path Created with Sketch." at bounding box center [364, 97] width 7 height 7
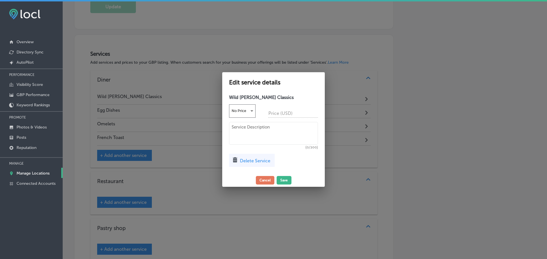
click at [266, 160] on span "Delete Service" at bounding box center [255, 160] width 30 height 5
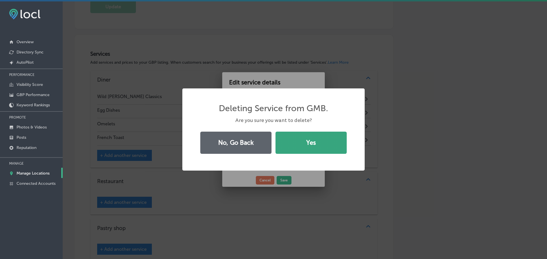
click at [290, 145] on button "Yes" at bounding box center [310, 143] width 71 height 22
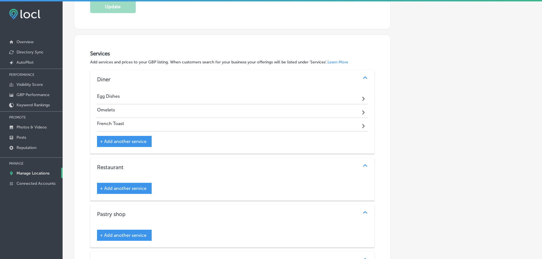
click at [362, 98] on icon "Path Created with Sketch." at bounding box center [363, 99] width 3 height 4
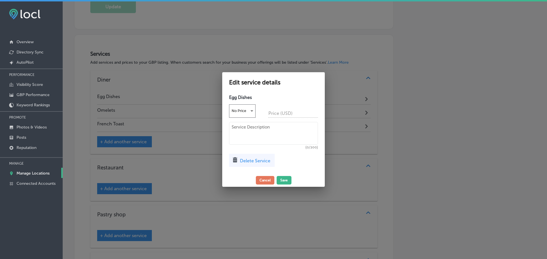
click at [260, 163] on span "Delete Service" at bounding box center [255, 160] width 30 height 5
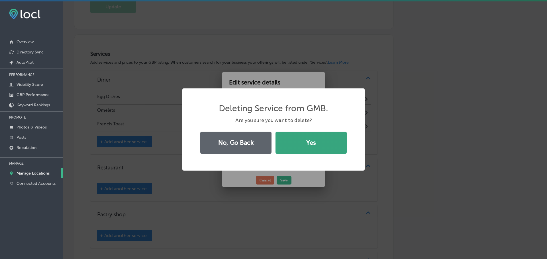
click at [291, 147] on button "Yes" at bounding box center [310, 143] width 71 height 22
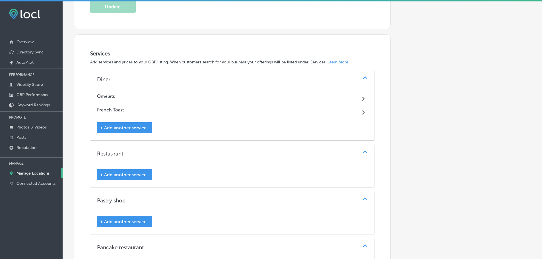
click at [361, 99] on div "Path Created with Sketch." at bounding box center [364, 97] width 7 height 7
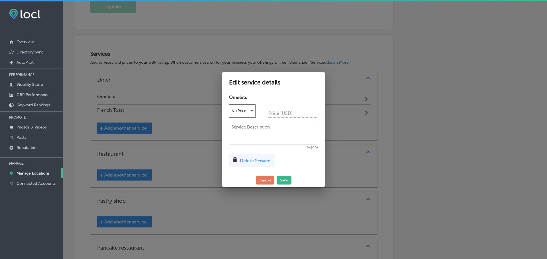
click at [268, 165] on div "Delete Service" at bounding box center [252, 160] width 46 height 13
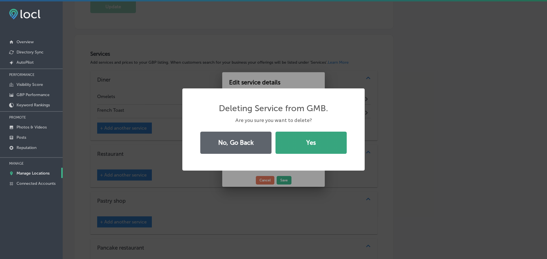
click at [298, 152] on button "Yes" at bounding box center [310, 143] width 71 height 22
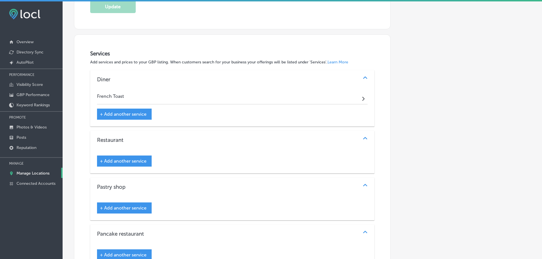
click at [362, 100] on div "French Toast Path Created with Sketch." at bounding box center [232, 98] width 271 height 14
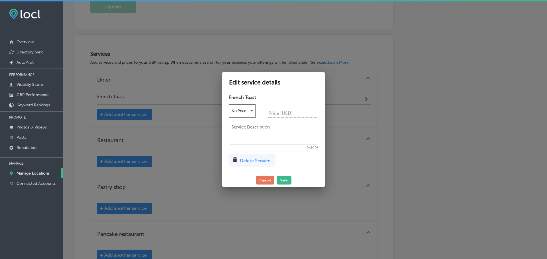
click at [259, 163] on span "Delete Service" at bounding box center [255, 160] width 30 height 5
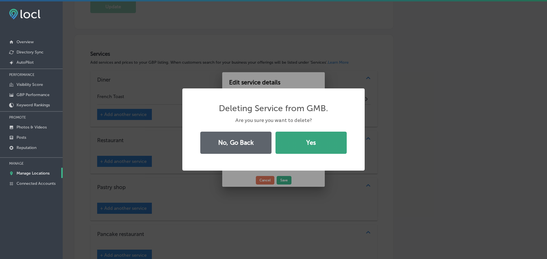
click at [297, 146] on button "Yes" at bounding box center [310, 143] width 71 height 22
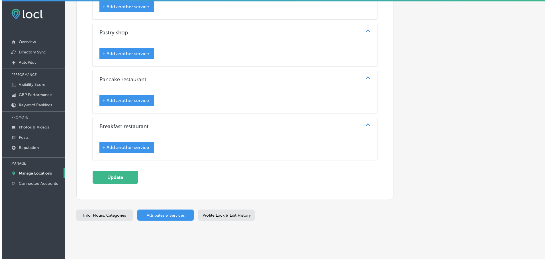
scroll to position [800, 0]
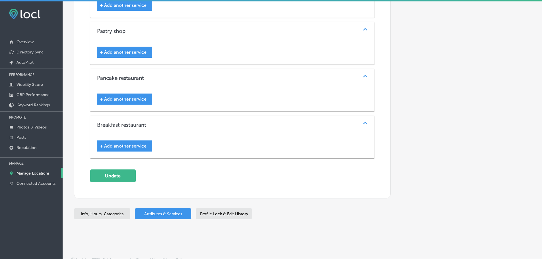
click at [144, 145] on span "+ Add another service" at bounding box center [123, 146] width 47 height 5
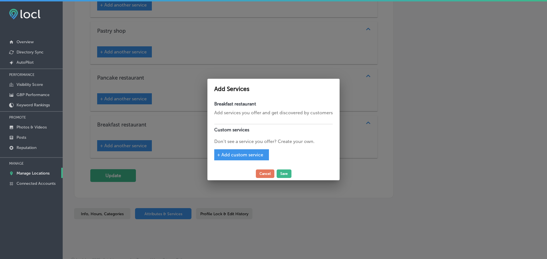
click at [252, 156] on span "+ Add custom service" at bounding box center [240, 154] width 46 height 5
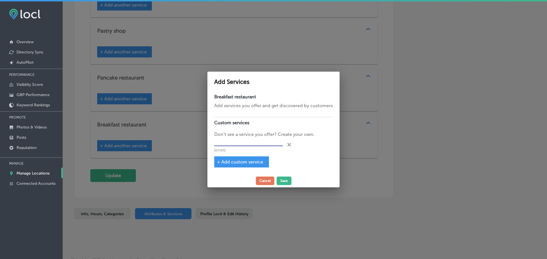
click at [247, 143] on input "text" at bounding box center [248, 142] width 69 height 9
type input "Wild Berry Classics"
click at [245, 163] on span "+ Add custom service" at bounding box center [240, 161] width 46 height 5
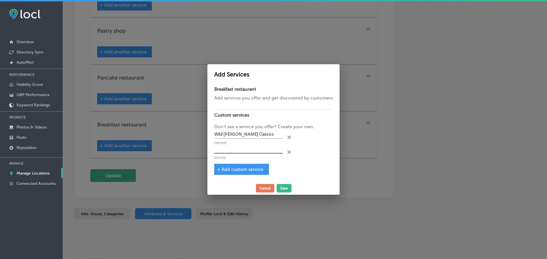
click at [248, 152] on input "text" at bounding box center [248, 149] width 69 height 9
click at [233, 150] on input "text" at bounding box center [248, 149] width 69 height 9
type input "Egg Dishes"
click at [237, 167] on span "+ Add custom service" at bounding box center [240, 169] width 46 height 5
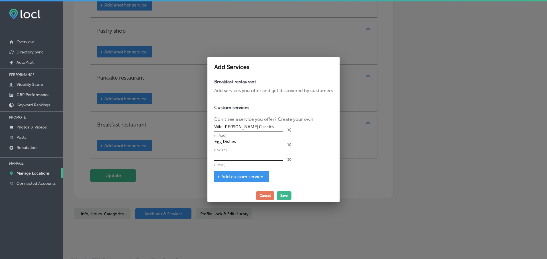
click at [233, 156] on input "text" at bounding box center [248, 156] width 69 height 9
type input "Omelets"
click at [237, 177] on span "+ Add custom service" at bounding box center [240, 176] width 46 height 5
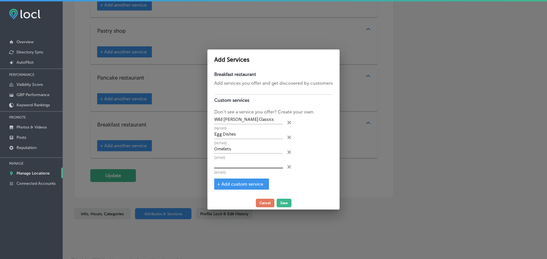
click at [230, 164] on input "text" at bounding box center [248, 164] width 69 height 9
type input "French Toast"
click at [284, 203] on button "Save" at bounding box center [283, 203] width 15 height 9
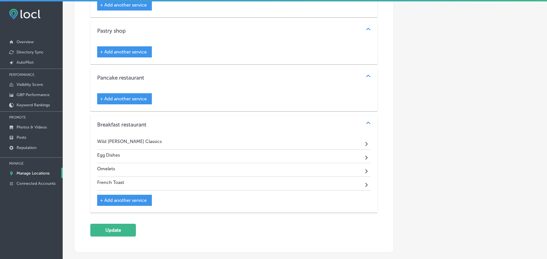
scroll to position [800, 0]
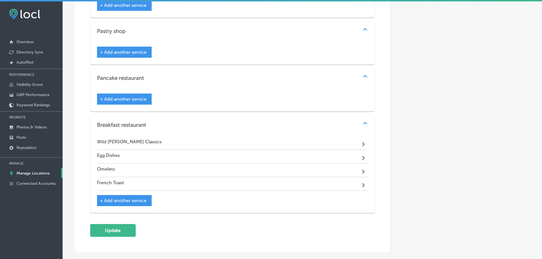
click at [137, 101] on div "+ Add another service" at bounding box center [124, 99] width 55 height 11
click at [134, 97] on span "+ Add another service" at bounding box center [123, 99] width 47 height 5
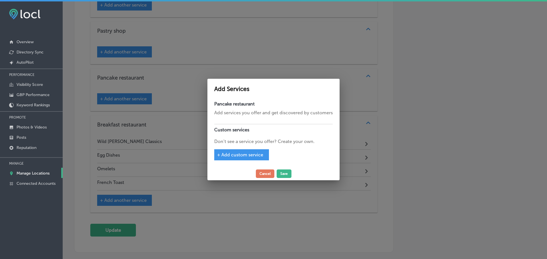
click at [233, 155] on span "+ Add custom service" at bounding box center [240, 154] width 46 height 5
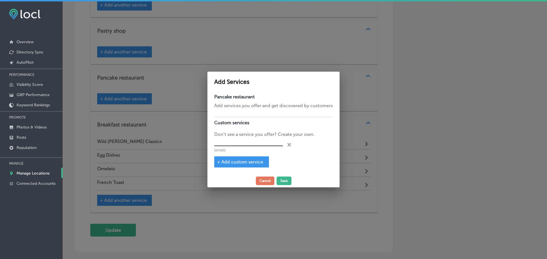
click at [235, 143] on input "text" at bounding box center [248, 142] width 69 height 9
type input "E"
type input "Waffles"
click at [285, 180] on button "Save" at bounding box center [283, 181] width 15 height 9
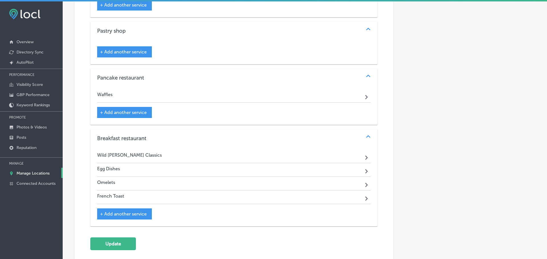
scroll to position [800, 0]
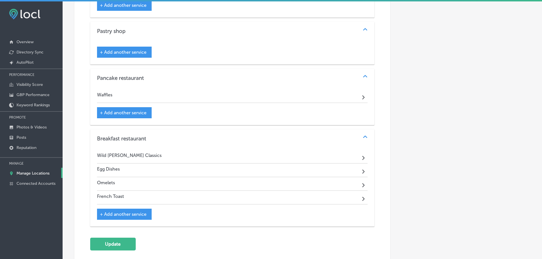
click at [129, 50] on span "+ Add another service" at bounding box center [123, 52] width 47 height 5
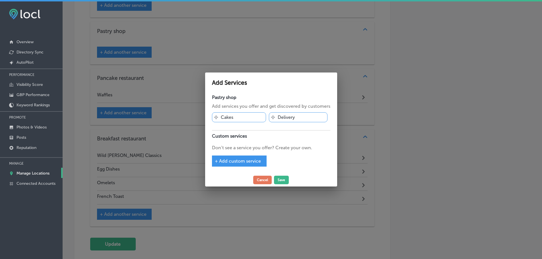
scroll to position [802, 0]
click at [243, 162] on span "+ Add custom service" at bounding box center [240, 161] width 46 height 5
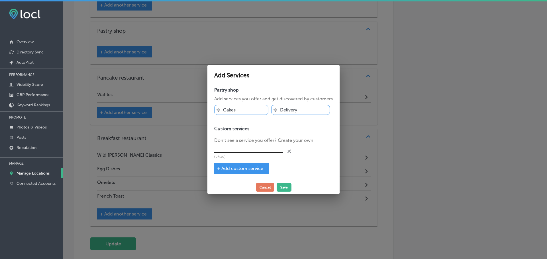
click at [243, 149] on input "text" at bounding box center [248, 148] width 69 height 9
type input "Bakery"
click at [244, 168] on span "+ Add custom service" at bounding box center [240, 168] width 46 height 5
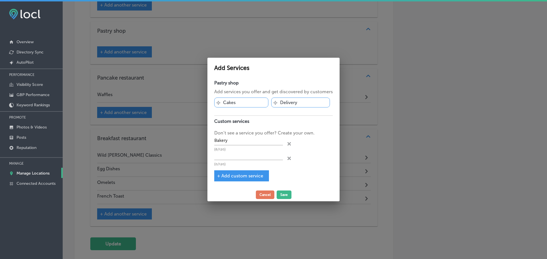
click at [289, 155] on div "(0/120) close Created with Sketch." at bounding box center [273, 158] width 118 height 15
click at [290, 157] on icon "close Created with Sketch." at bounding box center [288, 158] width 3 height 3
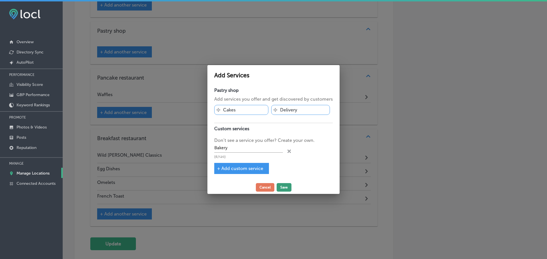
click at [284, 186] on button "Save" at bounding box center [283, 187] width 15 height 9
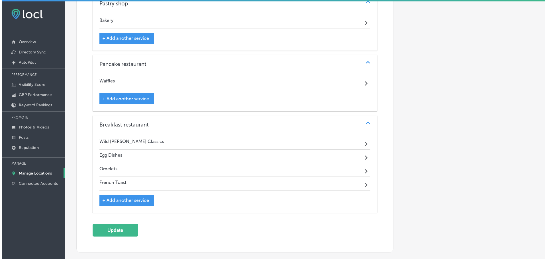
scroll to position [829, 0]
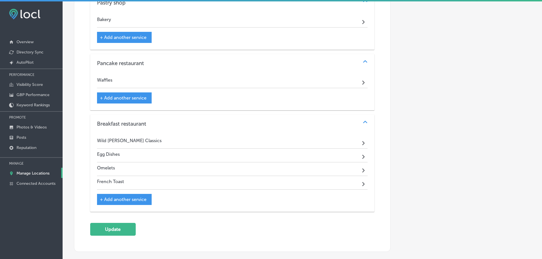
click at [136, 199] on span "+ Add another service" at bounding box center [123, 199] width 47 height 5
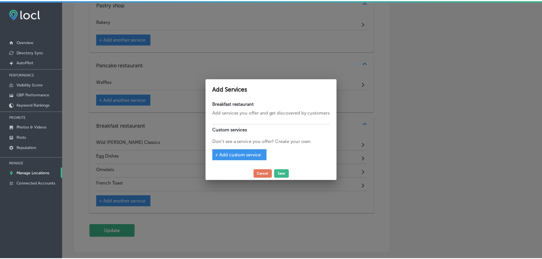
scroll to position [831, 0]
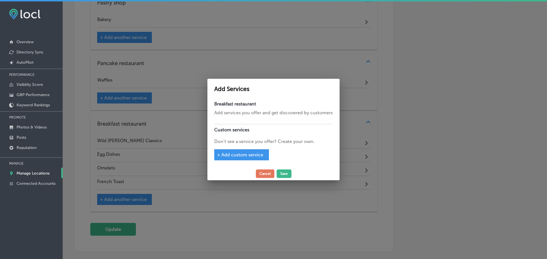
click at [235, 157] on span "+ Add custom service" at bounding box center [240, 154] width 46 height 5
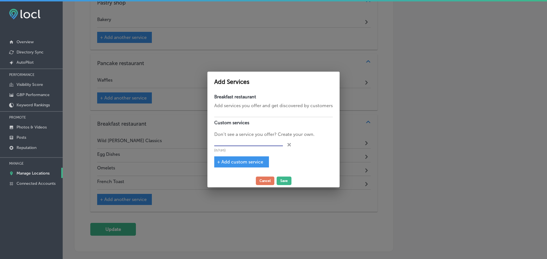
click at [244, 143] on input "text" at bounding box center [248, 142] width 69 height 9
type input "Healthy Corner"
click at [282, 179] on button "Save" at bounding box center [283, 181] width 15 height 9
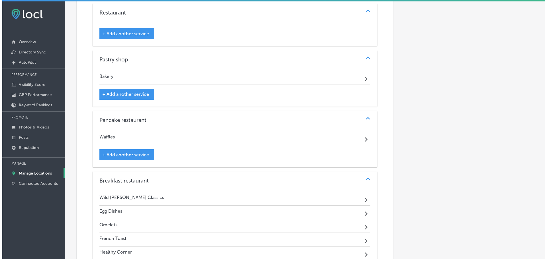
scroll to position [743, 0]
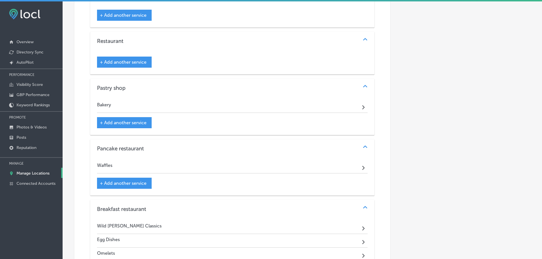
click at [119, 58] on div "+ Add another service" at bounding box center [124, 62] width 55 height 11
click at [126, 62] on span "+ Add another service" at bounding box center [123, 62] width 47 height 5
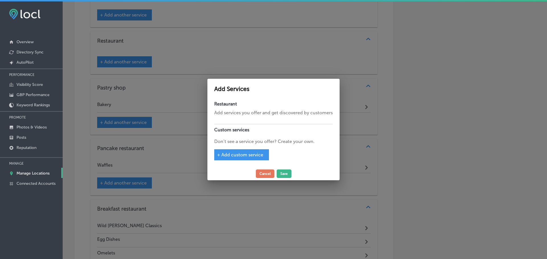
click at [250, 155] on span "+ Add custom service" at bounding box center [240, 154] width 46 height 5
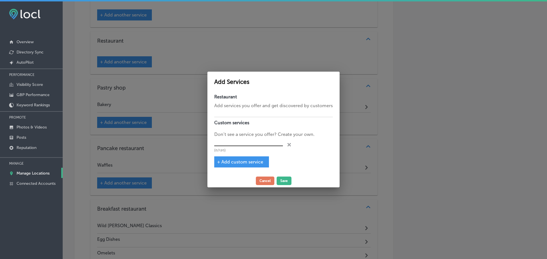
click at [248, 145] on input "text" at bounding box center [248, 142] width 69 height 9
type input "Fresh Soups"
click at [248, 161] on span "+ Add custom service" at bounding box center [240, 161] width 46 height 5
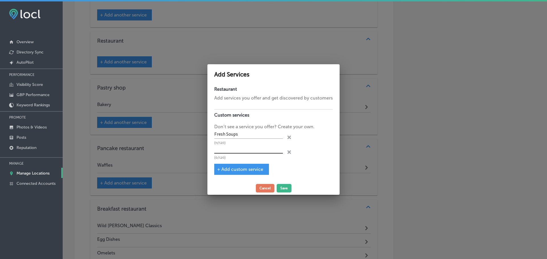
click at [245, 150] on input "text" at bounding box center [248, 149] width 69 height 9
type input "Fresh Salads"
click at [250, 166] on div "+ Add custom service" at bounding box center [241, 169] width 55 height 11
click at [249, 168] on span "+ Add custom service" at bounding box center [240, 169] width 46 height 5
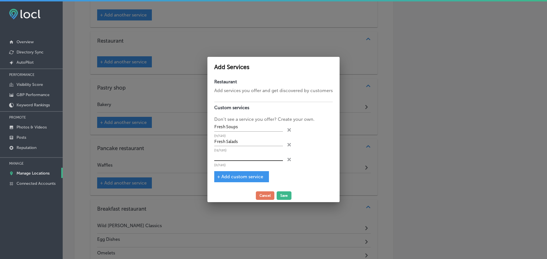
click at [249, 156] on input "text" at bounding box center [248, 156] width 69 height 9
type input "Dinner Entrees"
click at [257, 177] on span "+ Add custom service" at bounding box center [240, 176] width 46 height 5
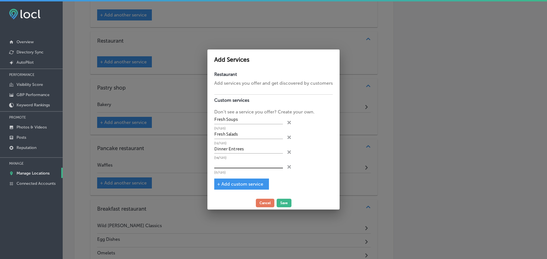
click at [241, 163] on input "text" at bounding box center [248, 164] width 69 height 9
type input "Mediterranean Classics"
click at [250, 184] on span "+ Add custom service" at bounding box center [240, 184] width 46 height 5
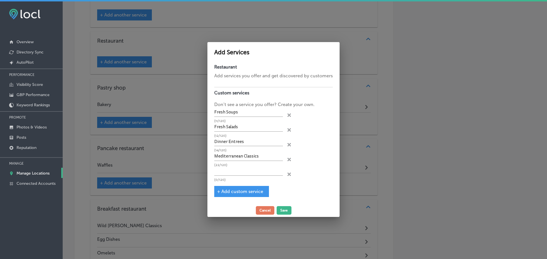
click at [288, 117] on icon at bounding box center [288, 115] width 3 height 3
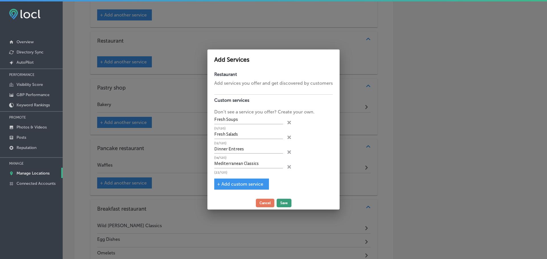
click at [284, 203] on button "Save" at bounding box center [283, 203] width 15 height 9
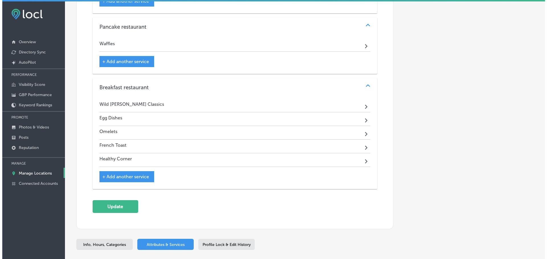
scroll to position [954, 0]
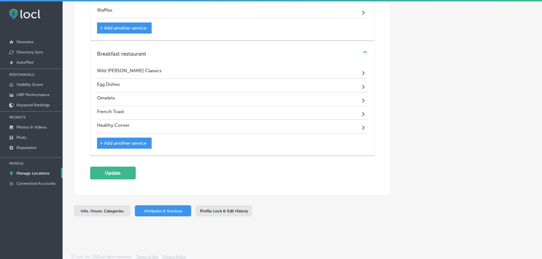
click at [130, 141] on span "+ Add another service" at bounding box center [123, 143] width 47 height 5
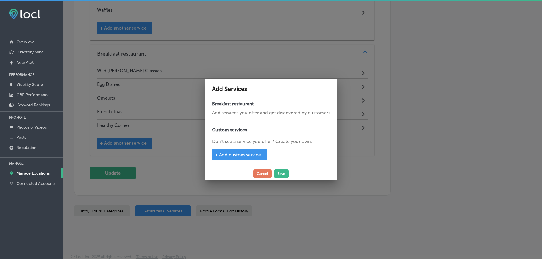
scroll to position [956, 0]
click at [249, 155] on span "+ Add custom service" at bounding box center [240, 154] width 46 height 5
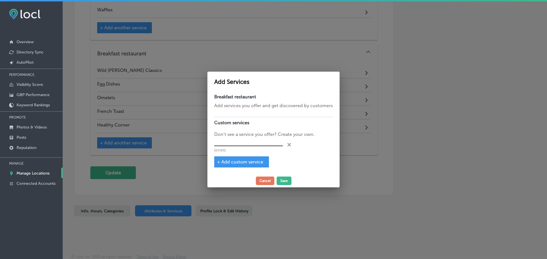
click at [248, 144] on input "text" at bounding box center [248, 142] width 69 height 9
type input ","
type input "Melts"
click at [248, 158] on div "+ Add custom service" at bounding box center [241, 162] width 55 height 11
click at [248, 160] on span "+ Add custom service" at bounding box center [240, 161] width 46 height 5
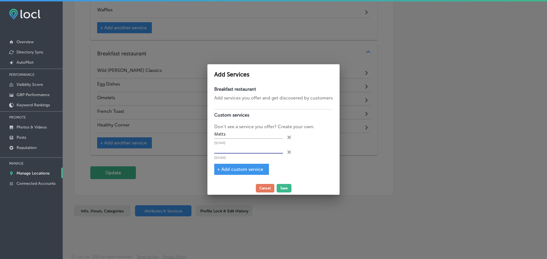
click at [245, 150] on input "text" at bounding box center [248, 149] width 69 height 9
type input "D"
type input "Sandwiches"
click at [227, 171] on span "+ Add custom service" at bounding box center [240, 169] width 46 height 5
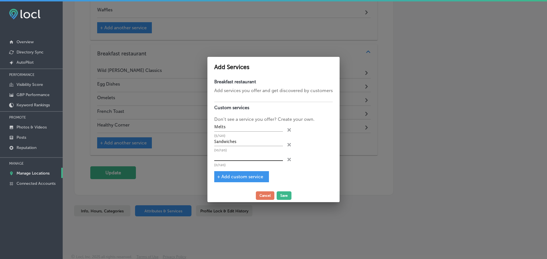
click at [233, 159] on input "text" at bounding box center [248, 156] width 69 height 9
type input "Open Faced Sandwiches"
click at [280, 195] on button "Save" at bounding box center [283, 196] width 15 height 9
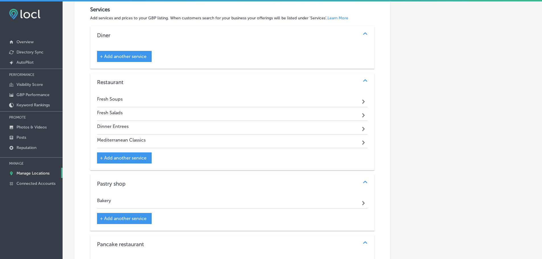
scroll to position [669, 0]
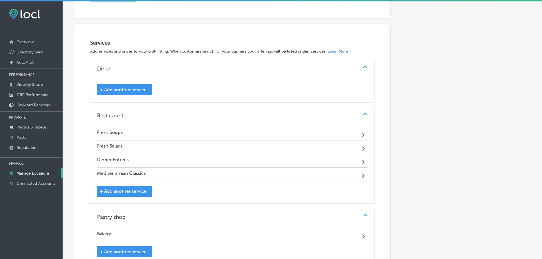
click at [129, 192] on span "+ Add another service" at bounding box center [123, 191] width 47 height 5
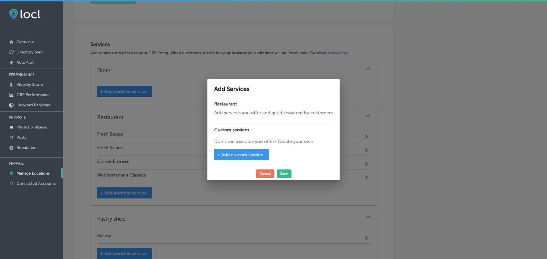
click at [241, 154] on span "+ Add custom service" at bounding box center [240, 154] width 46 height 5
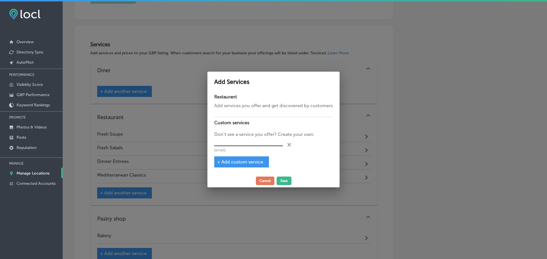
click at [252, 141] on input "text" at bounding box center [248, 142] width 69 height 9
drag, startPoint x: 222, startPoint y: 142, endPoint x: 214, endPoint y: 141, distance: 8.0
click at [214, 141] on input "Hal-Pound Burgers" at bounding box center [248, 142] width 69 height 9
type input "1/2 Pound Burgers"
click at [252, 161] on span "+ Add custom service" at bounding box center [240, 161] width 46 height 5
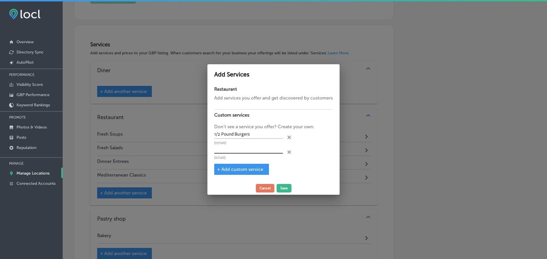
click at [252, 152] on input "text" at bounding box center [248, 149] width 69 height 9
type input "Sides/Extras"
click at [242, 169] on span "+ Add custom service" at bounding box center [240, 169] width 46 height 5
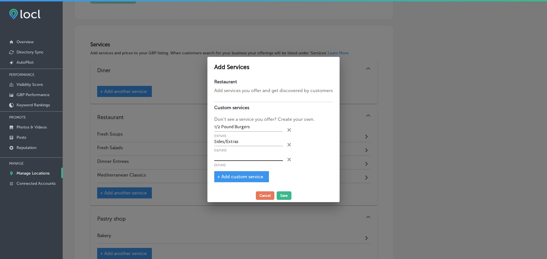
click at [242, 155] on input "text" at bounding box center [248, 156] width 69 height 9
type input "Beverages"
click at [283, 194] on button "Save" at bounding box center [283, 196] width 15 height 9
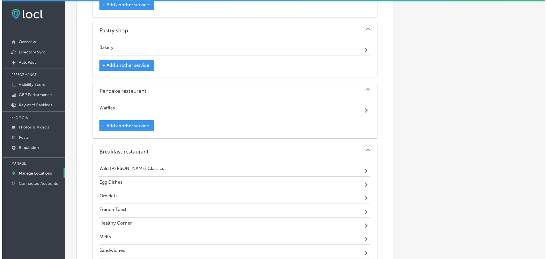
scroll to position [1036, 0]
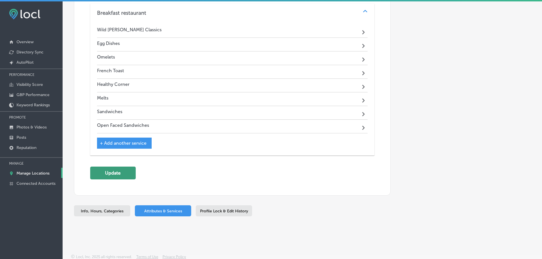
click at [119, 173] on button "Update" at bounding box center [113, 173] width 46 height 13
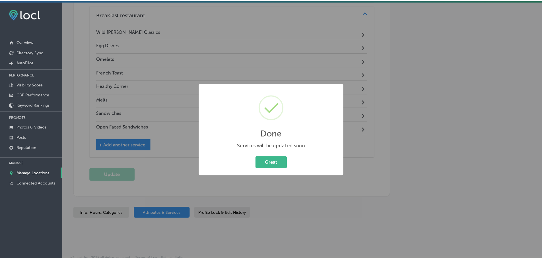
scroll to position [1038, 0]
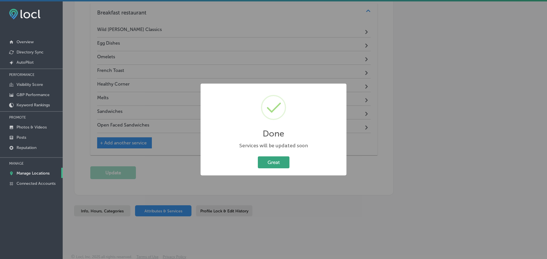
click at [276, 163] on button "Great" at bounding box center [274, 163] width 32 height 12
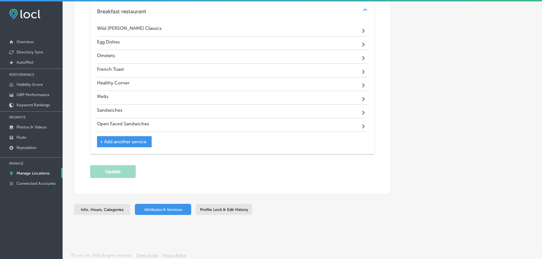
scroll to position [1036, 0]
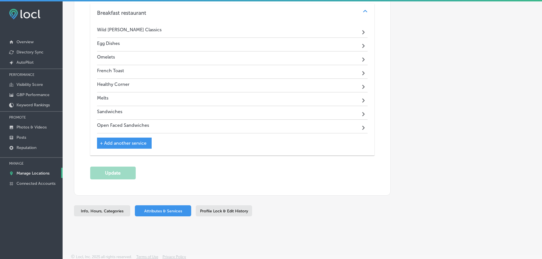
click at [32, 173] on p "Manage Locations" at bounding box center [33, 173] width 33 height 5
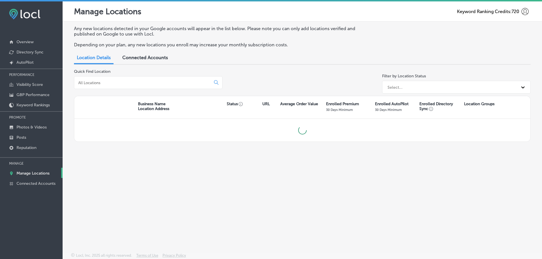
click at [124, 84] on input at bounding box center [144, 82] width 132 height 5
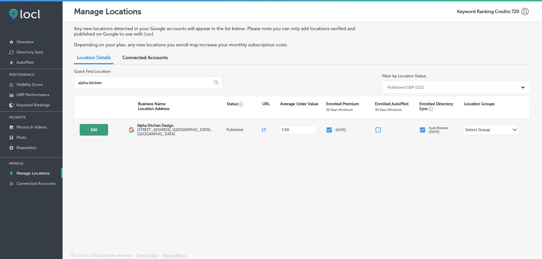
type input "alpha kitchen"
click at [91, 131] on button "Edit" at bounding box center [94, 130] width 28 height 12
select select "US"
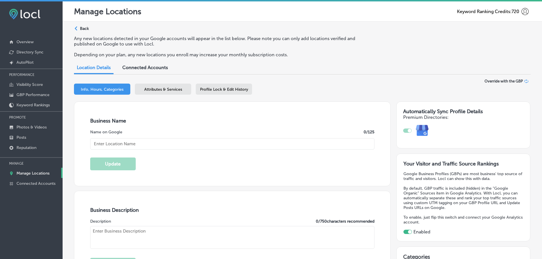
checkbox input "true"
type input "Alpha Kitchen Design"
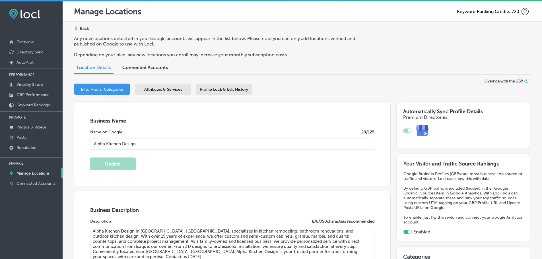
type textarea "Alpha Kitchen Design in Sarasota, FL, specializes in kitchen remodeling, bathro…"
type input "[STREET_ADDRESS]"
type input "[GEOGRAPHIC_DATA]"
type input "34231"
type input "US"
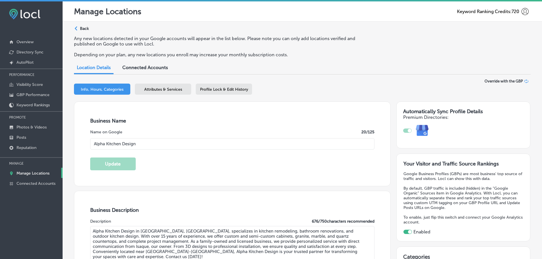
type input "http://alphakitchendesign.com/"
type input "+1 941 351 1659"
click at [153, 87] on span "Attributes & Services" at bounding box center [163, 89] width 38 height 5
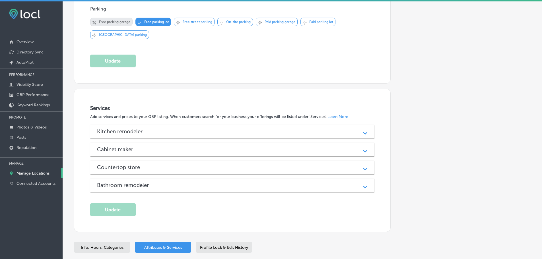
scroll to position [544, 0]
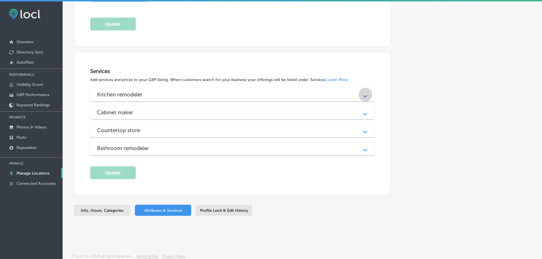
click at [366, 94] on div "Path Created with Sketch." at bounding box center [365, 94] width 7 height 7
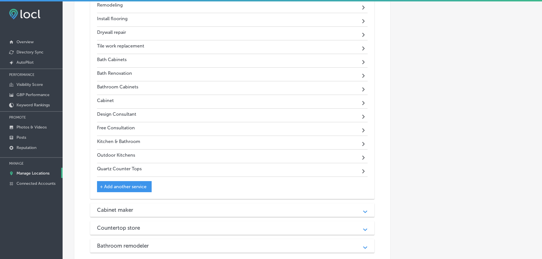
scroll to position [751, 0]
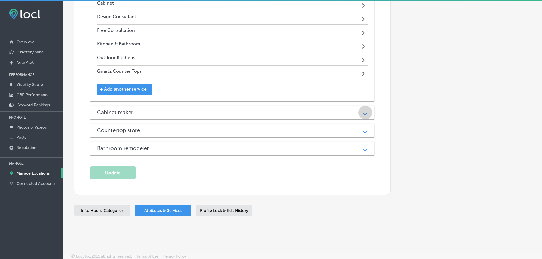
click at [362, 114] on div "Path Created with Sketch." at bounding box center [365, 112] width 7 height 7
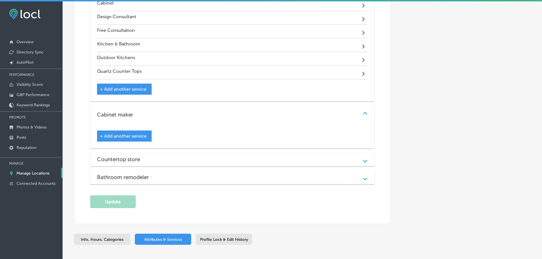
click at [359, 160] on div "Path Created with Sketch." at bounding box center [366, 160] width 14 height 14
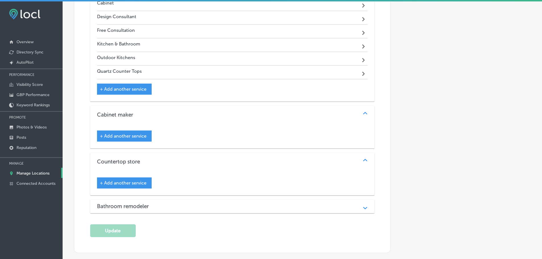
click at [363, 208] on icon "Path Created with Sketch." at bounding box center [365, 208] width 4 height 3
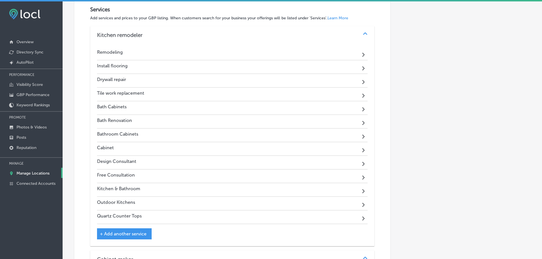
scroll to position [609, 0]
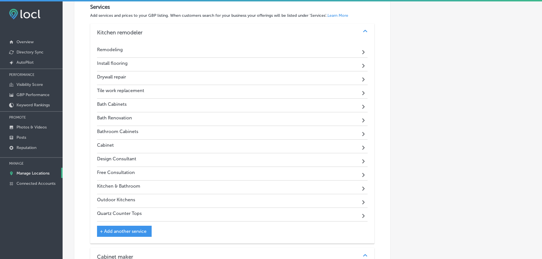
click at [29, 173] on p "Manage Locations" at bounding box center [33, 173] width 33 height 5
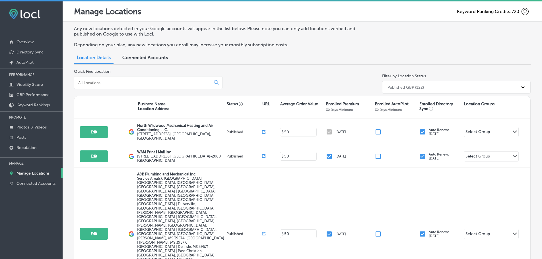
click at [116, 84] on input at bounding box center [144, 82] width 132 height 5
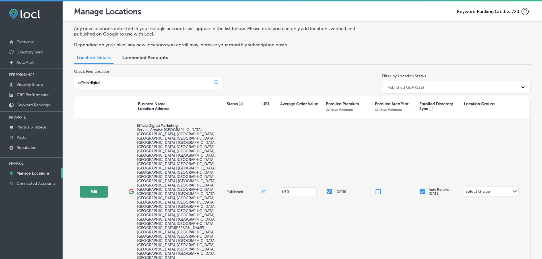
type input "efficio digital"
click at [98, 186] on button "Edit" at bounding box center [94, 192] width 28 height 12
select select "US"
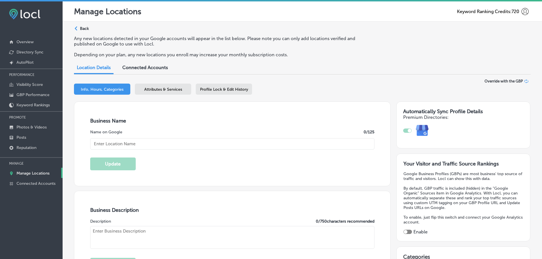
checkbox input "true"
type textarea "Efficio Digital Marketing specializes in digital marketing, advertising service…"
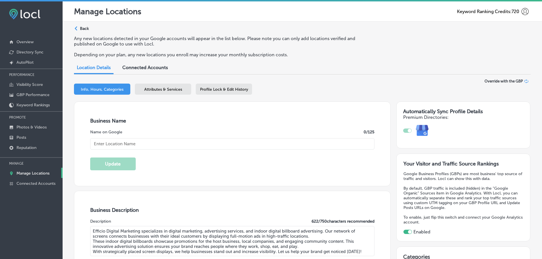
type input "5020 Clark Rd. #224"
type input "[GEOGRAPHIC_DATA]"
type input "34233"
type input "US"
type input "https://efficiodm.com/"
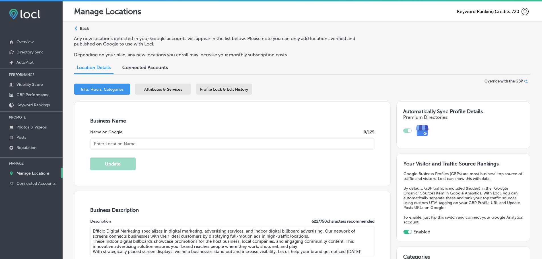
type input "Efficio Digital Marketing"
type input "+1 941 289 1251"
click at [161, 92] on span "Attributes & Services" at bounding box center [163, 89] width 38 height 5
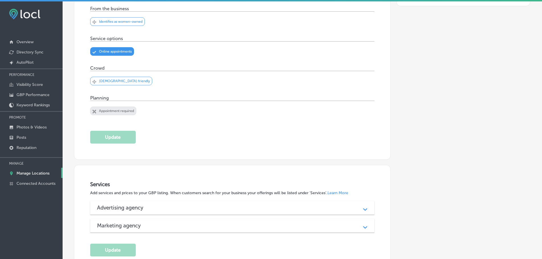
scroll to position [220, 0]
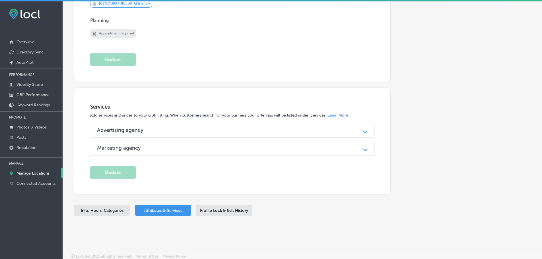
click at [364, 131] on icon "Path Created with Sketch." at bounding box center [365, 132] width 4 height 3
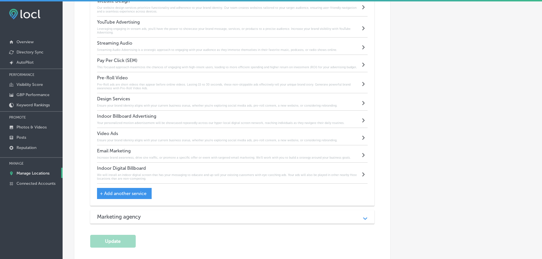
scroll to position [448, 0]
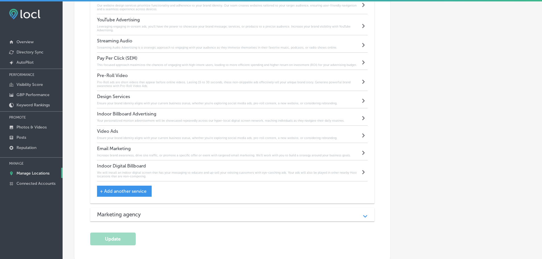
click at [28, 171] on link "Manage Locations" at bounding box center [31, 173] width 63 height 10
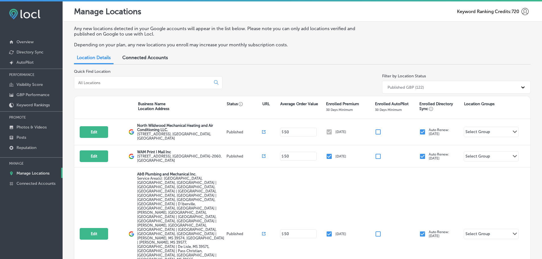
click at [138, 83] on input at bounding box center [144, 82] width 132 height 5
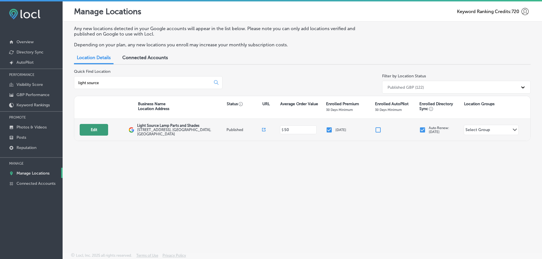
type input "light source"
click at [85, 132] on button "Edit" at bounding box center [94, 130] width 28 height 12
select select "US"
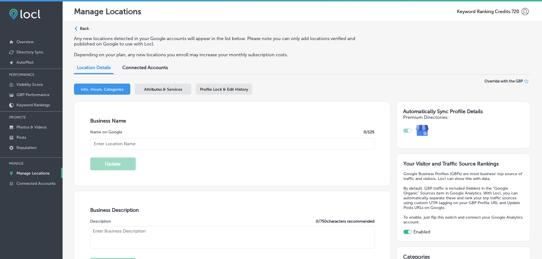
checkbox input "true"
type input "Light Source Lamp Parts and Shades"
type input "[STREET_ADDRESS]"
type input "[GEOGRAPHIC_DATA]"
type input "34235"
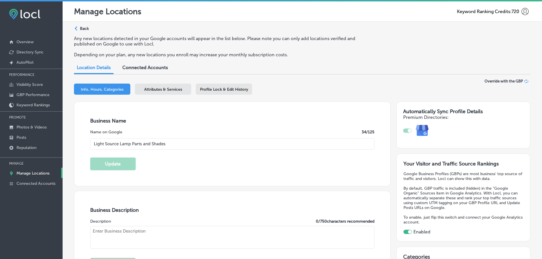
type input "US"
type input "http://lightsourcesarasota.com/"
type textarea "For over 45 years, Light Source Lamp Parts and Shades has been Sarasota’s trust…"
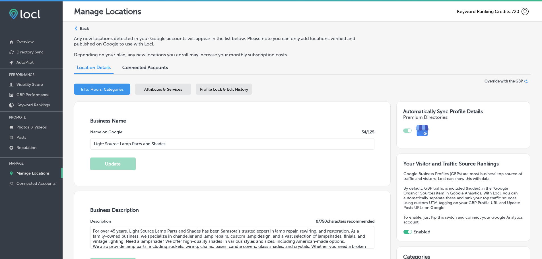
type input "+1 941 735 2622"
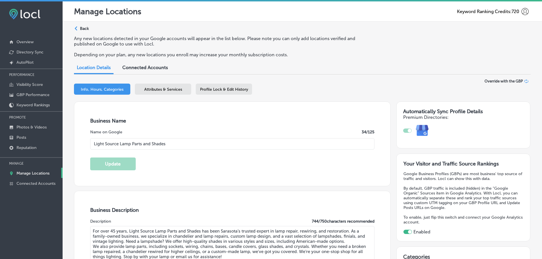
click at [159, 92] on span "Attributes & Services" at bounding box center [163, 89] width 38 height 5
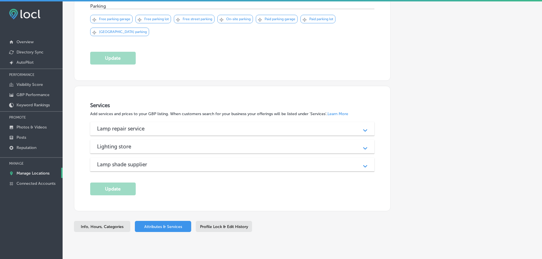
scroll to position [372, 0]
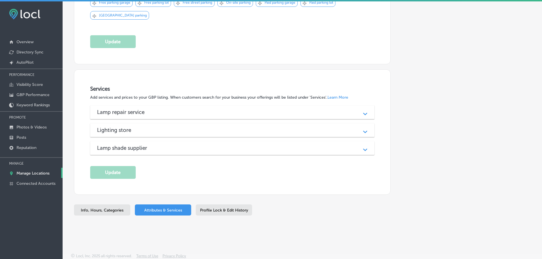
click at [362, 114] on div "Path Created with Sketch." at bounding box center [365, 112] width 7 height 7
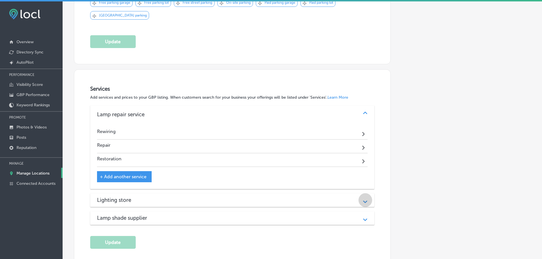
click at [363, 198] on div "Path Created with Sketch." at bounding box center [365, 200] width 7 height 7
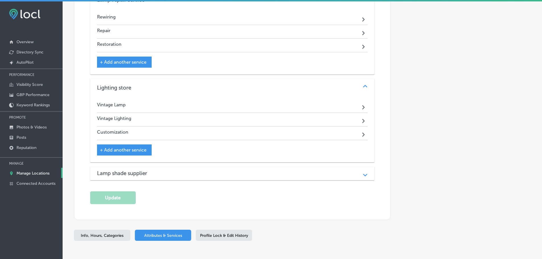
scroll to position [512, 0]
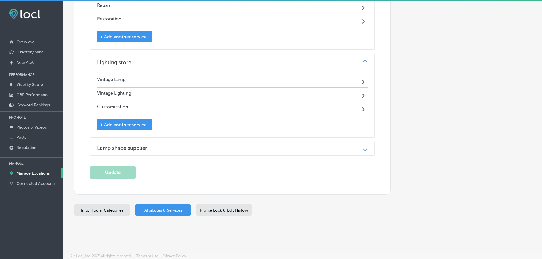
click at [363, 149] on icon "Path Created with Sketch." at bounding box center [365, 150] width 4 height 3
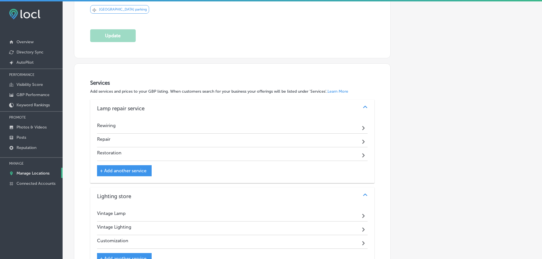
scroll to position [370, 0]
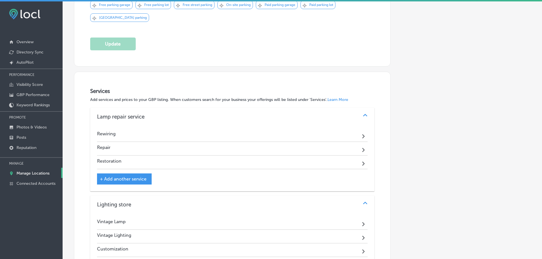
click at [38, 172] on p "Manage Locations" at bounding box center [33, 173] width 33 height 5
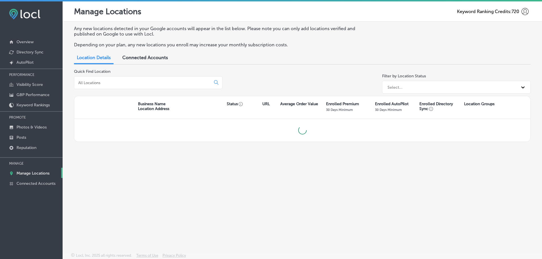
click at [147, 81] on input at bounding box center [144, 82] width 132 height 5
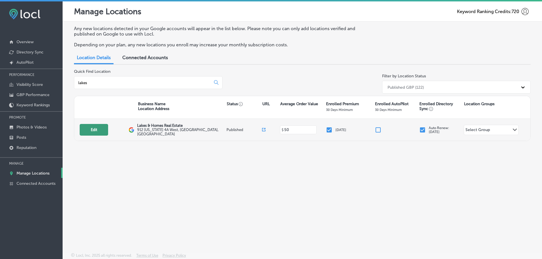
type input "lakes"
click at [97, 133] on button "Edit" at bounding box center [94, 130] width 28 height 12
select select "US"
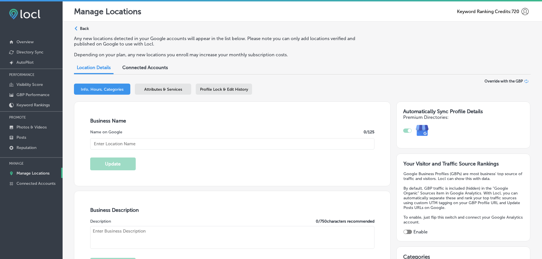
checkbox input "true"
type input "Lakes & Homes Real Estate"
type input "912 [US_STATE] 4A West"
type input "Castleton"
type input "05735"
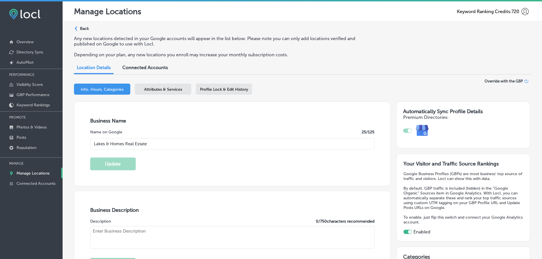
type input "US"
type input "http://www.lakesandhomesre.com/"
type textarea "At Lakes & Homes Real Estate, we offer expert real estate services for both buy…"
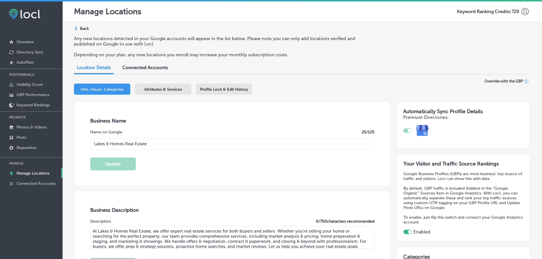
type input "+1 802 671 8042"
click at [168, 92] on span "Attributes & Services" at bounding box center [163, 89] width 38 height 5
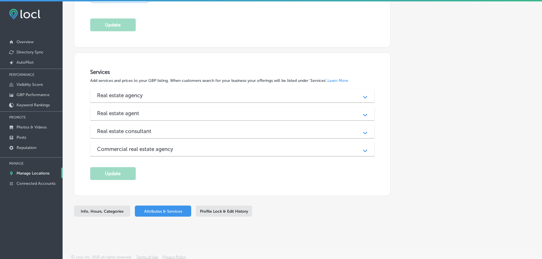
scroll to position [420, 0]
click at [275, 95] on div "Real estate agency" at bounding box center [232, 94] width 271 height 7
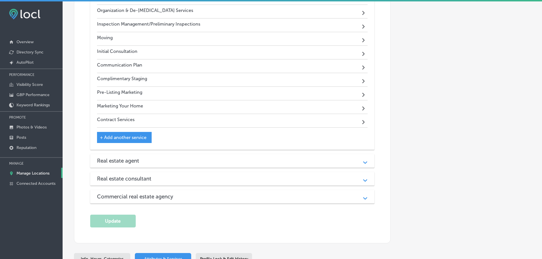
scroll to position [676, 0]
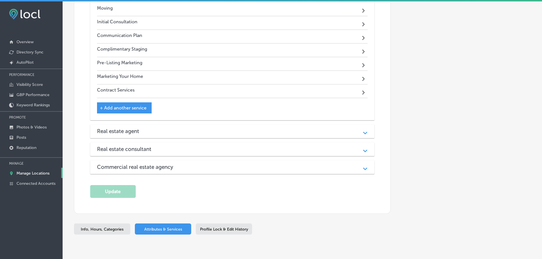
click at [283, 130] on div "Real estate agent" at bounding box center [232, 131] width 271 height 7
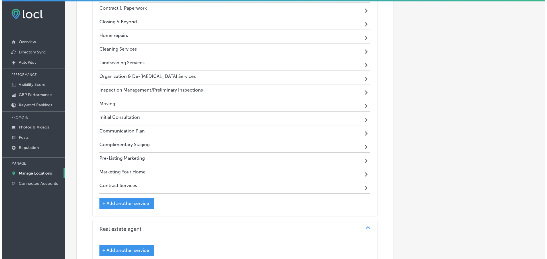
scroll to position [591, 0]
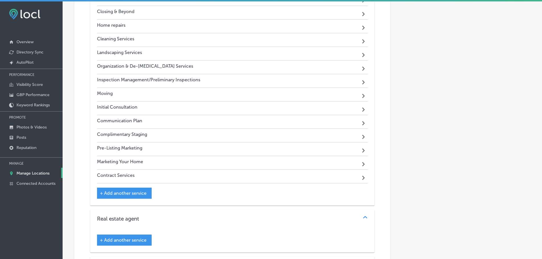
click at [356, 106] on div "Initial Consultation Path Created with Sketch." at bounding box center [232, 109] width 271 height 14
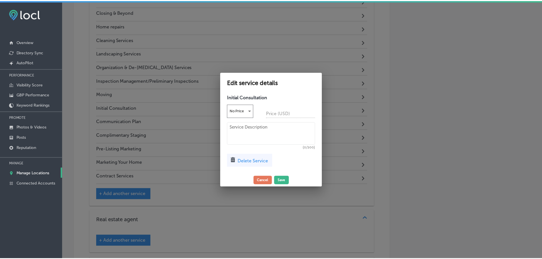
scroll to position [592, 0]
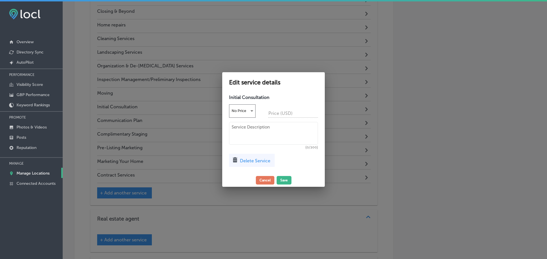
click at [247, 130] on textarea at bounding box center [273, 133] width 89 height 23
paste textarea "Current Market Analysis that includes Comps and Market Trends Visual Inspection…"
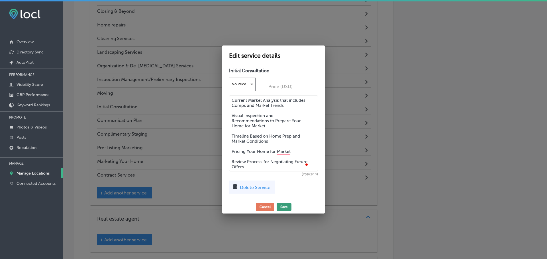
type textarea "Current Market Analysis that includes Comps and Market Trends Visual Inspection…"
click at [281, 208] on button "Save" at bounding box center [283, 207] width 15 height 9
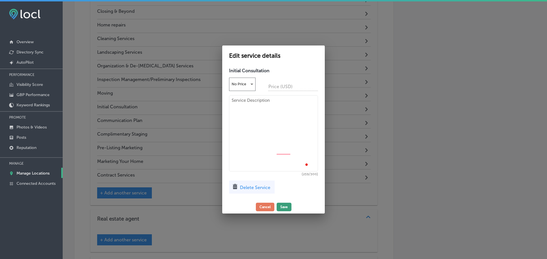
scroll to position [591, 0]
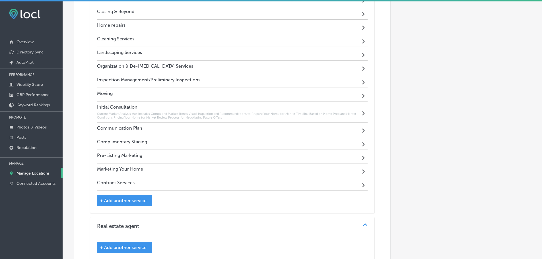
click at [361, 129] on div "Path Created with Sketch." at bounding box center [364, 129] width 7 height 7
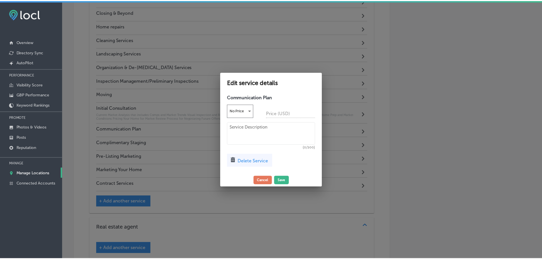
scroll to position [592, 0]
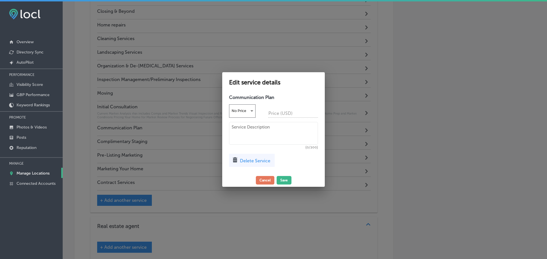
click at [237, 128] on textarea at bounding box center [273, 133] width 89 height 23
paste textarea "Communicate scheduled showings Provide updates with feedback from showings with…"
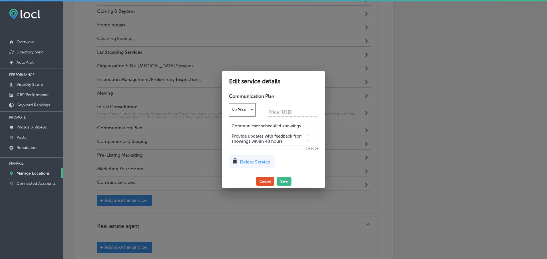
type textarea "Communicate scheduled showings Provide updates with feedback from showings with…"
click at [284, 182] on button "Save" at bounding box center [283, 181] width 15 height 9
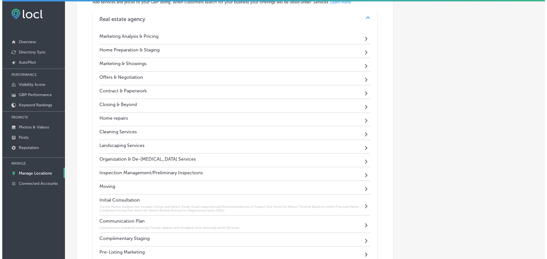
scroll to position [477, 0]
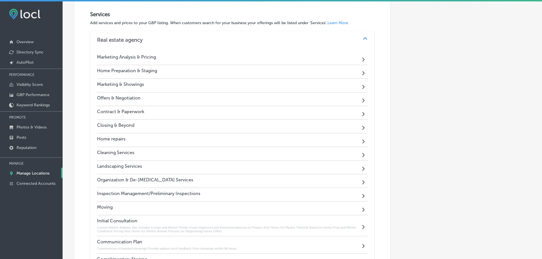
click at [361, 195] on div "Path Created with Sketch." at bounding box center [364, 194] width 7 height 7
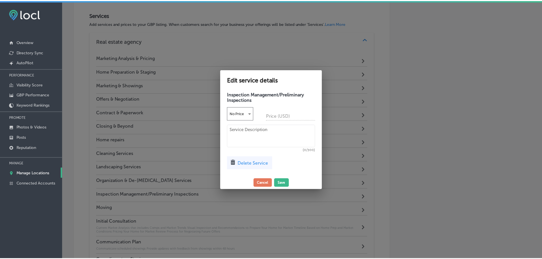
scroll to position [478, 0]
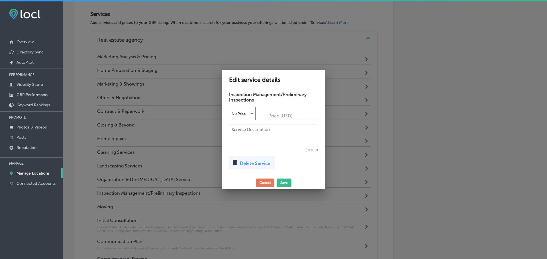
click at [237, 135] on textarea at bounding box center [273, 136] width 89 height 23
paste textarea "Schedule, be on-site when needed, follow-ups and review results"
type textarea "Schedule, be on-site when needed, follow-ups and review results"
click at [284, 179] on button "Save" at bounding box center [283, 183] width 15 height 9
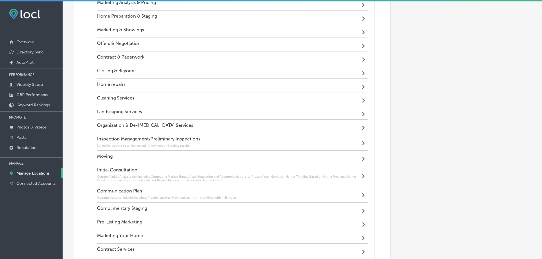
scroll to position [534, 0]
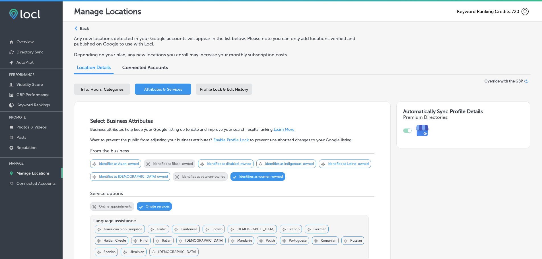
scroll to position [534, 0]
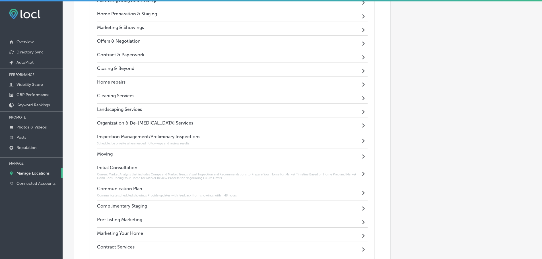
click at [361, 82] on div "Path Created with Sketch." at bounding box center [364, 83] width 7 height 7
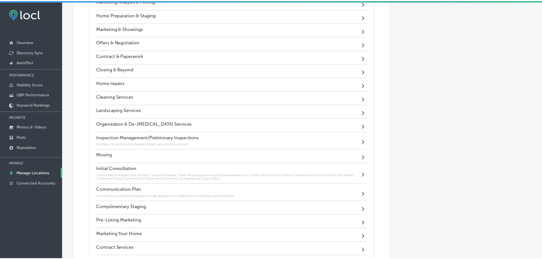
scroll to position [535, 0]
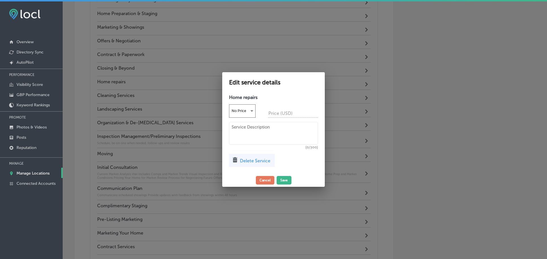
click at [241, 134] on textarea at bounding box center [273, 133] width 89 height 23
paste textarea "Trusted providers, schedule, be on-site when needed, follow-up and review resul…"
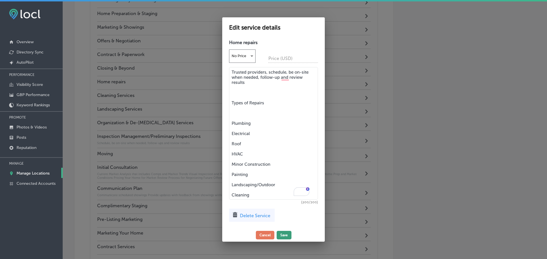
type textarea "Trusted providers, schedule, be on-site when needed, follow-up and review resul…"
click at [286, 233] on button "Save" at bounding box center [283, 235] width 15 height 9
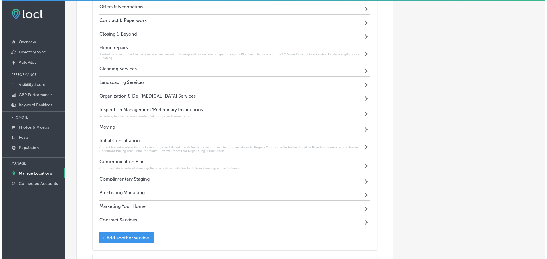
scroll to position [591, 0]
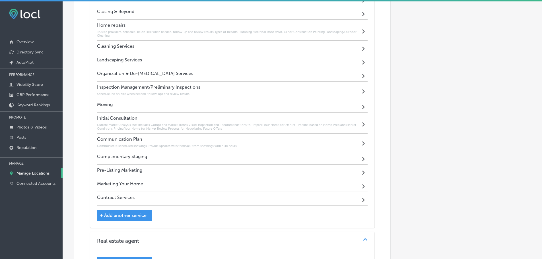
click at [361, 171] on div "Path Created with Sketch." at bounding box center [364, 171] width 7 height 7
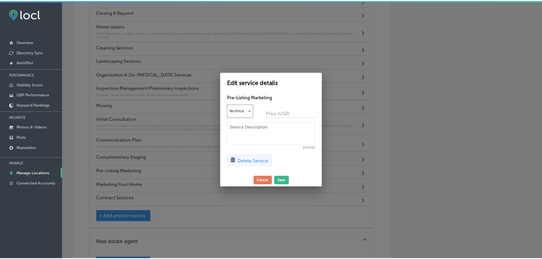
scroll to position [592, 0]
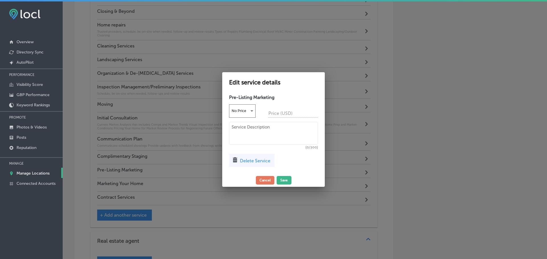
drag, startPoint x: 267, startPoint y: 130, endPoint x: 266, endPoint y: 126, distance: 4.7
click at [267, 130] on textarea at bounding box center [273, 133] width 89 height 23
paste textarea "Professional Photography (Interior and Exterior) Drone Aerial Photography and V…"
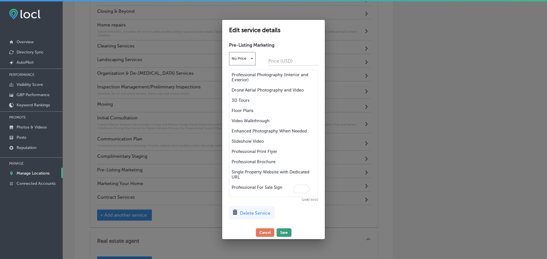
type textarea "Professional Photography (Interior and Exterior) Drone Aerial Photography and V…"
click at [285, 229] on button "Save" at bounding box center [283, 233] width 15 height 9
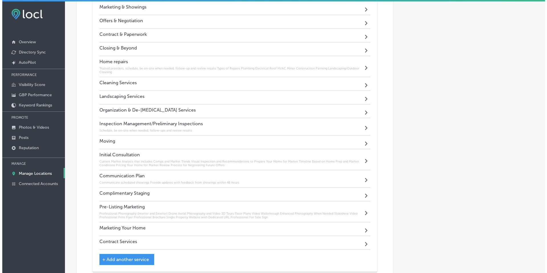
scroll to position [562, 0]
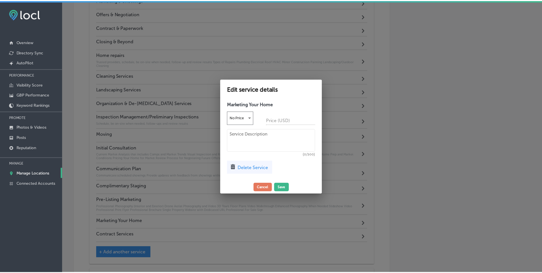
scroll to position [563, 0]
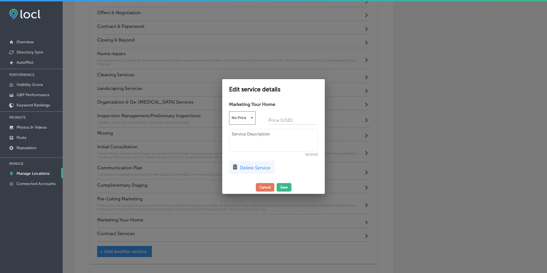
click at [261, 137] on textarea at bounding box center [273, 140] width 89 height 23
paste textarea "Listing syndicated across 100’s of real estate portals MLS Network Open Houses …"
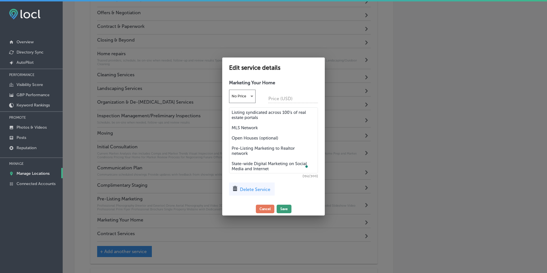
type textarea "Listing syndicated across 100’s of real estate portals MLS Network Open Houses …"
click at [283, 207] on button "Save" at bounding box center [283, 209] width 15 height 9
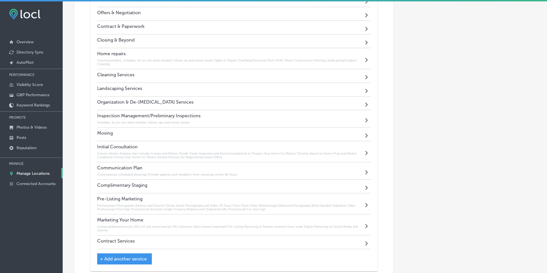
scroll to position [562, 0]
click at [361, 242] on div "Path Created with Sketch." at bounding box center [364, 242] width 7 height 7
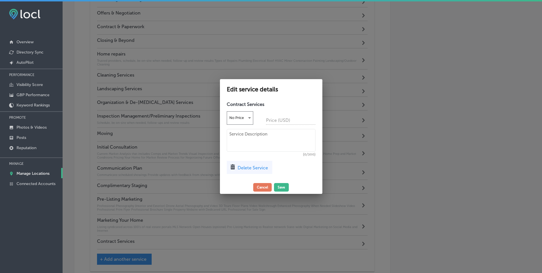
scroll to position [563, 0]
click at [238, 140] on textarea at bounding box center [273, 140] width 89 height 23
paste textarea "Offer review and strategy Expert negotiation of counter-offers, contingencies, …"
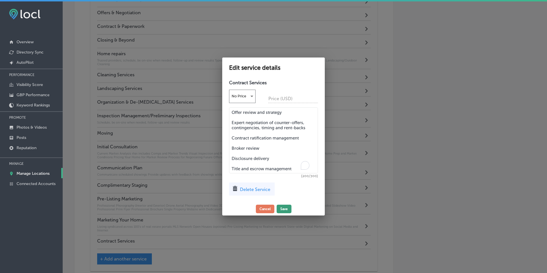
type textarea "Offer review and strategy Expert negotiation of counter-offers, contingencies, …"
click at [286, 206] on button "Save" at bounding box center [283, 209] width 15 height 9
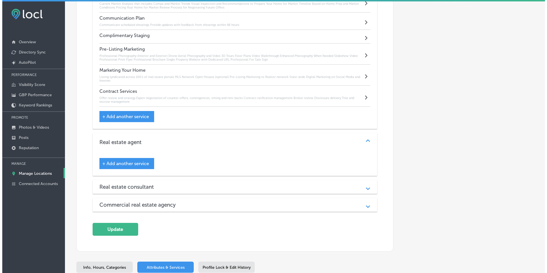
scroll to position [733, 0]
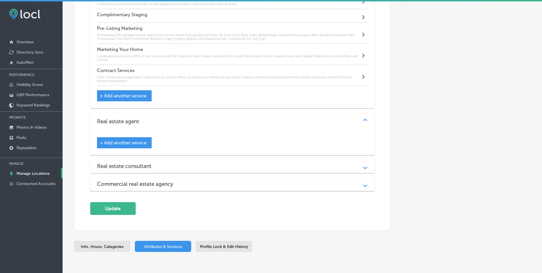
click at [132, 97] on span "+ Add another service" at bounding box center [123, 95] width 47 height 5
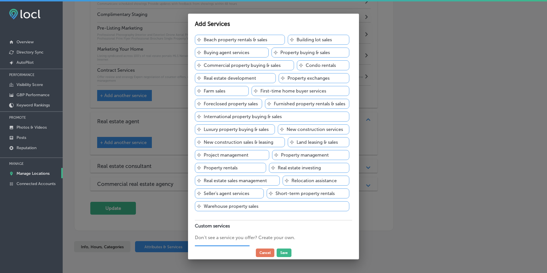
scroll to position [62, 0]
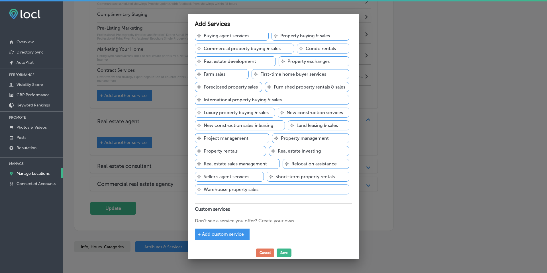
click at [230, 235] on span "+ Add custom service" at bounding box center [221, 234] width 46 height 5
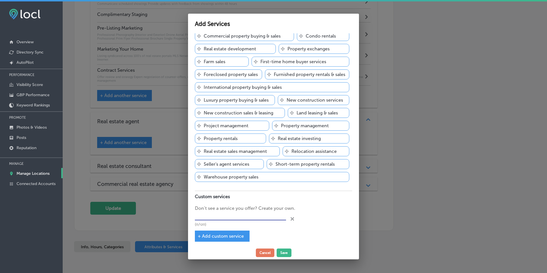
click at [234, 221] on input "text" at bounding box center [240, 216] width 91 height 9
type input "Inspection Management"
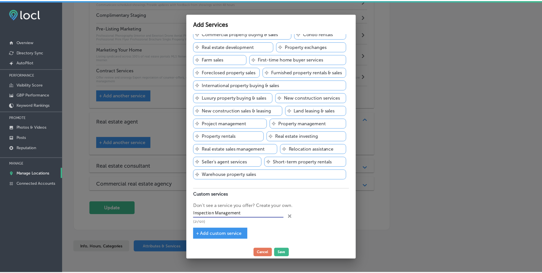
scroll to position [77, 0]
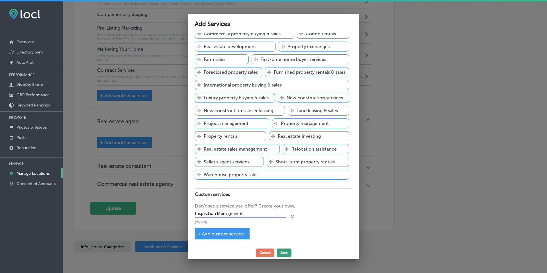
click at [280, 251] on button "Save" at bounding box center [283, 253] width 15 height 9
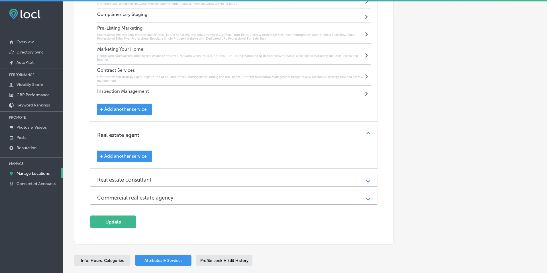
scroll to position [733, 0]
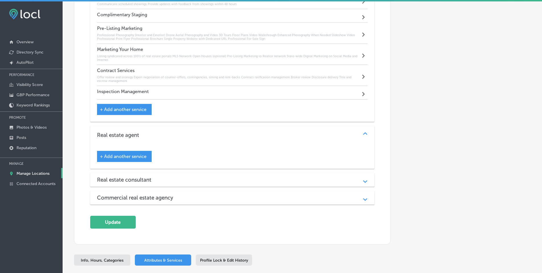
click at [345, 92] on div "Inspection Management Path Created with Sketch." at bounding box center [232, 93] width 271 height 14
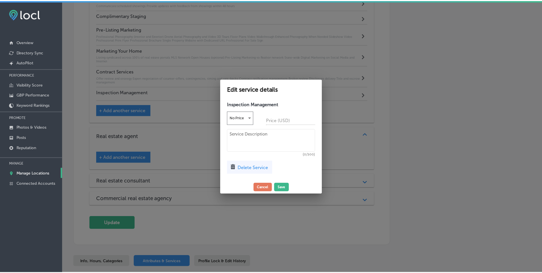
scroll to position [734, 0]
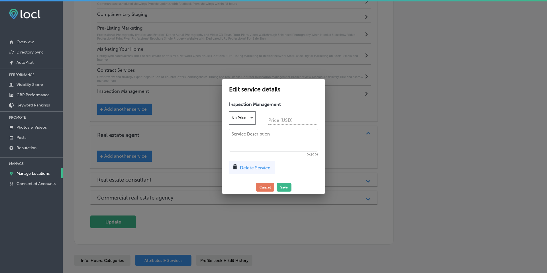
click at [246, 138] on textarea at bounding box center [273, 140] width 89 height 23
paste textarea "Schedule, be on-site when needed, follow-ups and review results Whole House Wel…"
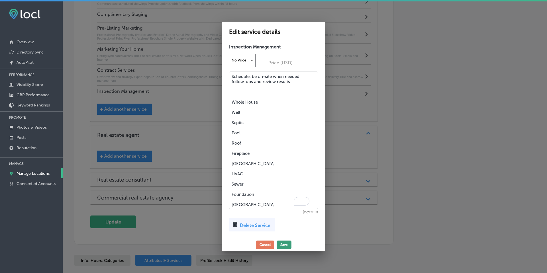
type textarea "Schedule, be on-site when needed, follow-ups and review results Whole House Wel…"
click at [285, 246] on button "Save" at bounding box center [283, 245] width 15 height 9
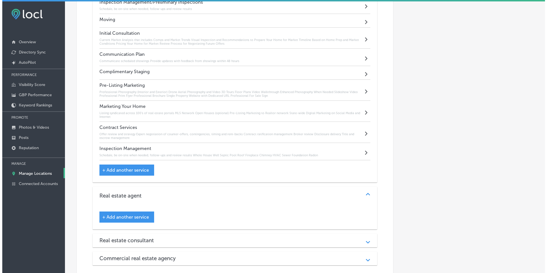
scroll to position [562, 0]
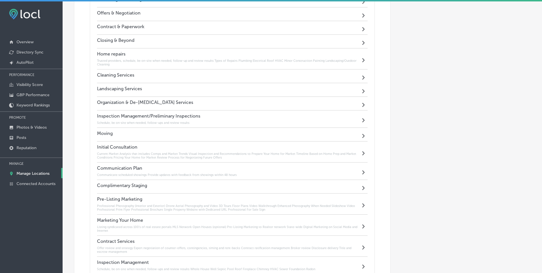
click at [361, 119] on div "Path Created with Sketch." at bounding box center [364, 118] width 7 height 7
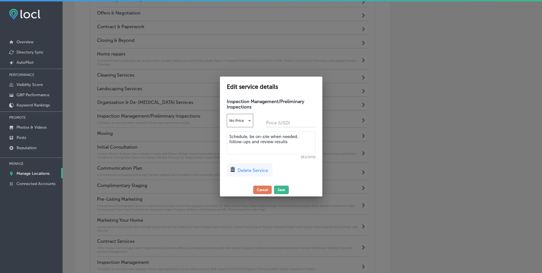
scroll to position [563, 0]
click at [292, 142] on textarea "Schedule, be on-site when needed, follow-ups and review results" at bounding box center [273, 143] width 89 height 23
drag, startPoint x: 292, startPoint y: 142, endPoint x: 236, endPoint y: 137, distance: 55.4
click at [230, 137] on textarea "Schedule, be on-site when needed, follow-ups and review results" at bounding box center [273, 143] width 89 height 23
click at [260, 170] on span "Delete Service" at bounding box center [255, 170] width 30 height 5
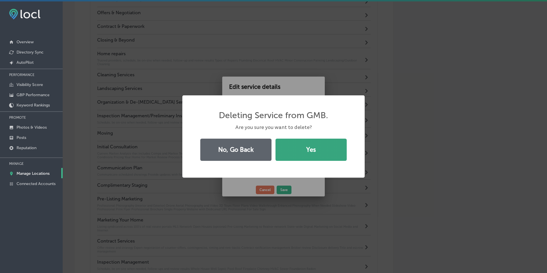
click at [301, 155] on button "Yes" at bounding box center [310, 150] width 71 height 22
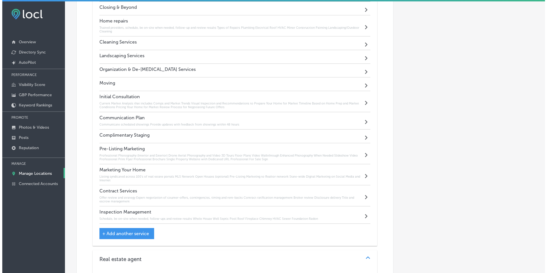
scroll to position [619, 0]
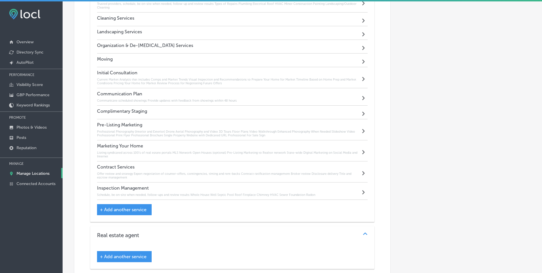
click at [125, 209] on span "+ Add another service" at bounding box center [123, 209] width 47 height 5
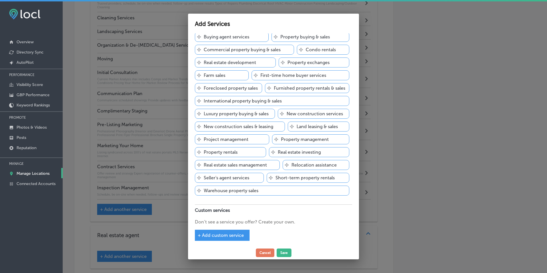
scroll to position [62, 0]
click at [229, 232] on span "+ Add custom service" at bounding box center [221, 234] width 46 height 5
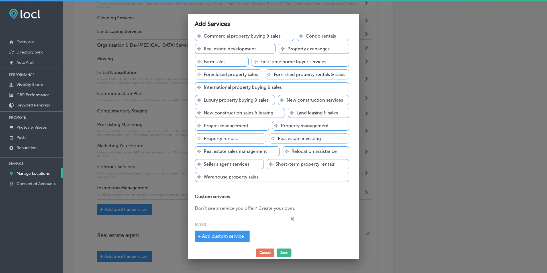
click at [232, 221] on input "text" at bounding box center [240, 216] width 91 height 9
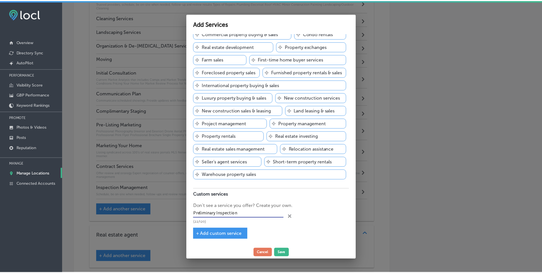
scroll to position [77, 0]
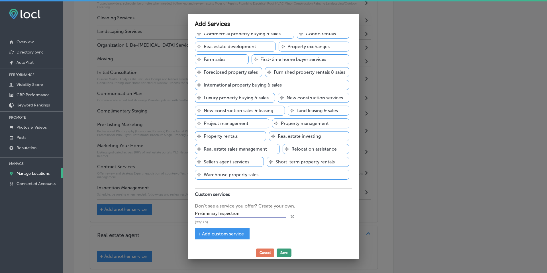
type input "Preliminary Inspection"
click at [285, 253] on button "Save" at bounding box center [283, 253] width 15 height 9
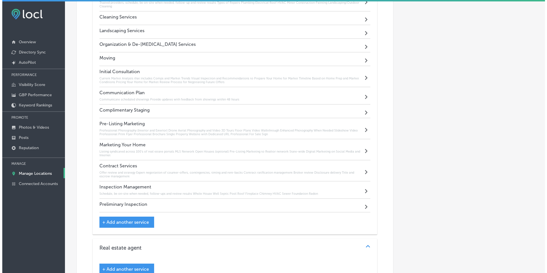
scroll to position [619, 0]
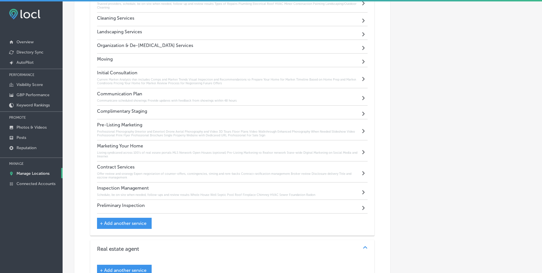
click at [348, 206] on div "Preliminary Inspection Path Created with Sketch." at bounding box center [232, 207] width 271 height 14
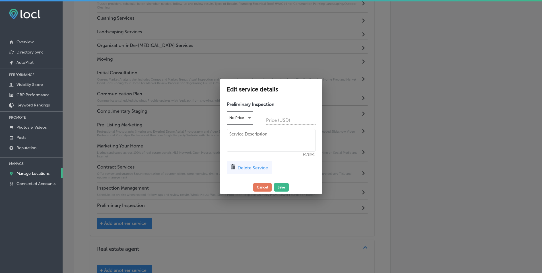
scroll to position [620, 0]
click at [260, 133] on textarea at bounding box center [273, 140] width 89 height 23
paste textarea "Schedule, be on-site when needed, follow-ups and review results"
type textarea "Schedule, be on-site when needed, follow-ups and review results"
click at [284, 186] on button "Save" at bounding box center [283, 187] width 15 height 9
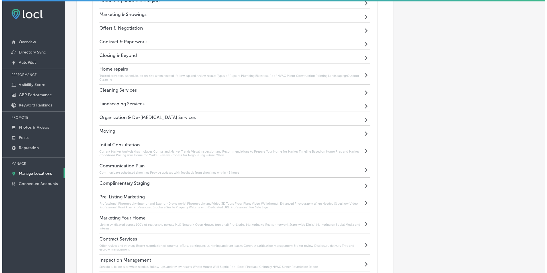
scroll to position [534, 0]
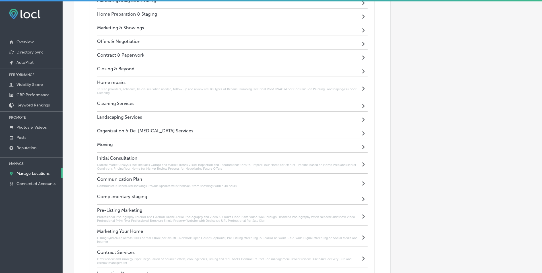
click at [362, 145] on icon "Path Created with Sketch." at bounding box center [363, 147] width 3 height 4
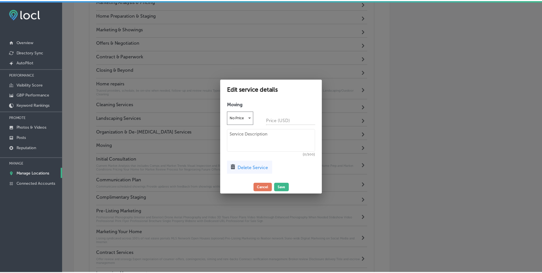
scroll to position [535, 0]
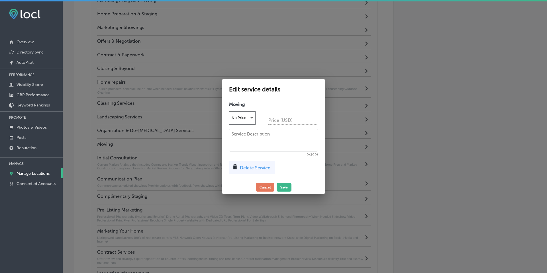
drag, startPoint x: 267, startPoint y: 147, endPoint x: 265, endPoint y: 140, distance: 7.4
click at [267, 146] on textarea at bounding box center [273, 140] width 89 height 23
paste textarea "Moving Boxes Coordination of moving company bids Project Management of Cleaning…"
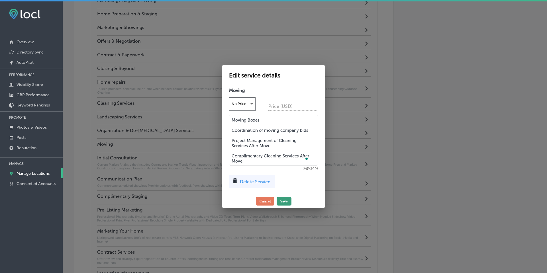
type textarea "Moving Boxes Coordination of moving company bids Project Management of Cleaning…"
click at [281, 199] on button "Save" at bounding box center [283, 201] width 15 height 9
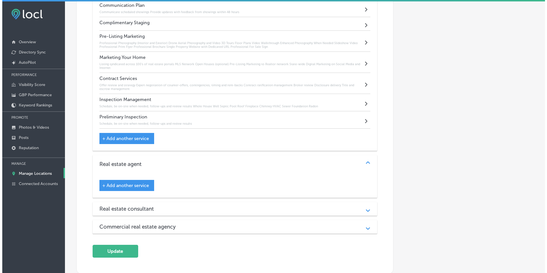
scroll to position [776, 0]
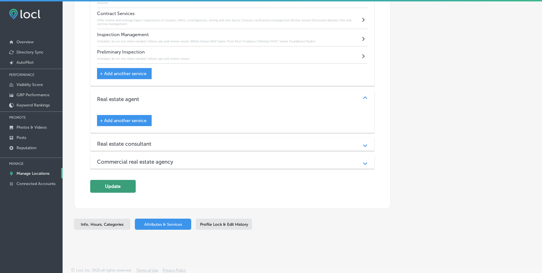
click at [117, 189] on button "Update" at bounding box center [113, 186] width 46 height 13
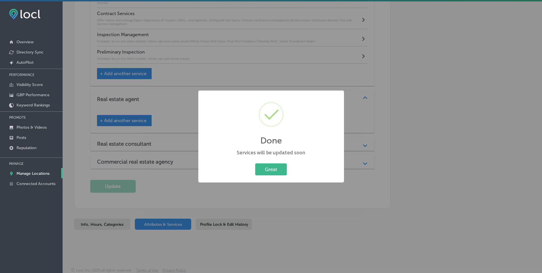
scroll to position [777, 0]
click at [272, 170] on button "Great" at bounding box center [274, 169] width 32 height 12
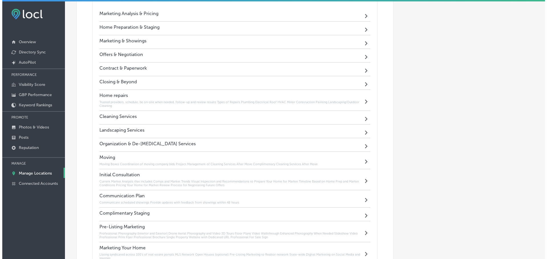
scroll to position [435, 0]
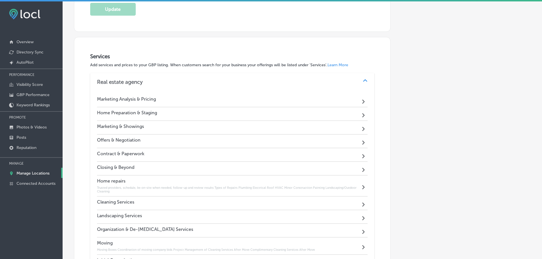
click at [362, 104] on polygon at bounding box center [363, 102] width 3 height 4
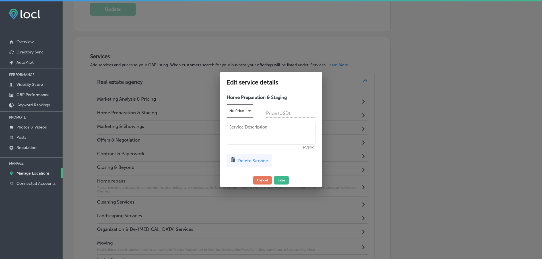
scroll to position [435, 0]
click at [264, 128] on textarea at bounding box center [273, 133] width 89 height 23
paste textarea "Lender Referrals for Pre-Qualification or Pre-Approval Market Review Wants and …"
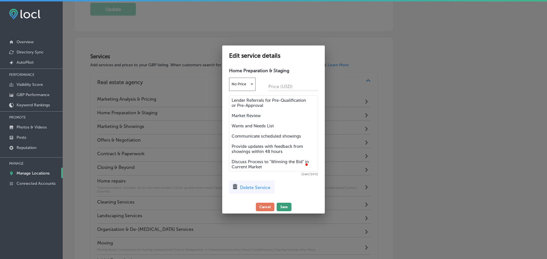
type textarea "Lender Referrals for Pre-Qualification or Pre-Approval Market Review Wants and …"
click at [283, 207] on button "Save" at bounding box center [283, 207] width 15 height 9
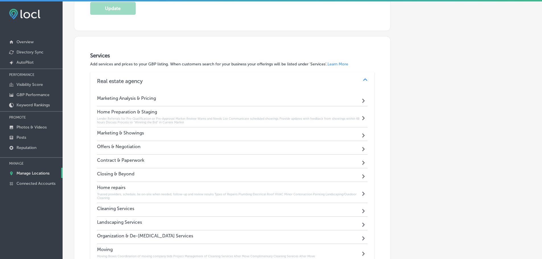
scroll to position [435, 0]
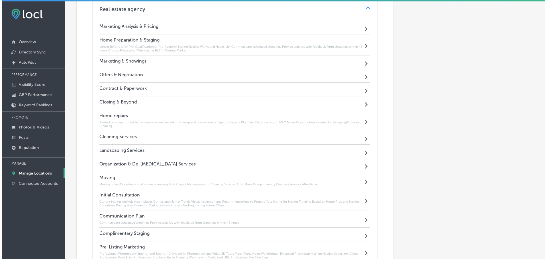
scroll to position [548, 0]
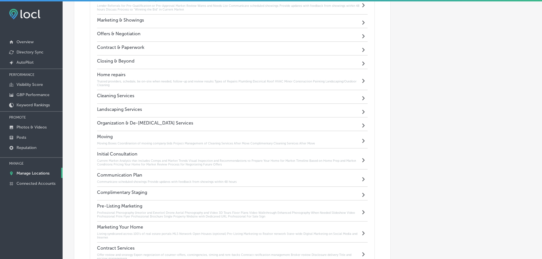
click at [333, 142] on div "Moving Moving Boxes Coordination of moving company bids Project Management of C…" at bounding box center [232, 139] width 271 height 17
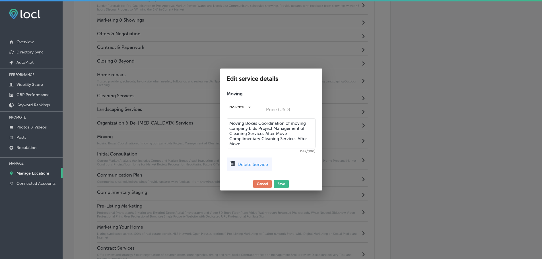
scroll to position [550, 0]
click at [251, 144] on textarea "Moving Boxes Coordination of moving company bids Project Management of Cleaning…" at bounding box center [273, 133] width 89 height 30
click at [232, 122] on textarea "Moving Boxes Coordination of moving company bids Project Management of Cleaning…" at bounding box center [273, 133] width 89 height 30
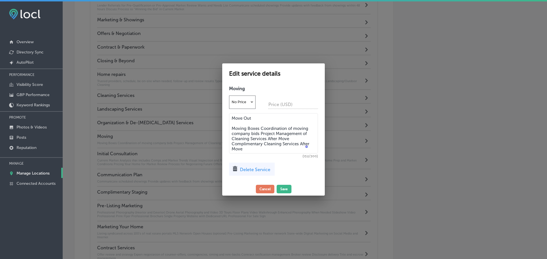
click at [249, 146] on textarea "Move Out Moving Boxes Coordination of moving company bids Project Management of…" at bounding box center [273, 133] width 89 height 40
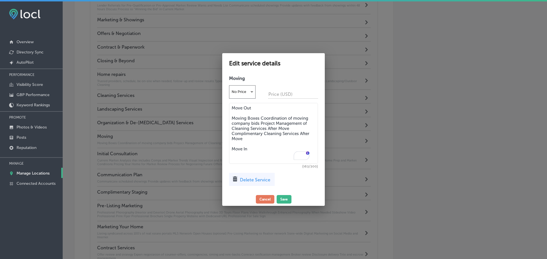
paste textarea "Moving boxes Utility contact list Free consultation with remodeling constructio…"
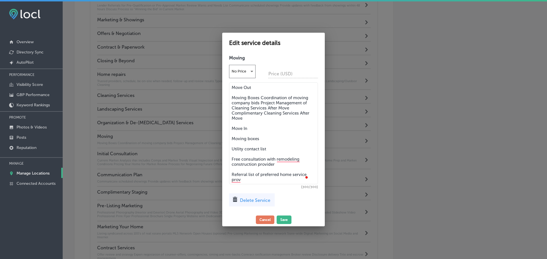
click at [232, 146] on textarea "Move Out Moving Boxes Coordination of moving company bids Project Management of…" at bounding box center [273, 134] width 89 height 102
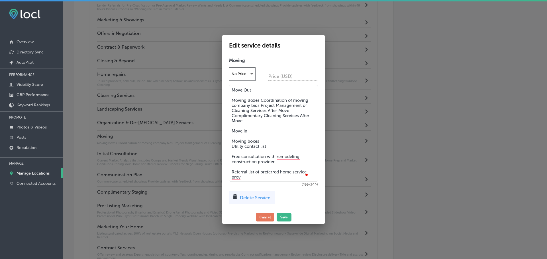
click at [232, 154] on textarea "Move Out Moving Boxes Coordination of moving company bids Project Management of…" at bounding box center [273, 133] width 89 height 97
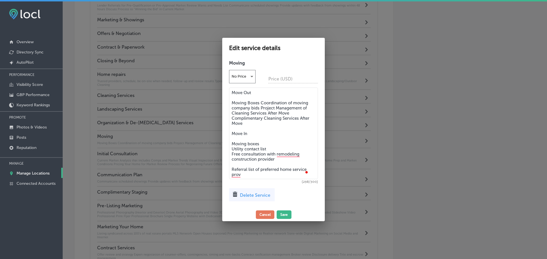
click at [232, 168] on textarea "Move Out Moving Boxes Coordination of moving company bids Project Management of…" at bounding box center [273, 134] width 89 height 92
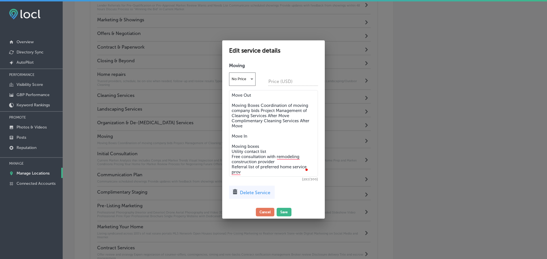
click at [261, 172] on textarea "Move Out Moving Boxes Coordination of moving company bids Project Management of…" at bounding box center [273, 133] width 89 height 87
drag, startPoint x: 253, startPoint y: 167, endPoint x: 232, endPoint y: 130, distance: 42.1
click at [232, 130] on textarea "Move Out Moving Boxes Coordination of moving company bids Project Management of…" at bounding box center [273, 133] width 89 height 87
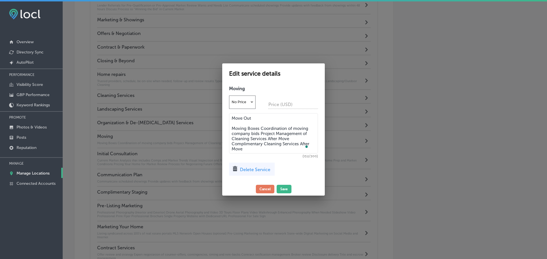
drag, startPoint x: 250, startPoint y: 147, endPoint x: 229, endPoint y: 117, distance: 36.0
click at [229, 117] on textarea "Move Out Moving Boxes Coordination of moving company bids Project Management of…" at bounding box center [273, 133] width 89 height 40
click at [243, 130] on textarea "Move Out Moving Boxes Coordination of moving company bids Project Management of…" at bounding box center [273, 133] width 89 height 40
click at [245, 147] on textarea "Move Out Moving Boxes Coordination of moving company bids Project Management of…" at bounding box center [273, 133] width 89 height 40
drag, startPoint x: 245, startPoint y: 147, endPoint x: 235, endPoint y: 138, distance: 13.7
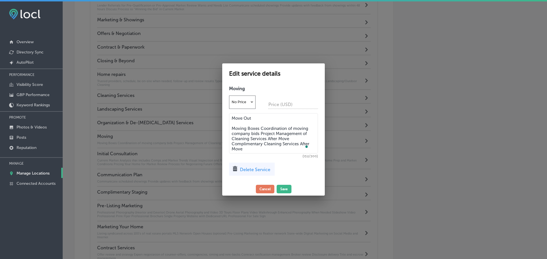
click at [235, 139] on textarea "Move Out Moving Boxes Coordination of moving company bids Project Management of…" at bounding box center [273, 133] width 89 height 40
type textarea "Move Out Moving Boxes Coordination of moving cCleaning Services After Move Comp…"
click at [250, 147] on textarea "Move Out Moving Boxes Coordination of moving cCleaning Services After Move Comp…" at bounding box center [273, 133] width 89 height 40
drag, startPoint x: 251, startPoint y: 149, endPoint x: 230, endPoint y: 116, distance: 39.0
click at [230, 116] on textarea "Move Out Moving Boxes Coordination of moving cCleaning Services After Move Comp…" at bounding box center [273, 133] width 89 height 40
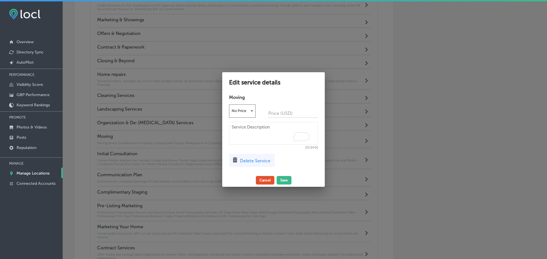
click at [268, 178] on button "Cancel" at bounding box center [265, 180] width 19 height 9
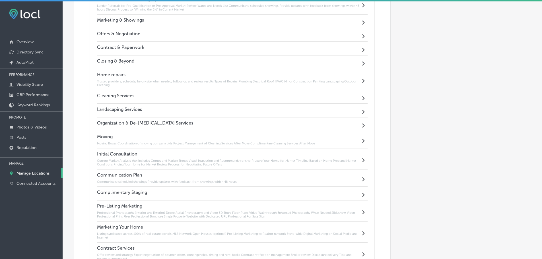
click at [243, 140] on div "Moving Moving Boxes Coordination of moving company bids Project Management of C…" at bounding box center [206, 139] width 218 height 11
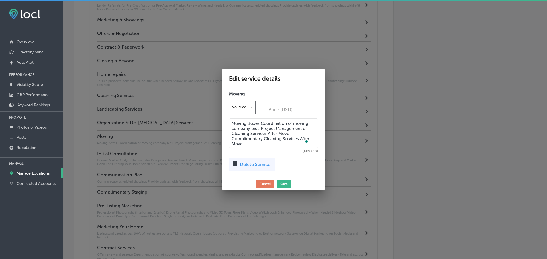
drag, startPoint x: 246, startPoint y: 146, endPoint x: 236, endPoint y: 125, distance: 23.2
click at [230, 124] on textarea "Moving Boxes Coordination of moving company bids Project Management of Cleaning…" at bounding box center [273, 133] width 89 height 30
click at [265, 165] on span "Delete Service" at bounding box center [255, 164] width 30 height 5
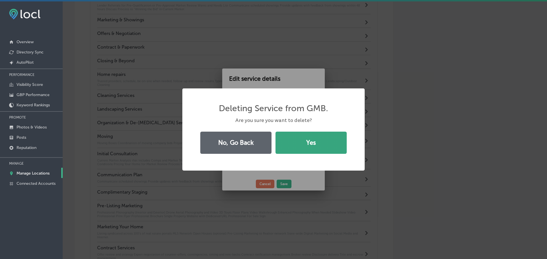
click at [305, 145] on button "Yes" at bounding box center [310, 143] width 71 height 22
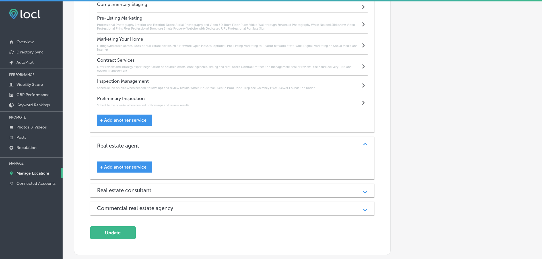
click at [122, 120] on span "+ Add another service" at bounding box center [123, 120] width 47 height 5
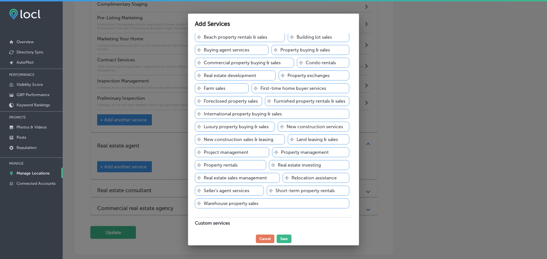
scroll to position [75, 0]
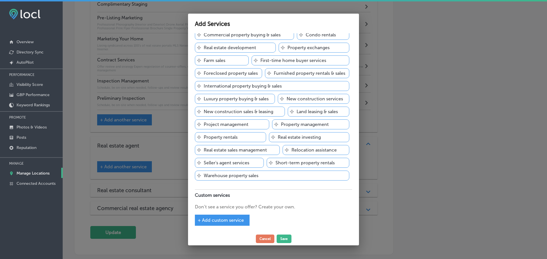
click at [234, 220] on span "+ Add custom service" at bounding box center [221, 220] width 46 height 5
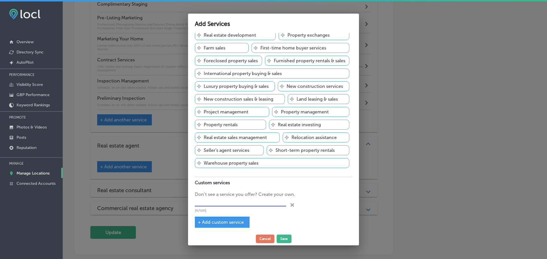
click at [238, 207] on input "text" at bounding box center [240, 202] width 91 height 9
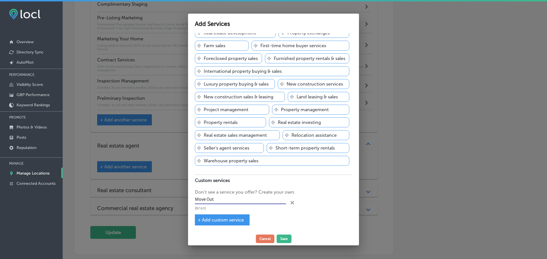
type input "Move Out"
click at [237, 219] on span "+ Add custom service" at bounding box center [221, 220] width 46 height 5
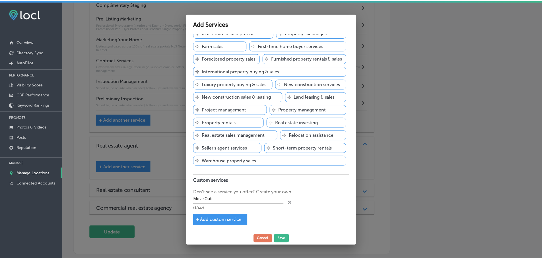
scroll to position [0, 0]
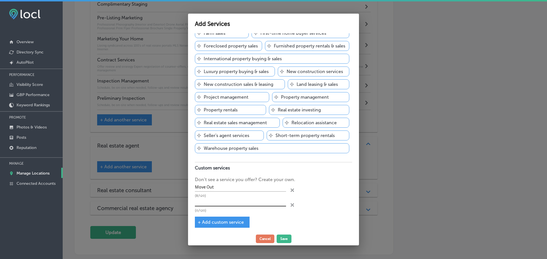
click at [237, 207] on input "text" at bounding box center [240, 202] width 91 height 9
type input "Move In"
click at [282, 238] on button "Save" at bounding box center [283, 239] width 15 height 9
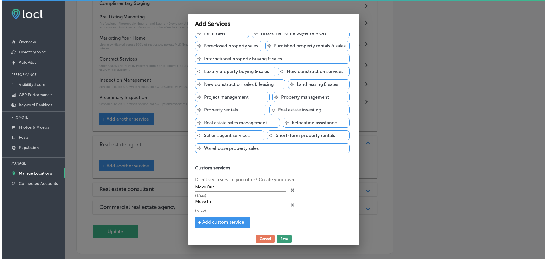
scroll to position [719, 0]
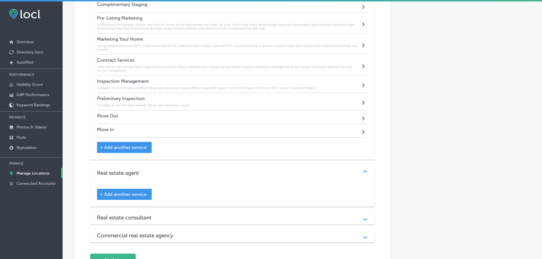
click at [348, 116] on div "Move Out Path Created with Sketch." at bounding box center [232, 117] width 271 height 14
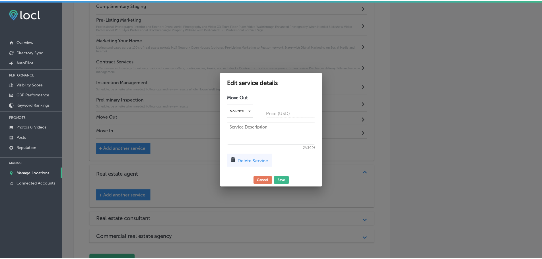
scroll to position [720, 0]
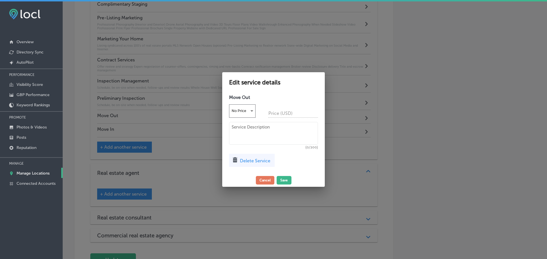
click at [239, 132] on textarea at bounding box center [273, 133] width 89 height 23
paste textarea "Moving Boxes Coordination of moving company bids Project Management of Cleaning…"
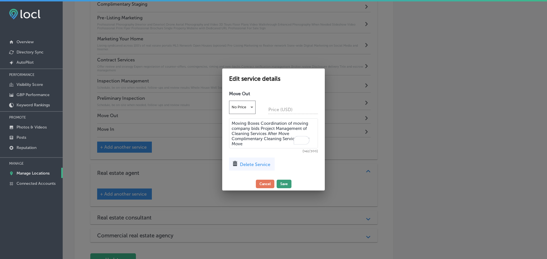
type textarea "Moving Boxes Coordination of moving company bids Project Management of Cleaning…"
click at [286, 182] on button "Save" at bounding box center [283, 184] width 15 height 9
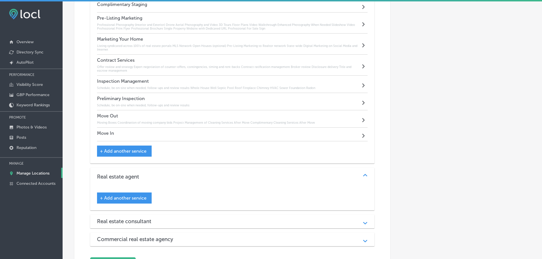
click at [155, 137] on div "Move In Path Created with Sketch." at bounding box center [232, 135] width 271 height 14
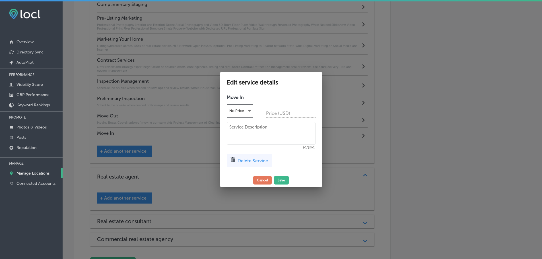
scroll to position [720, 0]
click at [238, 132] on textarea at bounding box center [273, 133] width 89 height 23
paste textarea "Moving boxes Utility contact list Free consultation with remodeling constructio…"
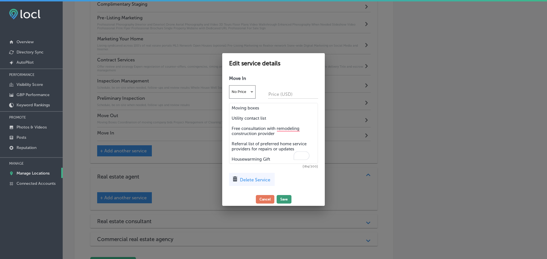
type textarea "Moving boxes Utility contact list Free consultation with remodeling constructio…"
click at [282, 197] on button "Save" at bounding box center [283, 199] width 15 height 9
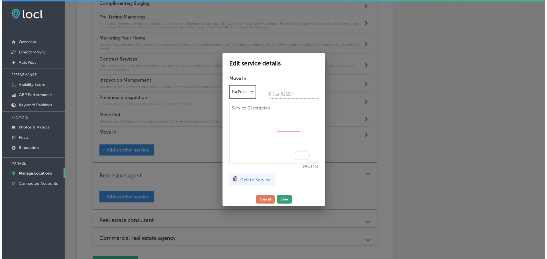
scroll to position [719, 0]
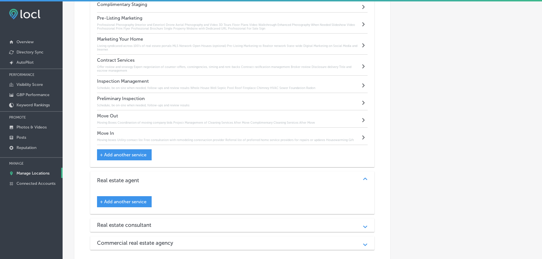
click at [124, 157] on div "+ Add another service" at bounding box center [124, 154] width 55 height 11
click at [140, 155] on span "+ Add another service" at bounding box center [123, 154] width 47 height 5
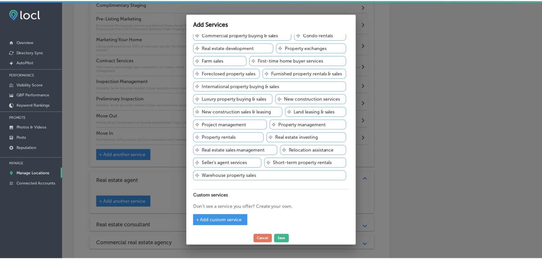
scroll to position [75, 0]
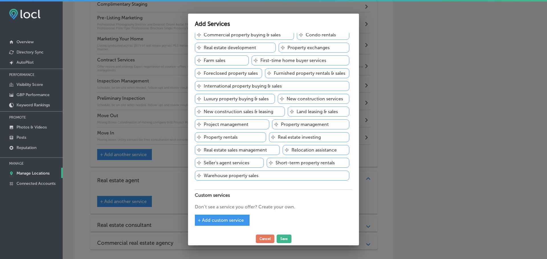
click at [219, 220] on span "+ Add custom service" at bounding box center [221, 220] width 46 height 5
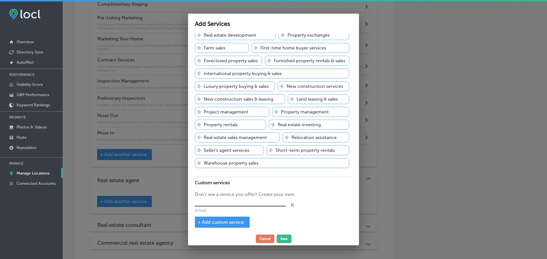
click at [220, 207] on input "text" at bounding box center [240, 202] width 91 height 9
type input "Home Search"
click at [278, 237] on button "Save" at bounding box center [283, 239] width 15 height 9
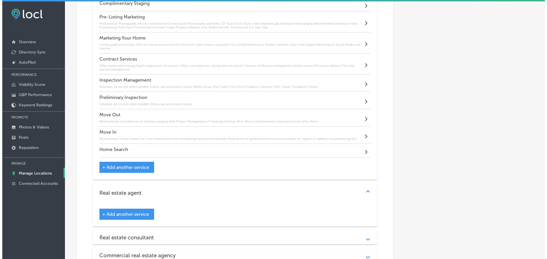
scroll to position [719, 0]
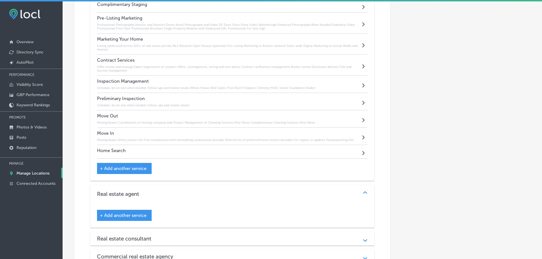
click at [119, 152] on h4 "Home Search" at bounding box center [111, 150] width 29 height 5
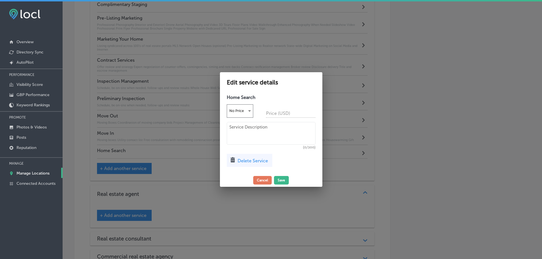
scroll to position [720, 0]
click at [248, 135] on textarea at bounding box center [273, 133] width 89 height 23
paste textarea "We proactively communicate on a daily basis to notify you of new inventory some…"
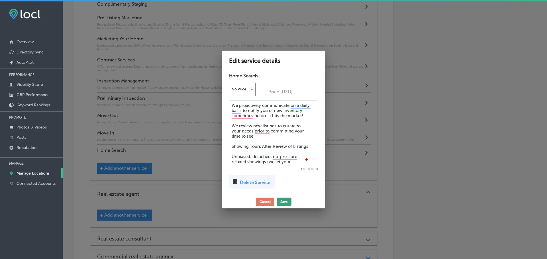
type textarea "We proactively communicate on a daily basis to notify you of new inventory some…"
click at [284, 198] on button "Save" at bounding box center [283, 202] width 15 height 9
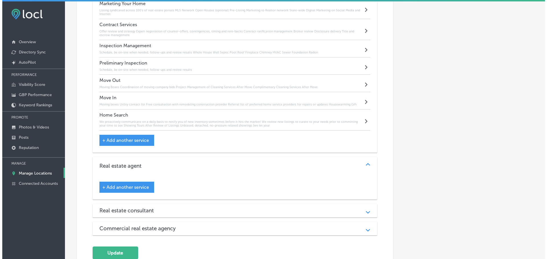
scroll to position [835, 0]
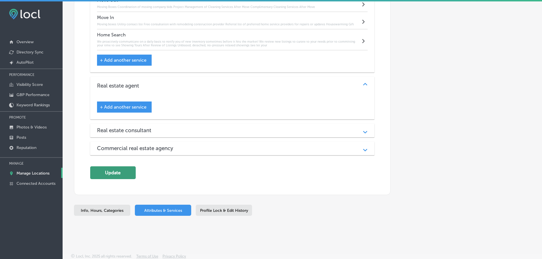
click at [101, 169] on button "Update" at bounding box center [113, 173] width 46 height 13
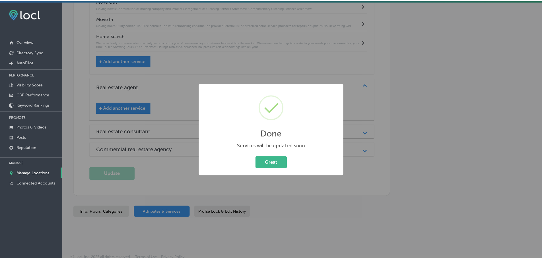
scroll to position [836, 0]
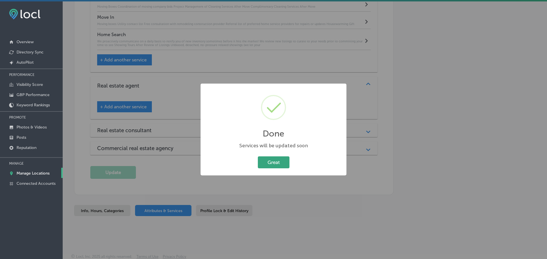
click at [280, 162] on button "Great" at bounding box center [274, 163] width 32 height 12
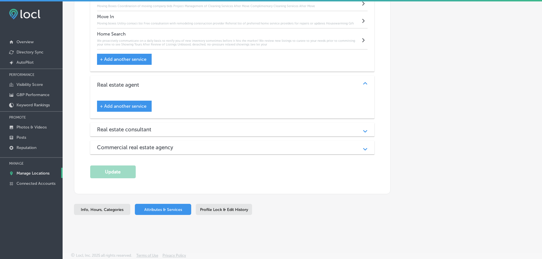
scroll to position [835, 0]
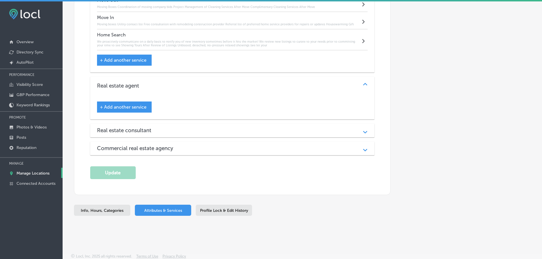
click at [33, 173] on p "Manage Locations" at bounding box center [33, 173] width 33 height 5
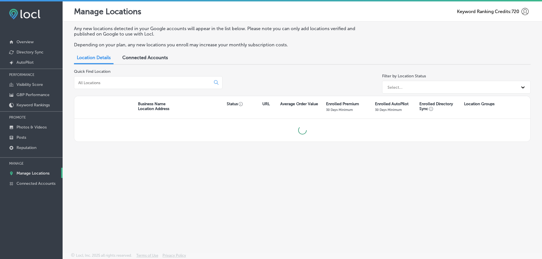
click at [171, 82] on input at bounding box center [144, 82] width 132 height 5
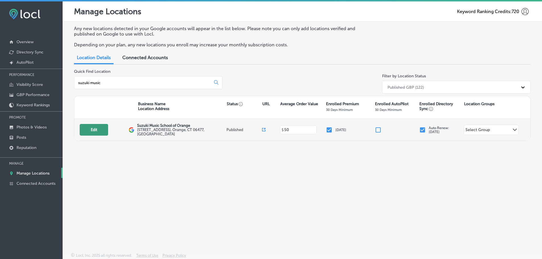
type input "suzuki music"
click at [96, 130] on button "Edit" at bounding box center [94, 130] width 28 height 12
select select "US"
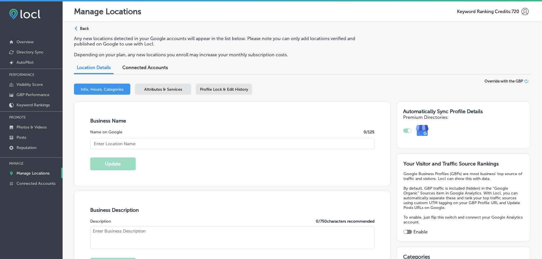
type input "Suzuki Music School of Orange"
checkbox input "true"
type input "http://www.suzukischools.org/"
type input "480 Racebrook Rd"
type input "Orange"
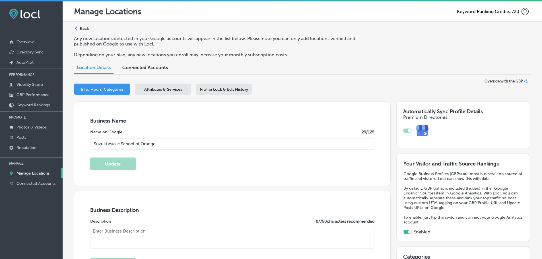
type input "06477"
type input "US"
type textarea "Suzuki Music School of Orange is a nonprofit music school offering high-quality…"
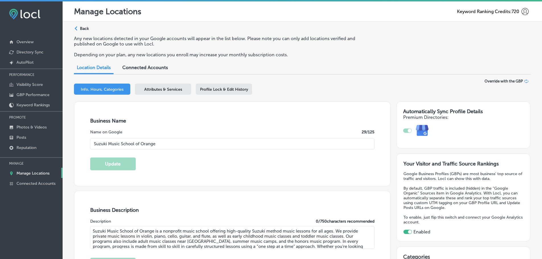
type input "+1 203 227 9474"
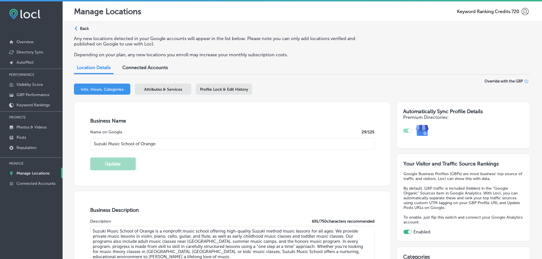
click at [160, 89] on span "Attributes & Services" at bounding box center [163, 89] width 38 height 5
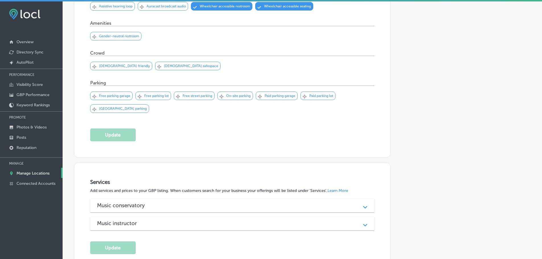
scroll to position [306, 0]
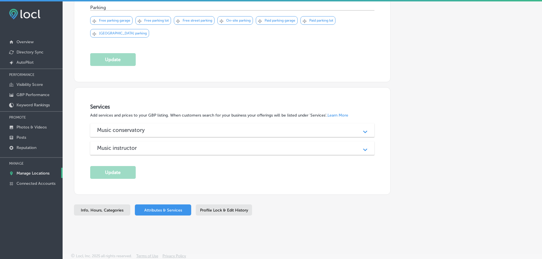
click at [364, 131] on icon "Path Created with Sketch." at bounding box center [365, 132] width 4 height 3
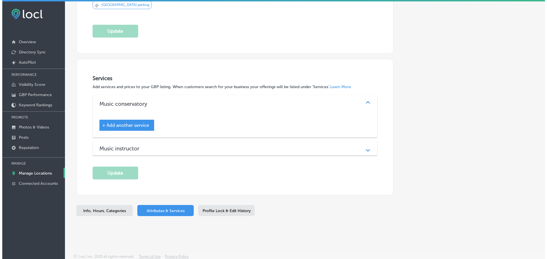
scroll to position [335, 0]
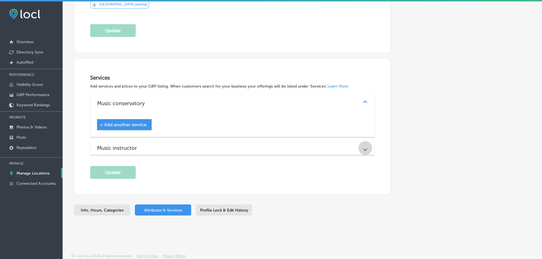
click at [359, 149] on div "Path Created with Sketch." at bounding box center [366, 148] width 14 height 14
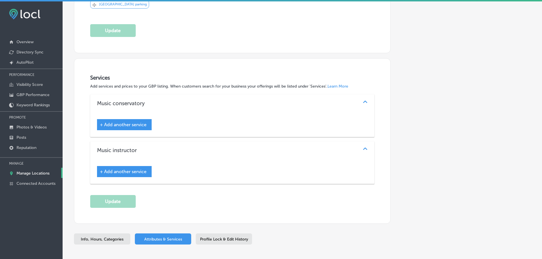
click at [140, 125] on span "+ Add another service" at bounding box center [123, 124] width 47 height 5
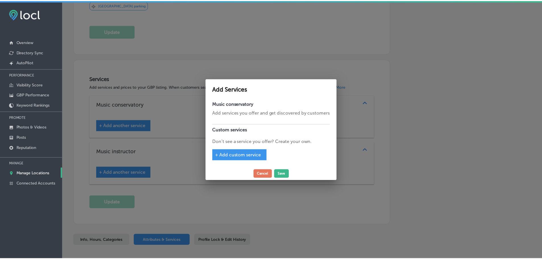
scroll to position [335, 0]
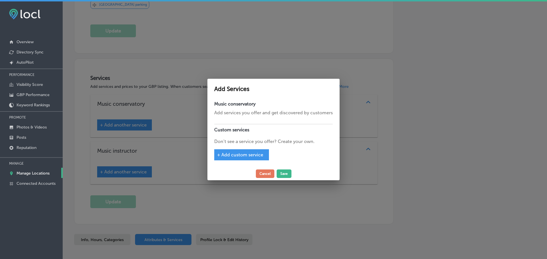
click at [245, 157] on span "+ Add custom service" at bounding box center [240, 154] width 46 height 5
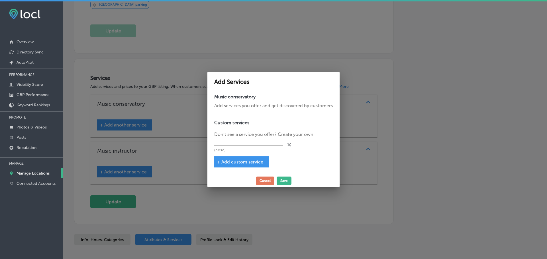
click at [242, 141] on input "text" at bounding box center [248, 142] width 69 height 9
click at [242, 141] on input "Summer Camos & Workshops" at bounding box center [248, 142] width 69 height 9
click at [244, 163] on span "+ Add custom service" at bounding box center [240, 161] width 46 height 5
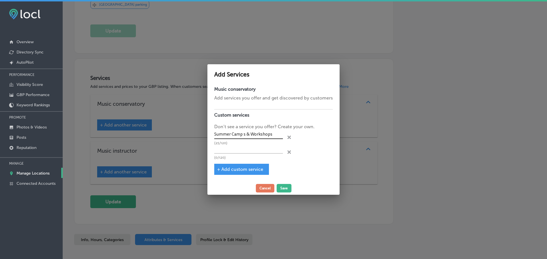
click at [244, 134] on input "Summer Camp s & Workshops" at bounding box center [248, 134] width 69 height 9
type input "Summer Camps & Workshops"
click at [259, 152] on input "text" at bounding box center [248, 149] width 69 height 9
type input "Early Childhood Education"
click at [252, 168] on span "+ Add custom service" at bounding box center [240, 169] width 46 height 5
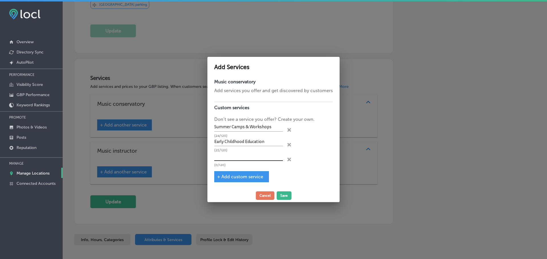
click at [242, 153] on input "text" at bounding box center [248, 156] width 69 height 9
type input "Instrument Programs"
click at [246, 175] on span "+ Add custom service" at bounding box center [240, 176] width 46 height 5
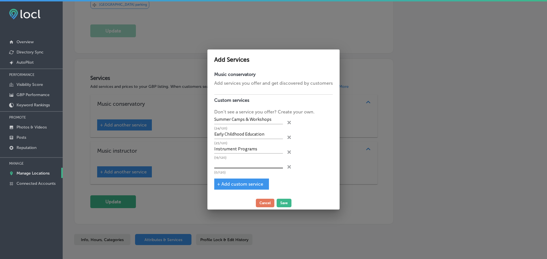
click at [242, 165] on input "text" at bounding box center [248, 164] width 69 height 9
type input "Honors Program"
click at [243, 182] on span "+ Add custom service" at bounding box center [240, 184] width 46 height 5
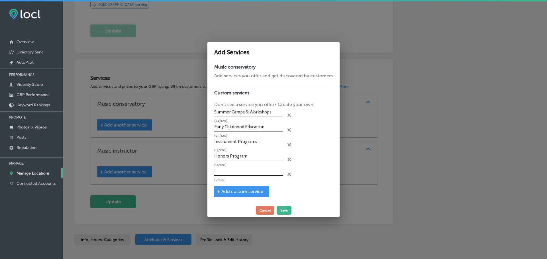
click at [243, 169] on input "text" at bounding box center [248, 171] width 69 height 9
type input "Continuing Education"
click at [244, 189] on span "+ Add custom service" at bounding box center [240, 191] width 46 height 5
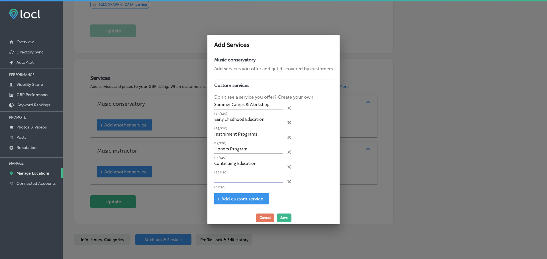
click at [226, 175] on input "text" at bounding box center [248, 179] width 69 height 9
type input "D"
type input "Facility Rental"
click at [280, 220] on button "Save" at bounding box center [283, 218] width 15 height 9
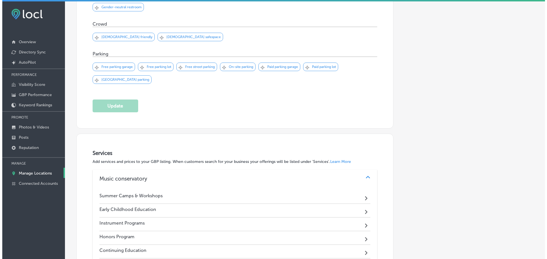
scroll to position [360, 0]
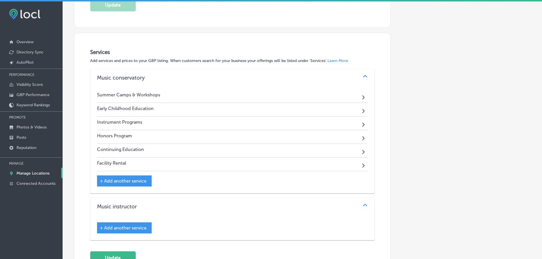
click at [362, 96] on polygon at bounding box center [363, 97] width 3 height 4
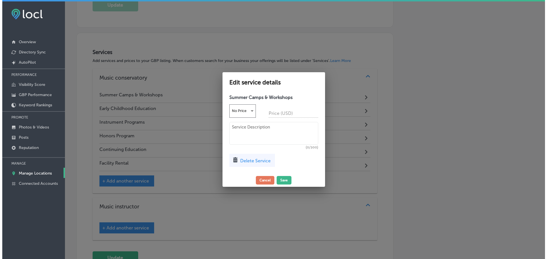
scroll to position [361, 0]
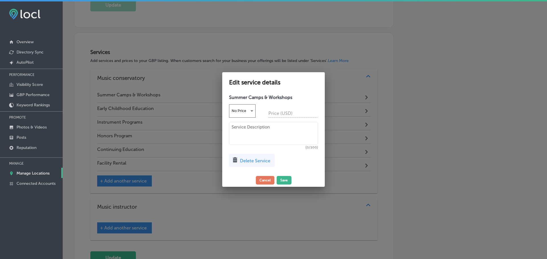
click at [248, 131] on textarea at bounding box center [273, 133] width 89 height 23
type textarea "Pi"
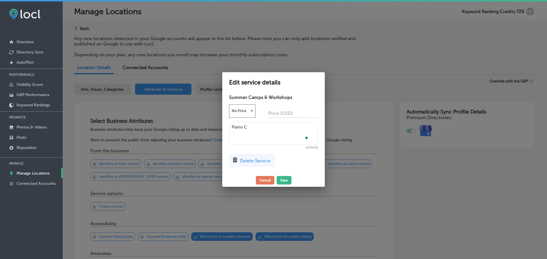
scroll to position [361, 0]
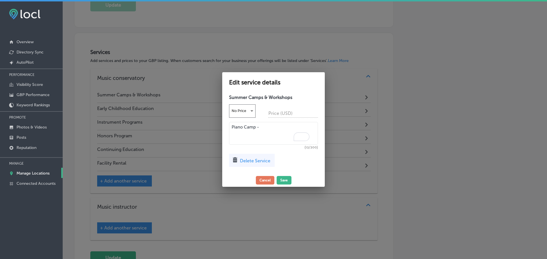
paste textarea "designed for pianists at advanced Suzuki Book 1 to Book 7 and beyond. Mastercla…"
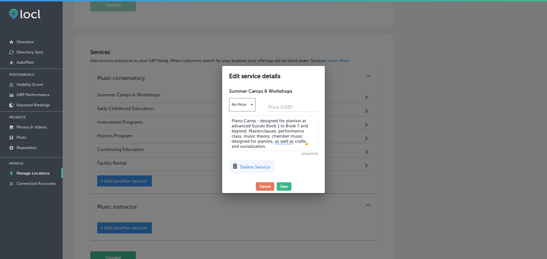
click at [262, 119] on textarea "Piano Camp - designed for pianists at advanced Suzuki Book 1 to Book 7 and beyo…" at bounding box center [273, 133] width 89 height 35
click at [271, 145] on textarea "Piano Camp - Designed for pianists at advanced Suzuki Book 1 to Book 7 and beyo…" at bounding box center [273, 133] width 89 height 35
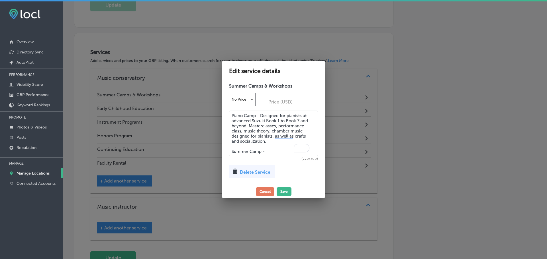
drag, startPoint x: 272, startPoint y: 150, endPoint x: 257, endPoint y: 114, distance: 39.3
click at [257, 114] on textarea "Piano Camp - Designed for pianists at advanced Suzuki Book 1 to Book 7 and beyo…" at bounding box center [273, 134] width 89 height 46
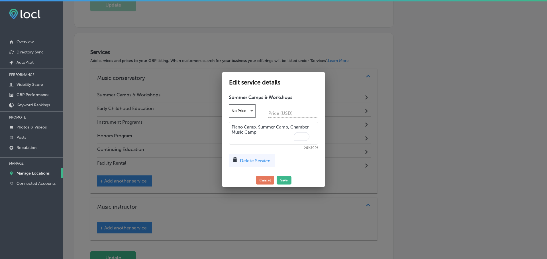
type textarea "Piano Camp, Summer Camp, Chamber Music Camp"
click at [281, 180] on button "Save" at bounding box center [283, 180] width 15 height 9
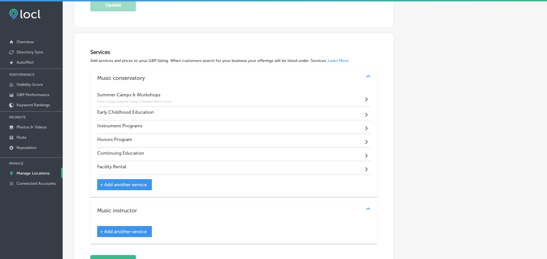
scroll to position [360, 0]
click at [347, 113] on div "Early Childhood Education Path Created with Sketch." at bounding box center [232, 114] width 271 height 14
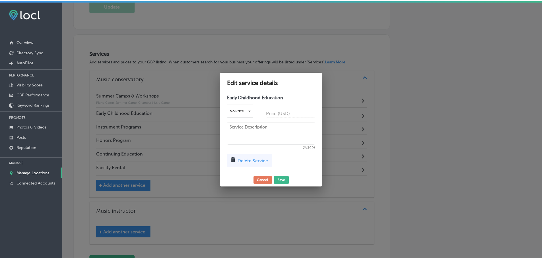
scroll to position [361, 0]
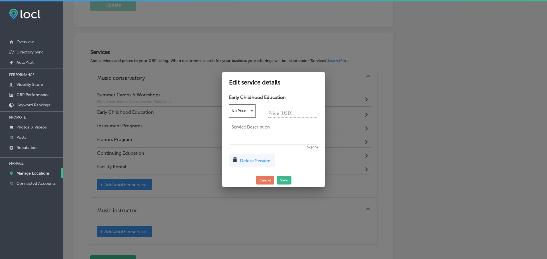
click at [245, 129] on textarea at bounding box center [273, 133] width 89 height 23
paste textarea "Early Childhod Classes lie at the very heart of the [GEOGRAPHIC_DATA]. They are…"
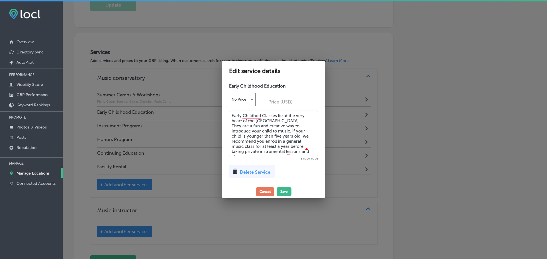
drag, startPoint x: 292, startPoint y: 151, endPoint x: 238, endPoint y: 117, distance: 63.5
click at [230, 112] on textarea "Early Childhod Classes lie at the very heart of the [GEOGRAPHIC_DATA]. They are…" at bounding box center [273, 134] width 89 height 46
paste textarea "If your child is younger than five years old, we recommend you enroll in a gene…"
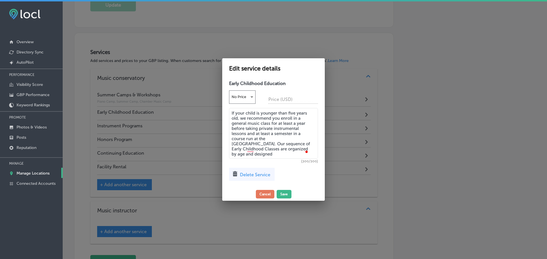
drag, startPoint x: 256, startPoint y: 151, endPoint x: 240, endPoint y: 114, distance: 40.9
click at [231, 109] on textarea "If your child is younger than five years old, we recommend you enroll in a gene…" at bounding box center [273, 133] width 89 height 51
paste textarea "Our sequence of Early Childhood Classes are organized by age and designed to he…"
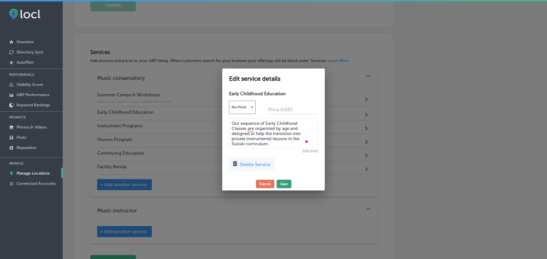
type textarea "Our sequence of Early Childhood Classes are organized by age and designed to he…"
click at [286, 181] on button "Save" at bounding box center [283, 184] width 15 height 9
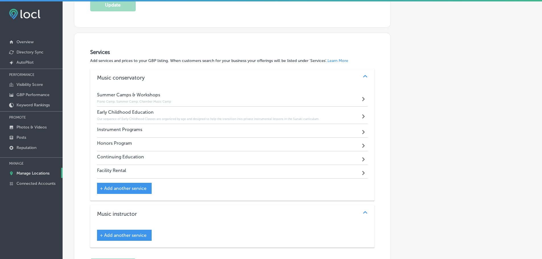
click at [362, 130] on icon "Path Created with Sketch." at bounding box center [363, 132] width 3 height 4
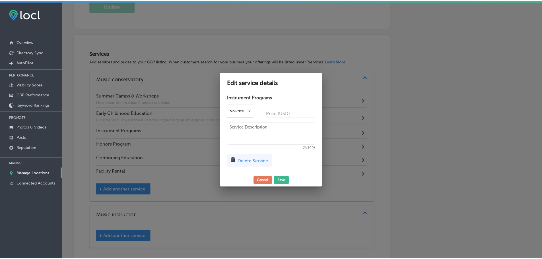
scroll to position [361, 0]
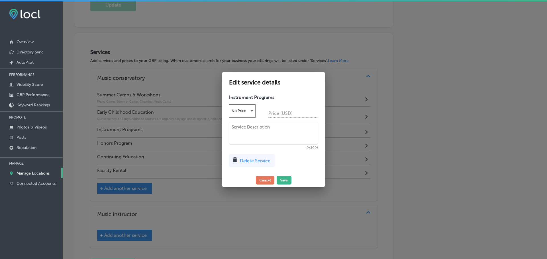
click at [248, 128] on textarea at bounding box center [273, 133] width 89 height 23
paste textarea "Offering the following programs: - VIOLIN - [PERSON_NAME] - CELLO - FLUTE - GUI…"
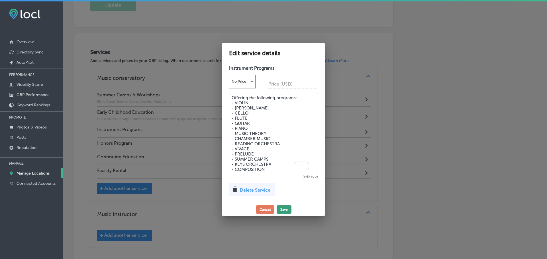
type textarea "Offering the following programs: - VIOLIN - [PERSON_NAME] - CELLO - FLUTE - GUI…"
click at [284, 207] on button "Save" at bounding box center [283, 210] width 15 height 9
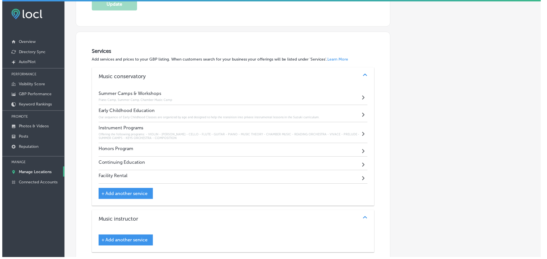
scroll to position [360, 0]
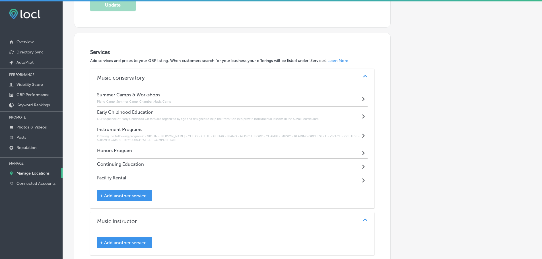
click at [330, 153] on div "Honors Program Path Created with Sketch." at bounding box center [232, 152] width 271 height 14
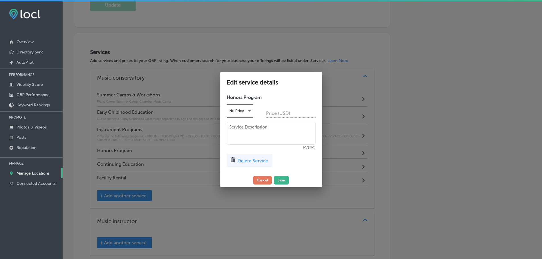
scroll to position [361, 0]
click at [264, 131] on textarea at bounding box center [273, 133] width 89 height 23
paste textarea "The Suzuki School Honors program is for highly motivated students interested in…"
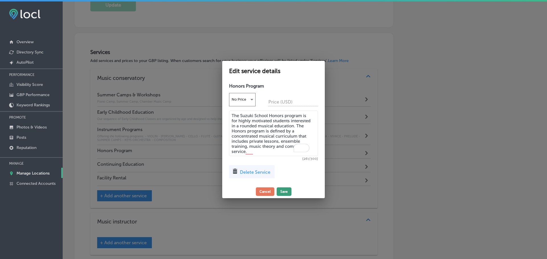
type textarea "The Suzuki School Honors program is for highly motivated students interested in…"
click at [282, 188] on button "Save" at bounding box center [283, 192] width 15 height 9
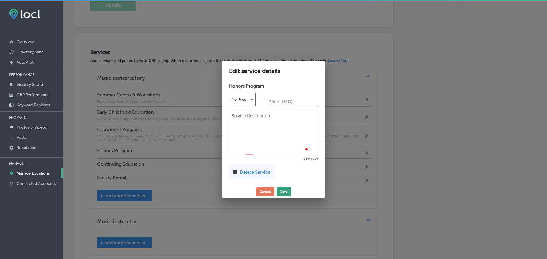
scroll to position [360, 0]
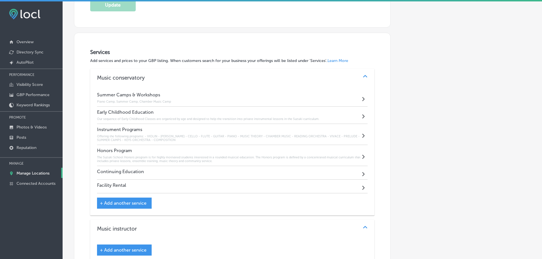
click at [358, 174] on div "Continuing Education Path Created with Sketch." at bounding box center [232, 173] width 271 height 14
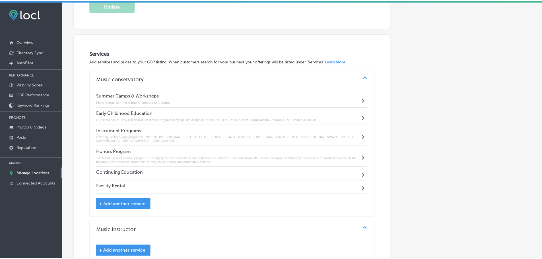
scroll to position [361, 0]
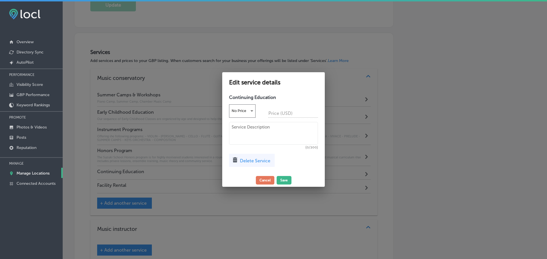
click at [255, 135] on textarea at bounding box center [273, 133] width 89 height 23
type textarea "Music for every age and private instrumental lessons"
click at [283, 176] on button "Save" at bounding box center [283, 180] width 15 height 9
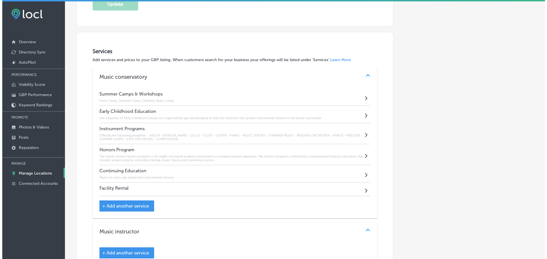
scroll to position [360, 0]
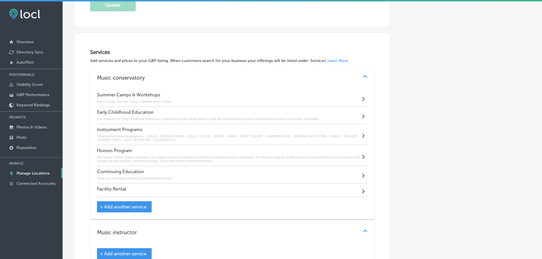
click at [361, 191] on div "Path Created with Sketch." at bounding box center [364, 190] width 7 height 7
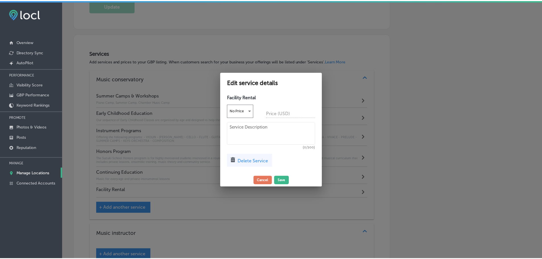
scroll to position [361, 0]
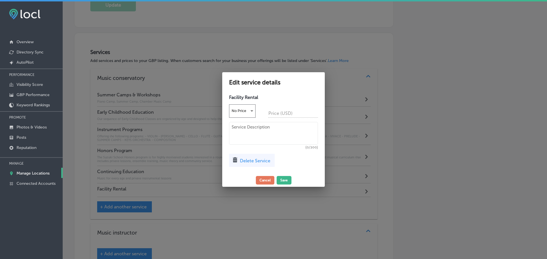
click at [262, 160] on span "Delete Service" at bounding box center [255, 160] width 30 height 5
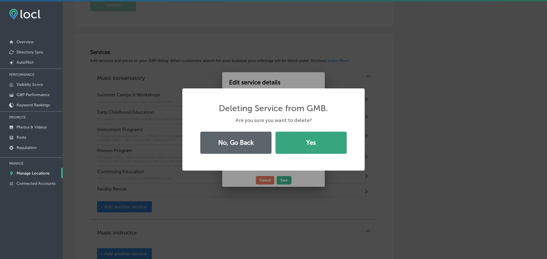
click at [291, 149] on button "Yes" at bounding box center [310, 143] width 71 height 22
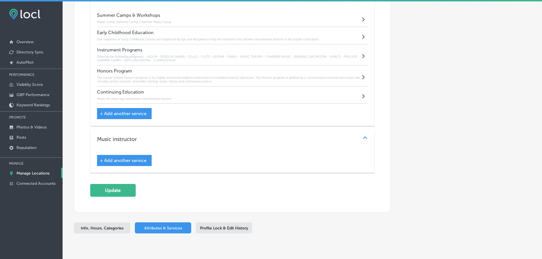
scroll to position [458, 0]
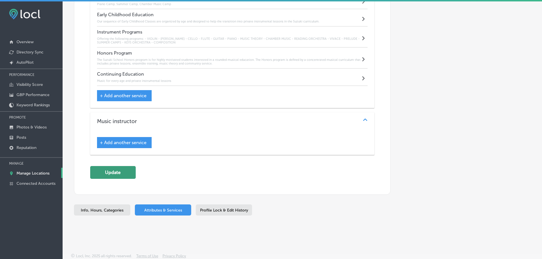
click at [105, 170] on button "Update" at bounding box center [113, 172] width 46 height 13
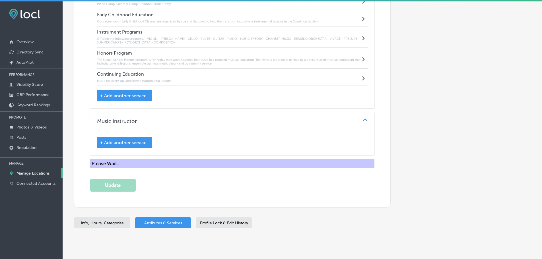
scroll to position [459, 0]
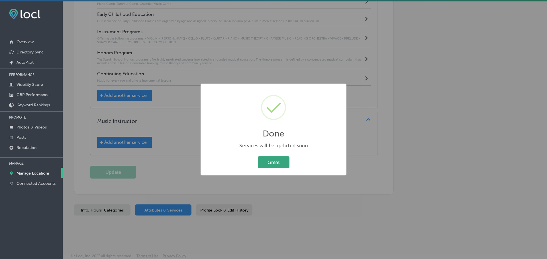
click at [266, 165] on button "Great" at bounding box center [274, 163] width 32 height 12
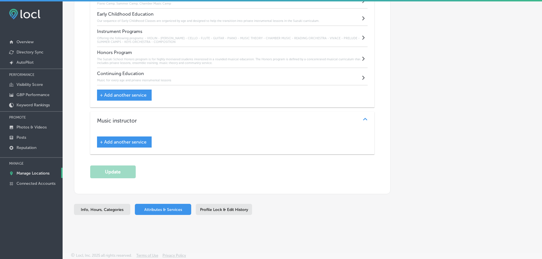
scroll to position [458, 0]
click at [43, 173] on p "Manage Locations" at bounding box center [33, 173] width 33 height 5
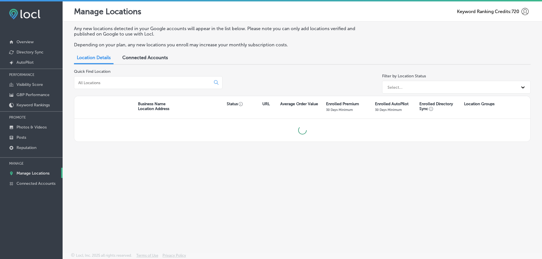
click at [129, 86] on div at bounding box center [148, 82] width 149 height 13
click at [135, 83] on input at bounding box center [144, 82] width 132 height 5
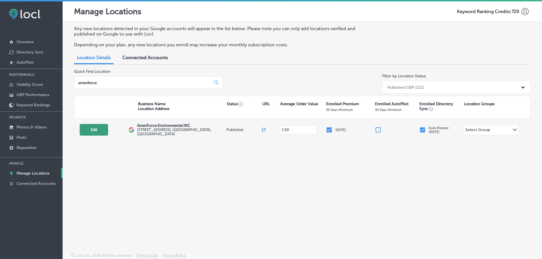
type input "ameriforce"
click at [93, 128] on button "Edit" at bounding box center [94, 130] width 28 height 12
select select "US"
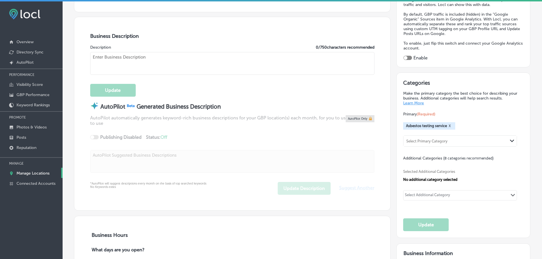
scroll to position [101, 0]
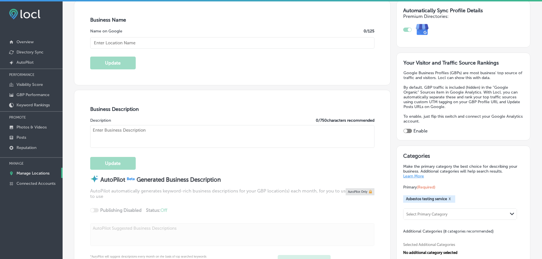
checkbox input "true"
type input "AmeriForce Environmental INC"
type textarea "AmeriForce Environmental INC is your trusted expert for asbestos abatement, mol…"
type input "[STREET_ADDRESS]"
type input "[GEOGRAPHIC_DATA]"
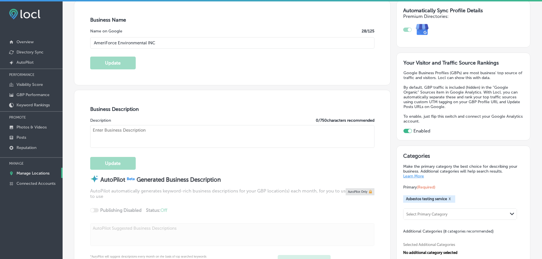
type input "80033"
type input "US"
type input "[URL][DOMAIN_NAME]"
type input "[PHONE_NUMBER]"
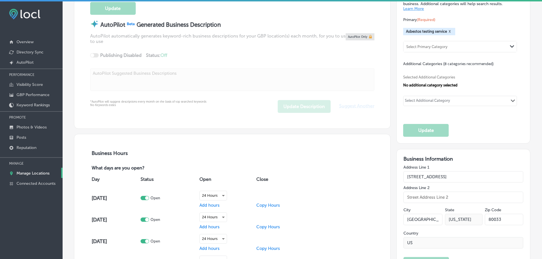
scroll to position [41, 0]
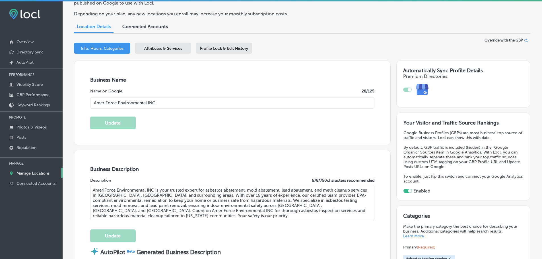
click at [153, 51] on span "Attributes & Services" at bounding box center [163, 48] width 38 height 5
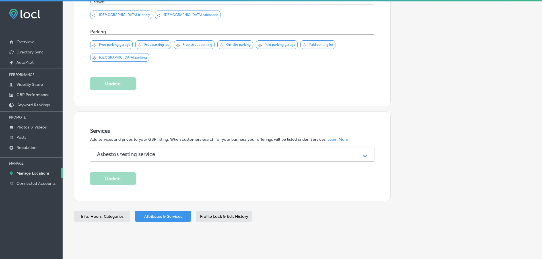
scroll to position [336, 0]
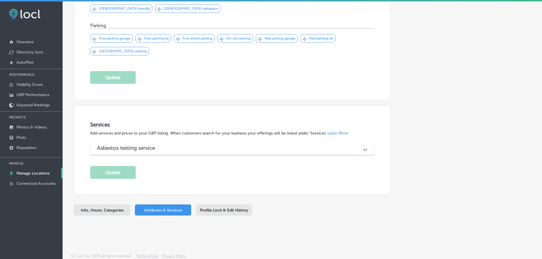
click at [333, 151] on div "Asbestos testing service Path Created with Sketch." at bounding box center [232, 149] width 285 height 14
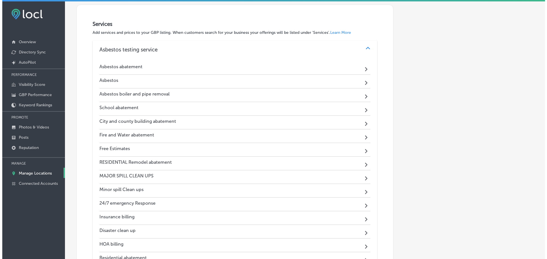
scroll to position [422, 0]
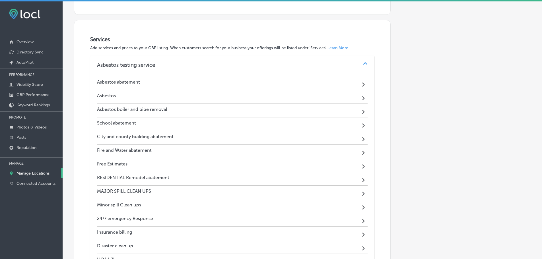
click at [361, 84] on div "Path Created with Sketch." at bounding box center [364, 83] width 7 height 7
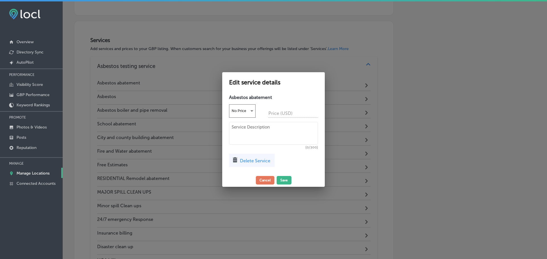
click at [245, 134] on textarea at bounding box center [273, 133] width 89 height 23
paste textarea "We follow all local and state regulations, so you never have to worry about a t…"
type textarea "We follow all local and state regulations, so you never have to worry about a t…"
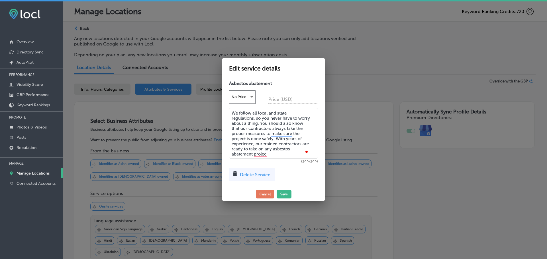
scroll to position [422, 0]
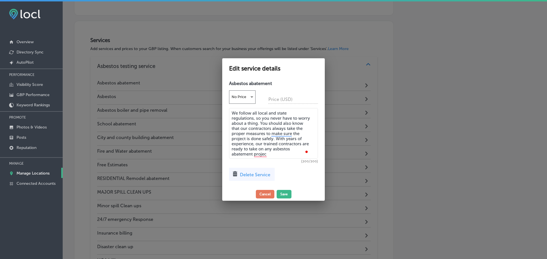
drag, startPoint x: 260, startPoint y: 122, endPoint x: 243, endPoint y: 127, distance: 18.1
click at [243, 127] on textarea "We follow all local and state regulations, so you never have to worry about a t…" at bounding box center [273, 133] width 89 height 51
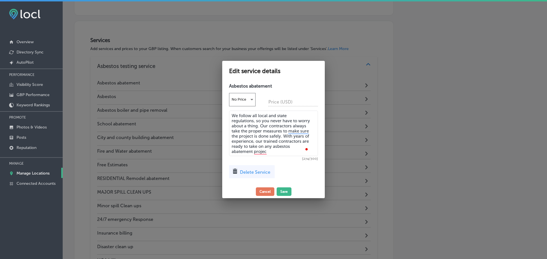
click at [280, 151] on textarea "We follow all local and state regulations, so you never have to worry about a t…" at bounding box center [273, 134] width 89 height 46
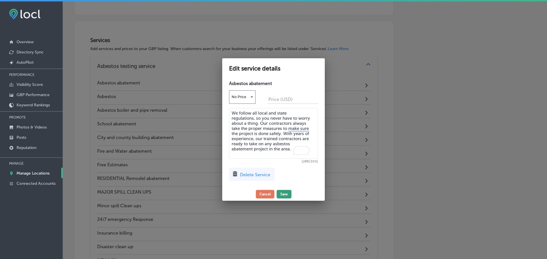
type textarea "We follow all local and state regulations, so you never have to worry about a t…"
click at [288, 192] on button "Save" at bounding box center [283, 194] width 15 height 9
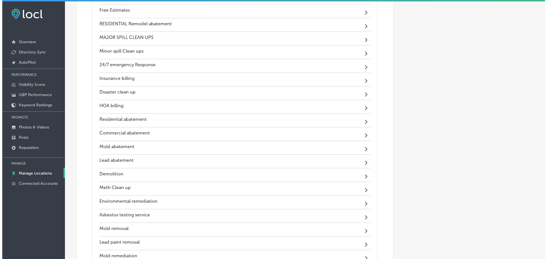
scroll to position [593, 0]
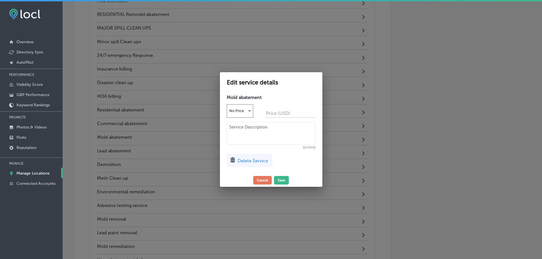
scroll to position [594, 0]
click at [256, 125] on textarea at bounding box center [273, 133] width 89 height 23
paste textarea "AmeriForce Environmental INC is here to help, with a mold abatement team that i…"
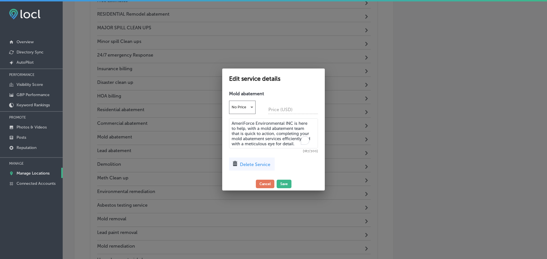
type textarea "AmeriForce Environmental INC is here to help, with a mold abatement team that i…"
click at [284, 184] on button "Save" at bounding box center [283, 184] width 15 height 9
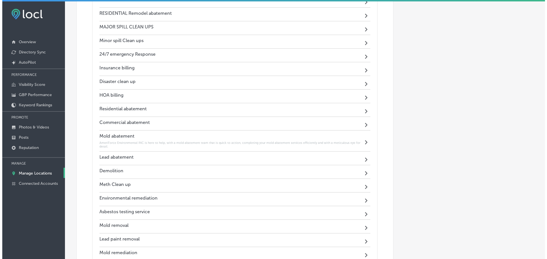
scroll to position [593, 0]
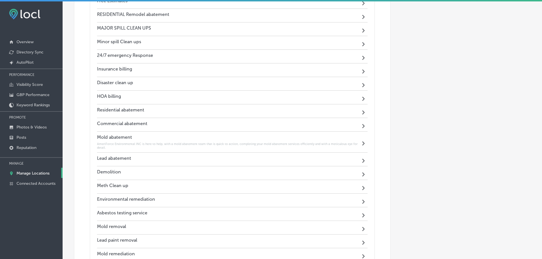
click at [358, 159] on div "Lead abatement Path Created with Sketch." at bounding box center [232, 160] width 271 height 14
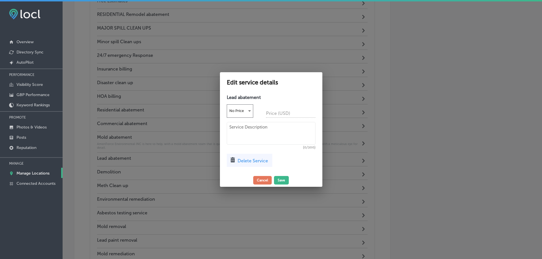
scroll to position [594, 0]
click at [260, 134] on textarea at bounding box center [273, 133] width 89 height 23
paste textarea "We are proud to be the lead abatement team that our community trusts to protect…"
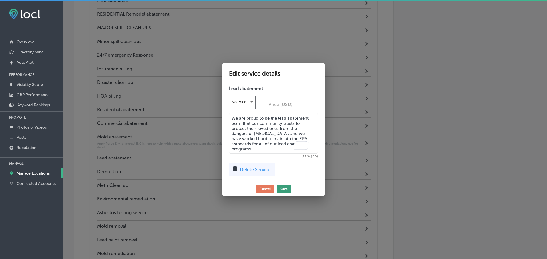
type textarea "We are proud to be the lead abatement team that our community trusts to protect…"
click at [288, 190] on button "Save" at bounding box center [283, 189] width 15 height 9
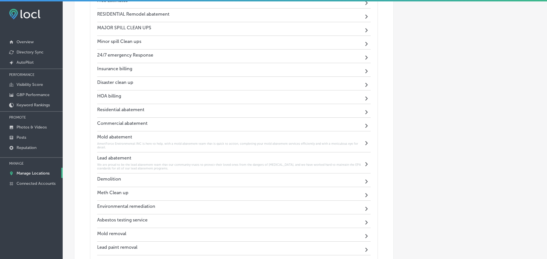
scroll to position [593, 0]
click at [358, 195] on div "Meth Clean up Path Created with Sketch." at bounding box center [232, 195] width 271 height 14
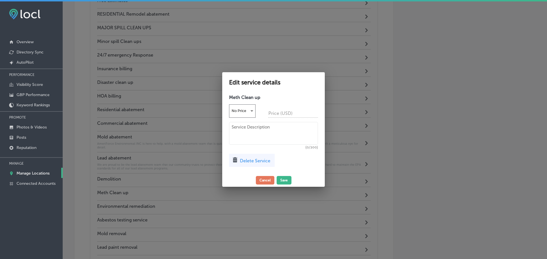
click at [256, 124] on textarea at bounding box center [273, 133] width 89 height 23
paste textarea "AmeriForce Environmental INC specializes in comprehensive meth clean up service…"
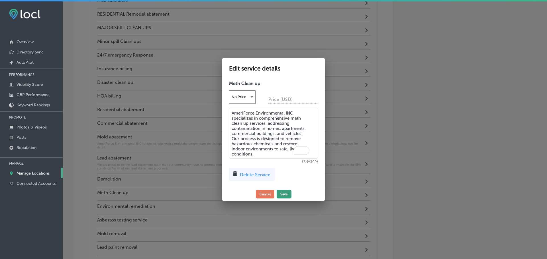
type textarea "AmeriForce Environmental INC specializes in comprehensive meth clean up service…"
click at [283, 190] on button "Save" at bounding box center [283, 194] width 15 height 9
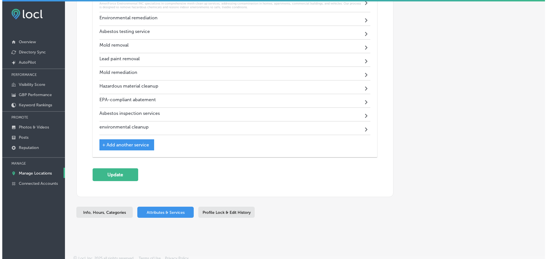
scroll to position [791, 0]
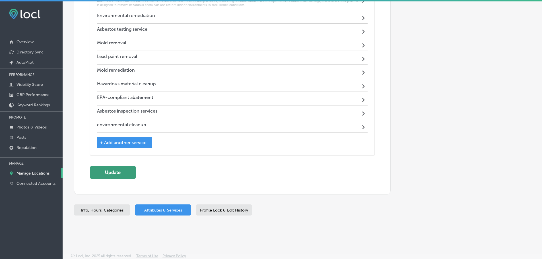
click at [113, 174] on button "Update" at bounding box center [113, 172] width 46 height 13
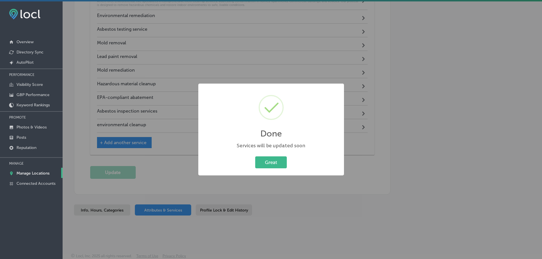
scroll to position [792, 0]
click at [276, 165] on button "Great" at bounding box center [274, 163] width 32 height 12
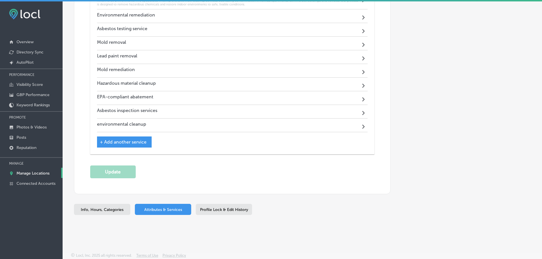
scroll to position [791, 0]
click at [24, 146] on p "Reputation" at bounding box center [27, 148] width 20 height 5
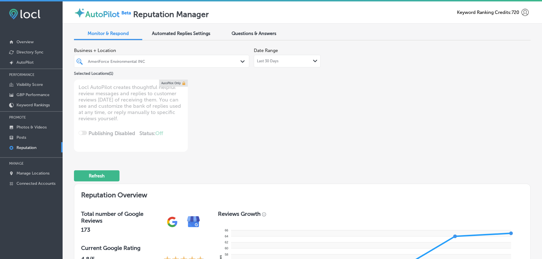
click at [314, 60] on icon "Path Created with Sketch." at bounding box center [315, 61] width 4 height 3
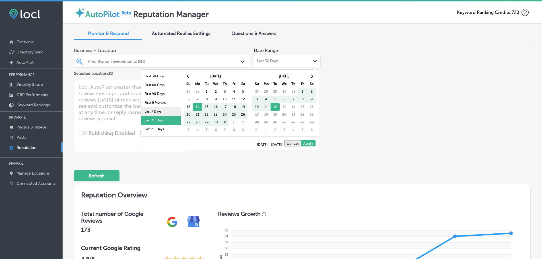
click at [149, 110] on li "Last 7 Days" at bounding box center [161, 111] width 40 height 9
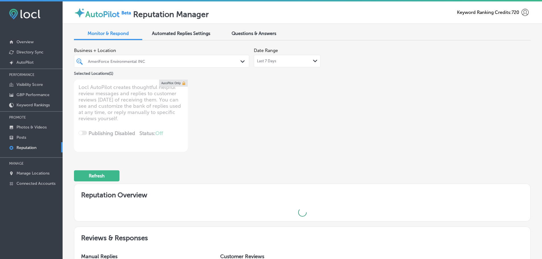
click at [241, 60] on div "Path Created with Sketch." at bounding box center [244, 62] width 6 height 6
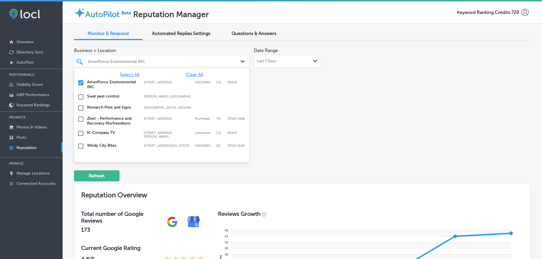
click at [80, 83] on input "checkbox" at bounding box center [80, 82] width 7 height 7
type textarea "x"
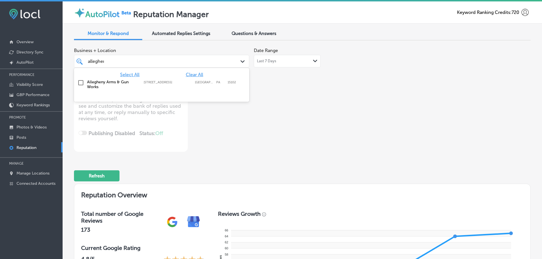
type input "allegheny"
click at [101, 80] on label "Allegheny Arms & Gun Works" at bounding box center [112, 85] width 51 height 10
type textarea "x"
type input "allegheny"
click at [279, 105] on div "Business + Location option [STREET_ADDRESS]. option [STREET_ADDRESS]. 2 results…" at bounding box center [211, 98] width 274 height 107
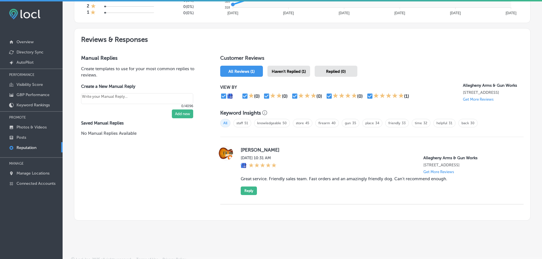
scroll to position [294, 0]
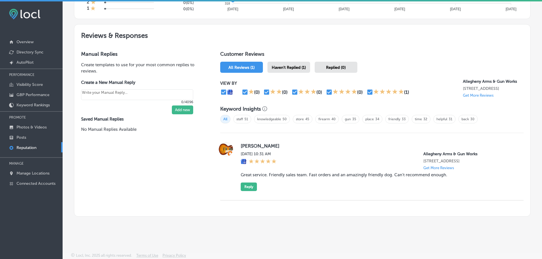
click at [296, 67] on span "Haven't Replied (1)" at bounding box center [289, 67] width 34 height 5
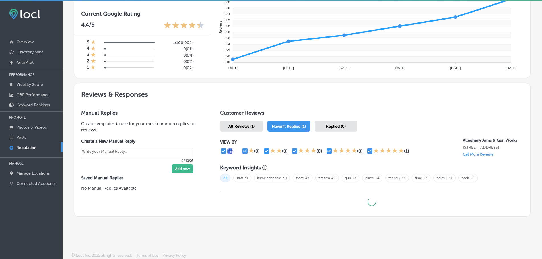
type textarea "x"
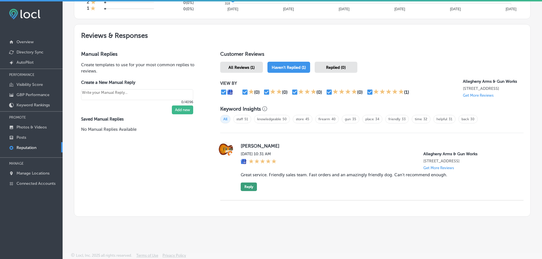
click at [249, 187] on button "Reply" at bounding box center [249, 187] width 16 height 9
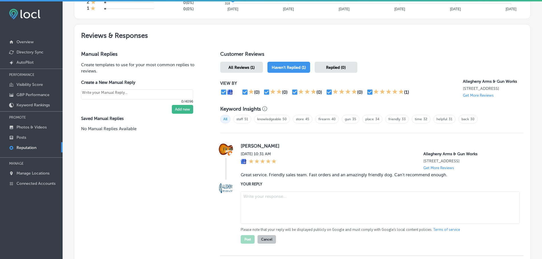
click at [285, 203] on textarea at bounding box center [380, 208] width 279 height 32
paste textarea "Thank you for the fantastic 5-star review! We’re so happy to hear you had a gre…"
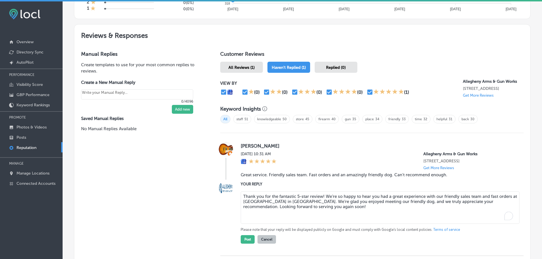
drag, startPoint x: 322, startPoint y: 197, endPoint x: 327, endPoint y: 197, distance: 4.8
click at [322, 197] on textarea "Thank you for the fantastic 5-star review! We’re so happy to hear you had a gre…" at bounding box center [380, 208] width 279 height 32
type textarea "Thank you for the fantastic 5-star review, [PERSON_NAME]! We’re so happy to hea…"
click at [249, 241] on button "Post" at bounding box center [248, 239] width 14 height 9
type textarea "x"
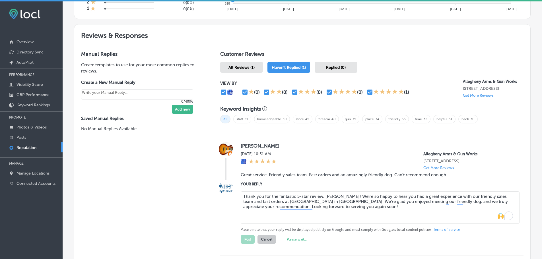
scroll to position [227, 0]
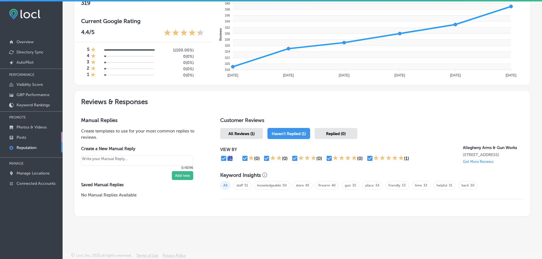
click at [23, 136] on p "Posts" at bounding box center [22, 137] width 10 height 5
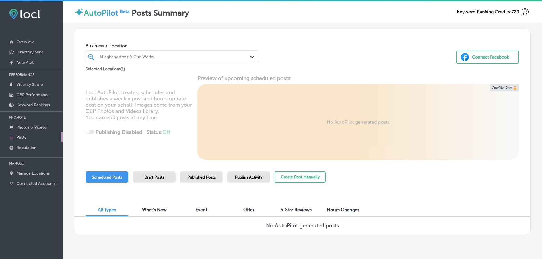
click at [248, 57] on div "Allegheny Arms & Gun Works Path Created with Sketch." at bounding box center [172, 56] width 173 height 9
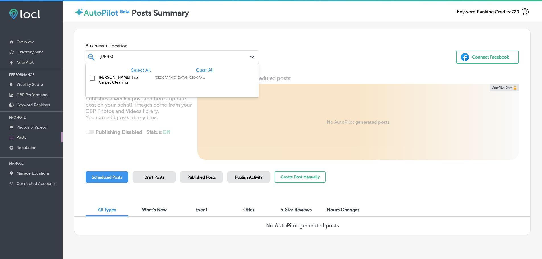
click at [137, 78] on label "[PERSON_NAME] Tile Carpet Cleaning" at bounding box center [124, 80] width 50 height 10
type input "[PERSON_NAME]"
click at [297, 56] on div "Business + Location option focused, 2 of 125. 2 results available for search te…" at bounding box center [302, 50] width 456 height 43
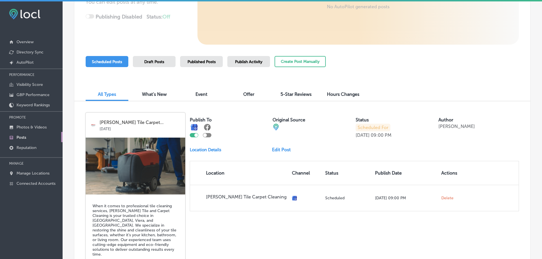
scroll to position [101, 0]
